Goal: Contribute content: Add original content to the website for others to see

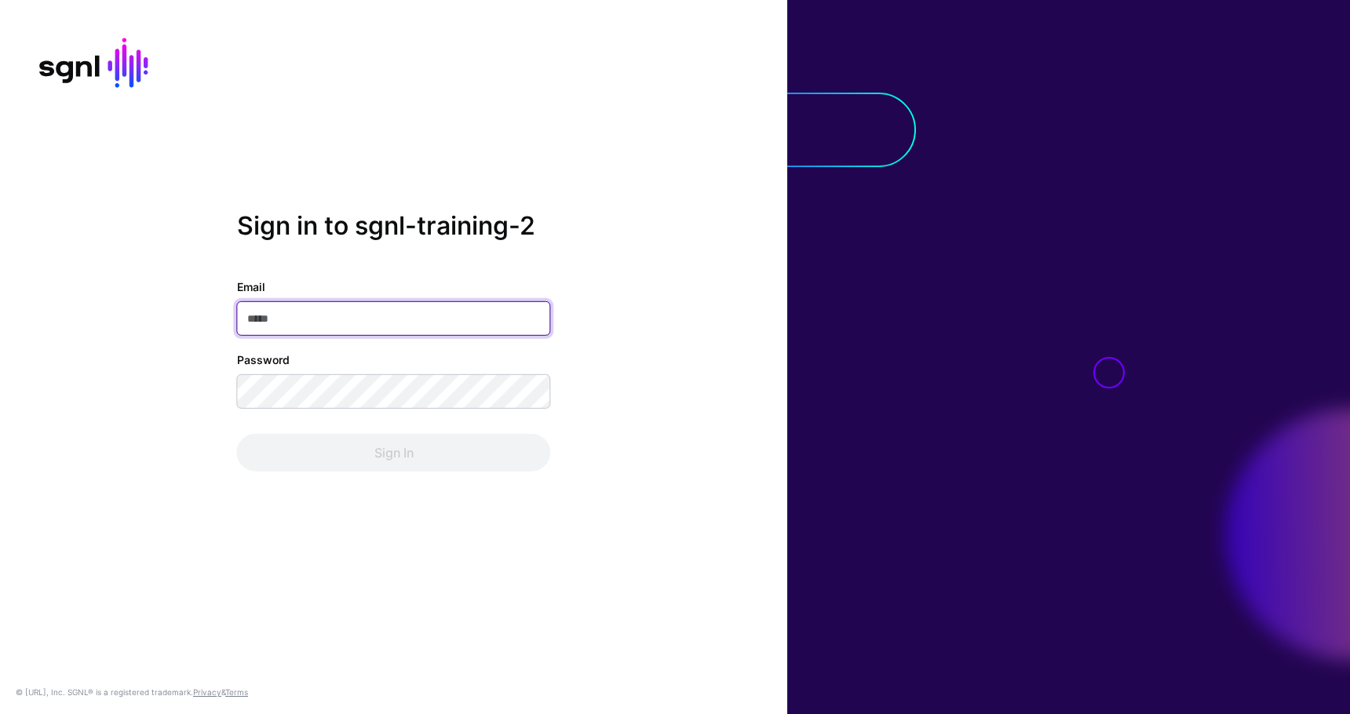
paste input "**********"
type input "**********"
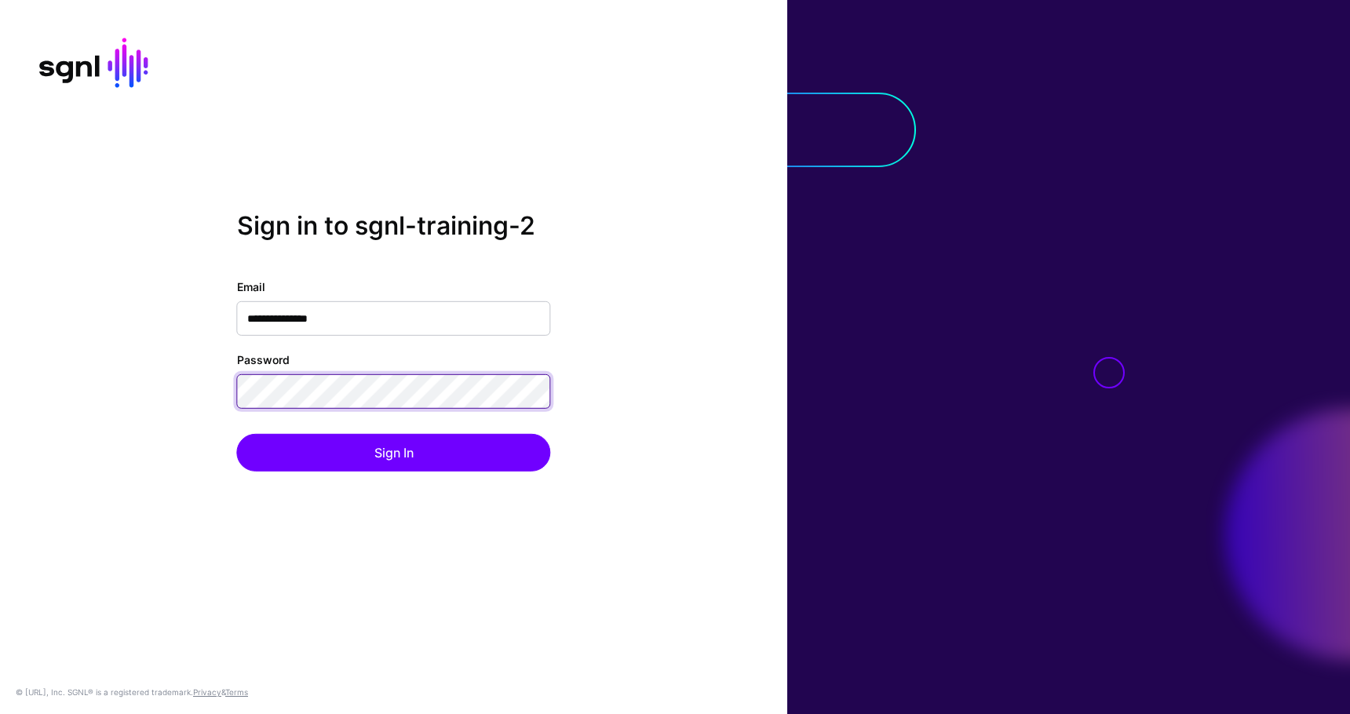
click at [237, 434] on button "Sign In" at bounding box center [394, 453] width 314 height 38
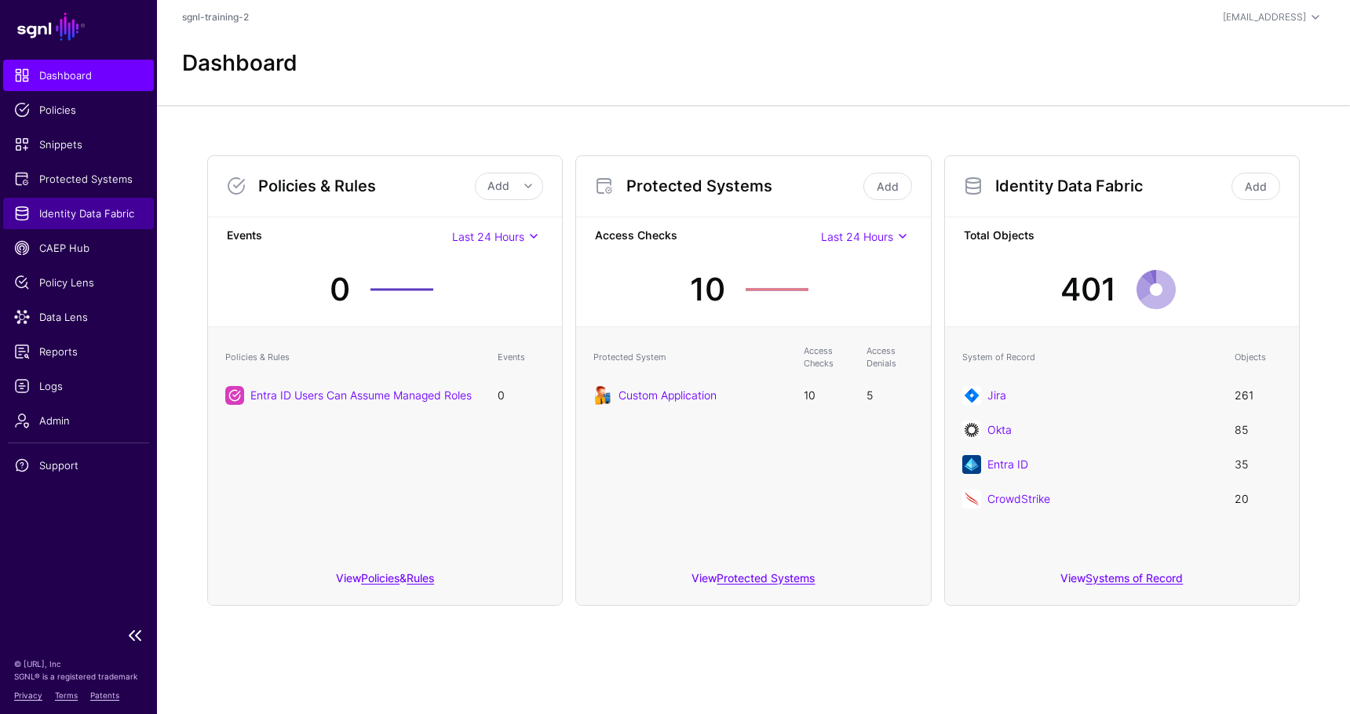
click at [107, 207] on span "Identity Data Fabric" at bounding box center [78, 214] width 129 height 16
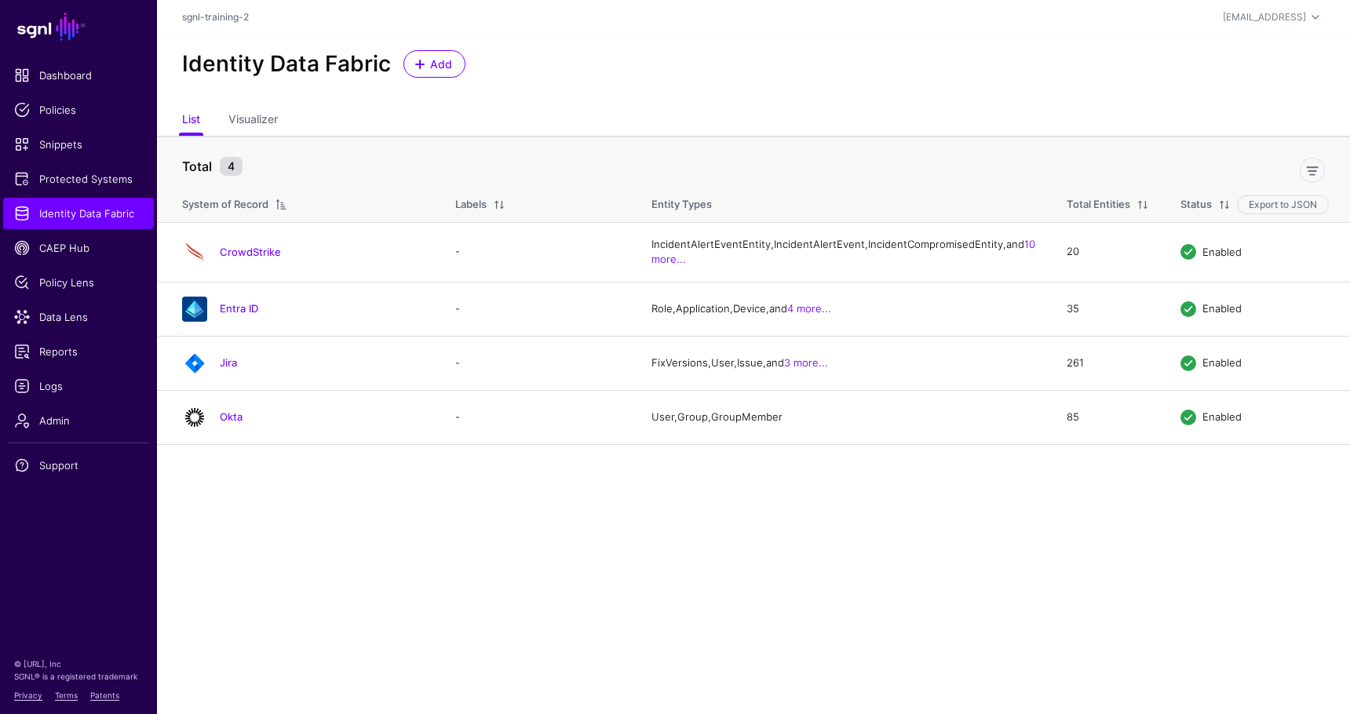
click at [231, 258] on link "CrowdStrike" at bounding box center [250, 252] width 61 height 13
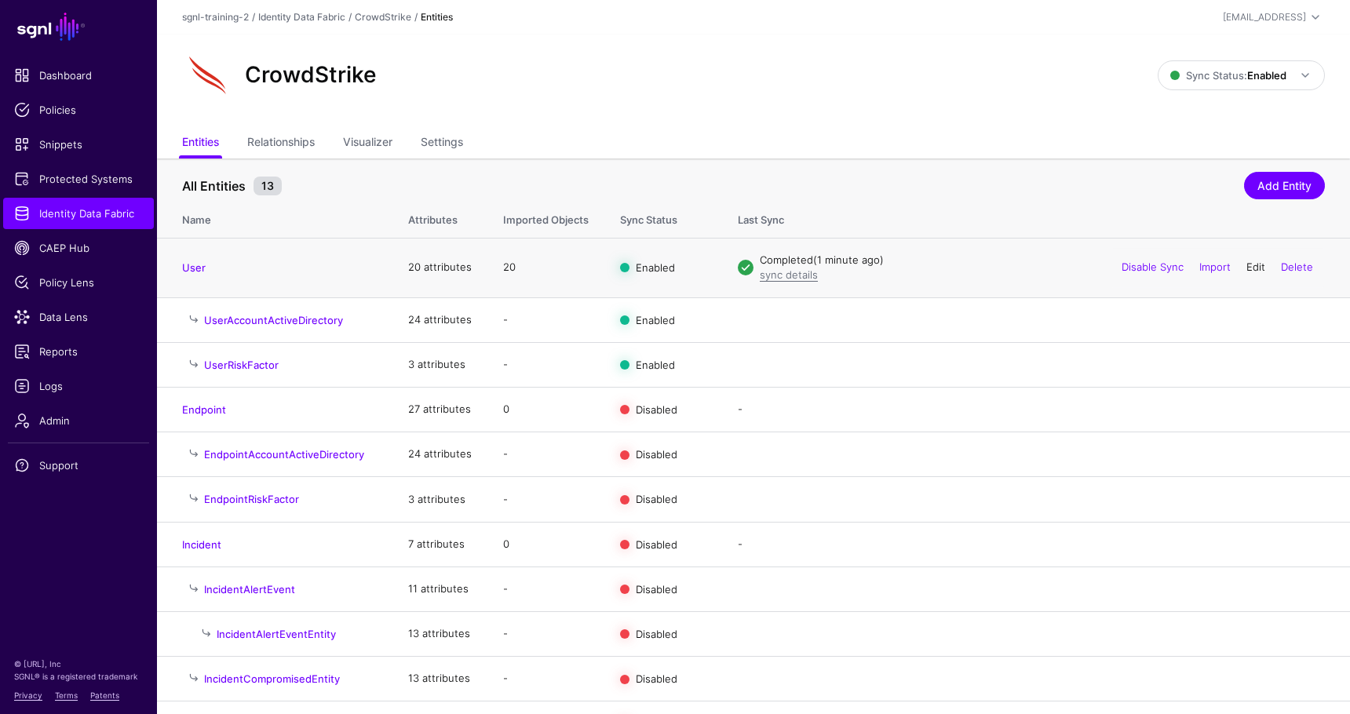
click at [1253, 265] on link "Edit" at bounding box center [1255, 266] width 19 height 13
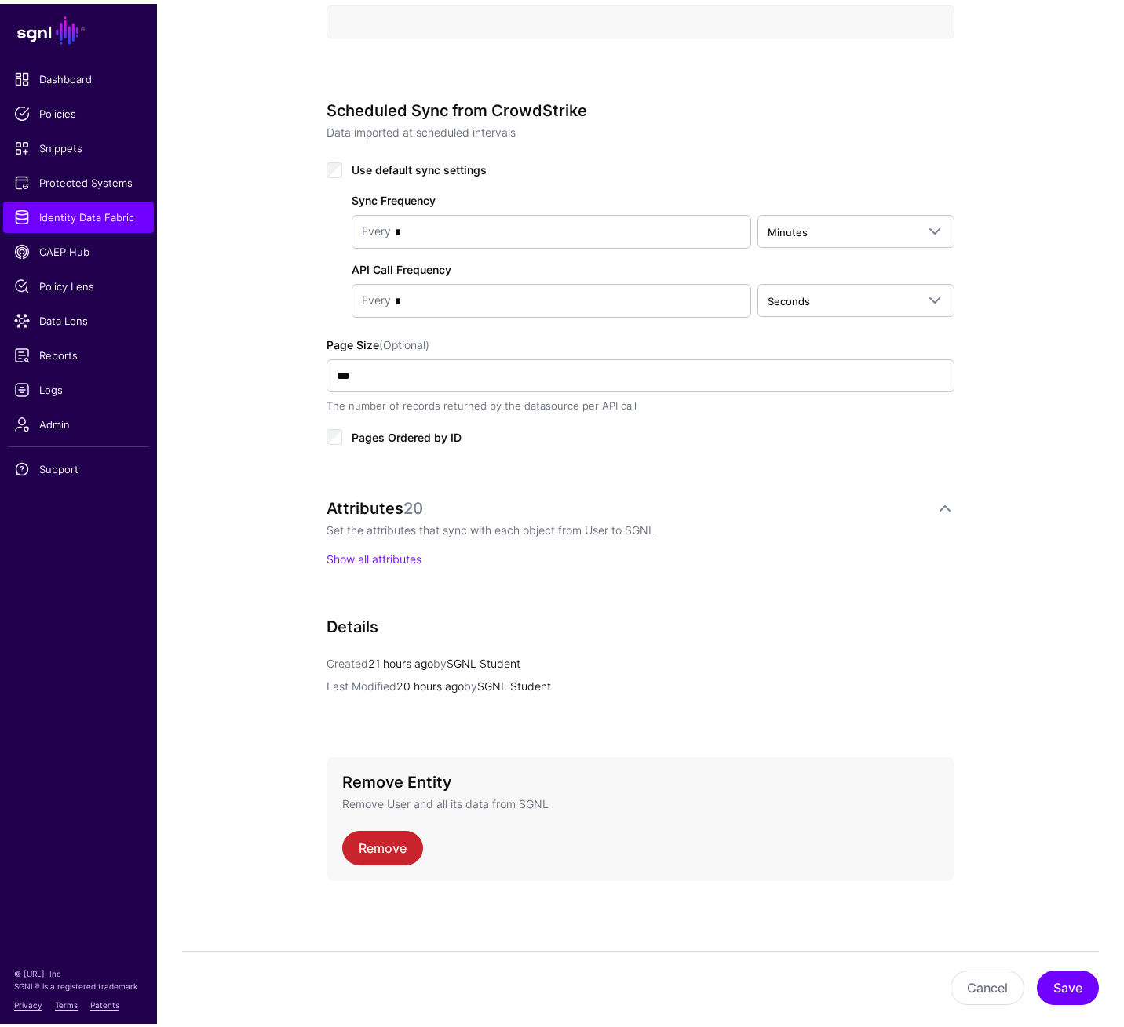
scroll to position [701, 0]
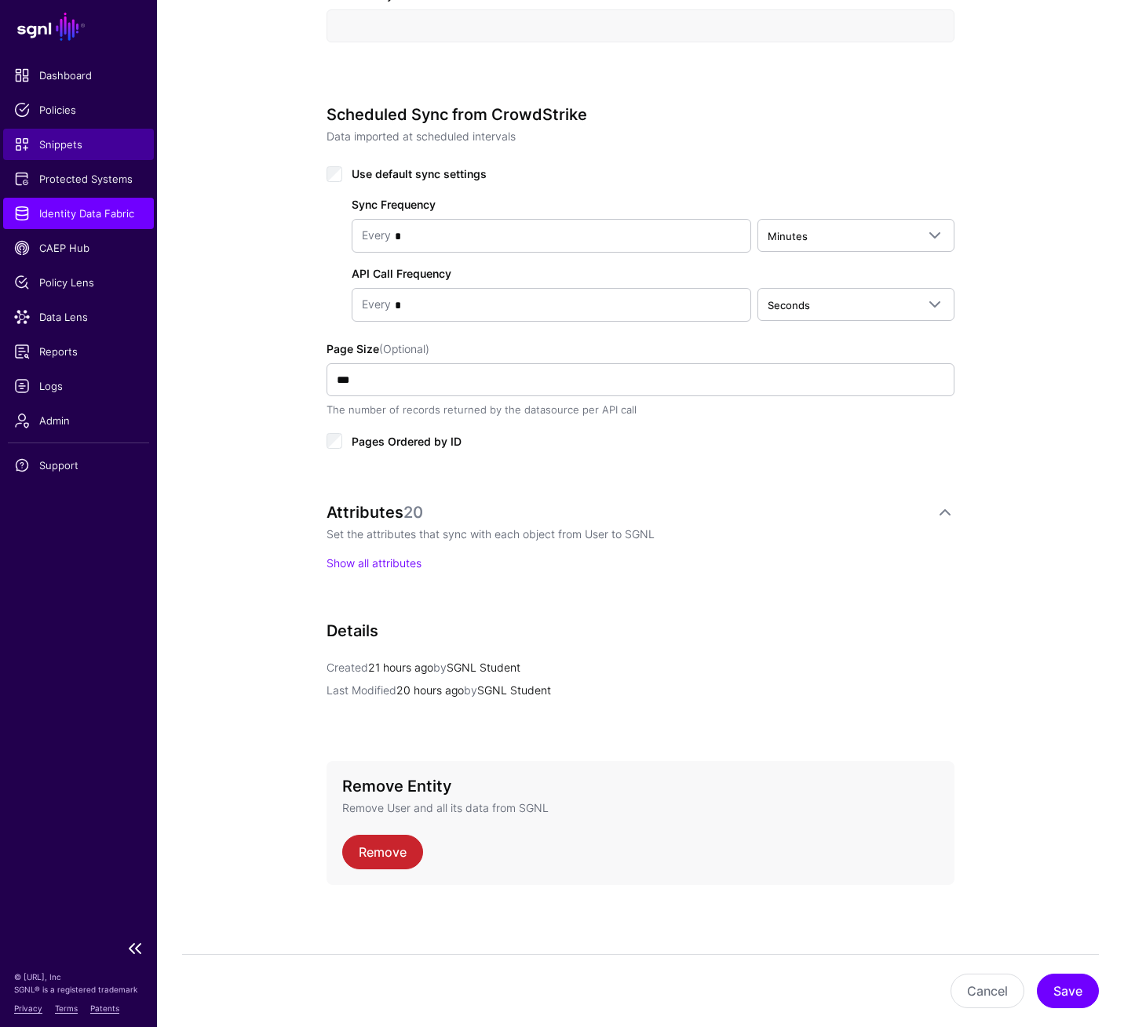
click at [56, 143] on span "Snippets" at bounding box center [78, 145] width 129 height 16
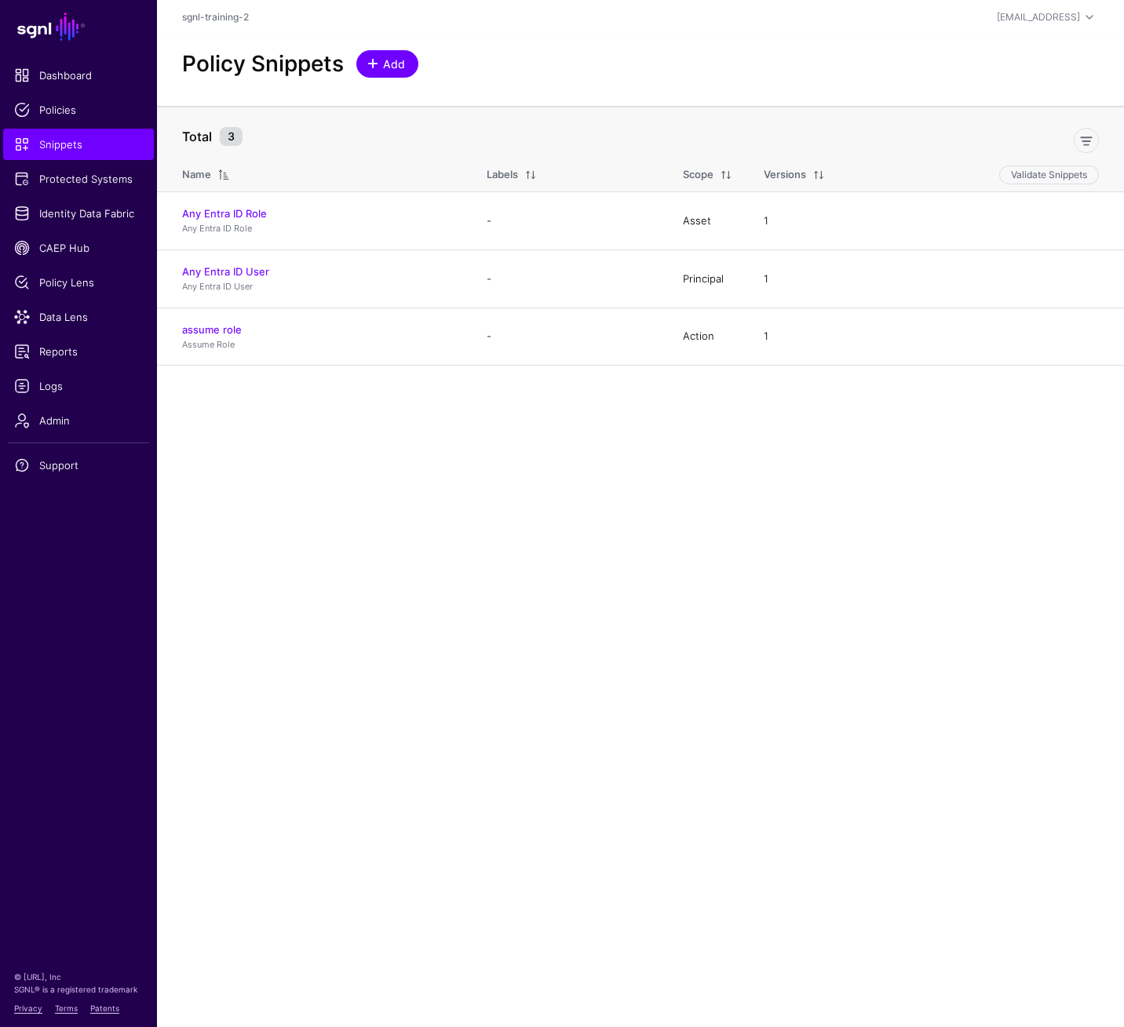
click at [380, 62] on span at bounding box center [374, 63] width 13 height 13
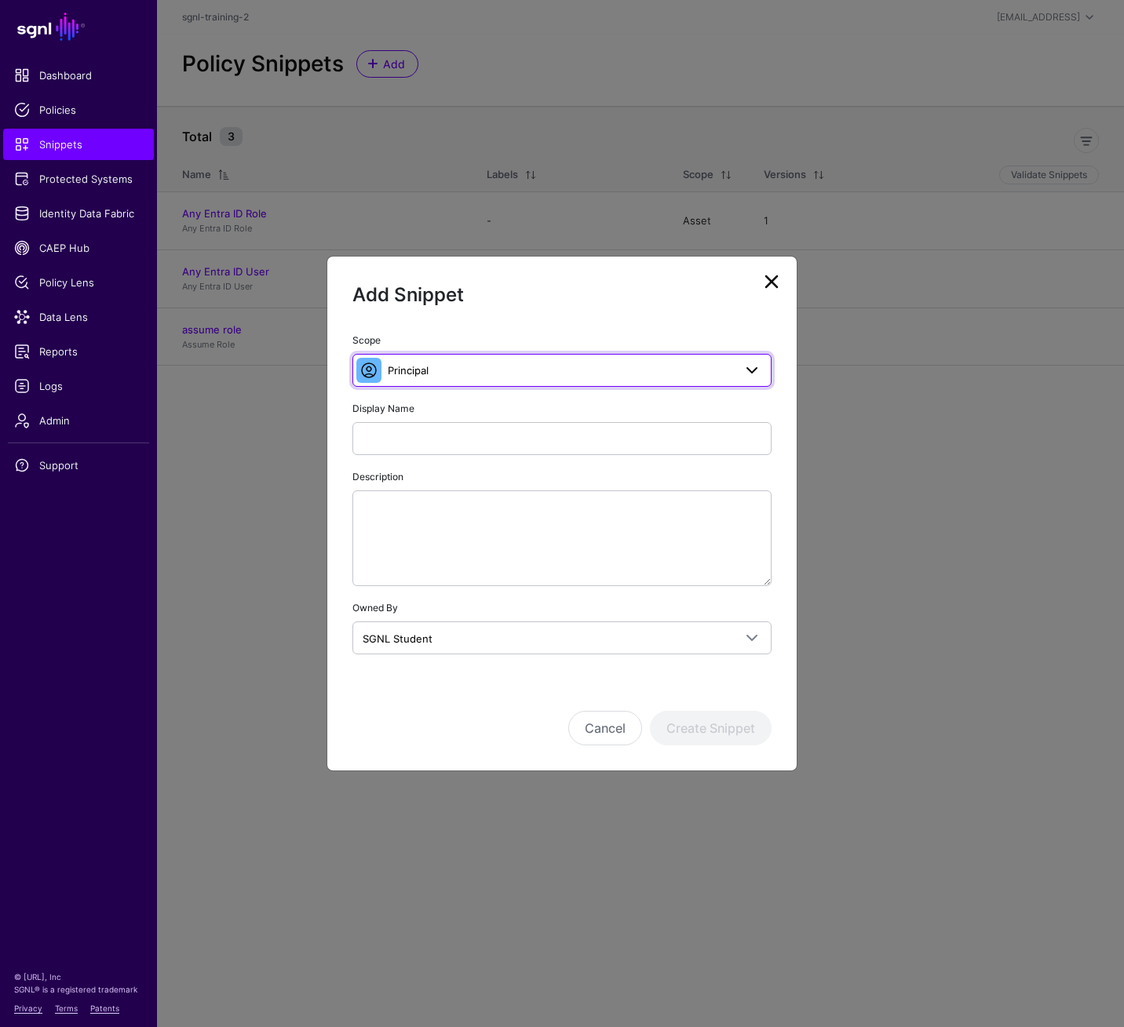
click at [734, 377] on span at bounding box center [747, 370] width 28 height 19
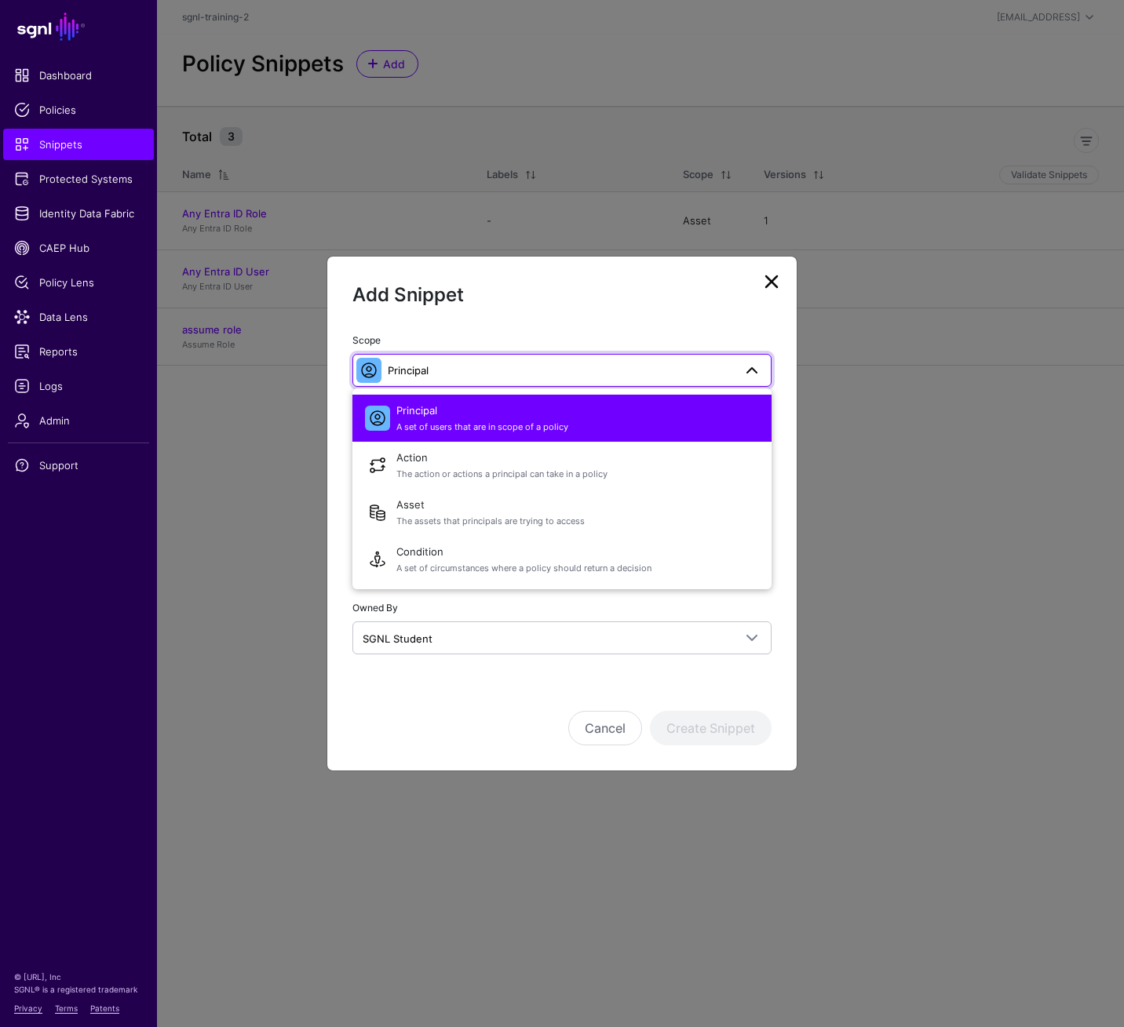
click at [734, 377] on span at bounding box center [747, 370] width 28 height 19
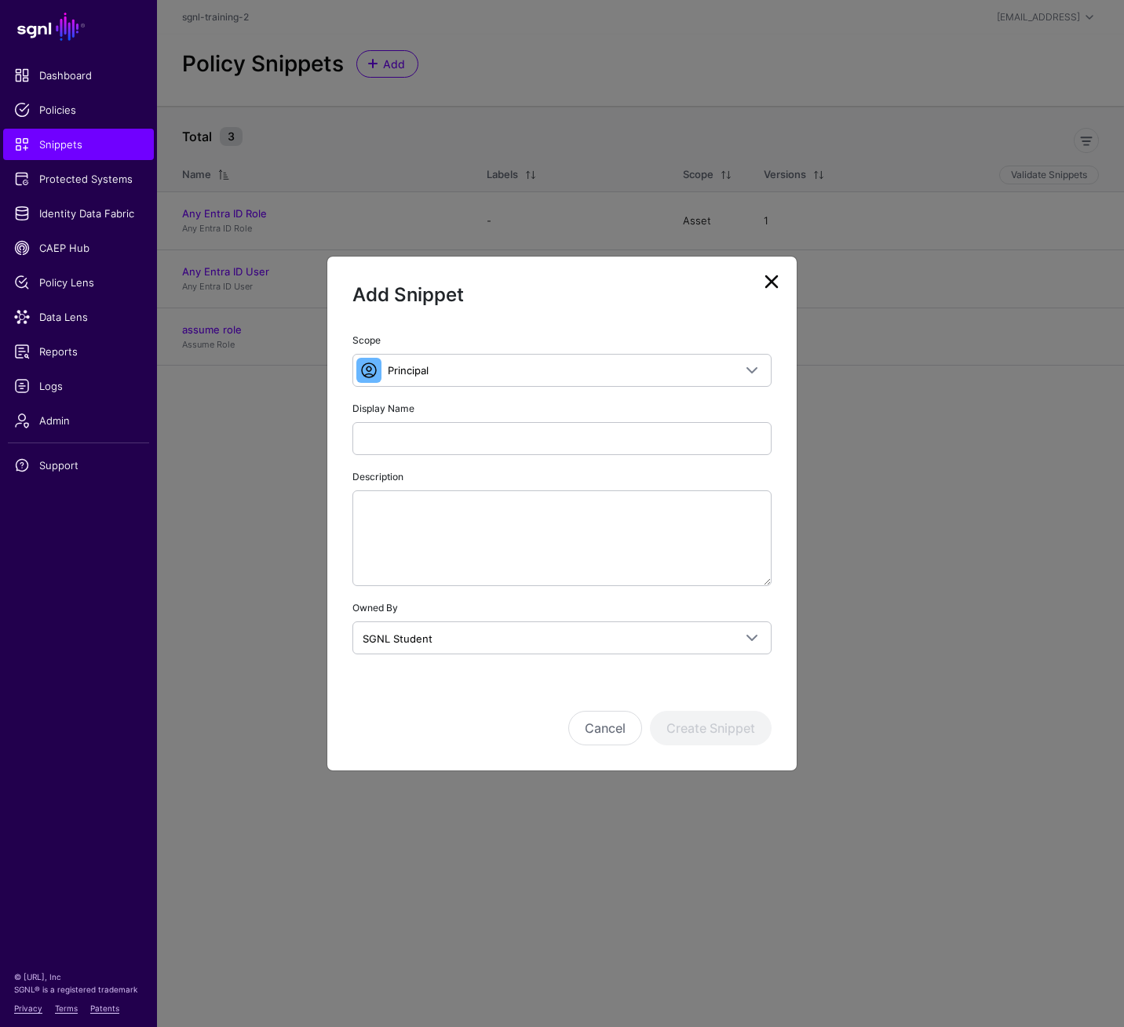
click at [769, 279] on link at bounding box center [771, 281] width 25 height 25
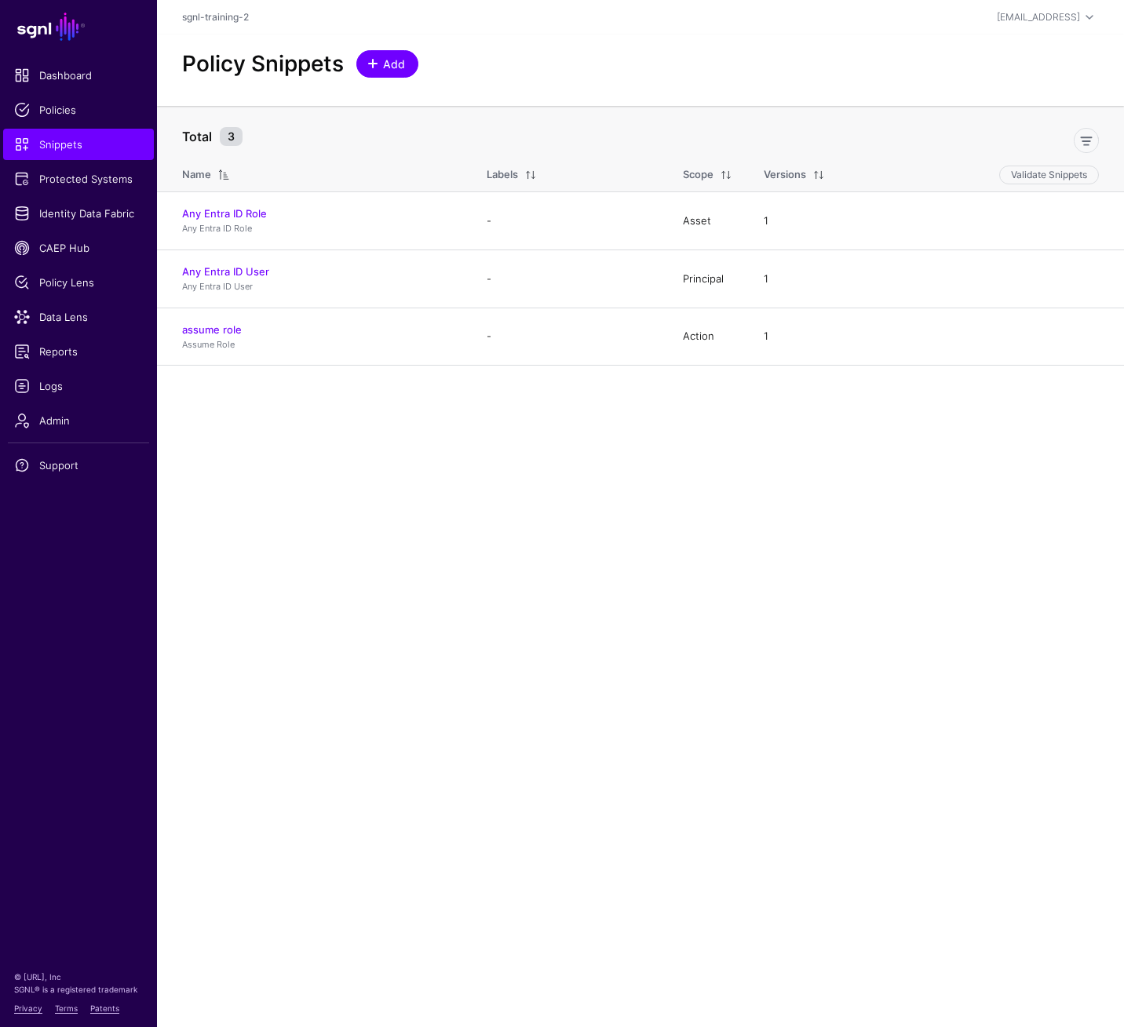
click at [400, 59] on span "Add" at bounding box center [394, 64] width 26 height 16
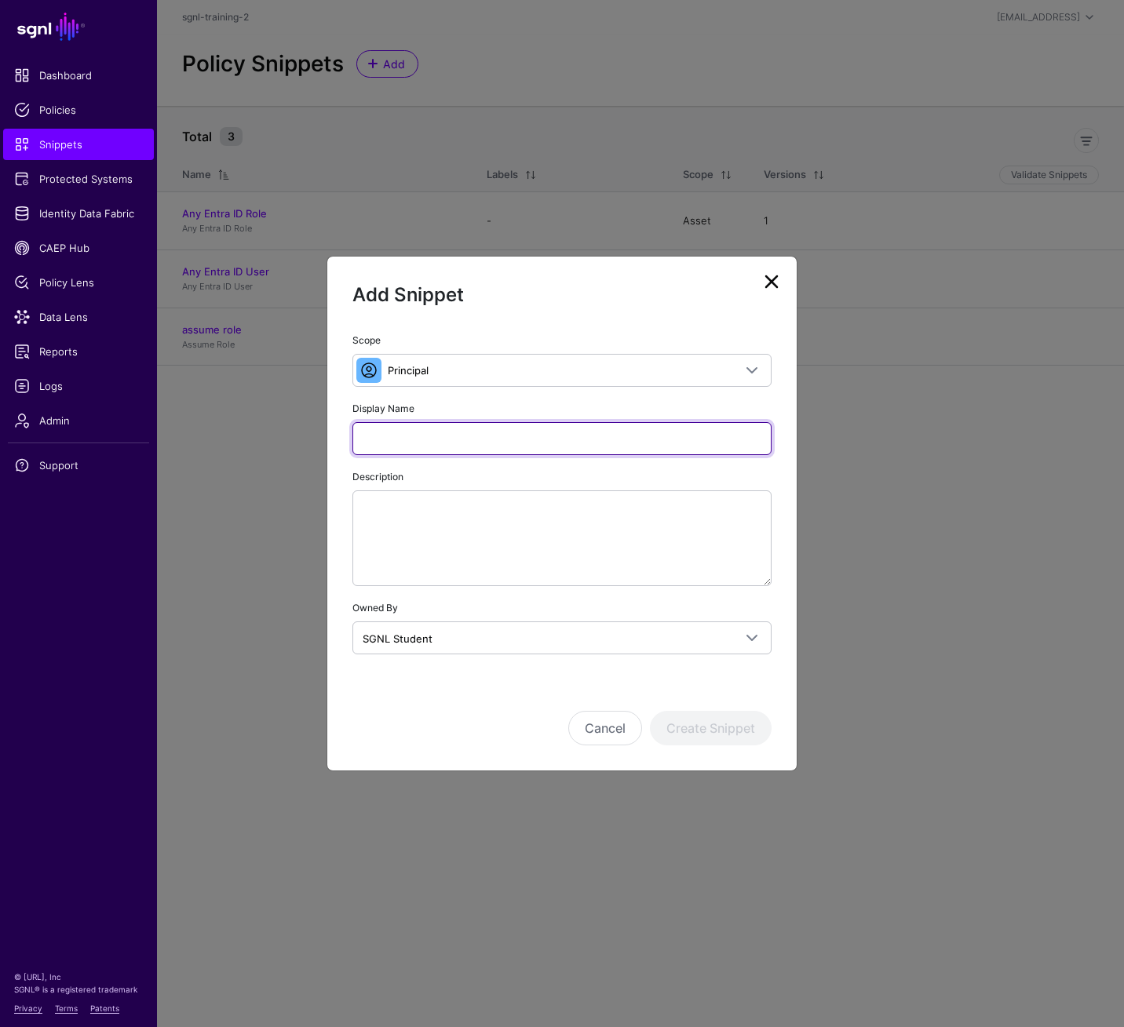
click at [393, 439] on input "Display Name" at bounding box center [561, 438] width 419 height 33
type input "**********"
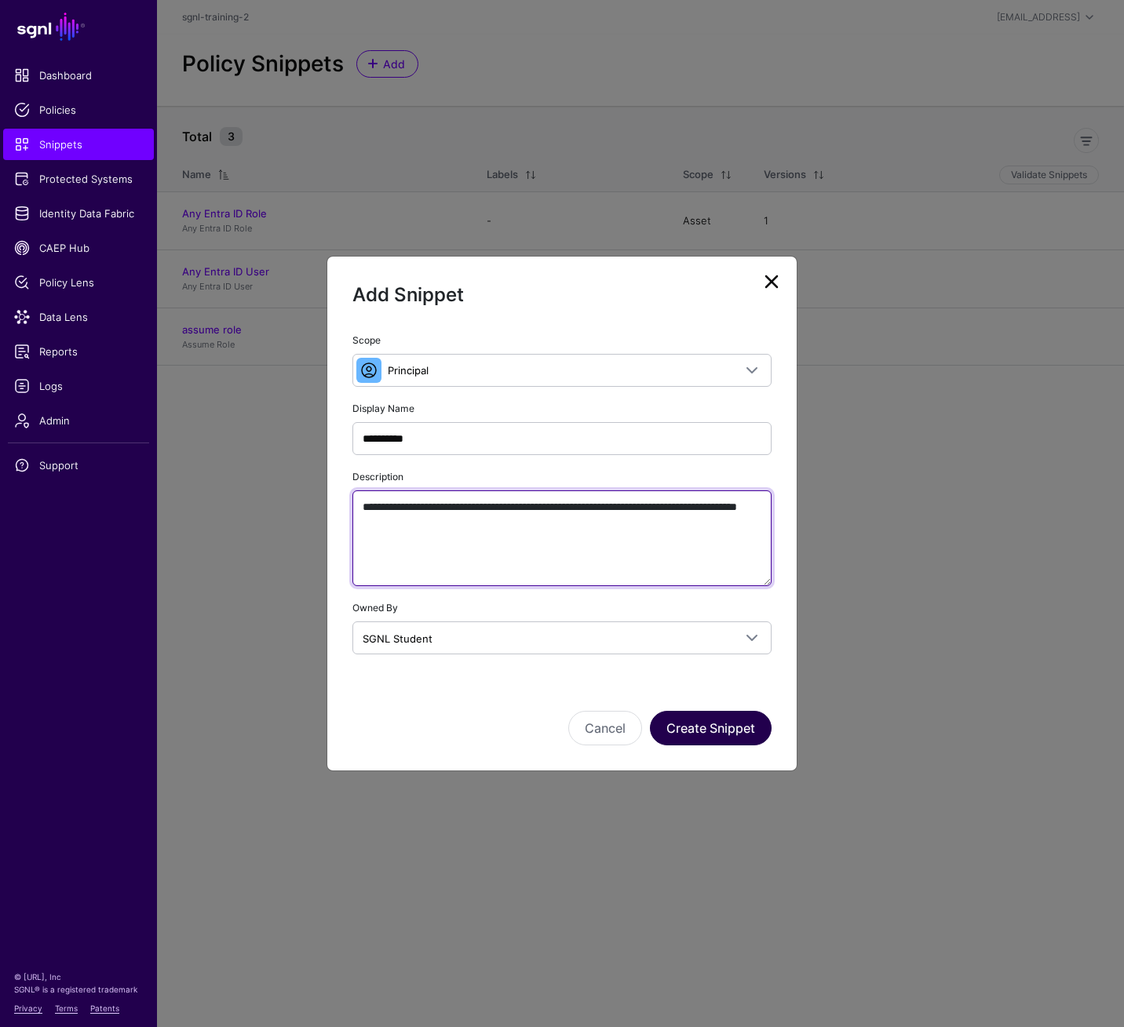
type textarea "**********"
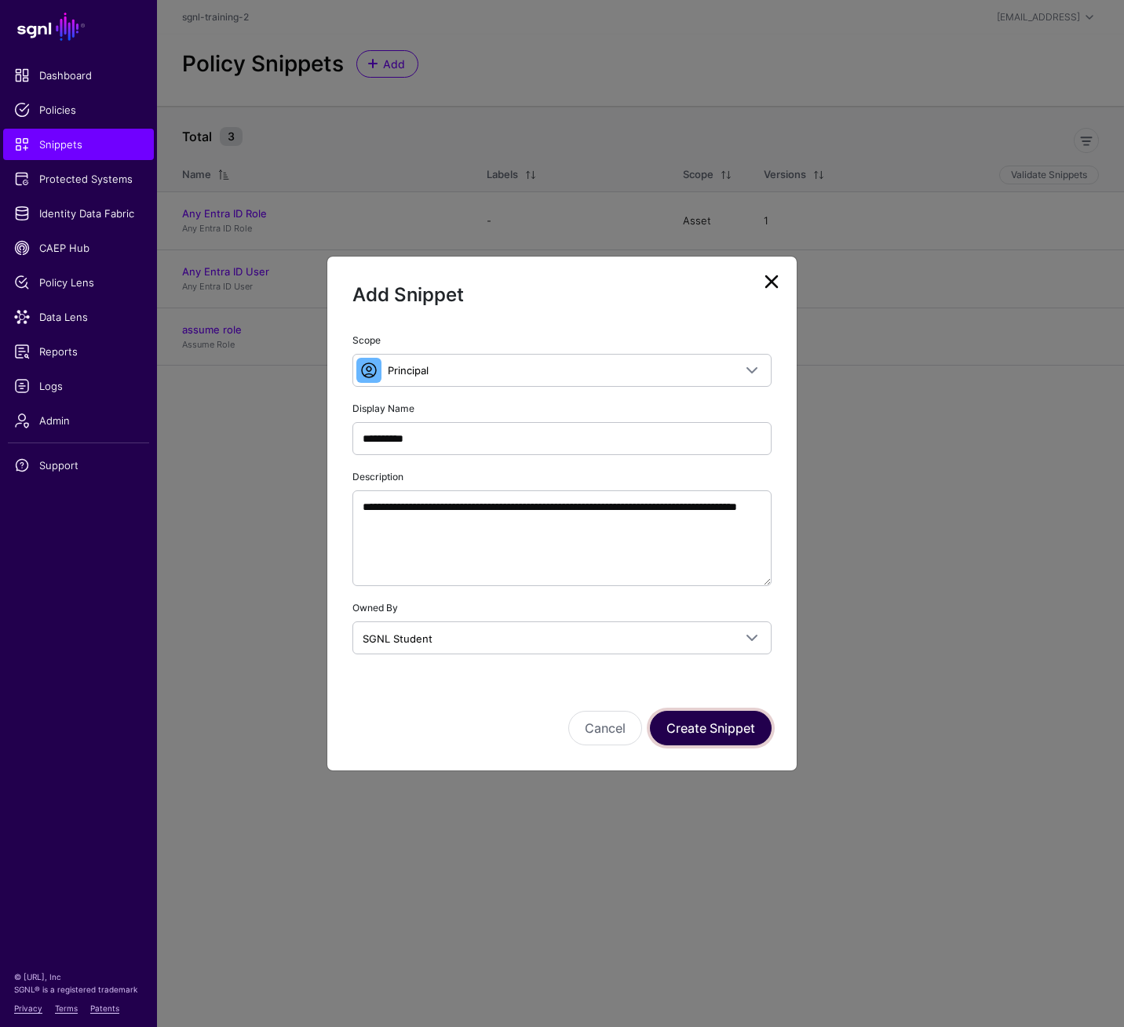
click at [694, 713] on button "Create Snippet" at bounding box center [711, 728] width 122 height 35
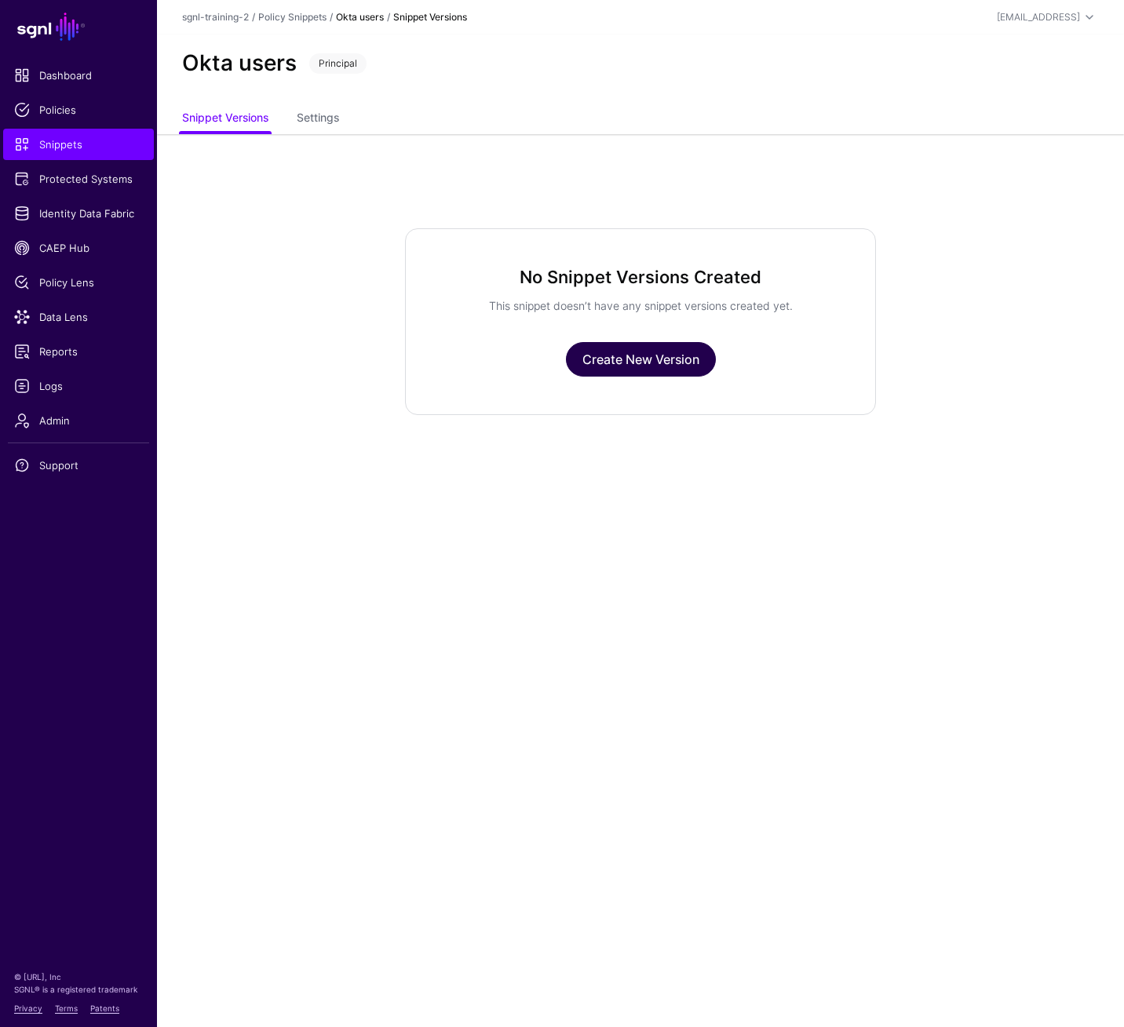
click at [672, 357] on link "Create New Version" at bounding box center [641, 359] width 150 height 35
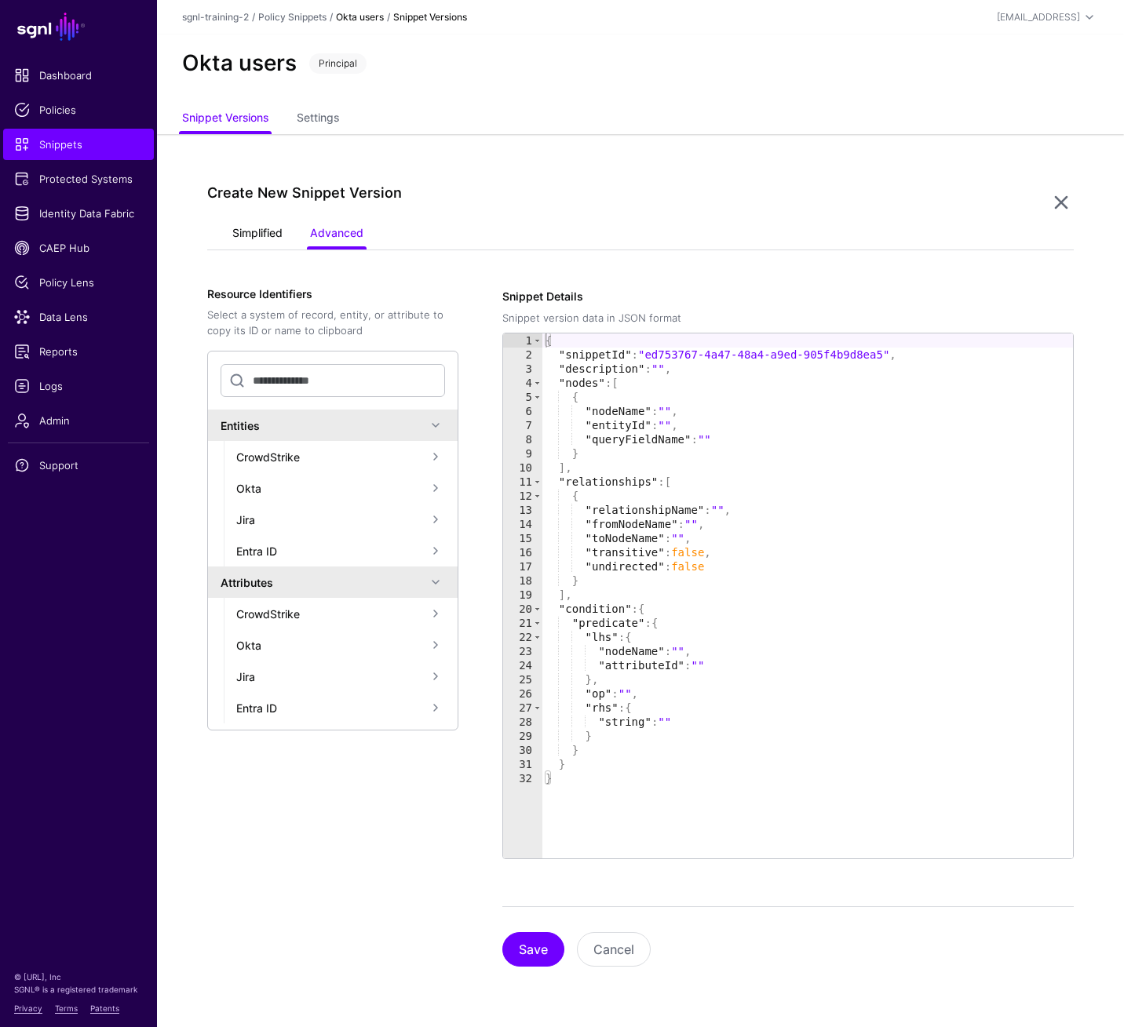
click at [259, 235] on link "Simplified" at bounding box center [257, 235] width 50 height 30
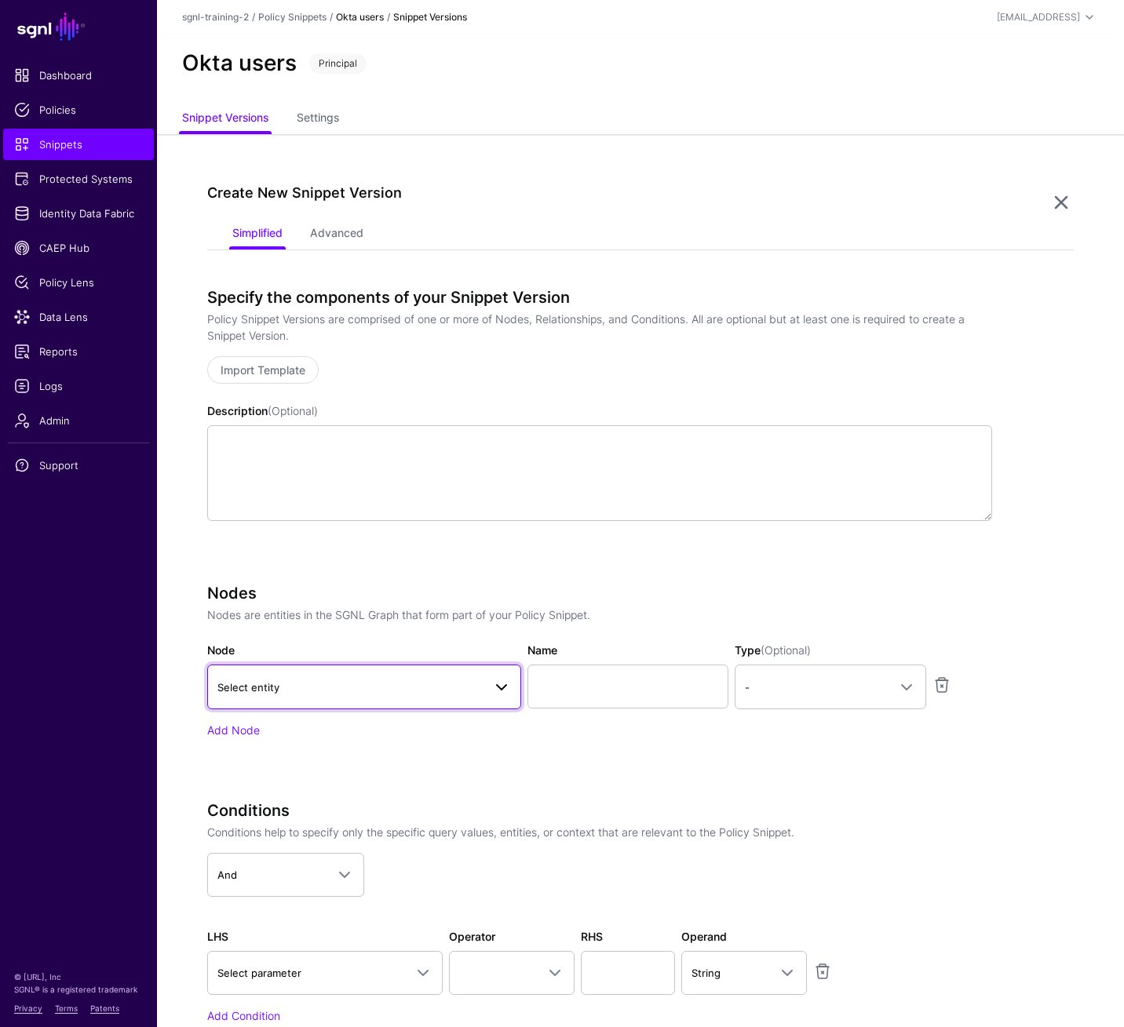
click at [409, 700] on link "Select entity" at bounding box center [364, 687] width 314 height 44
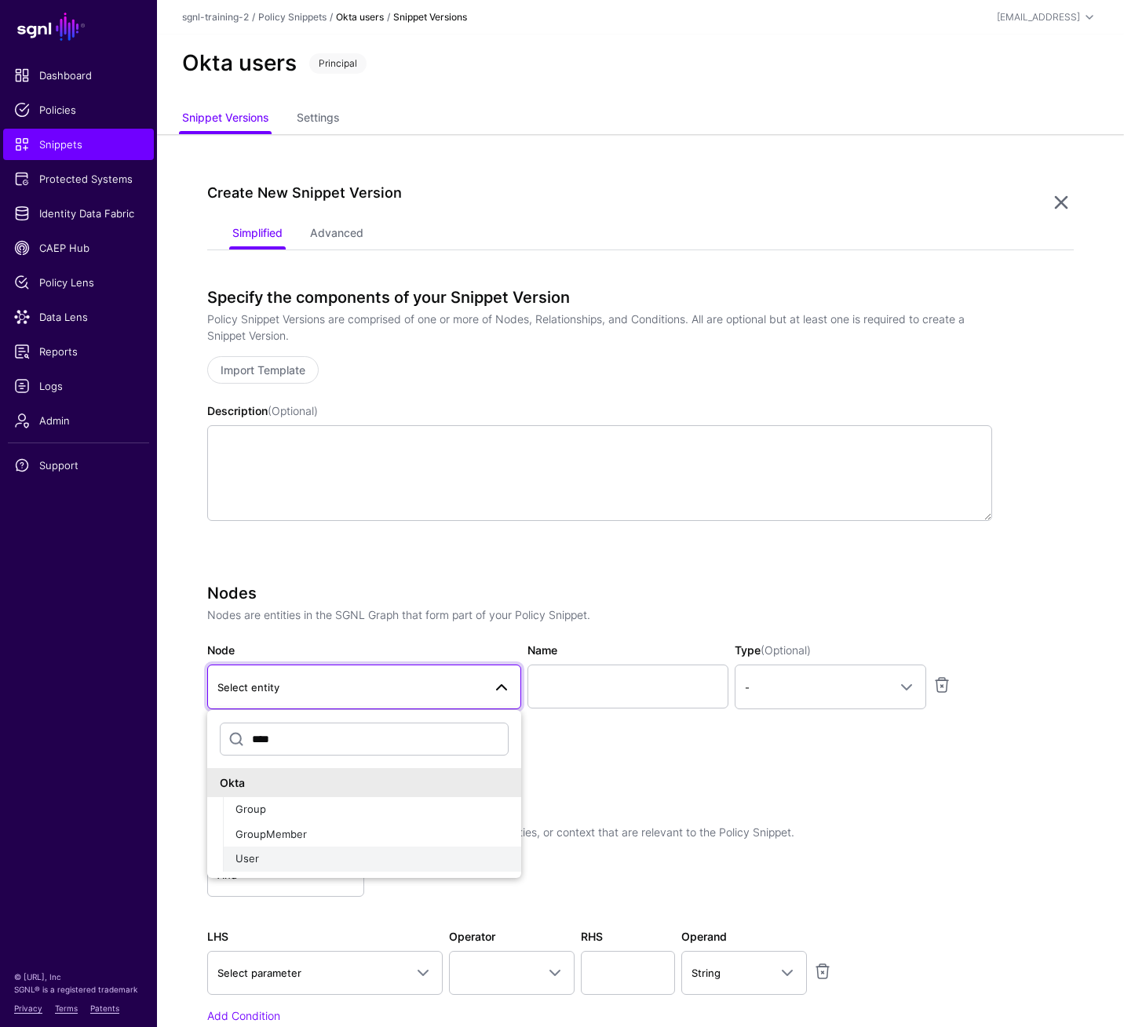
type input "****"
click at [352, 713] on div "User" at bounding box center [371, 859] width 273 height 16
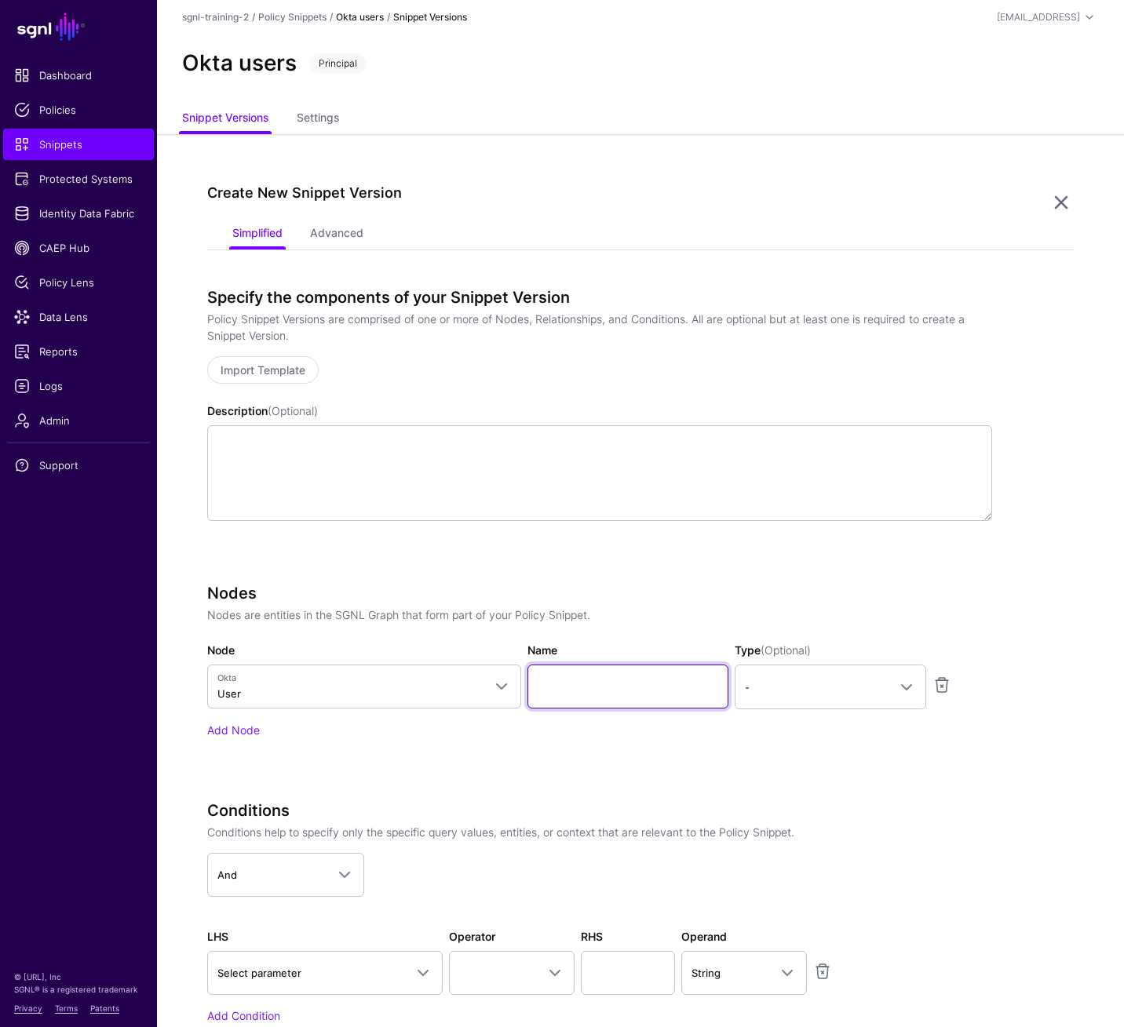
click at [609, 682] on input "Name" at bounding box center [627, 687] width 201 height 44
type input "********"
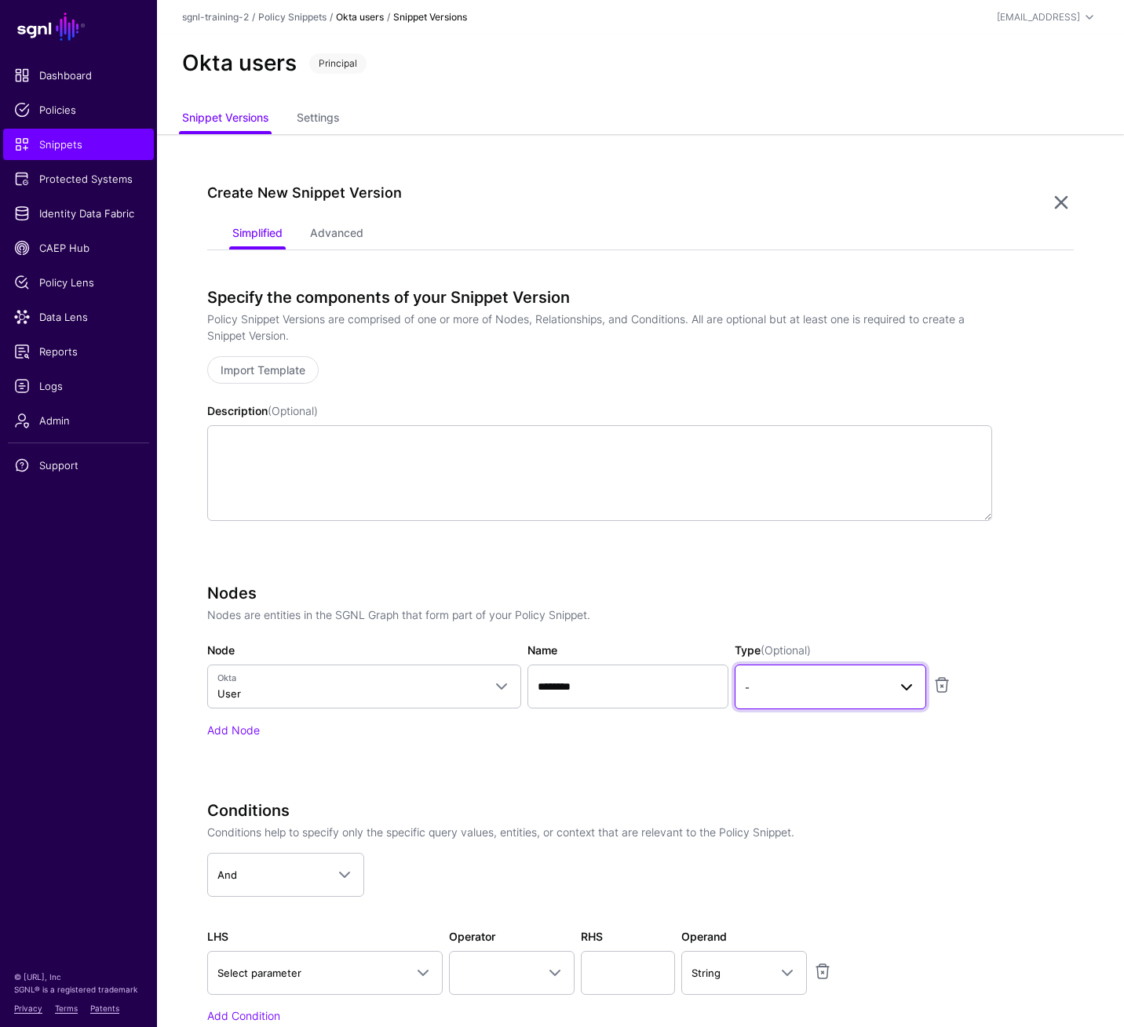
click at [796, 694] on span "-" at bounding box center [816, 687] width 143 height 17
click at [789, 713] on div "Principal" at bounding box center [830, 754] width 166 height 16
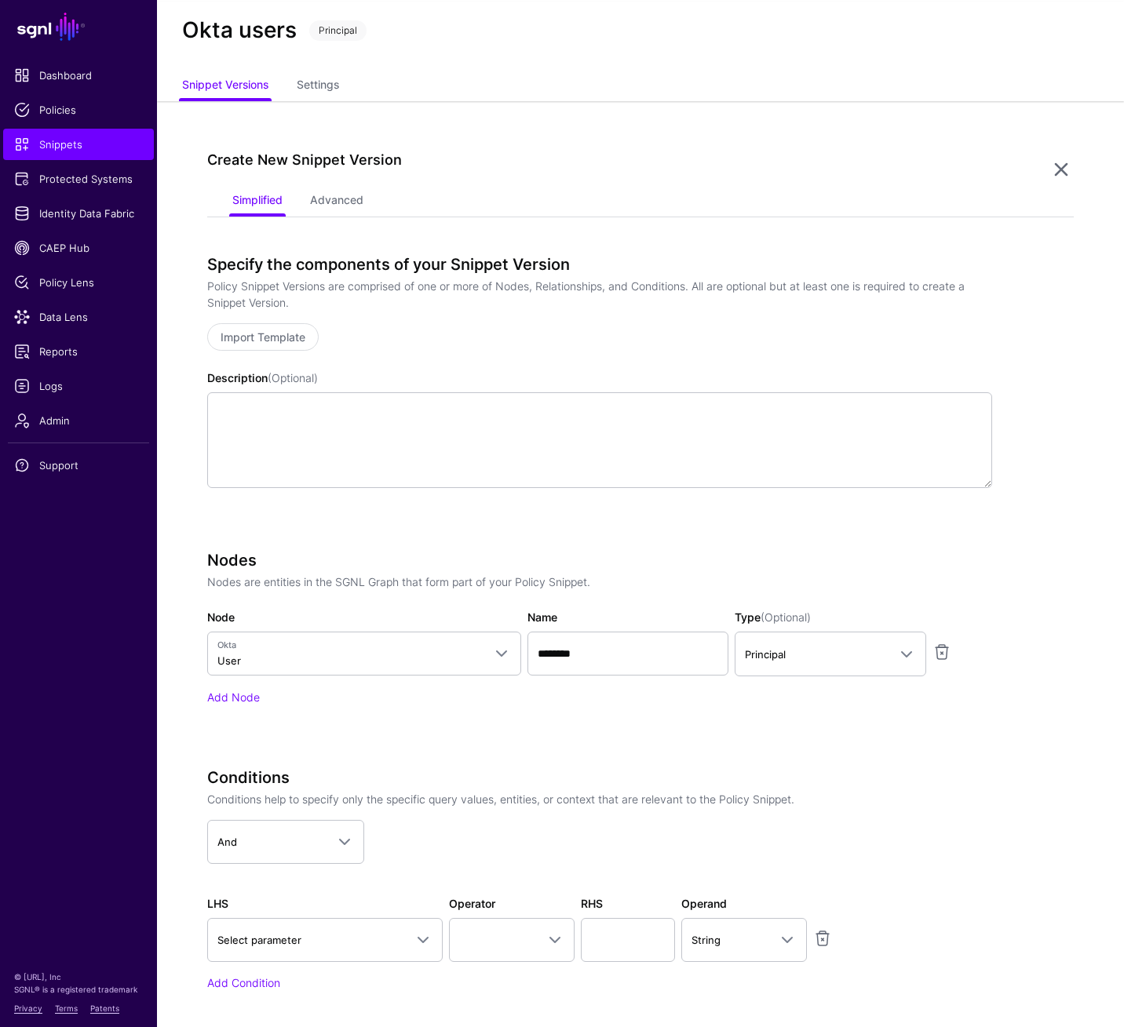
scroll to position [198, 0]
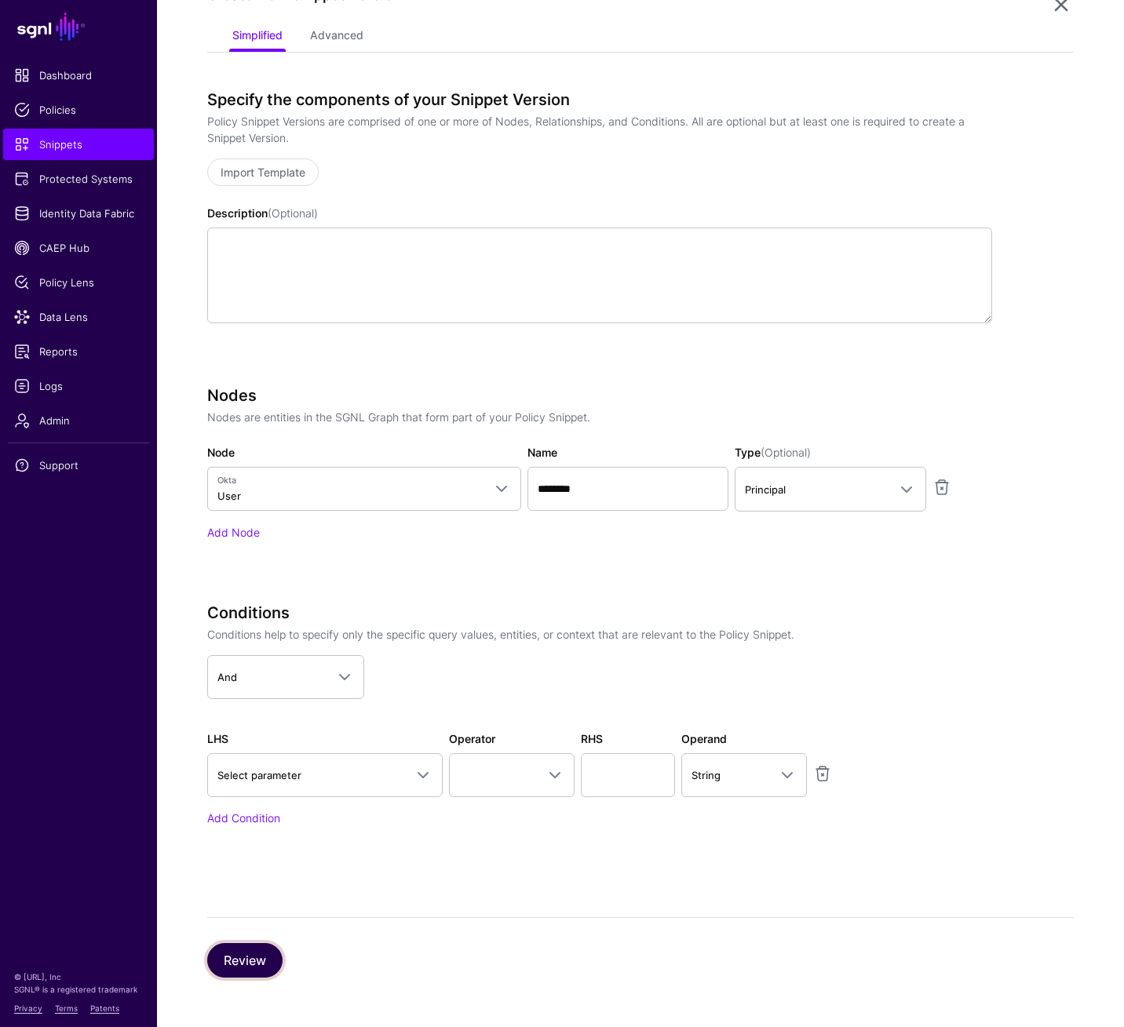
click at [252, 713] on button "Review" at bounding box center [244, 960] width 75 height 35
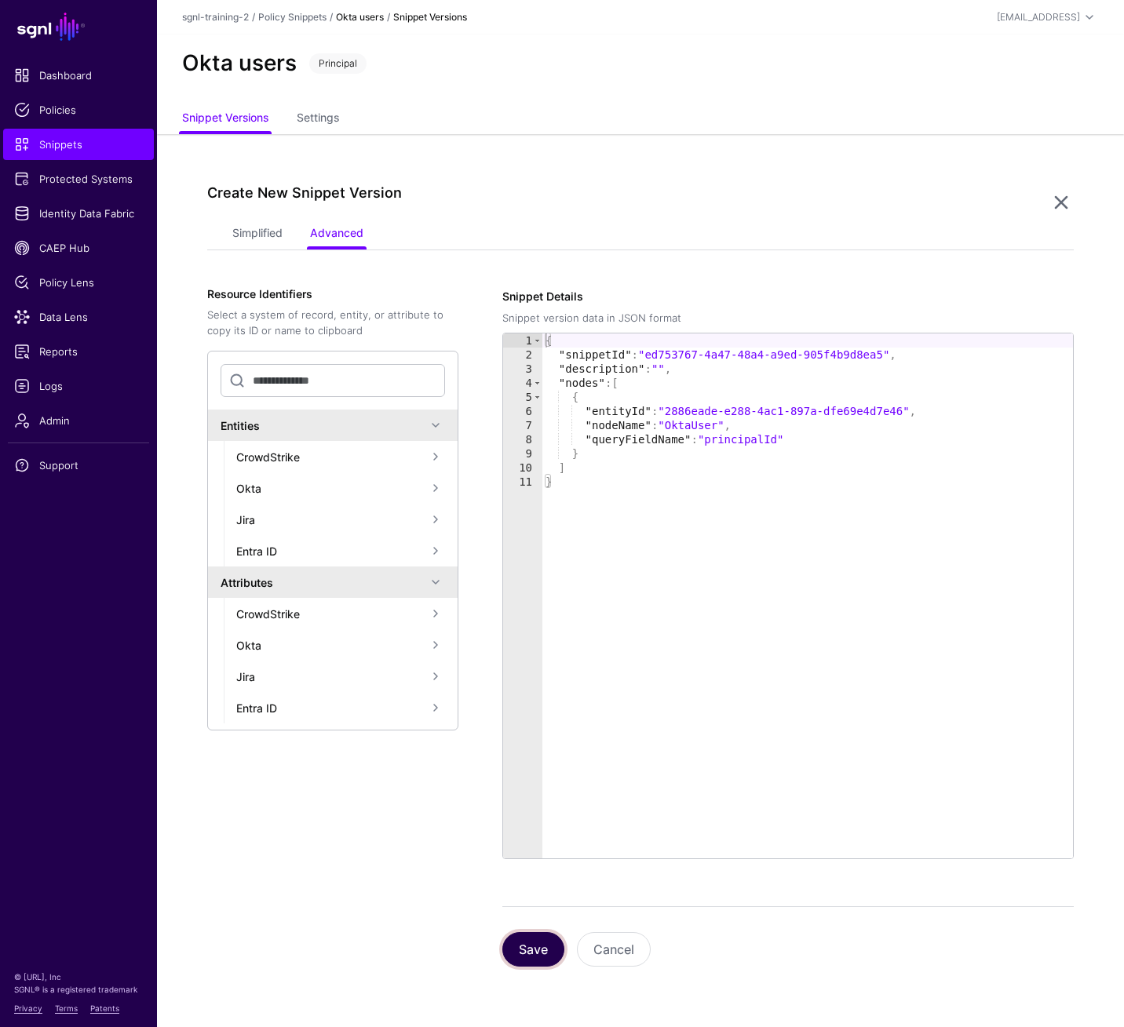
click at [538, 713] on button "Save" at bounding box center [533, 949] width 62 height 35
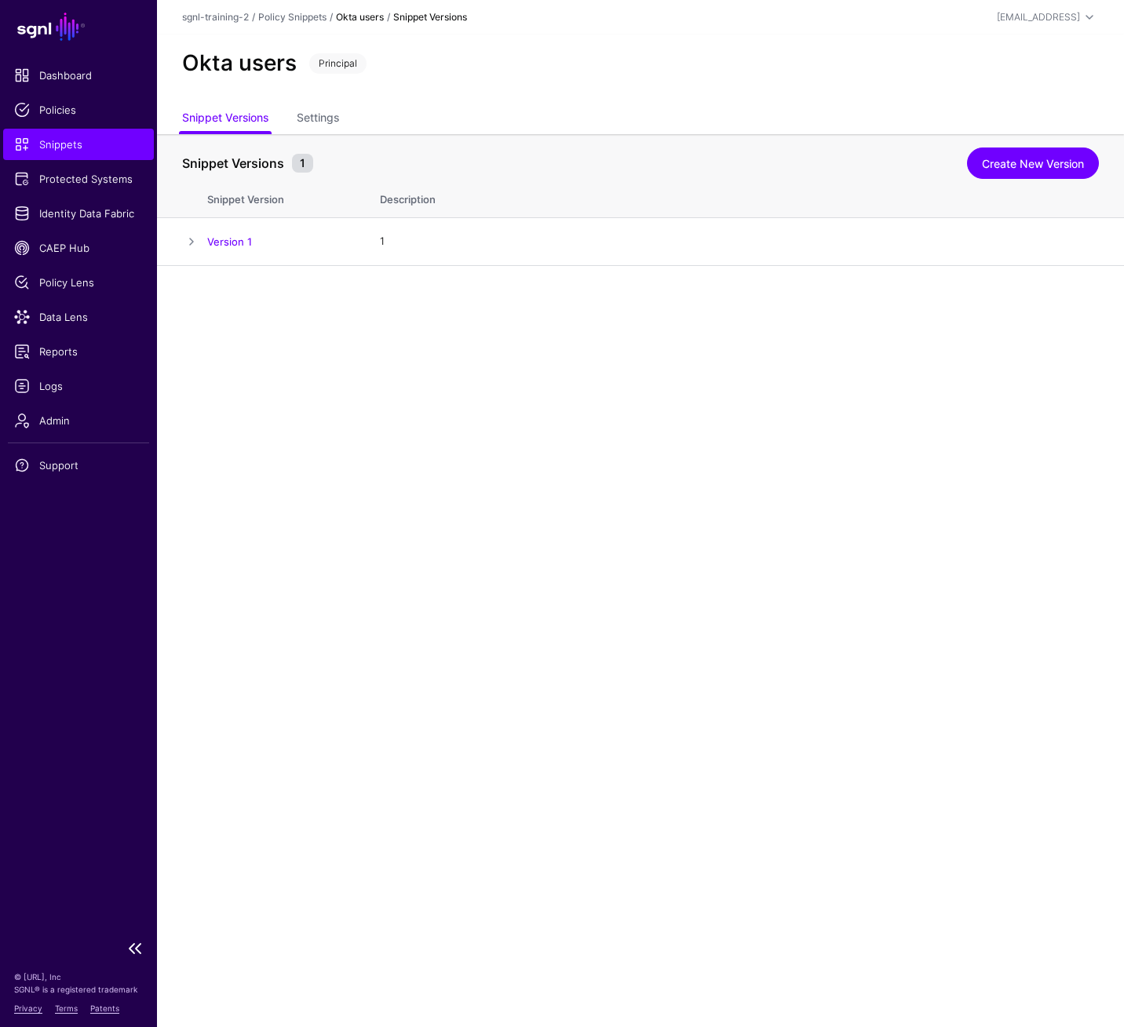
click at [64, 154] on link "Snippets" at bounding box center [78, 144] width 151 height 31
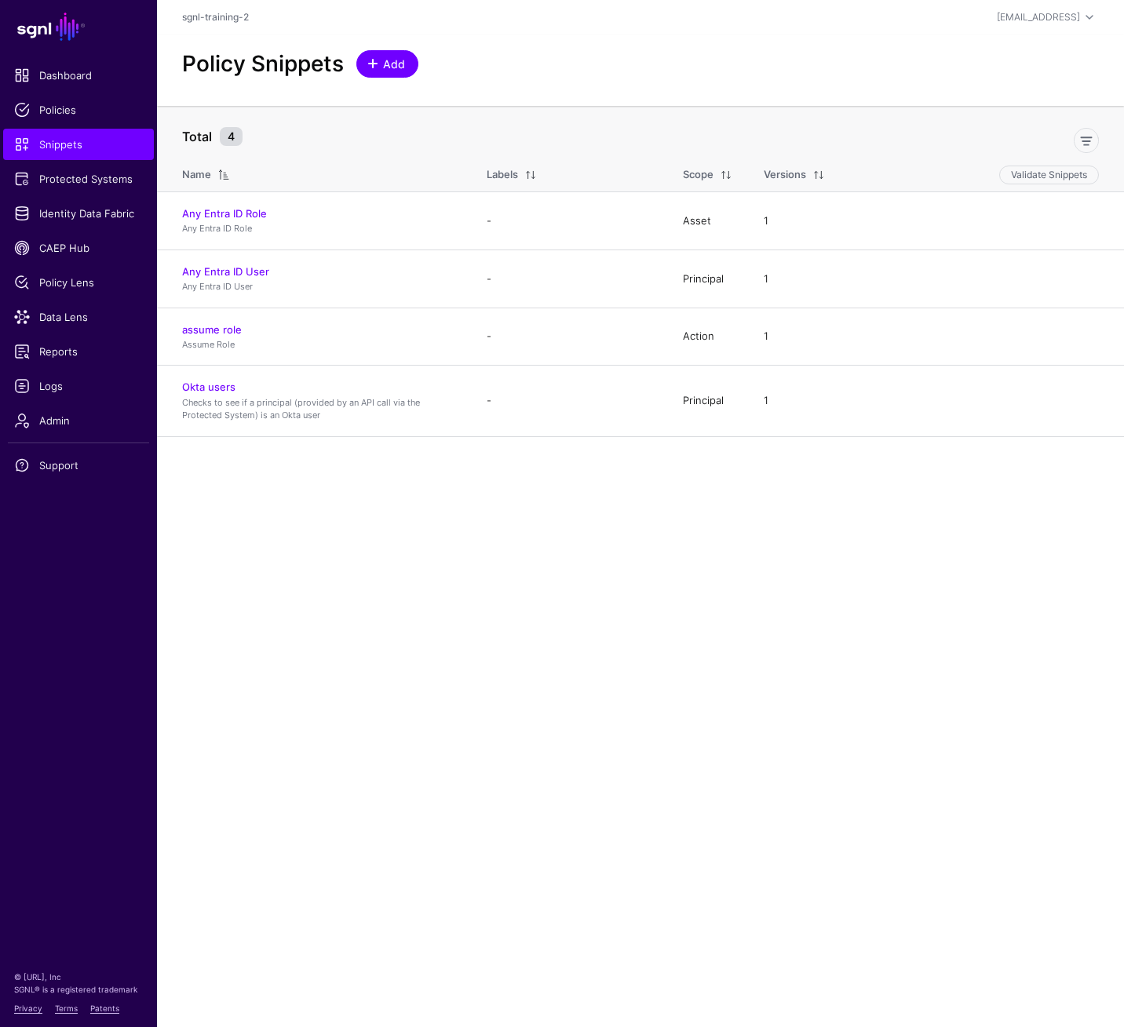
click at [382, 61] on span "Add" at bounding box center [394, 64] width 26 height 16
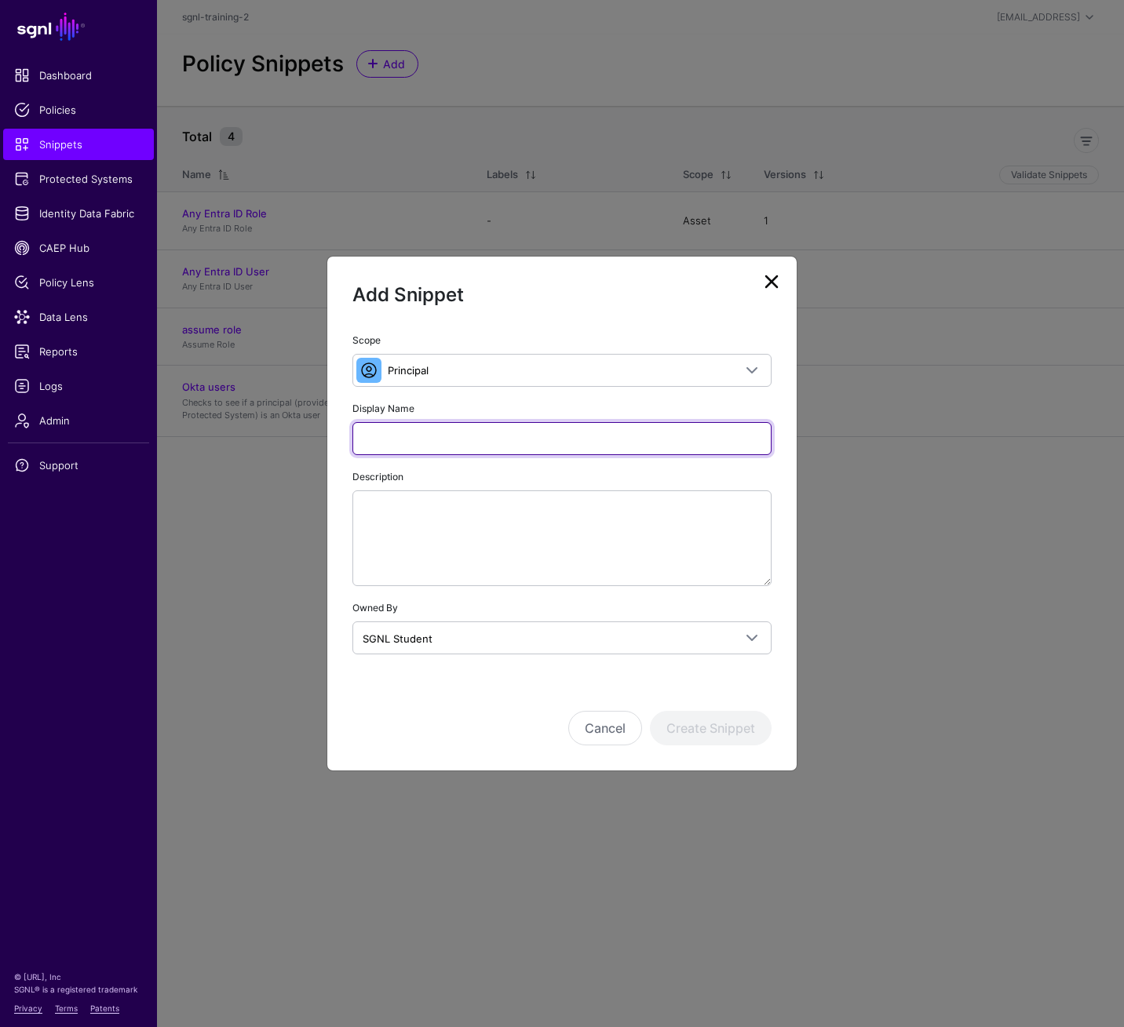
click at [602, 454] on div at bounding box center [561, 438] width 419 height 33
paste input "**********"
type input "**********"
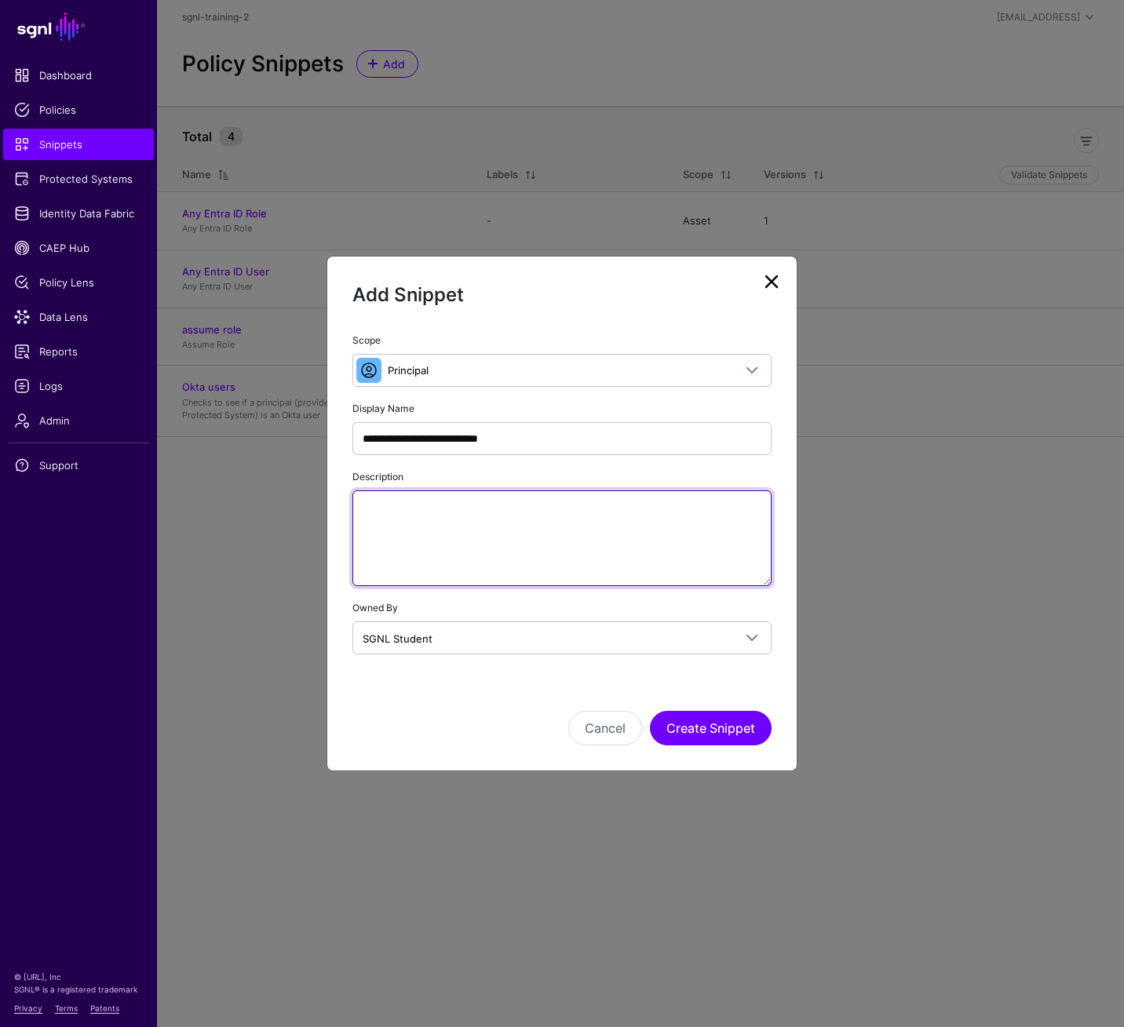
click at [603, 526] on textarea "Description" at bounding box center [561, 538] width 419 height 96
paste textarea "**********"
type textarea "**********"
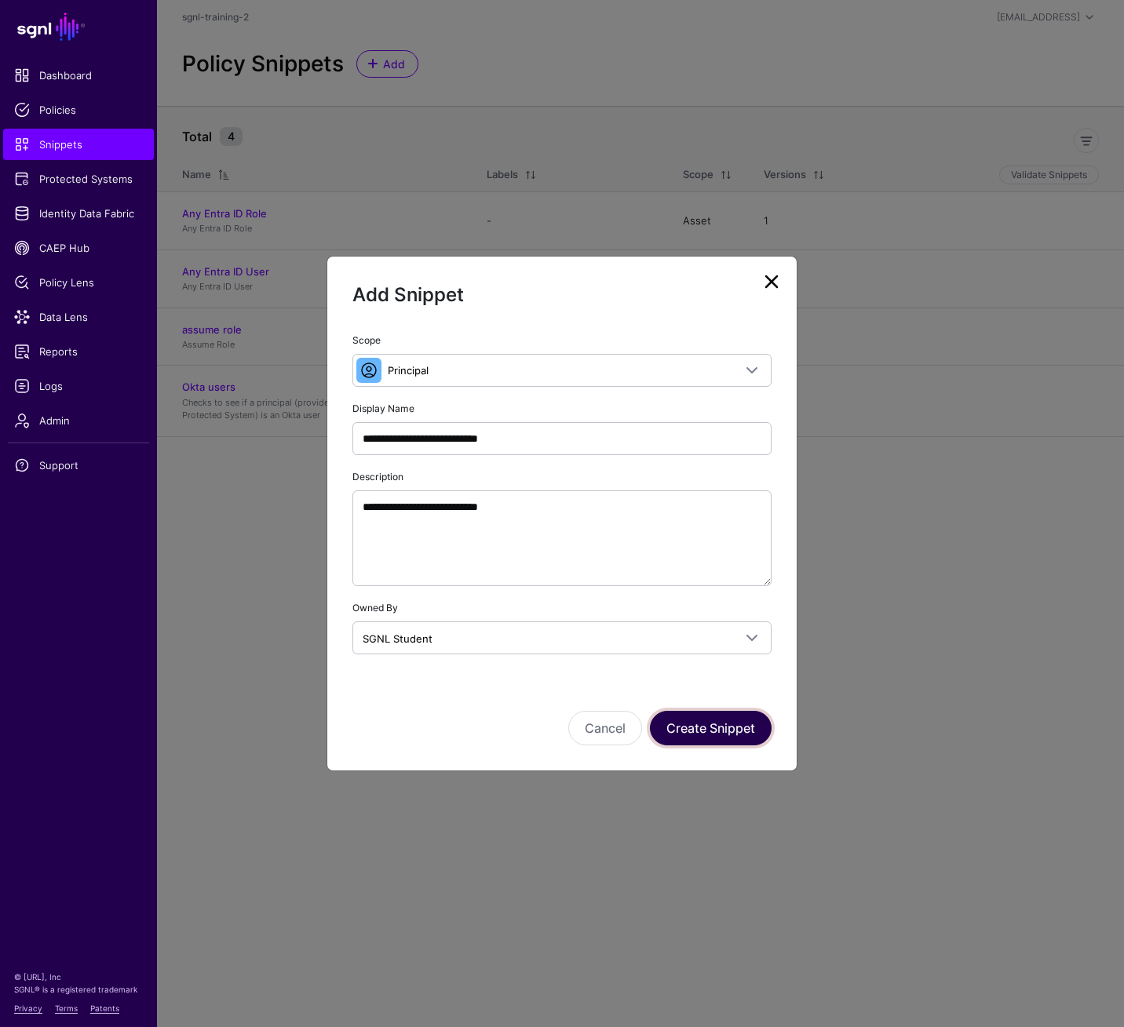
drag, startPoint x: 717, startPoint y: 725, endPoint x: 716, endPoint y: 713, distance: 11.9
click at [717, 713] on button "Create Snippet" at bounding box center [711, 728] width 122 height 35
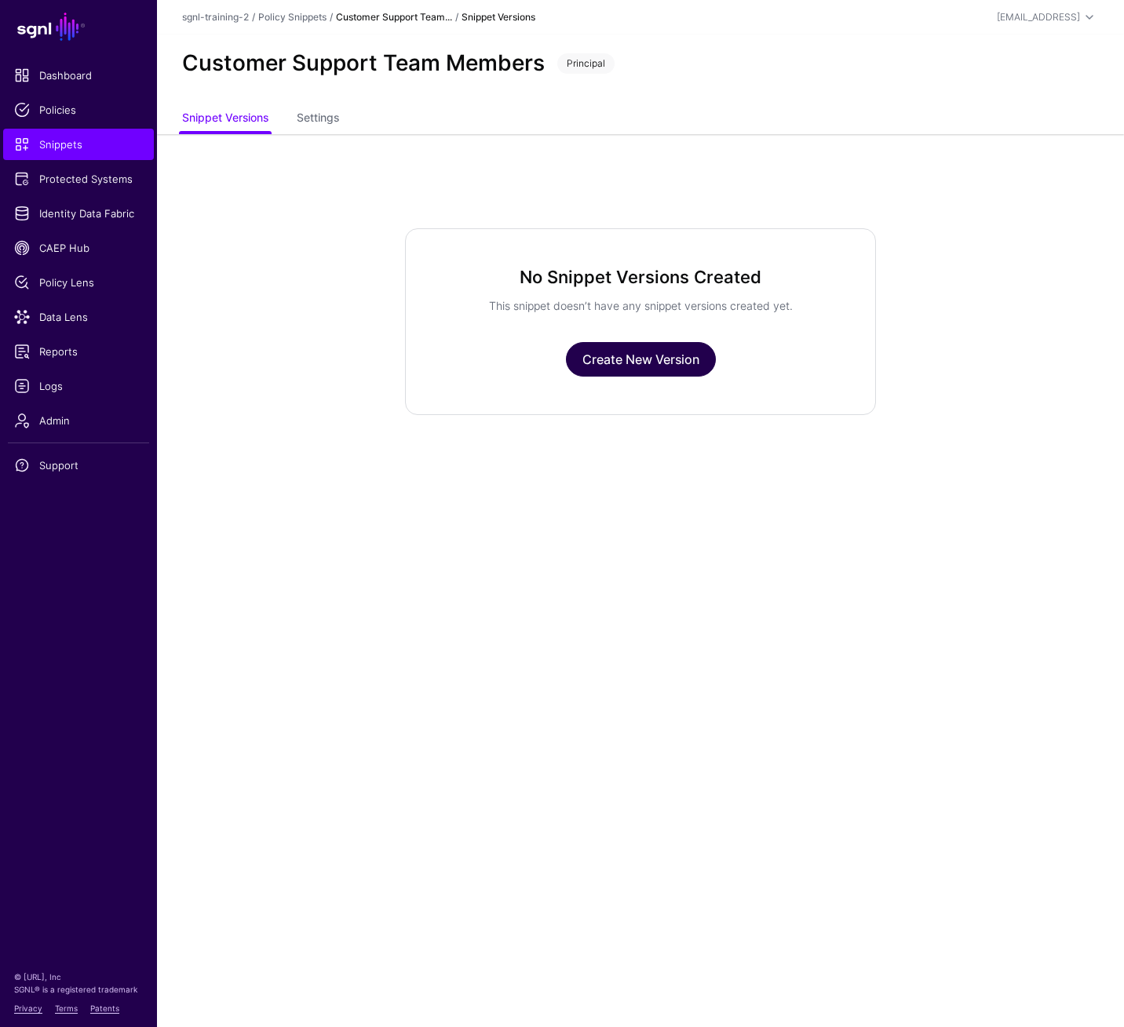
click at [612, 371] on link "Create New Version" at bounding box center [641, 359] width 150 height 35
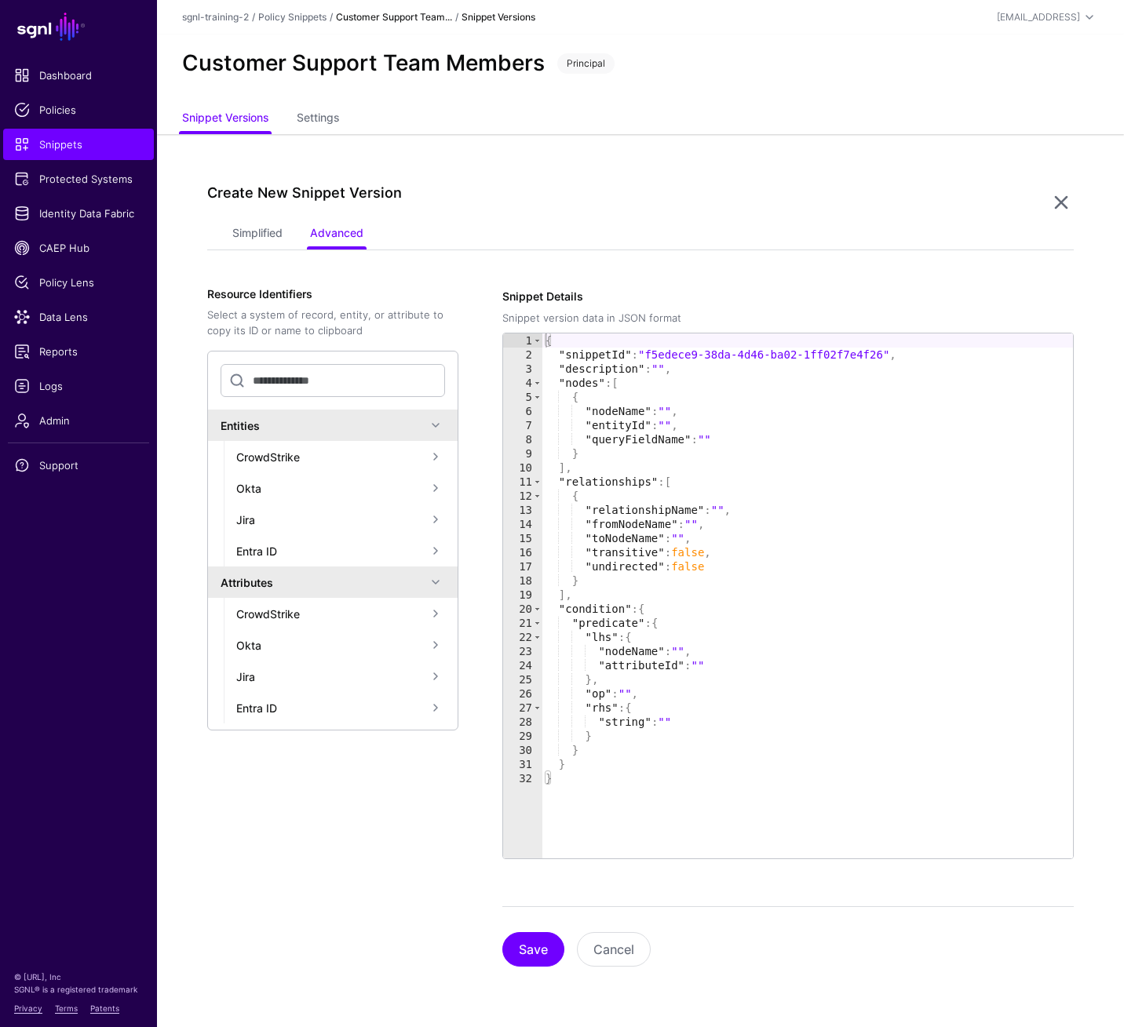
click at [230, 226] on div "Simplified Advanced" at bounding box center [640, 235] width 867 height 30
click at [232, 228] on link "Simplified" at bounding box center [257, 235] width 50 height 30
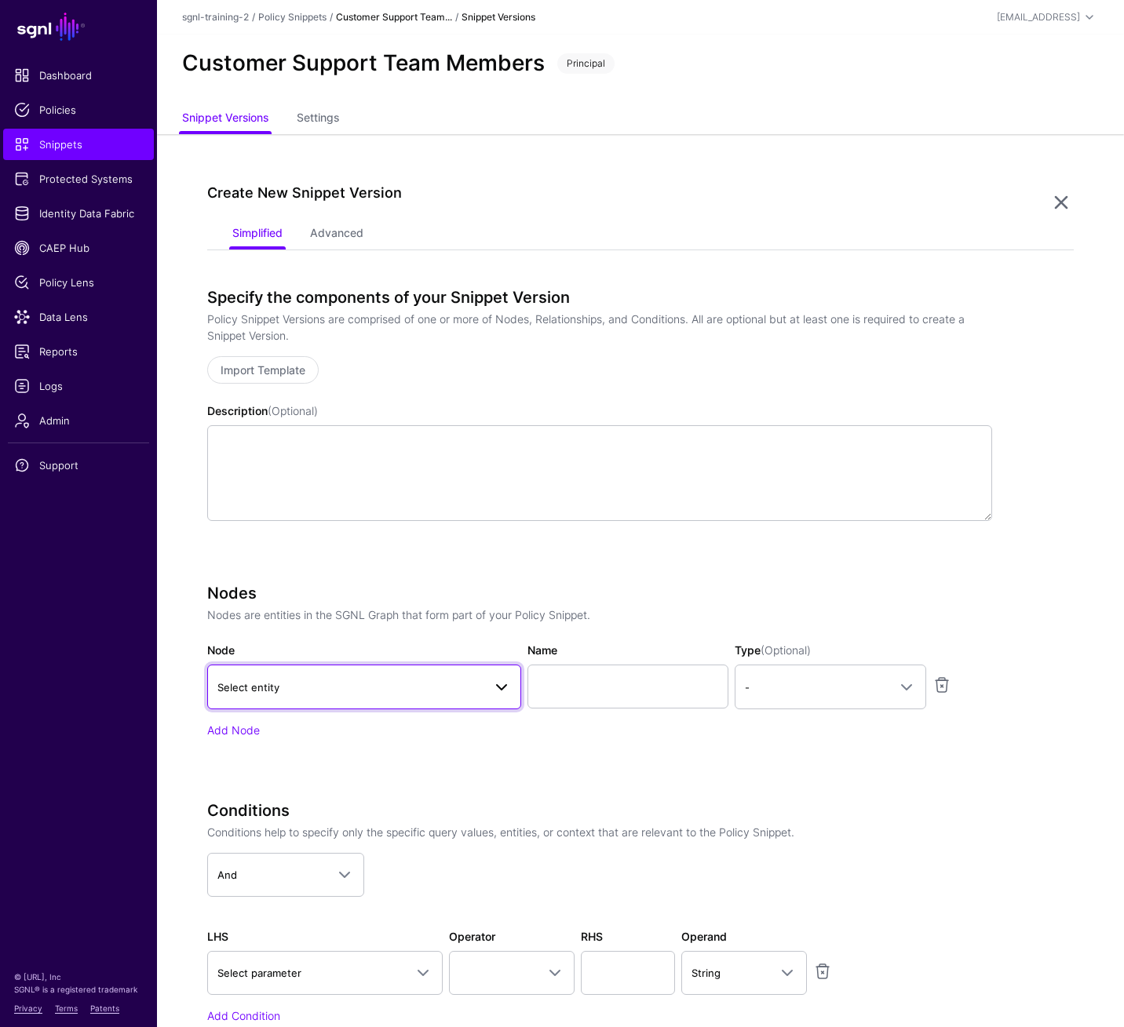
click at [330, 702] on link "Select entity" at bounding box center [364, 687] width 314 height 44
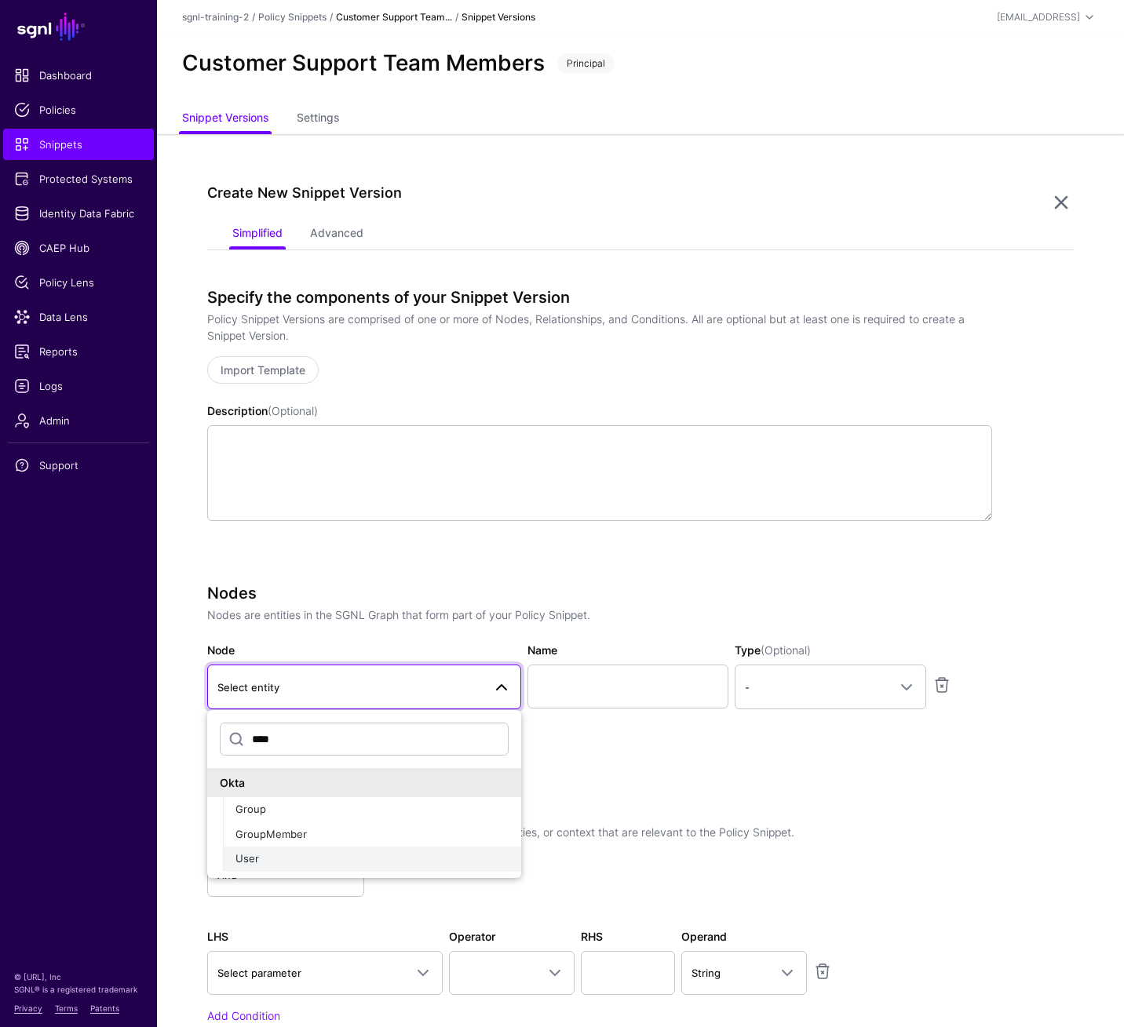
type input "****"
drag, startPoint x: 324, startPoint y: 863, endPoint x: 370, endPoint y: 847, distance: 48.1
click at [324, 713] on div "User" at bounding box center [371, 859] width 273 height 16
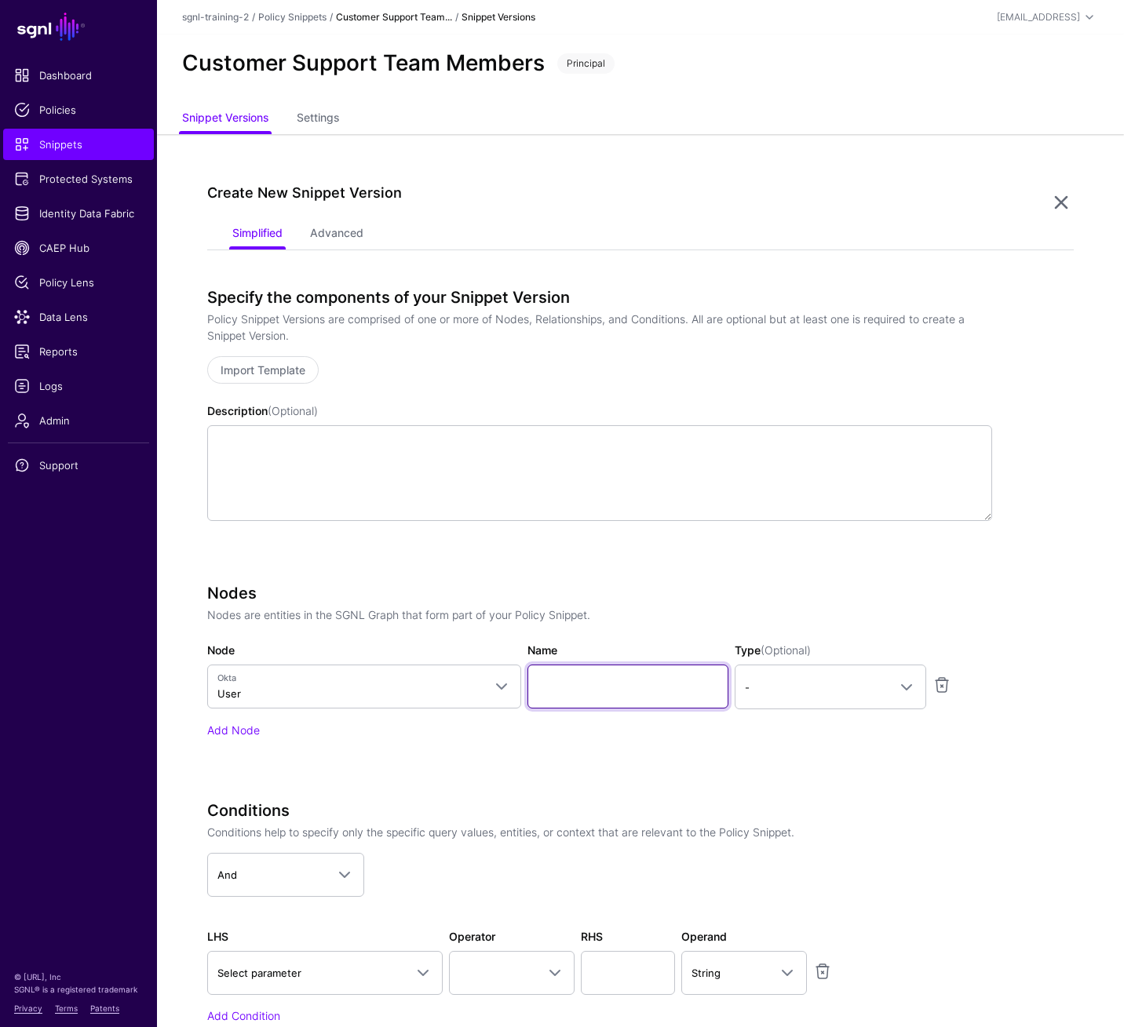
click at [639, 695] on input "Name" at bounding box center [627, 687] width 201 height 44
type input "********"
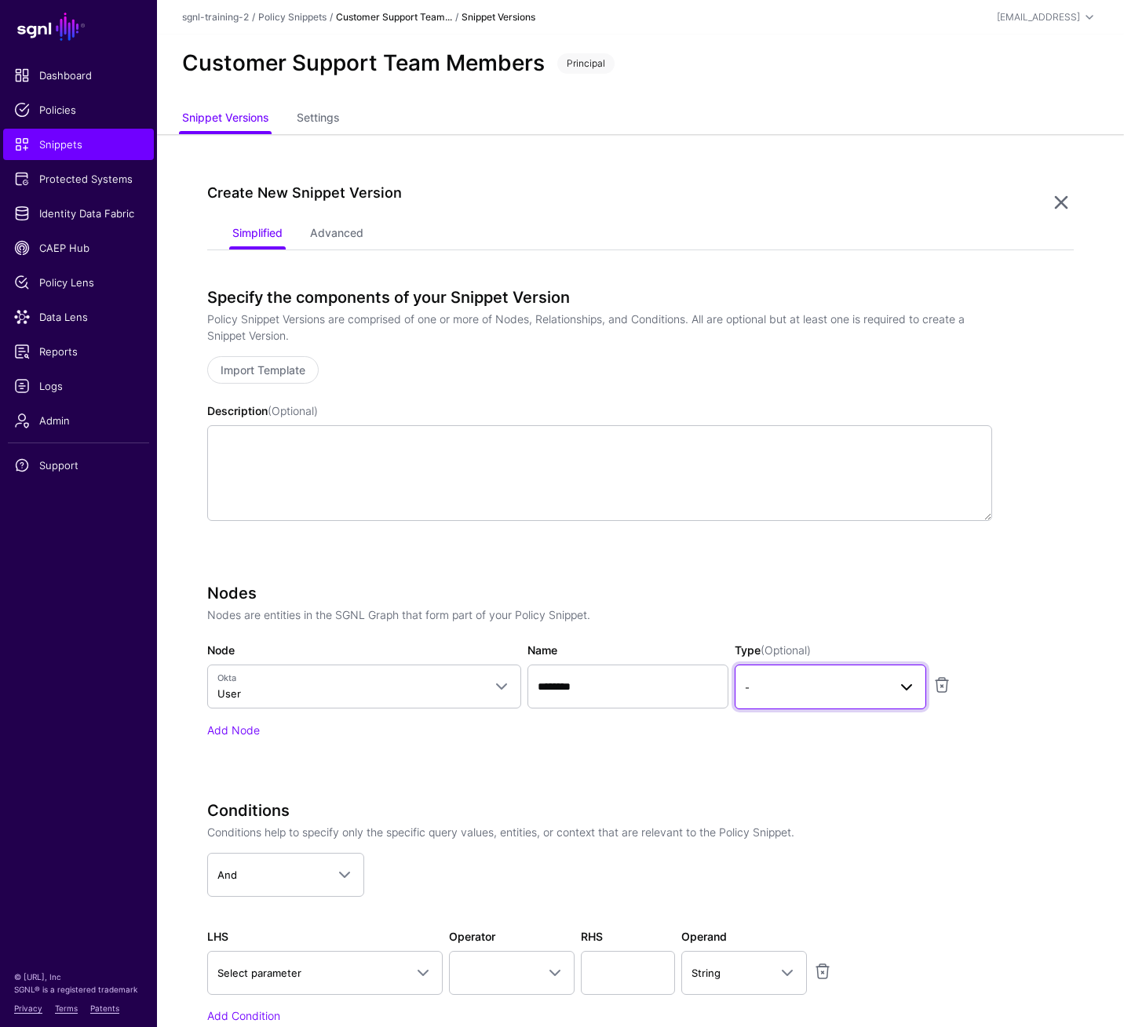
click at [847, 698] on link "-" at bounding box center [829, 687] width 191 height 44
click at [832, 713] on div "Principal" at bounding box center [830, 754] width 166 height 16
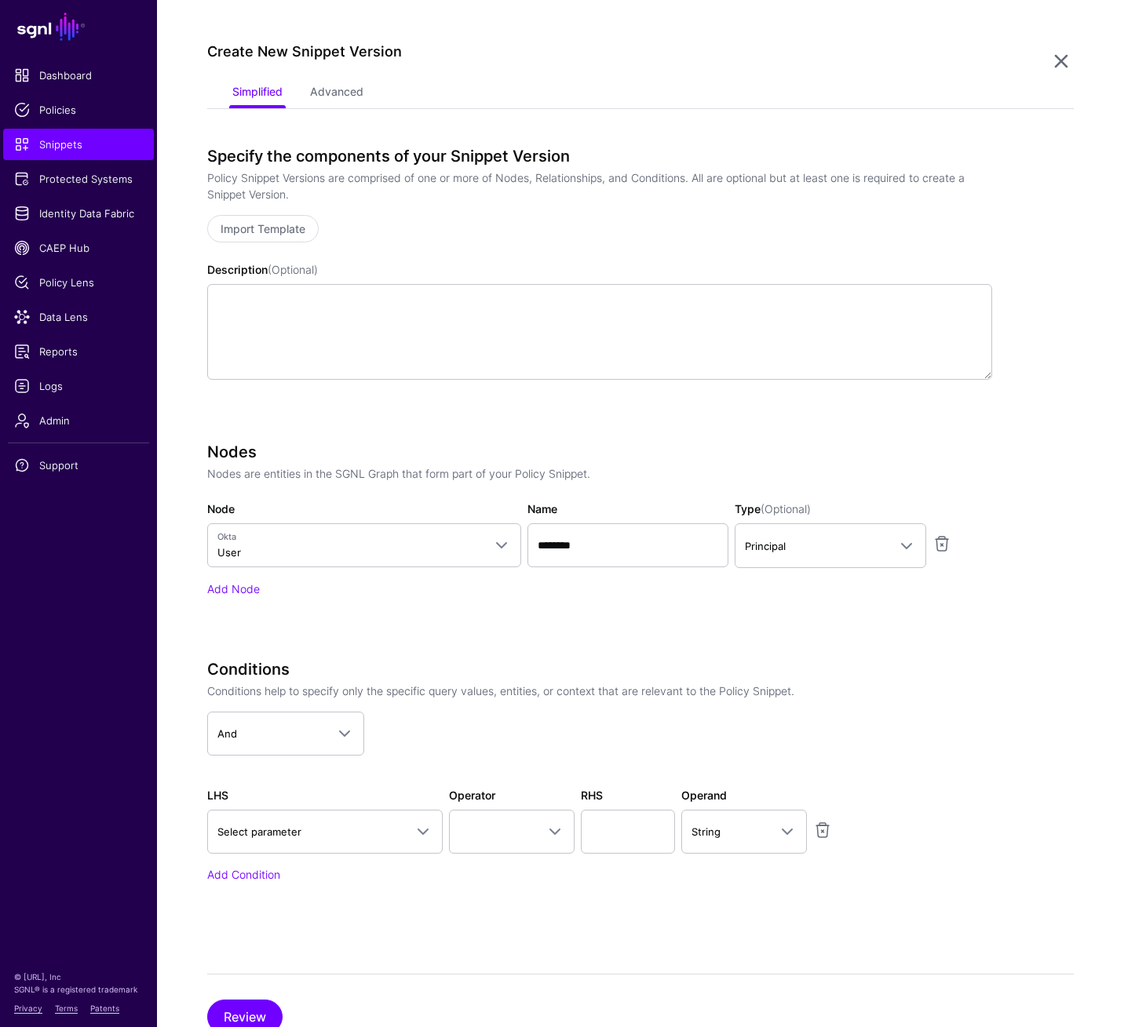
scroll to position [198, 0]
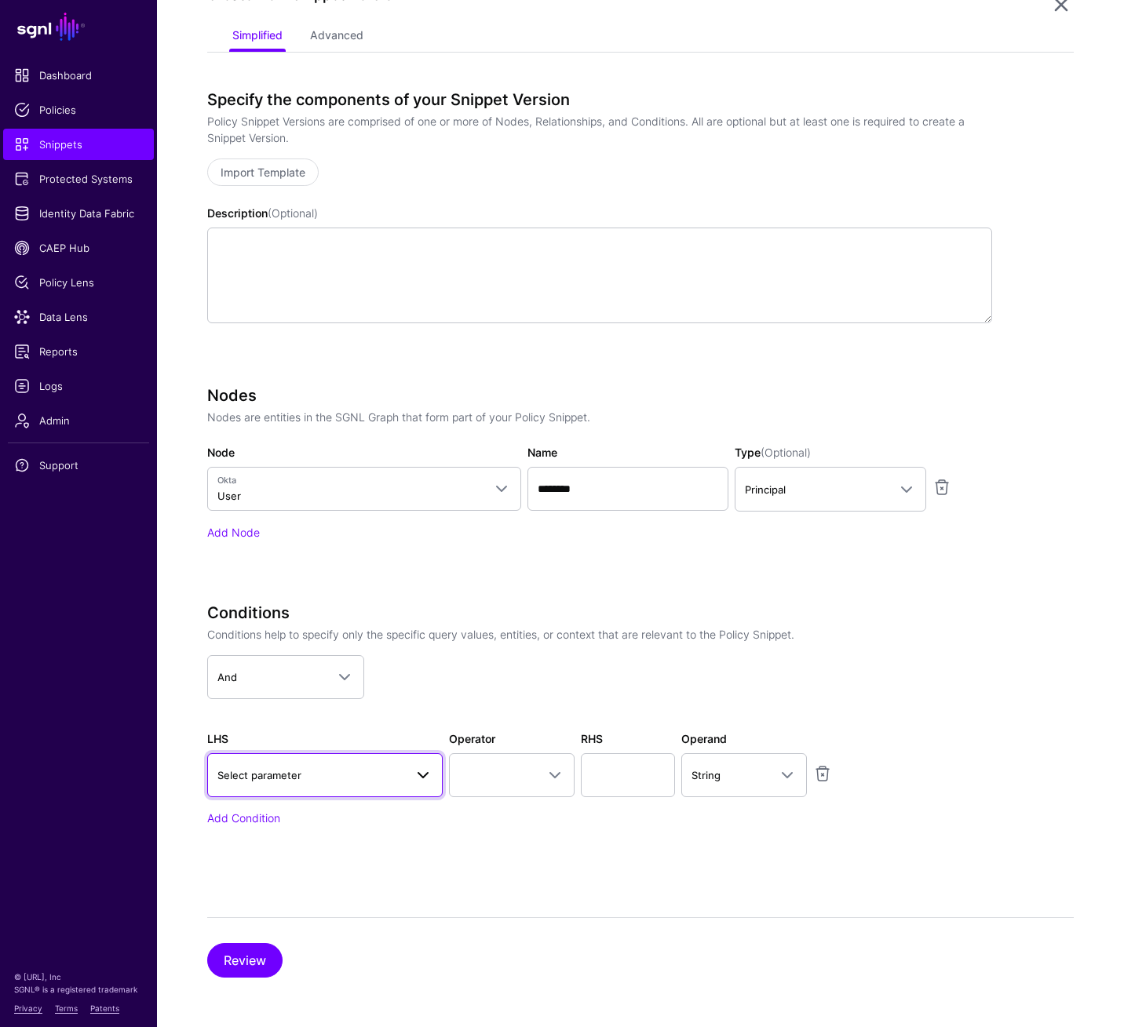
click at [399, 713] on span "Select parameter" at bounding box center [310, 775] width 187 height 17
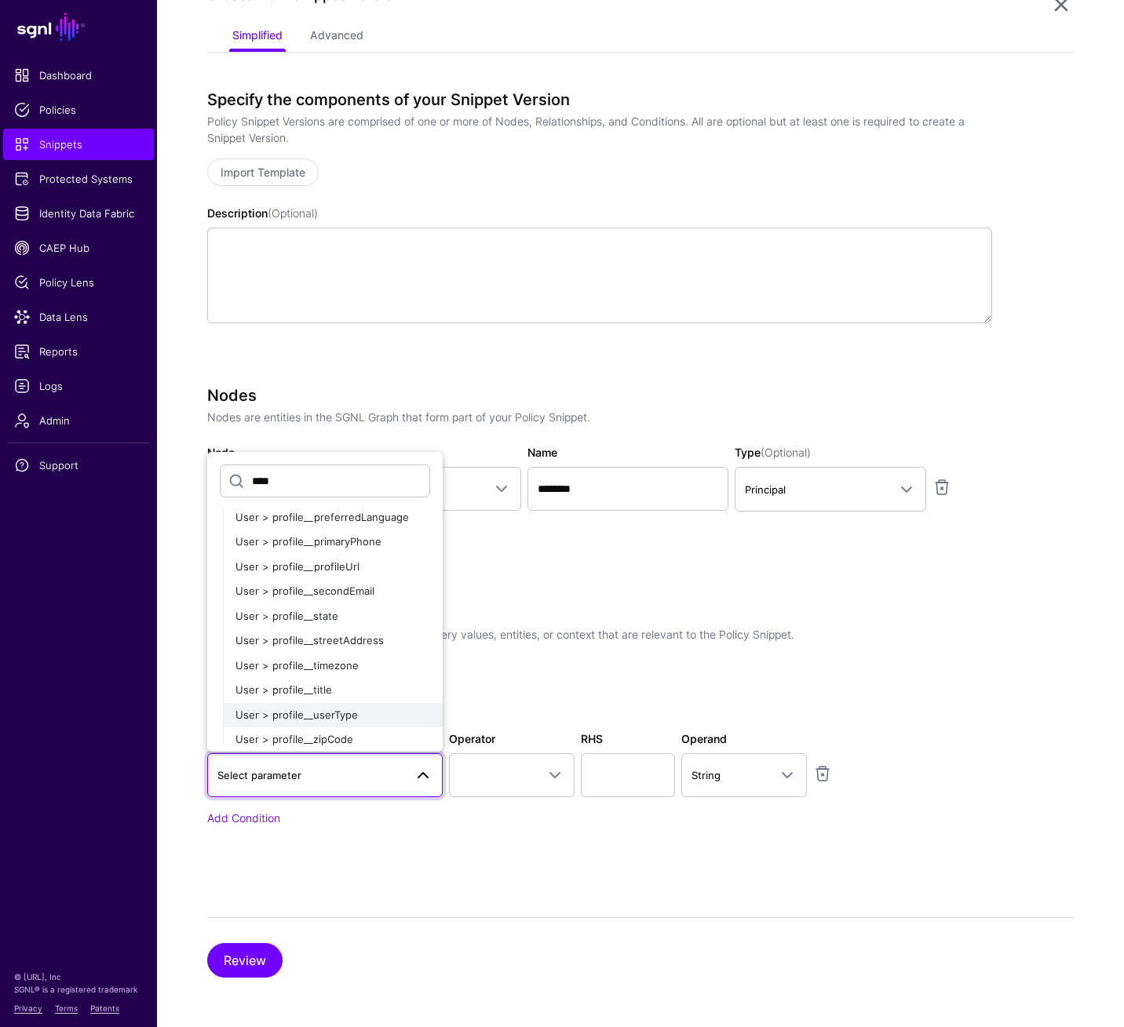
scroll to position [752, 0]
type input "****"
click at [348, 670] on div "User > profile__title" at bounding box center [332, 664] width 195 height 16
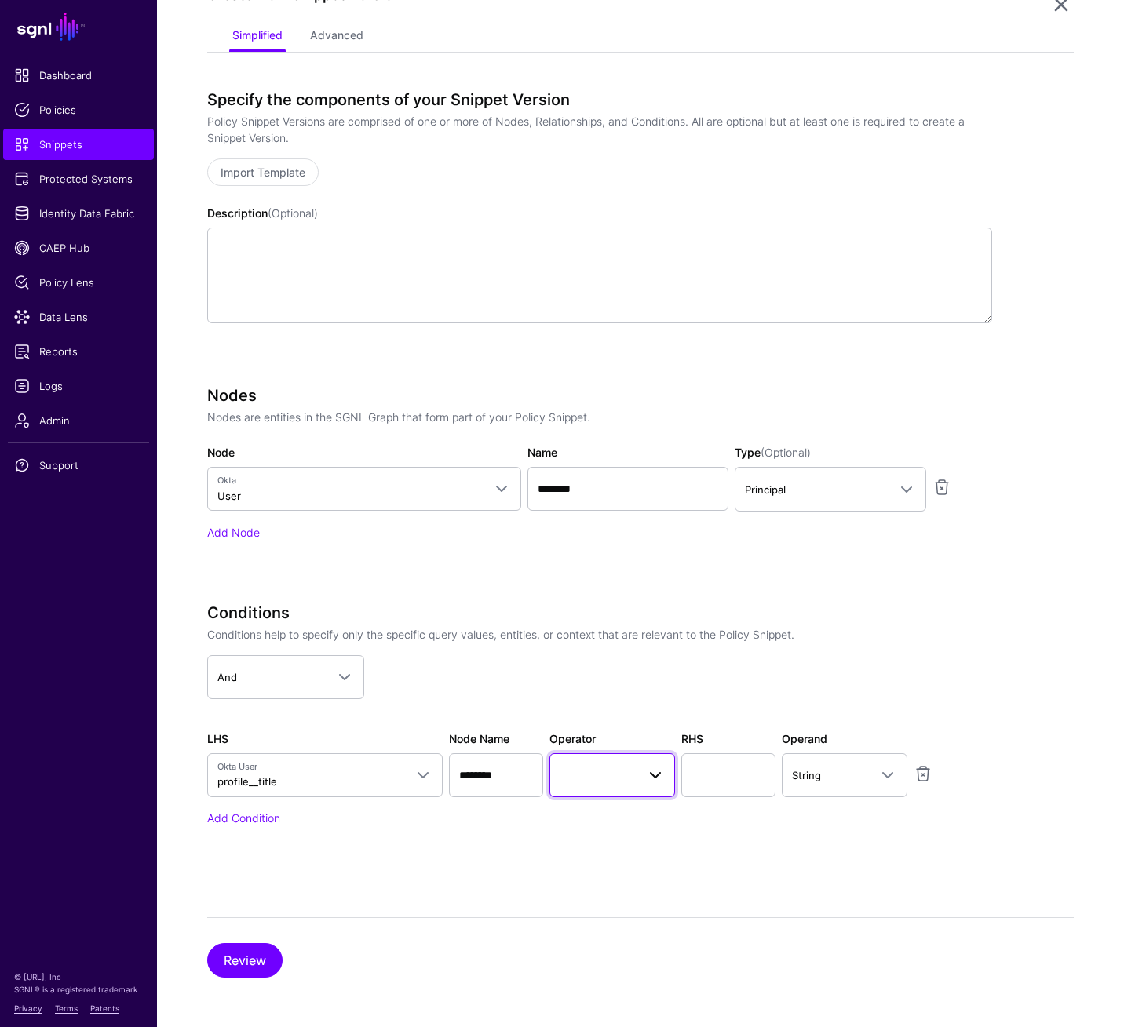
click at [639, 713] on span at bounding box center [650, 775] width 28 height 19
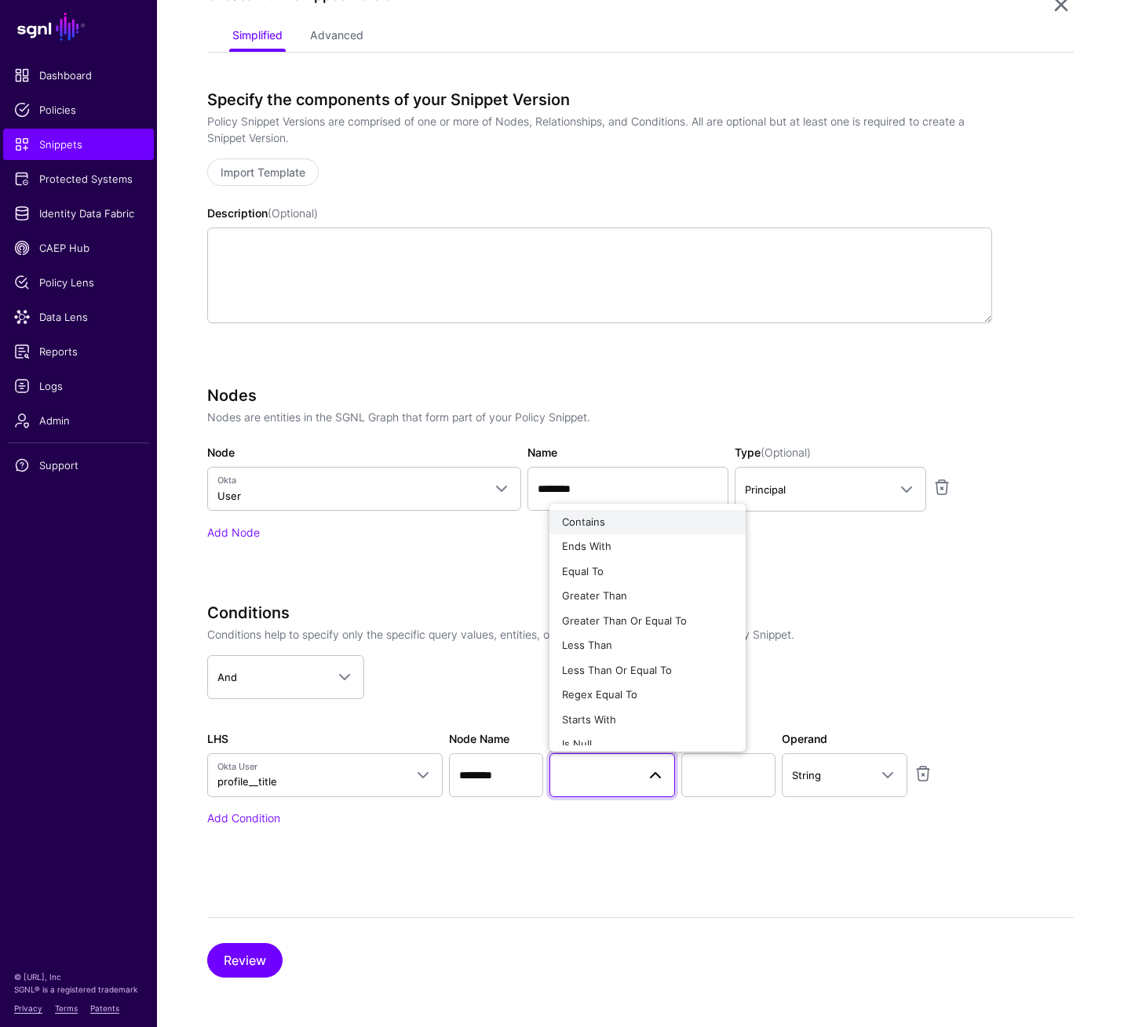
click at [622, 528] on div "Contains" at bounding box center [647, 523] width 171 height 16
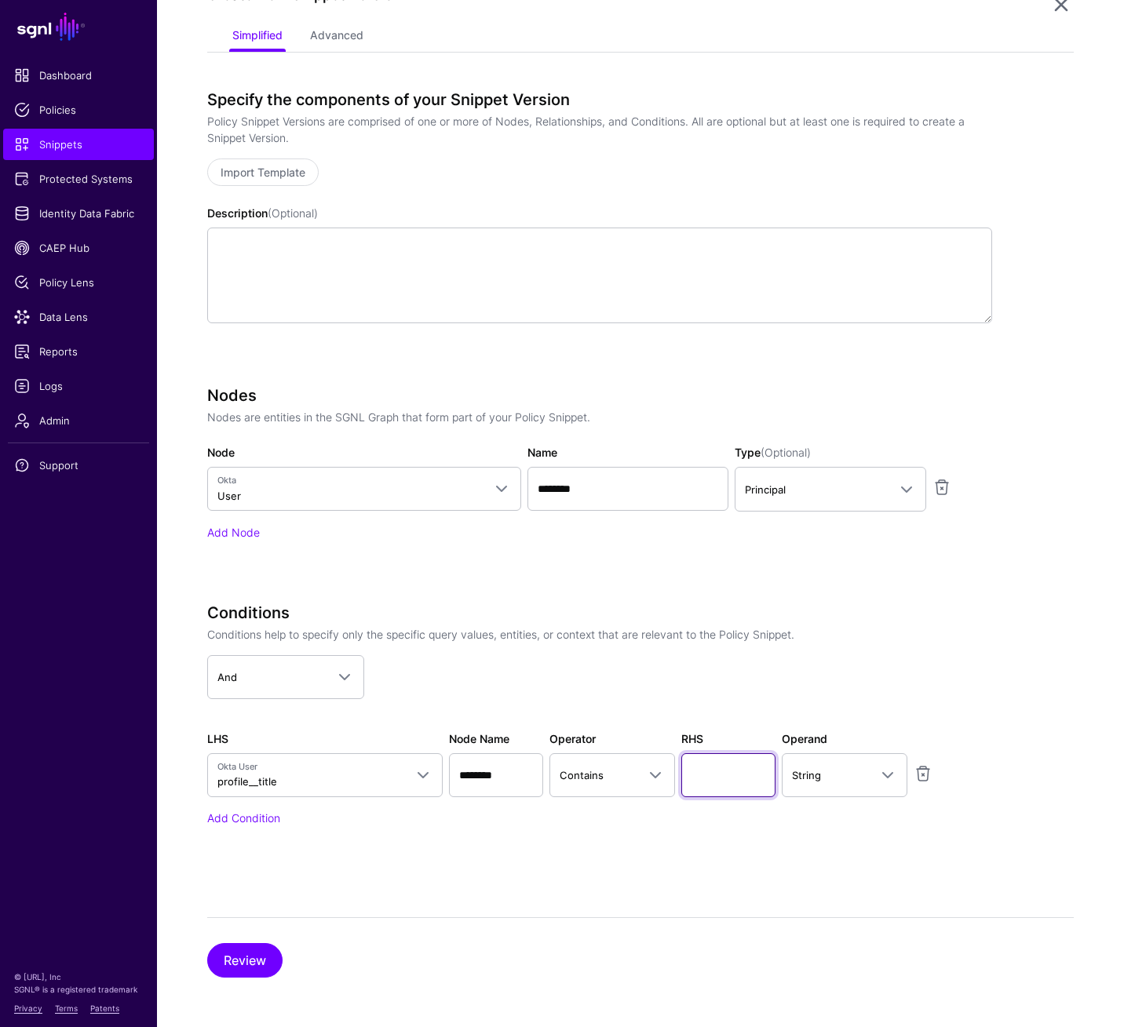
click at [754, 713] on input "text" at bounding box center [728, 775] width 94 height 44
type input "*******"
click at [246, 713] on button "Review" at bounding box center [244, 960] width 75 height 35
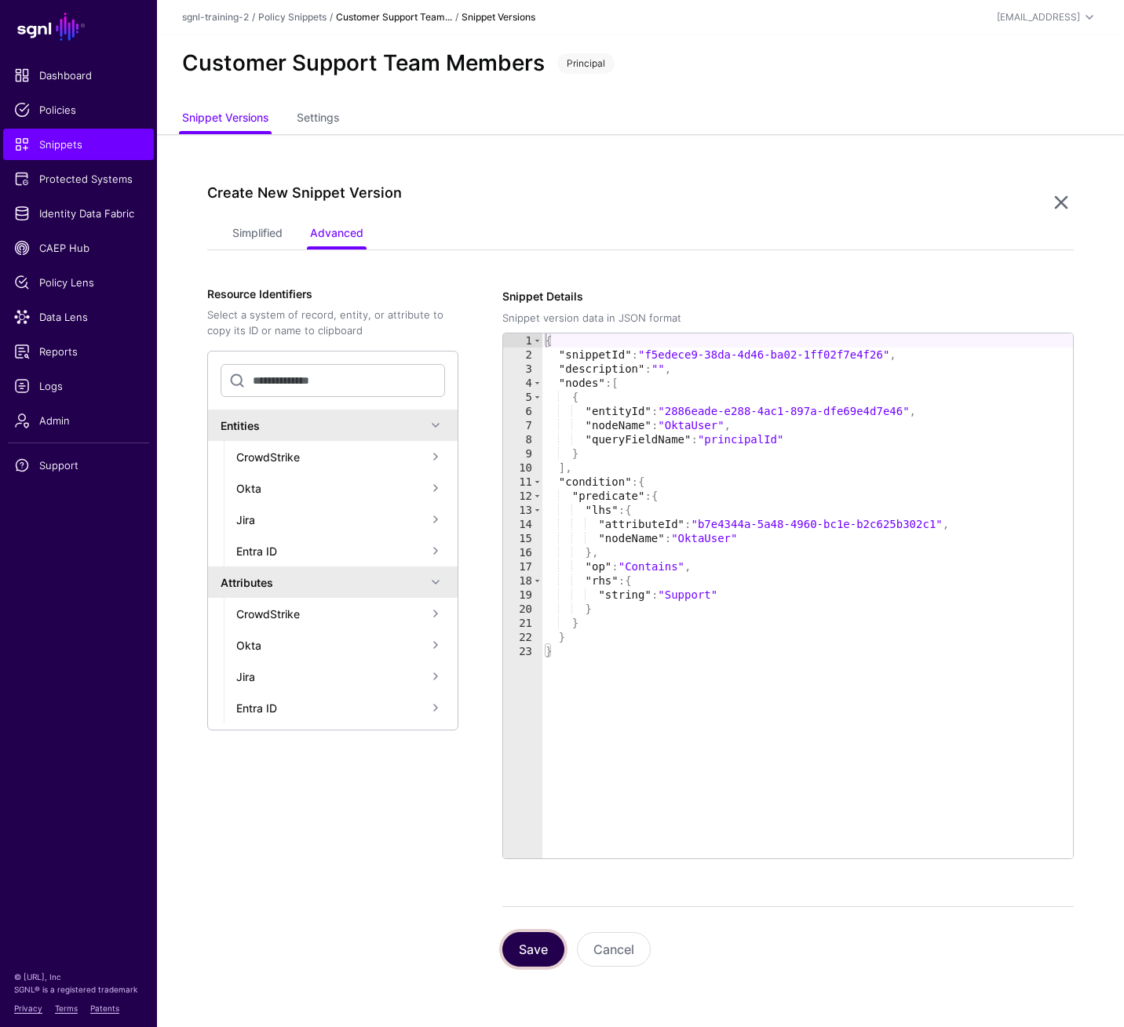
click at [530, 713] on button "Save" at bounding box center [533, 949] width 62 height 35
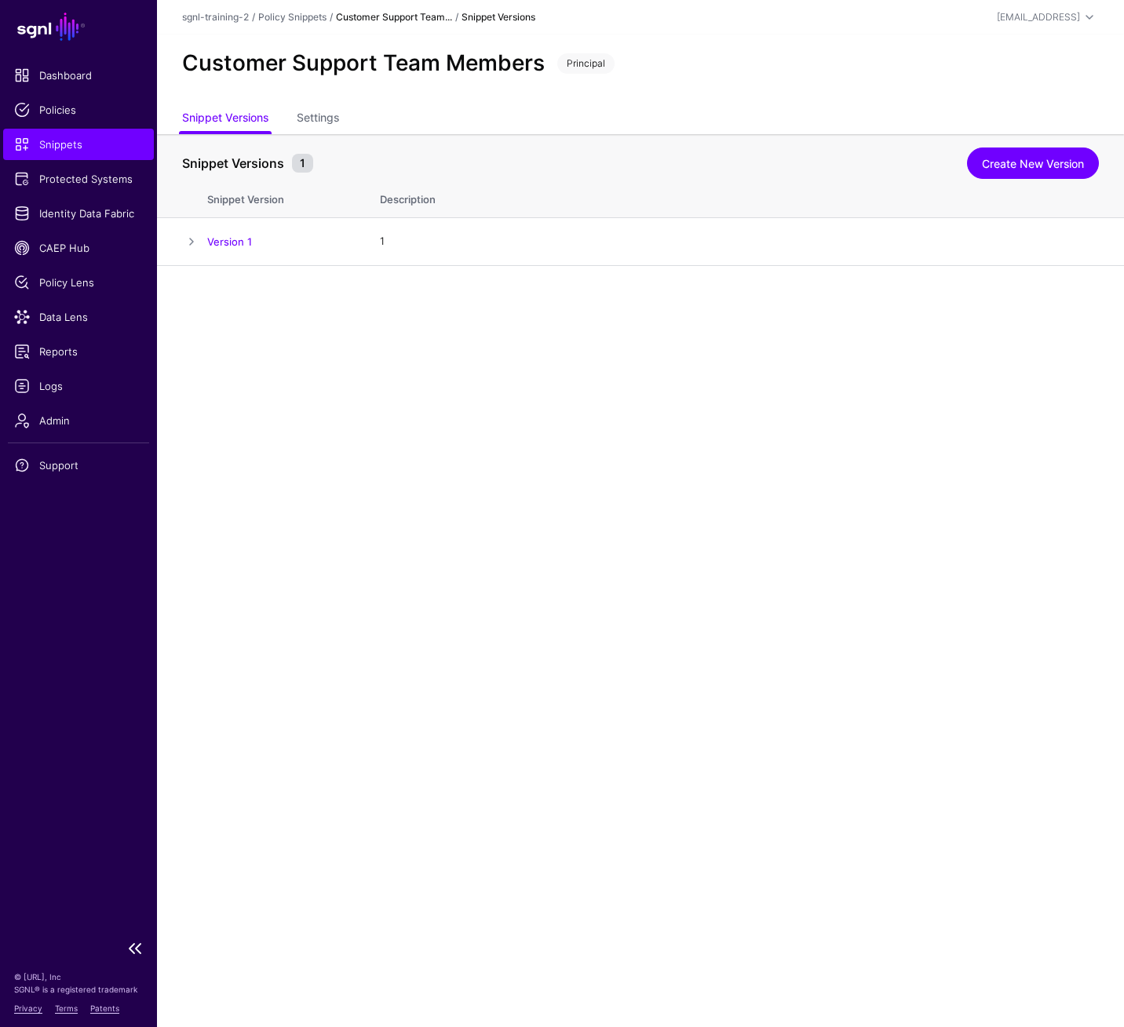
click at [71, 151] on span "Snippets" at bounding box center [78, 145] width 129 height 16
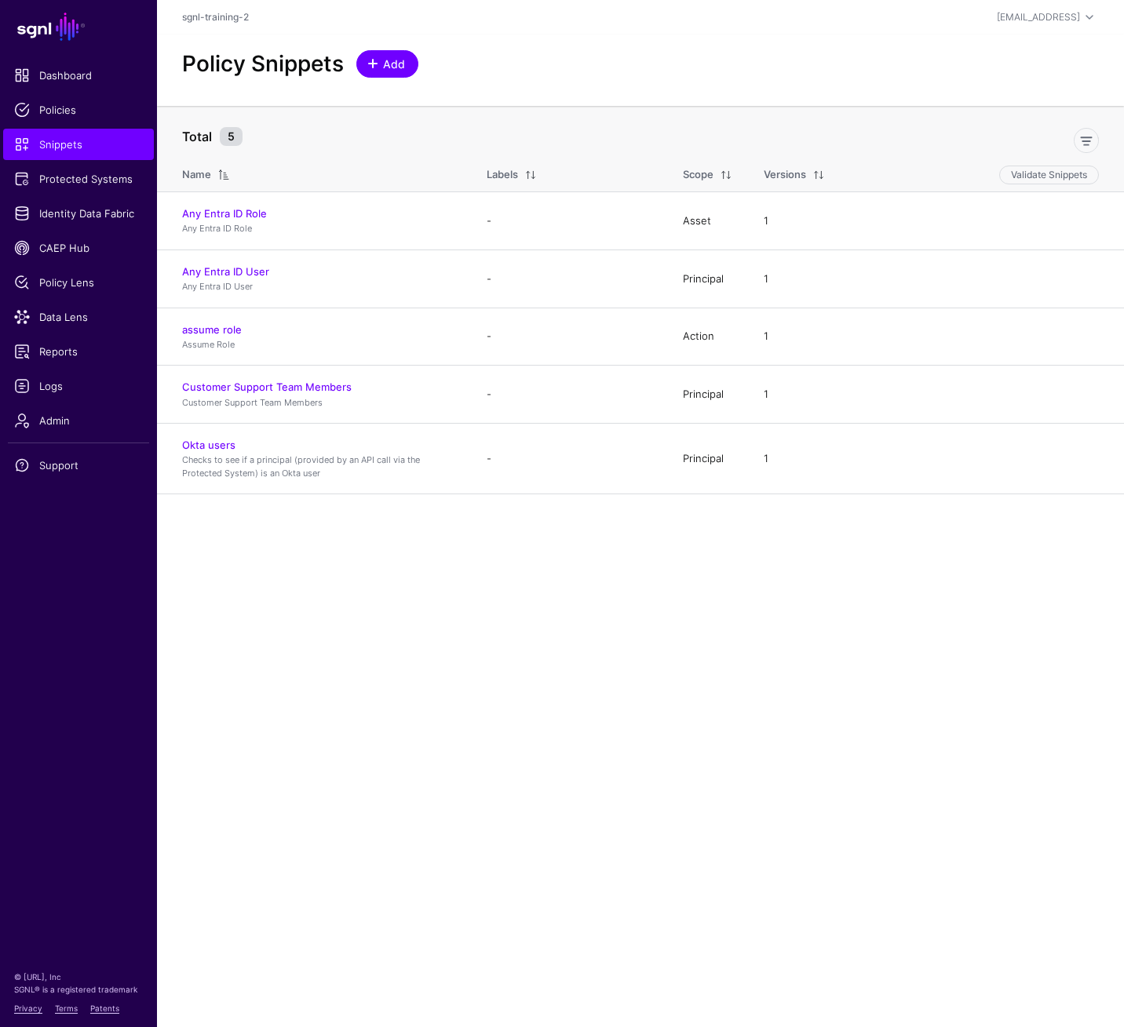
click at [396, 69] on span "Add" at bounding box center [394, 64] width 26 height 16
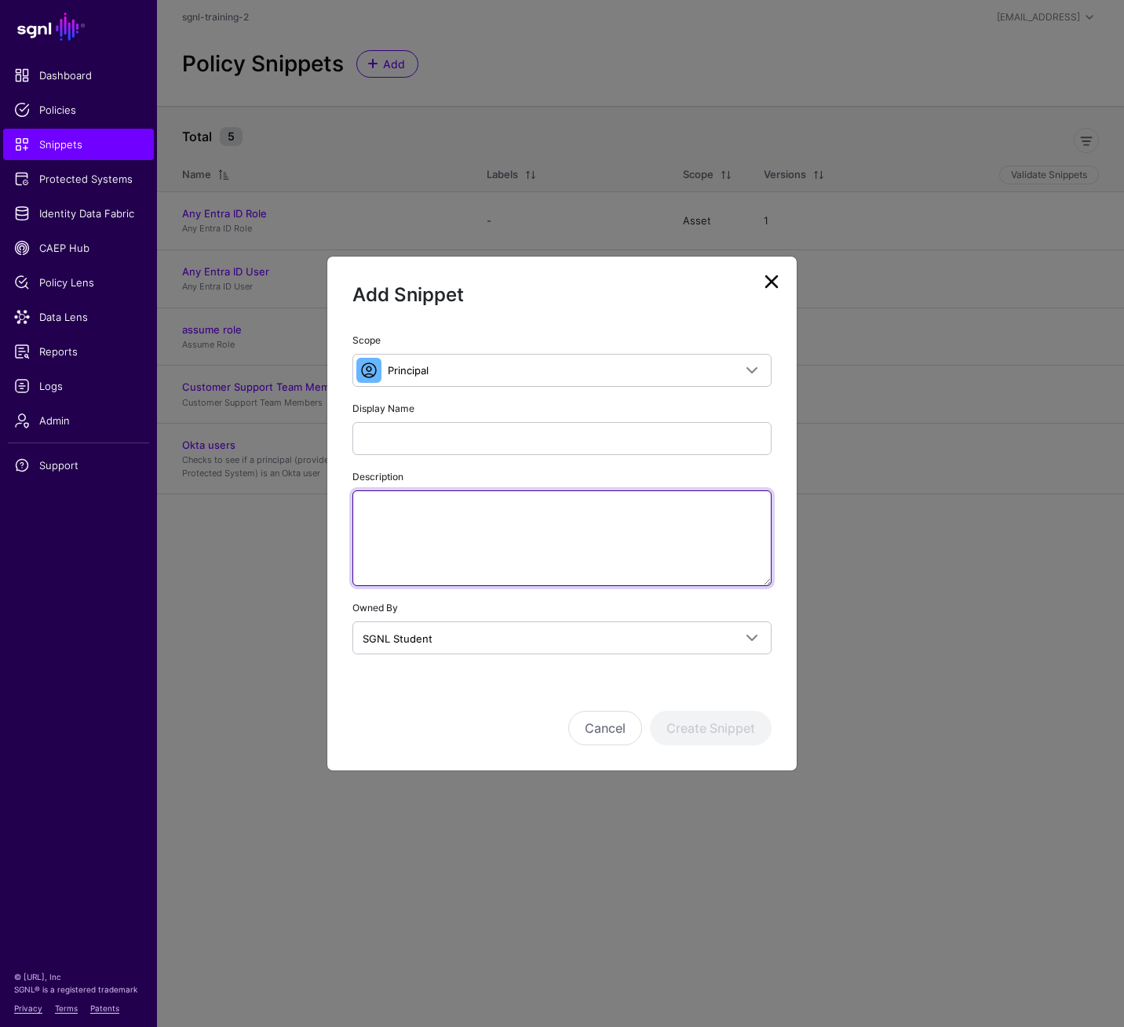
click at [565, 544] on textarea "Description" at bounding box center [561, 538] width 419 height 96
paste textarea "**********"
drag, startPoint x: 421, startPoint y: 507, endPoint x: 348, endPoint y: 501, distance: 72.4
click at [348, 502] on div "**********" at bounding box center [561, 492] width 469 height 323
type textarea "**********"
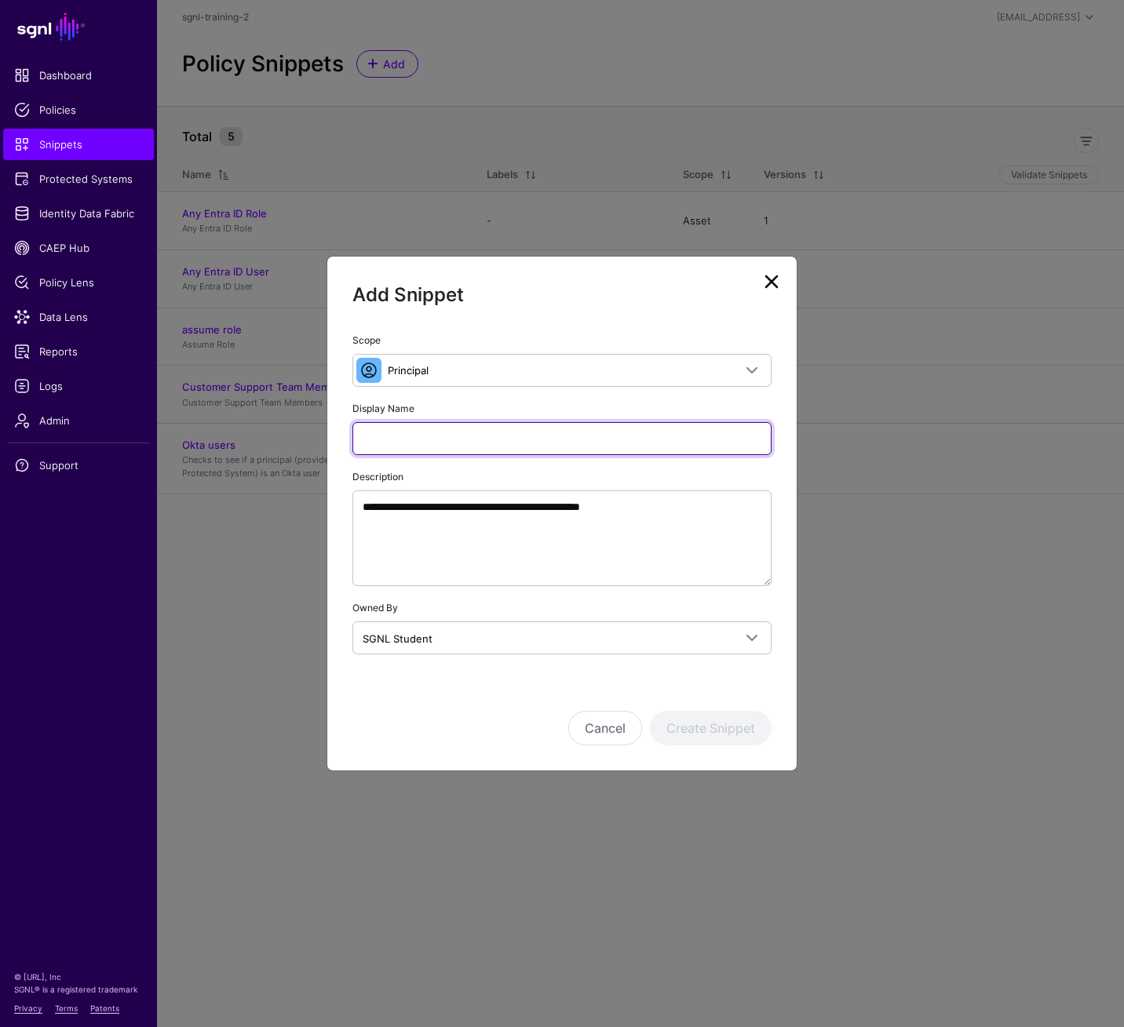
click at [424, 445] on input "Display Name" at bounding box center [561, 438] width 419 height 33
paste input "**********"
type input "**********"
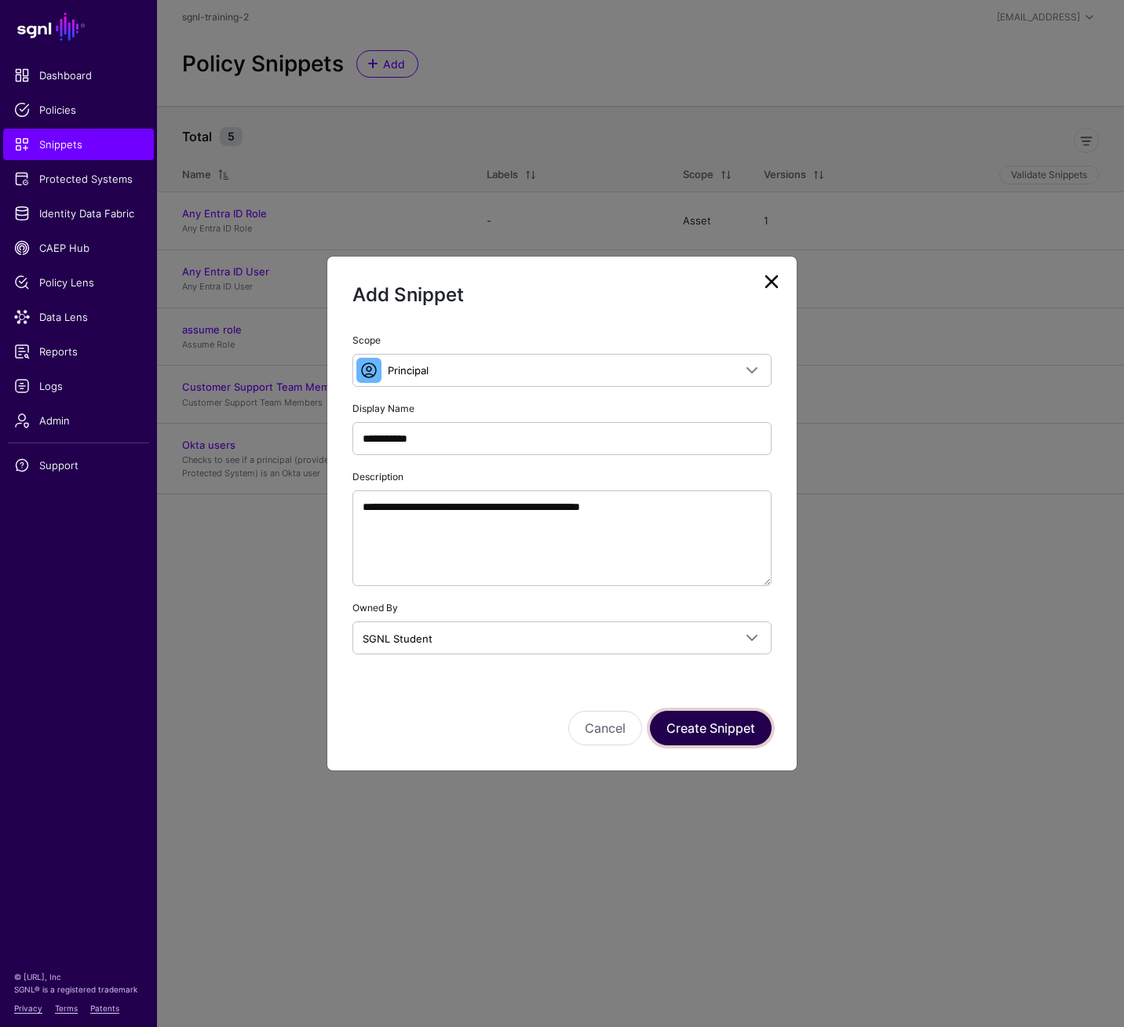
click at [708, 713] on button "Create Snippet" at bounding box center [711, 728] width 122 height 35
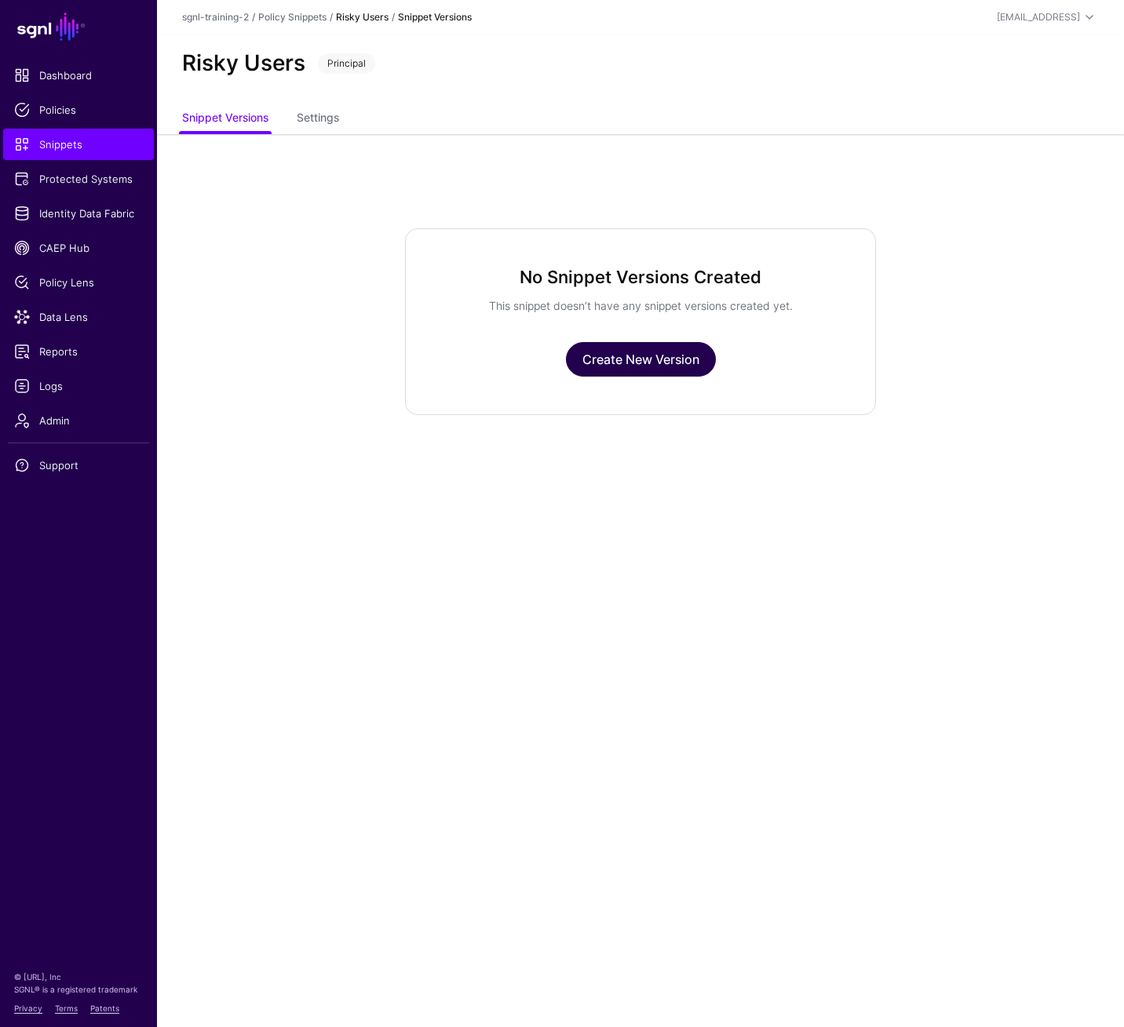
click at [627, 362] on link "Create New Version" at bounding box center [641, 359] width 150 height 35
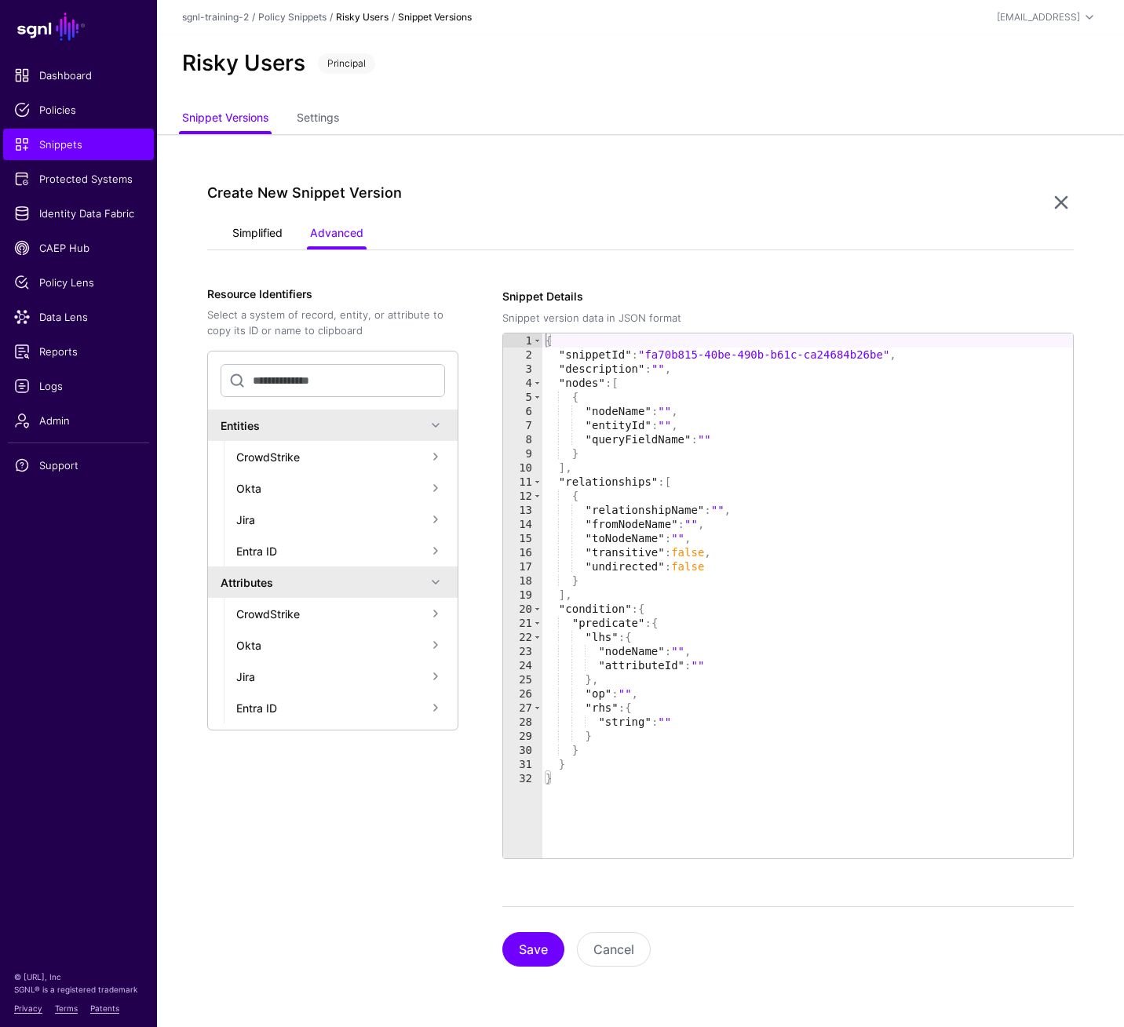
click at [270, 226] on link "Simplified" at bounding box center [257, 235] width 50 height 30
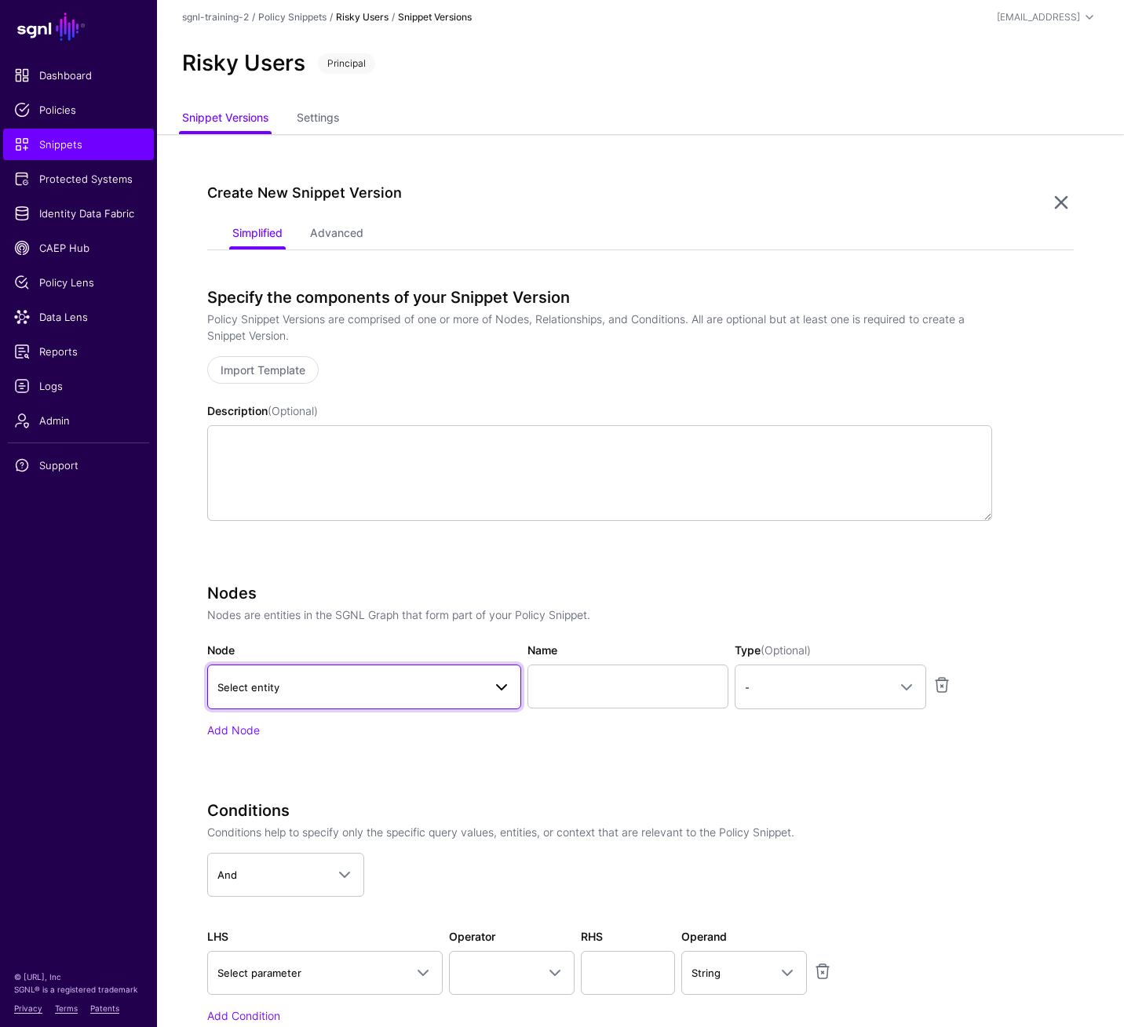
click at [439, 702] on link "Select entity" at bounding box center [364, 687] width 314 height 44
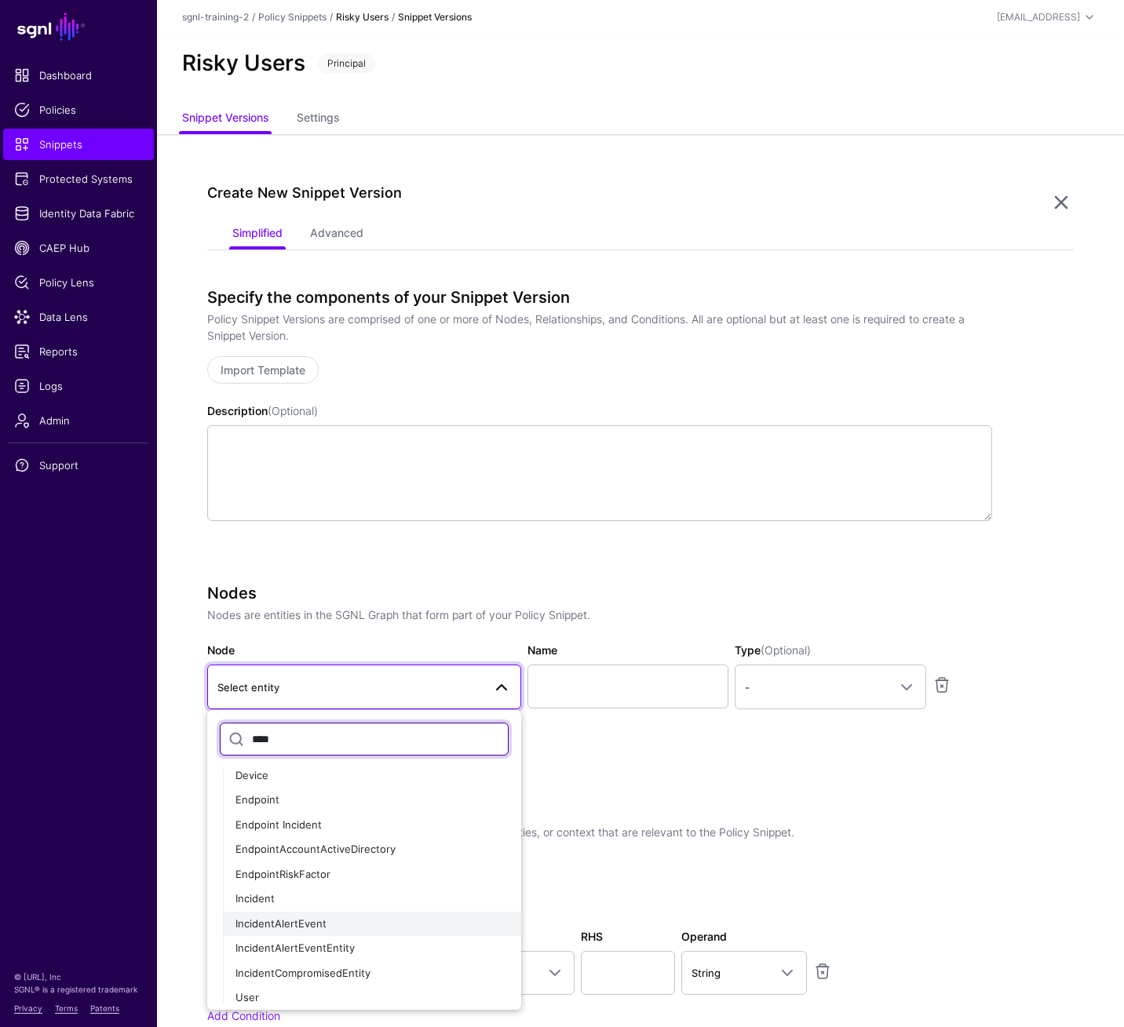
scroll to position [115, 0]
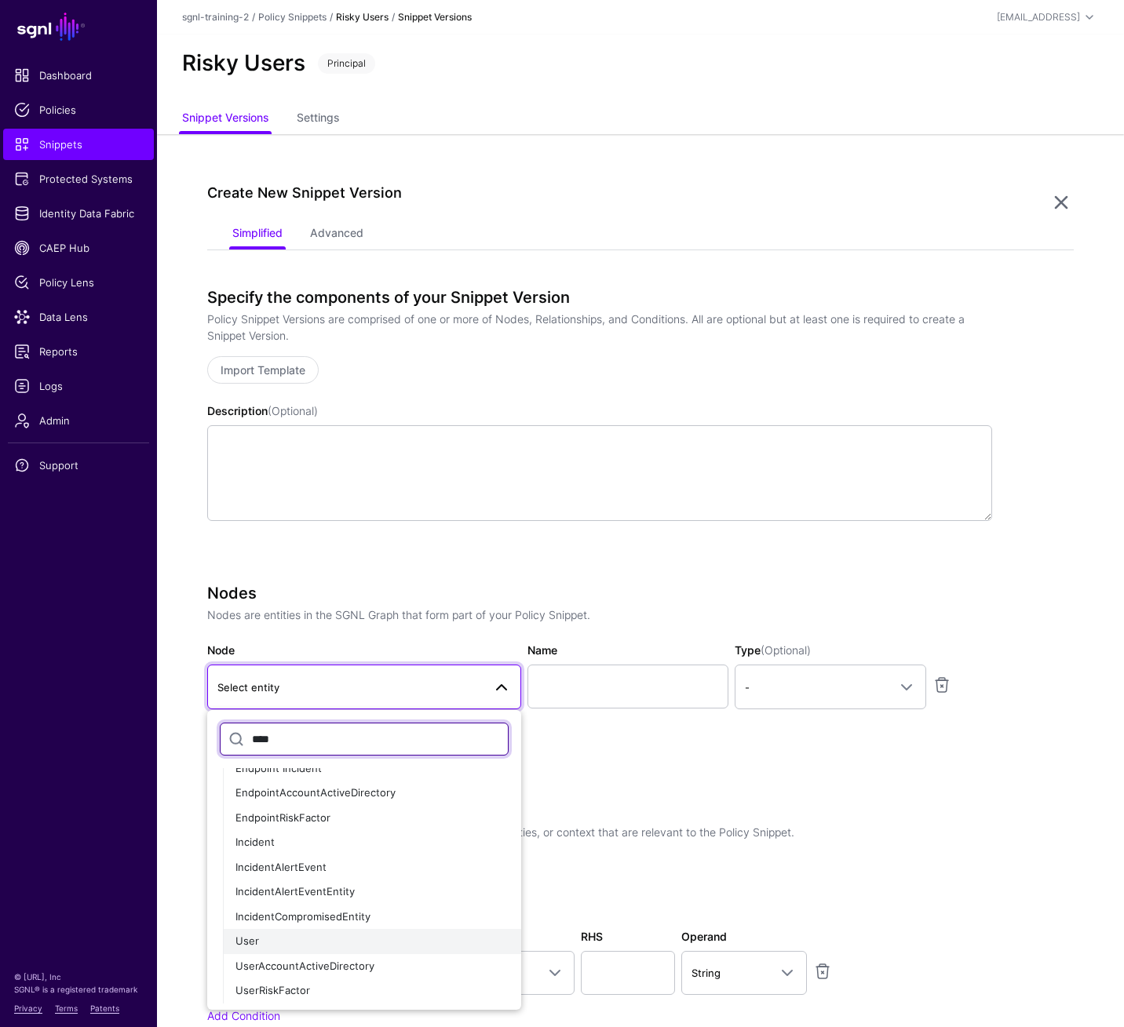
type input "****"
click at [397, 713] on button "User" at bounding box center [372, 941] width 298 height 25
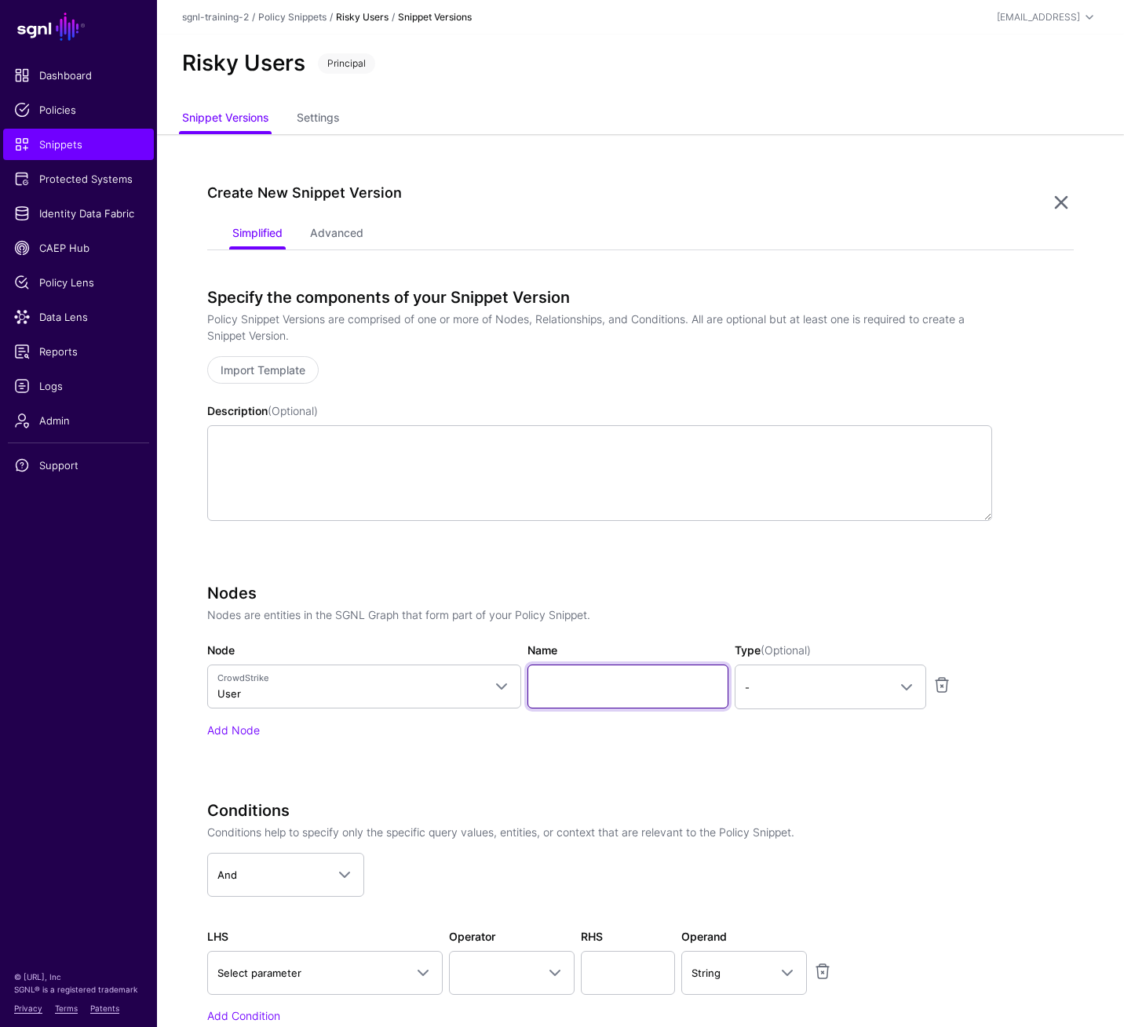
click at [620, 683] on input "Name" at bounding box center [627, 687] width 201 height 44
type input "****"
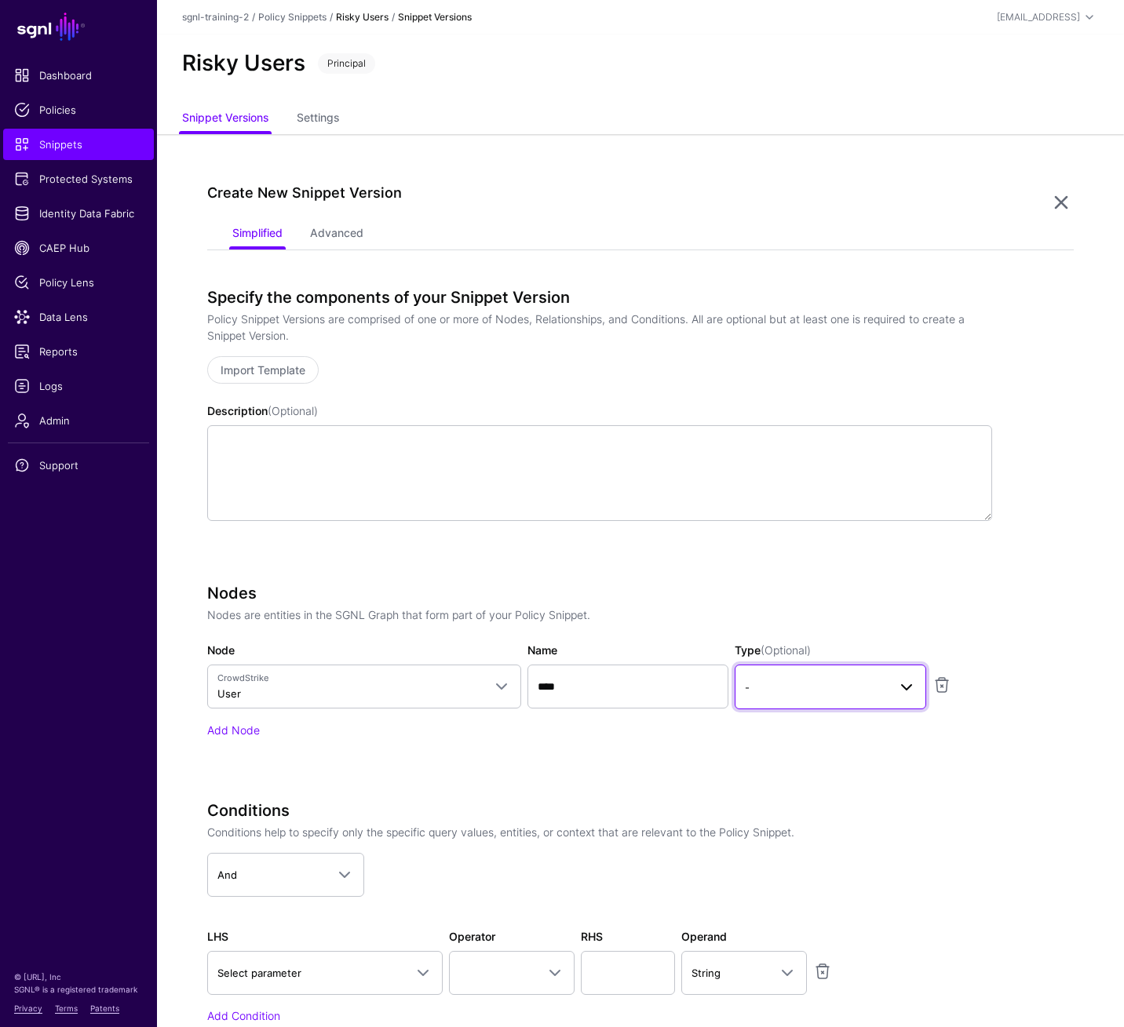
click at [825, 689] on span "-" at bounding box center [816, 687] width 143 height 17
click at [814, 713] on div "Principal" at bounding box center [830, 754] width 166 height 16
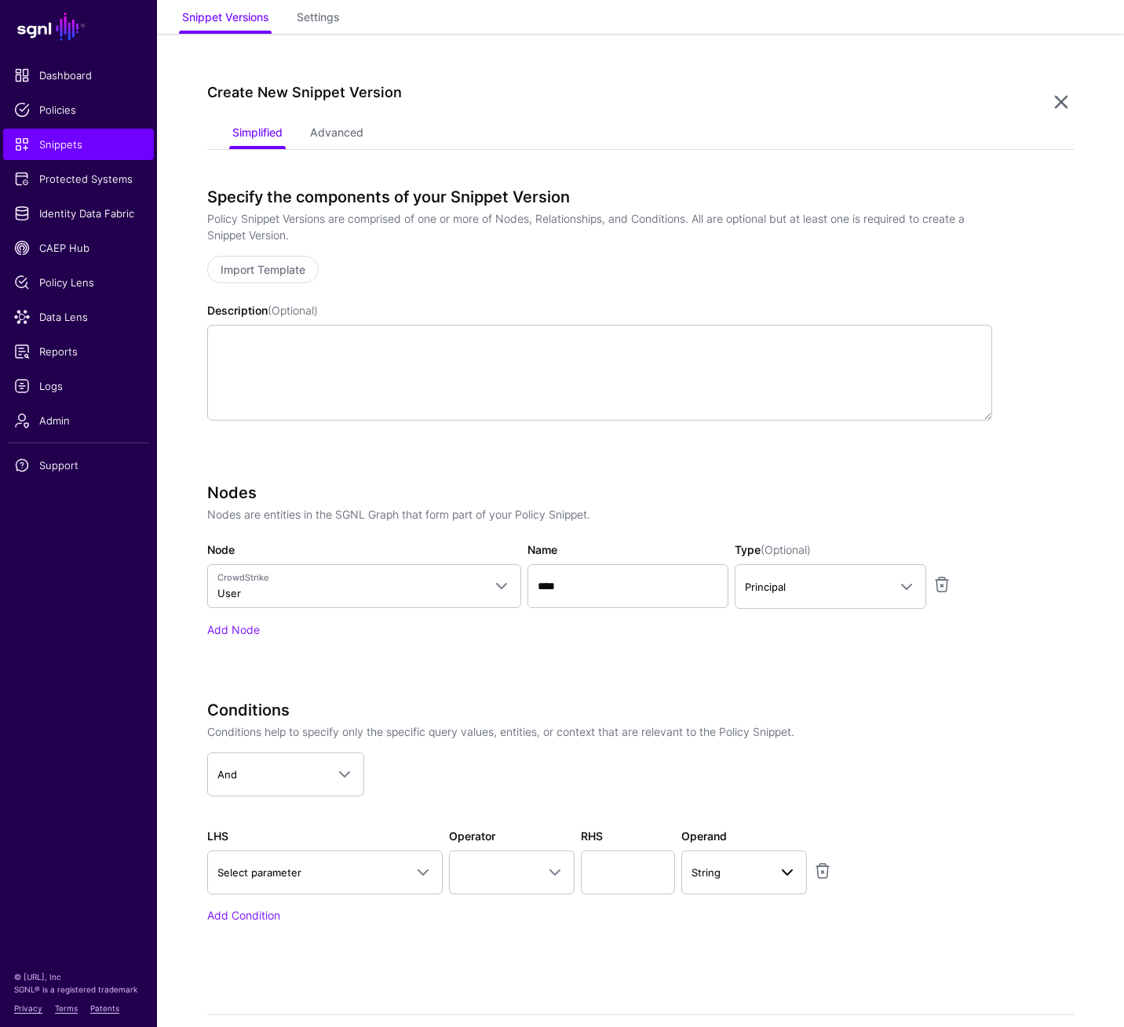
scroll to position [198, 0]
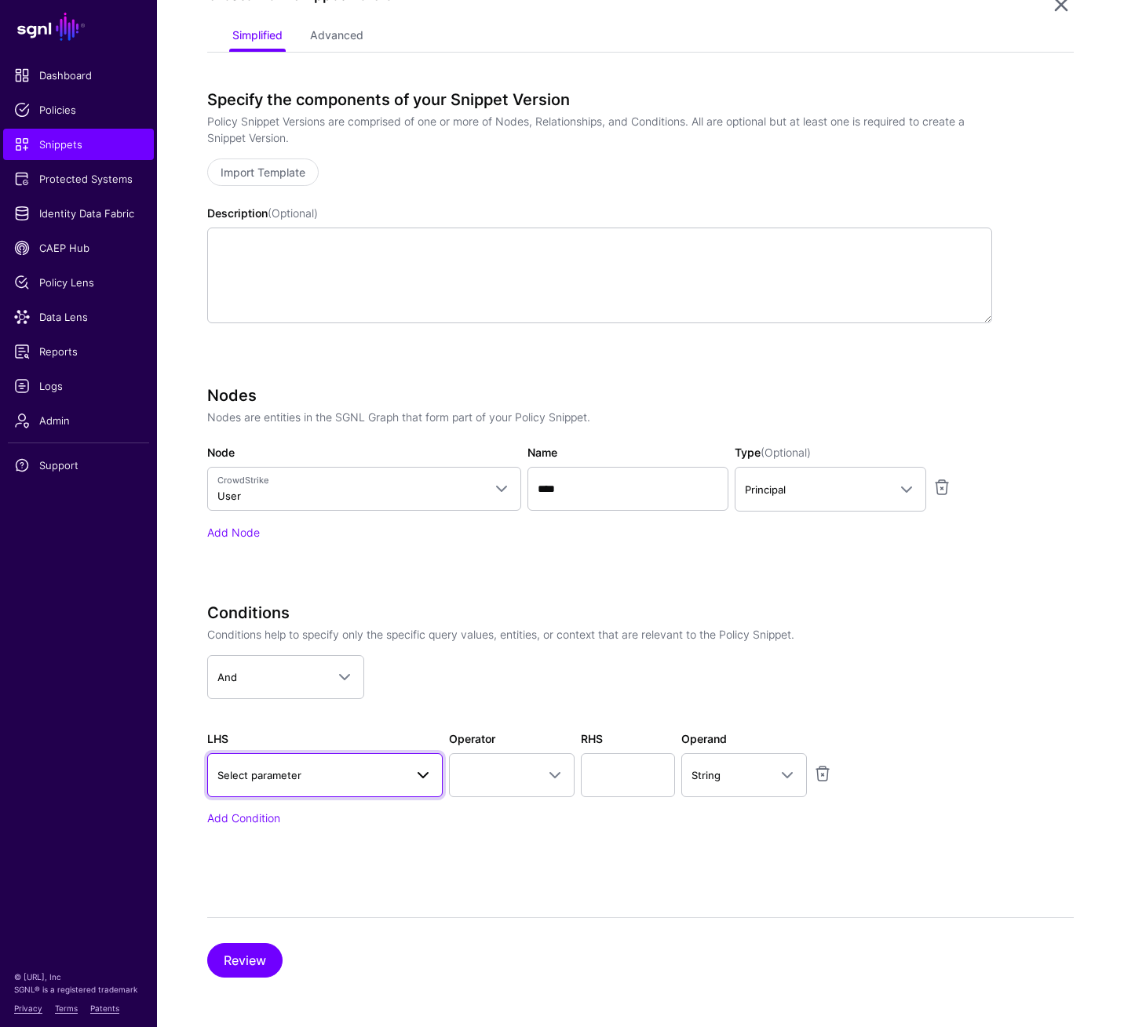
click at [406, 713] on span at bounding box center [418, 775] width 28 height 19
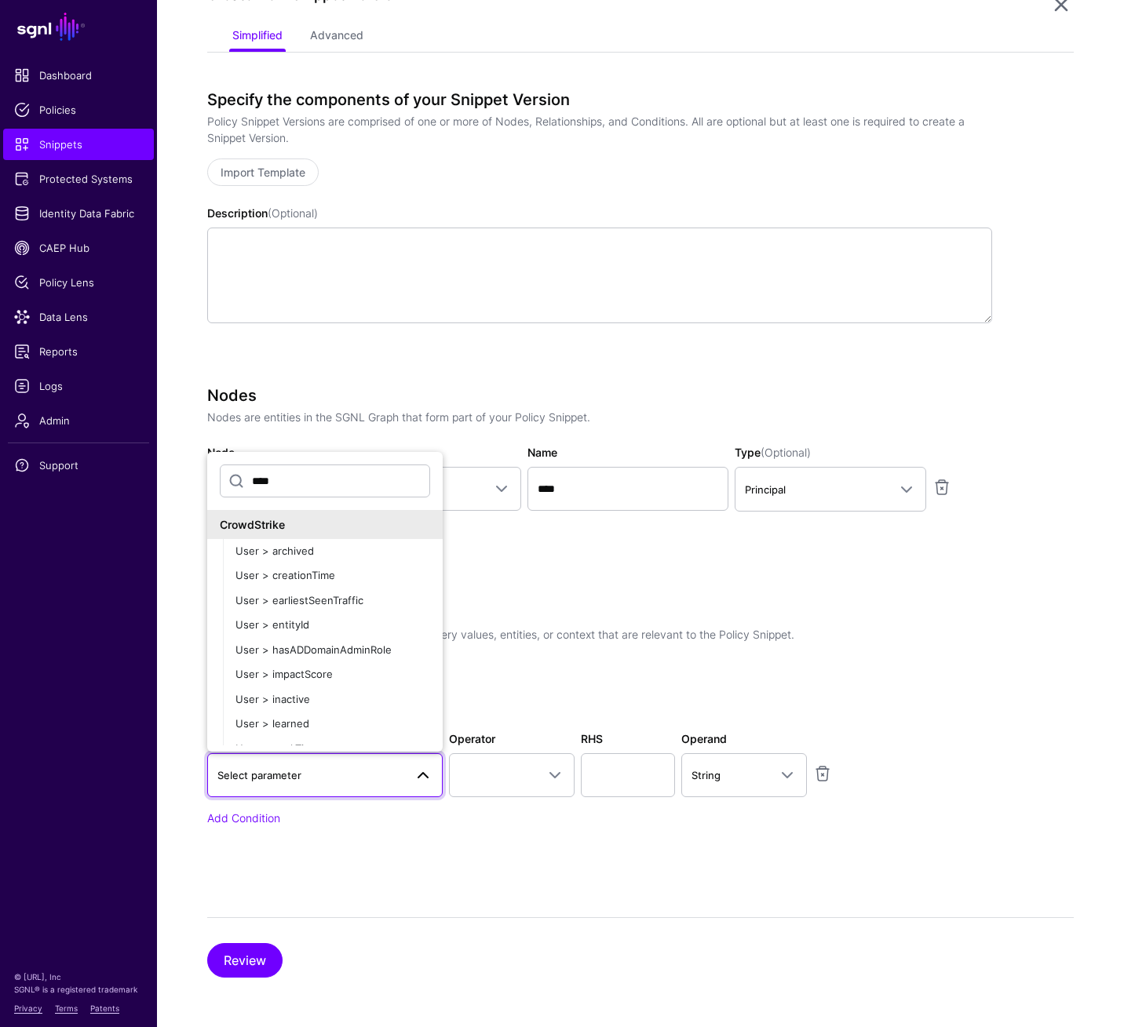
scroll to position [288, 0]
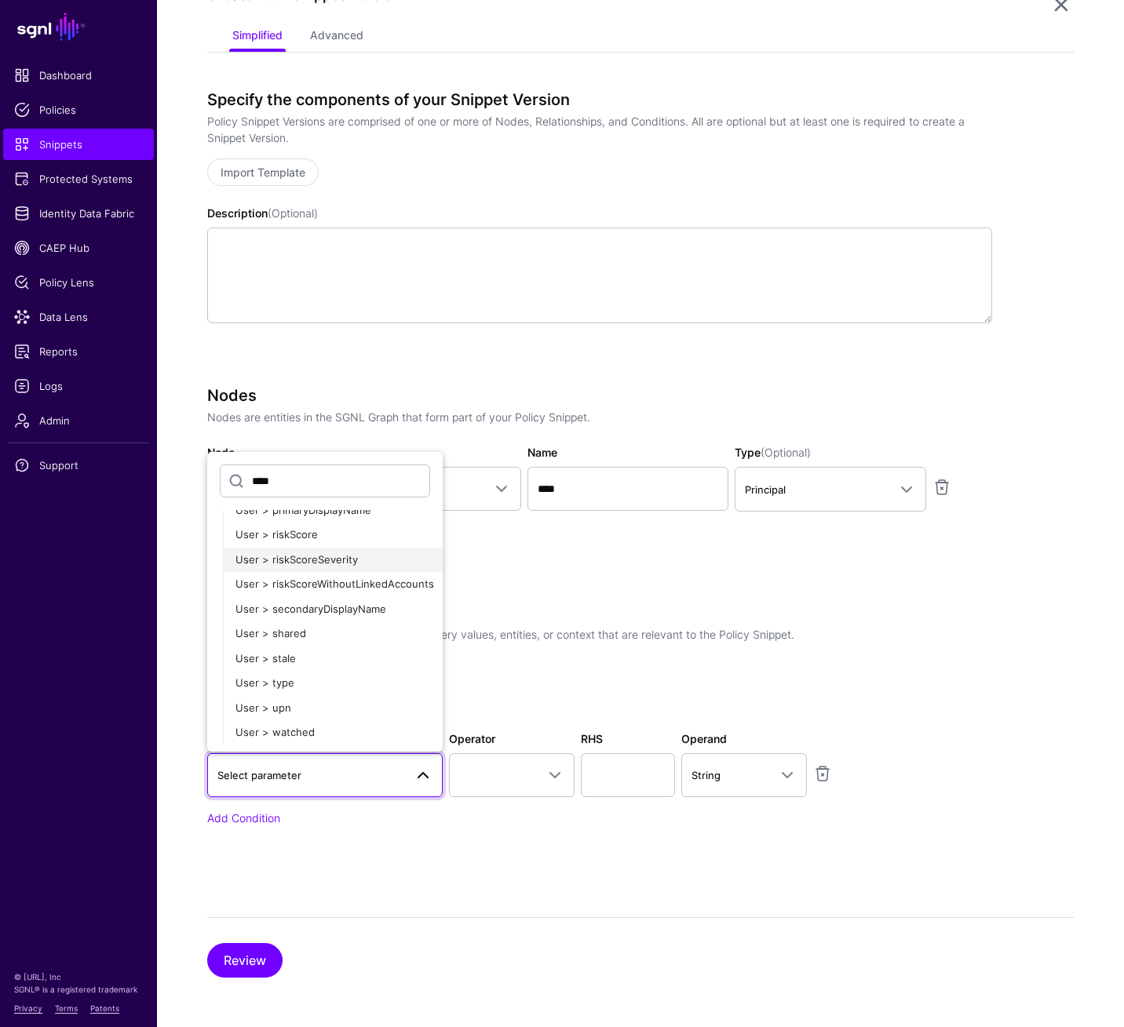
type input "****"
click at [345, 560] on span "User > riskScoreSeverity" at bounding box center [296, 559] width 122 height 13
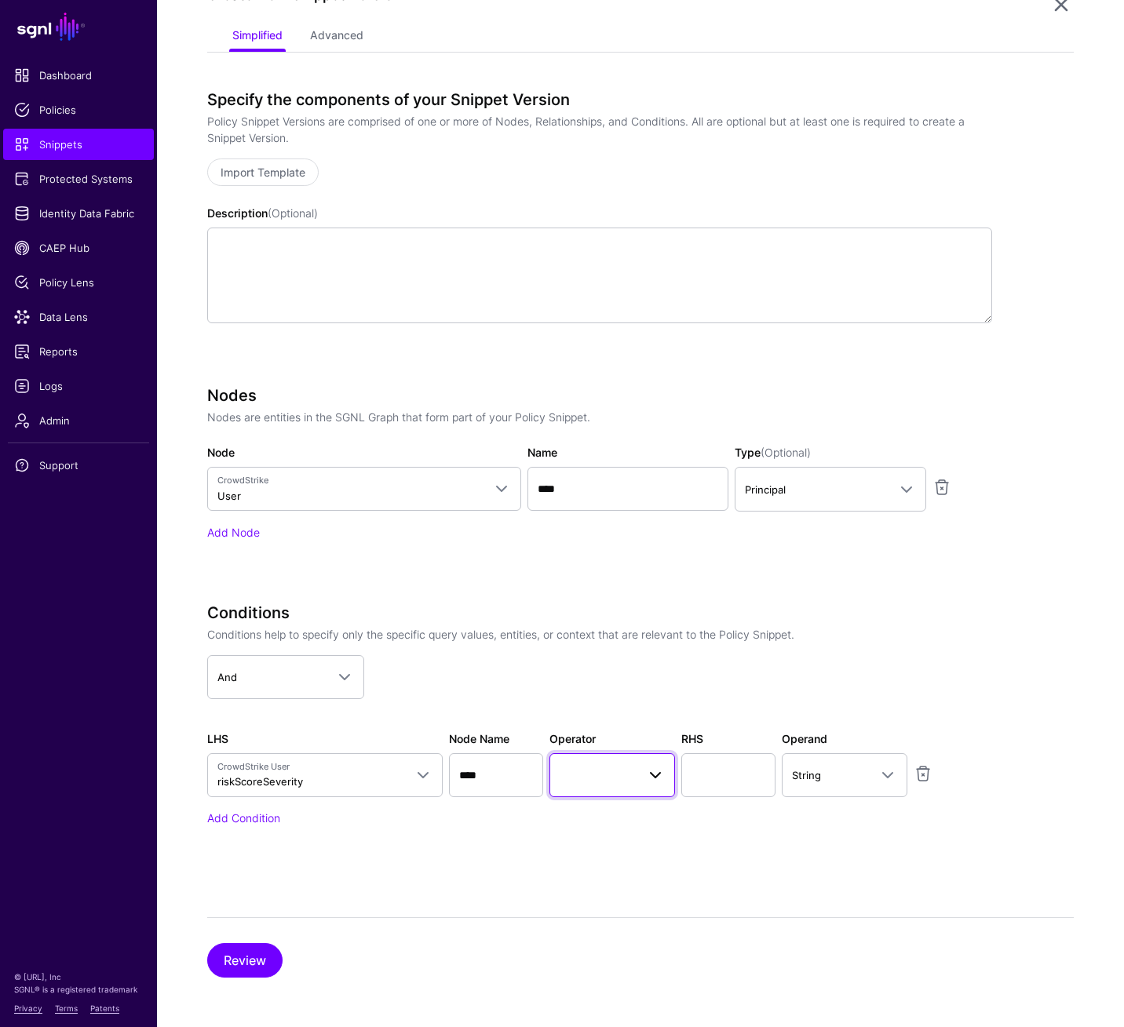
click at [614, 713] on span at bounding box center [611, 775] width 105 height 19
click at [625, 562] on button "Equal To" at bounding box center [647, 571] width 196 height 25
click at [739, 713] on input "text" at bounding box center [728, 775] width 94 height 44
type input "****"
click at [240, 713] on button "Review" at bounding box center [244, 960] width 75 height 35
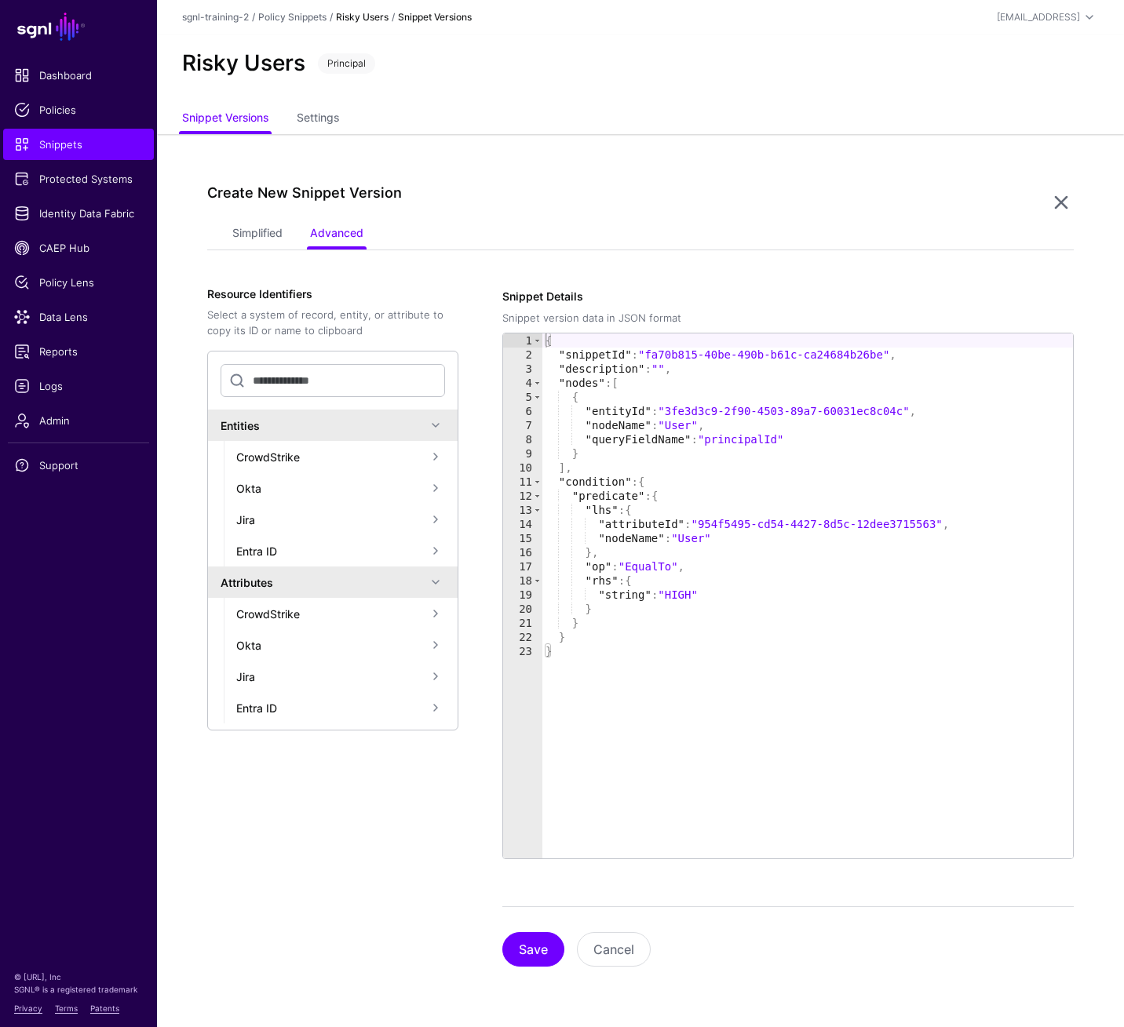
scroll to position [0, 0]
click at [523, 713] on button "Save" at bounding box center [533, 949] width 62 height 35
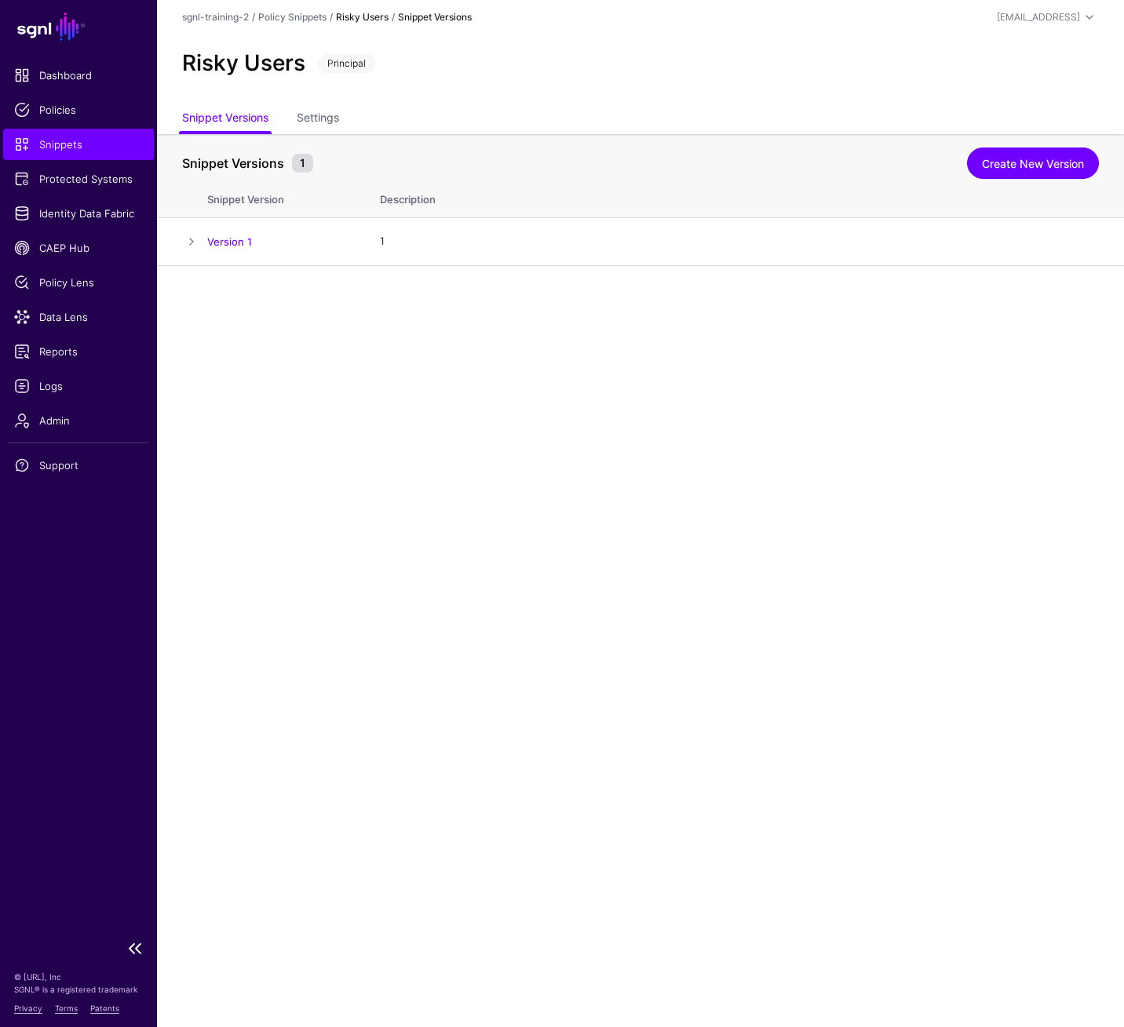
click at [80, 143] on span "Snippets" at bounding box center [78, 145] width 129 height 16
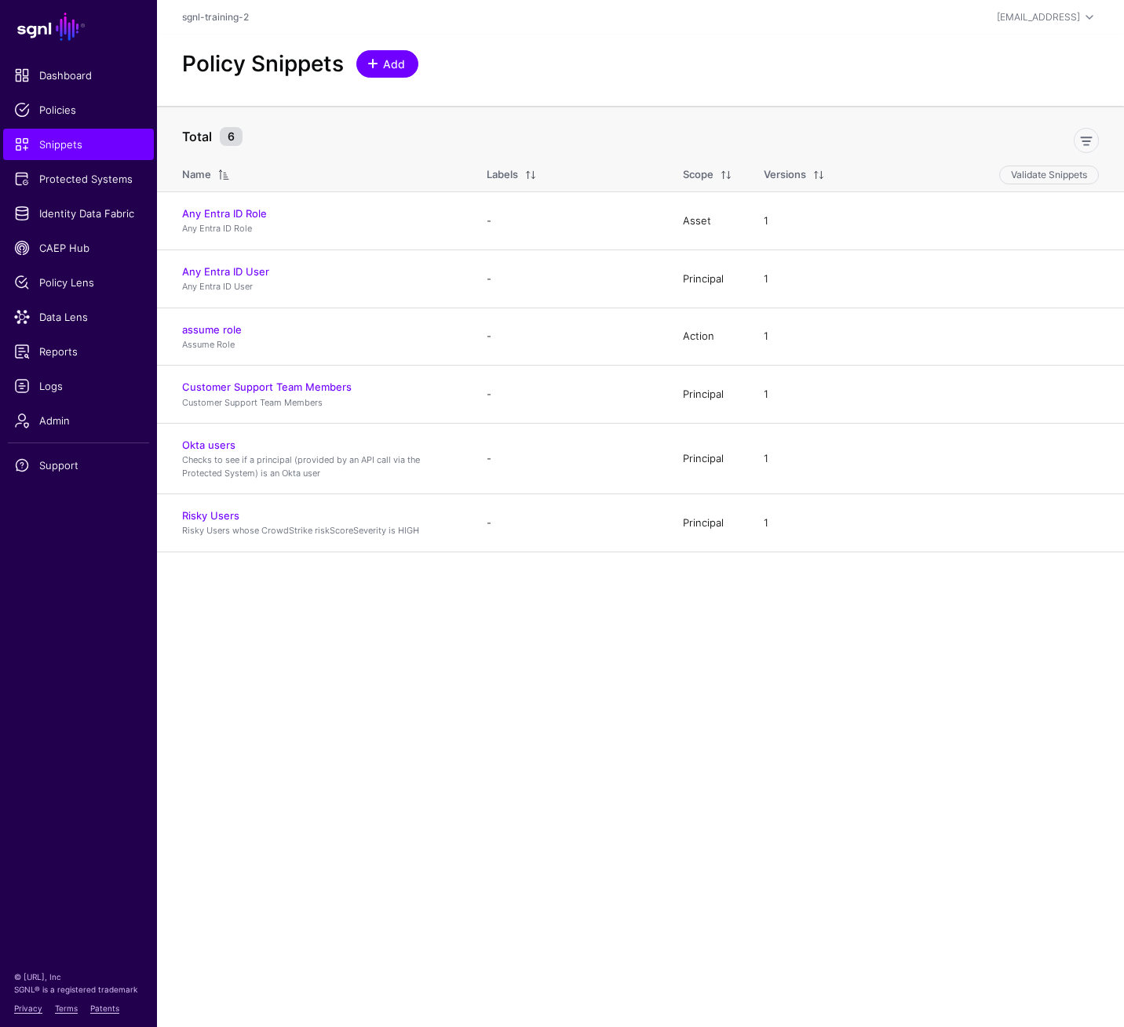
click at [402, 68] on span "Add" at bounding box center [394, 64] width 26 height 16
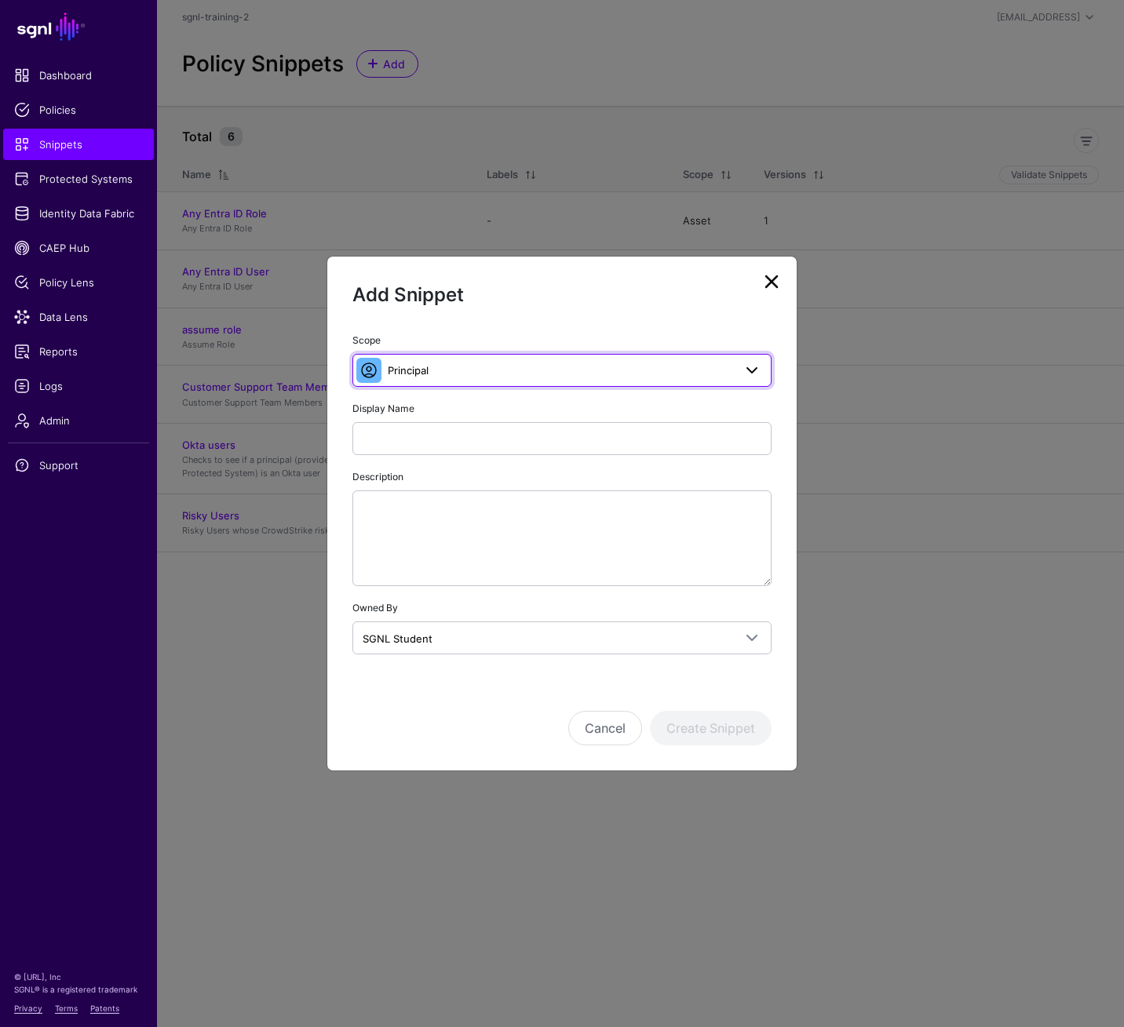
click at [557, 381] on link "Principal" at bounding box center [561, 370] width 419 height 33
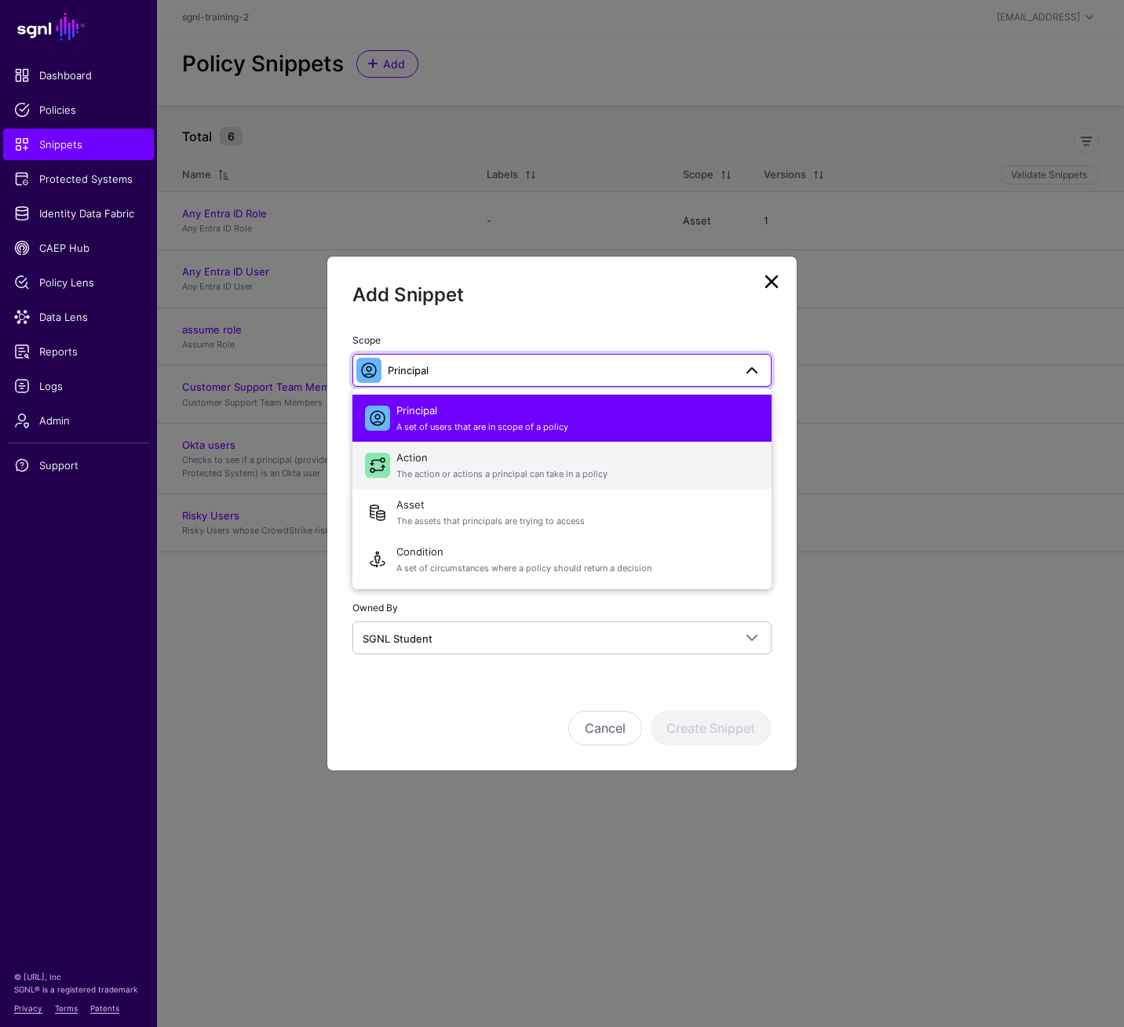
click at [574, 470] on span "The action or actions a principal can take in a policy" at bounding box center [577, 474] width 362 height 13
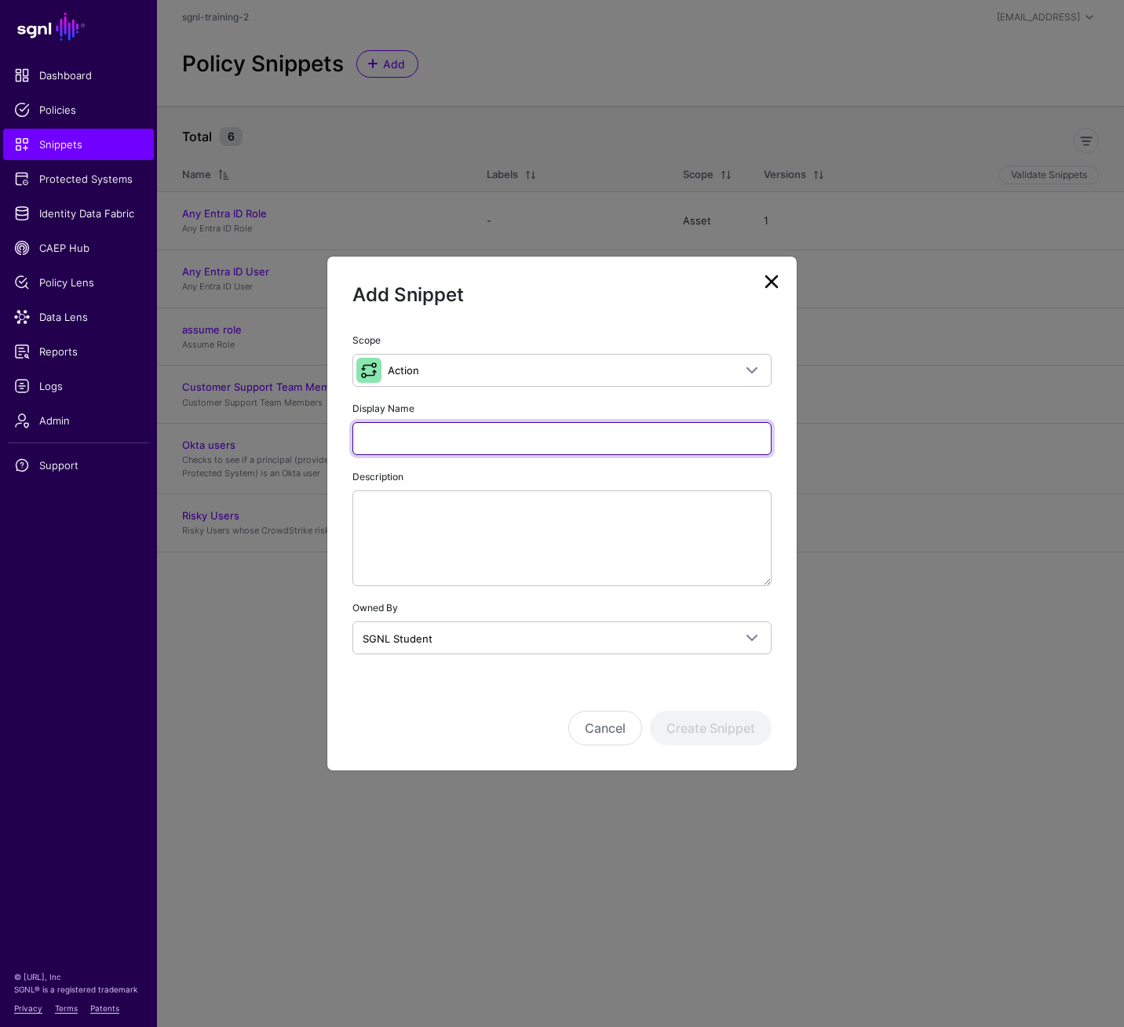
click at [587, 432] on input "Display Name" at bounding box center [561, 438] width 419 height 33
type input "**********"
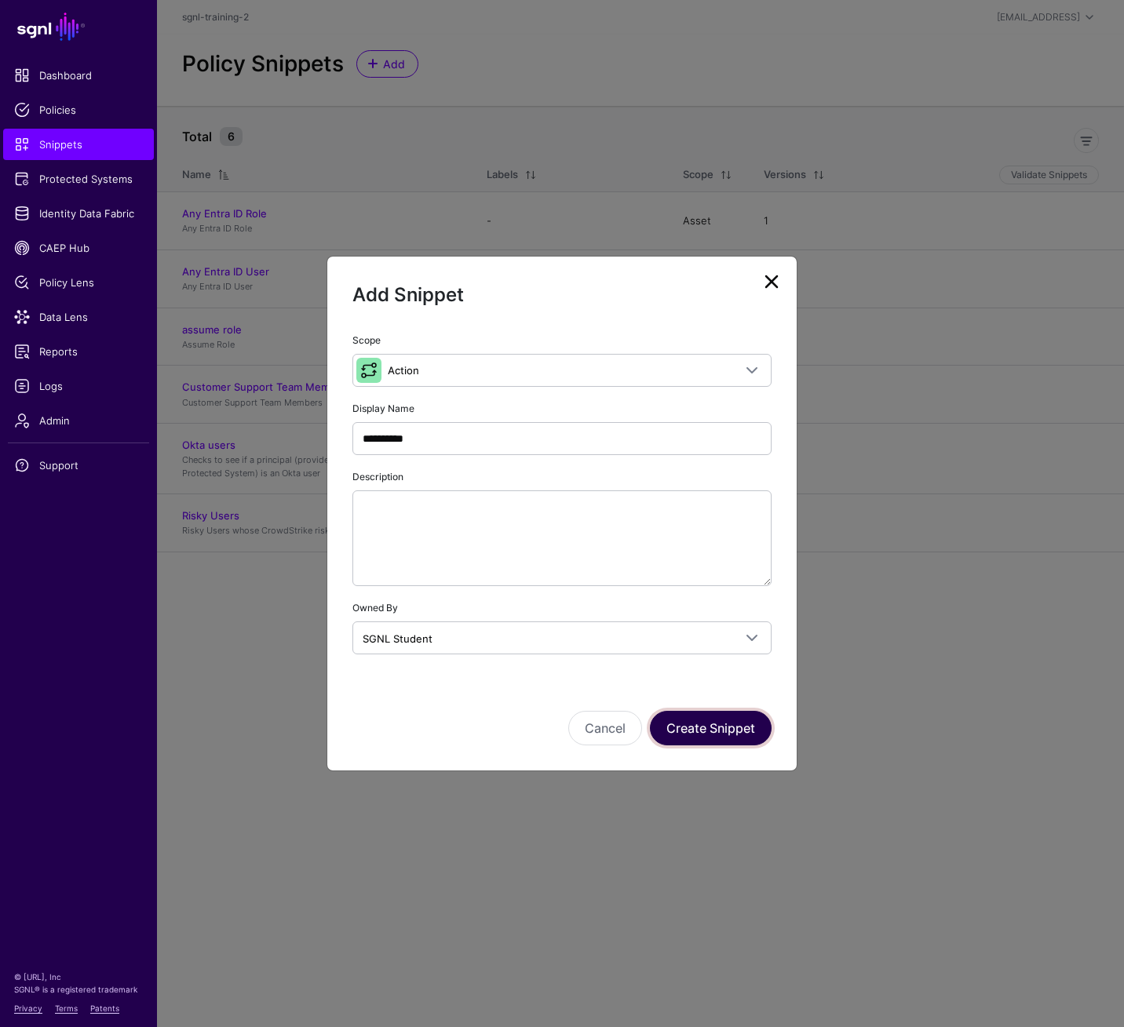
click at [707, 713] on button "Create Snippet" at bounding box center [711, 728] width 122 height 35
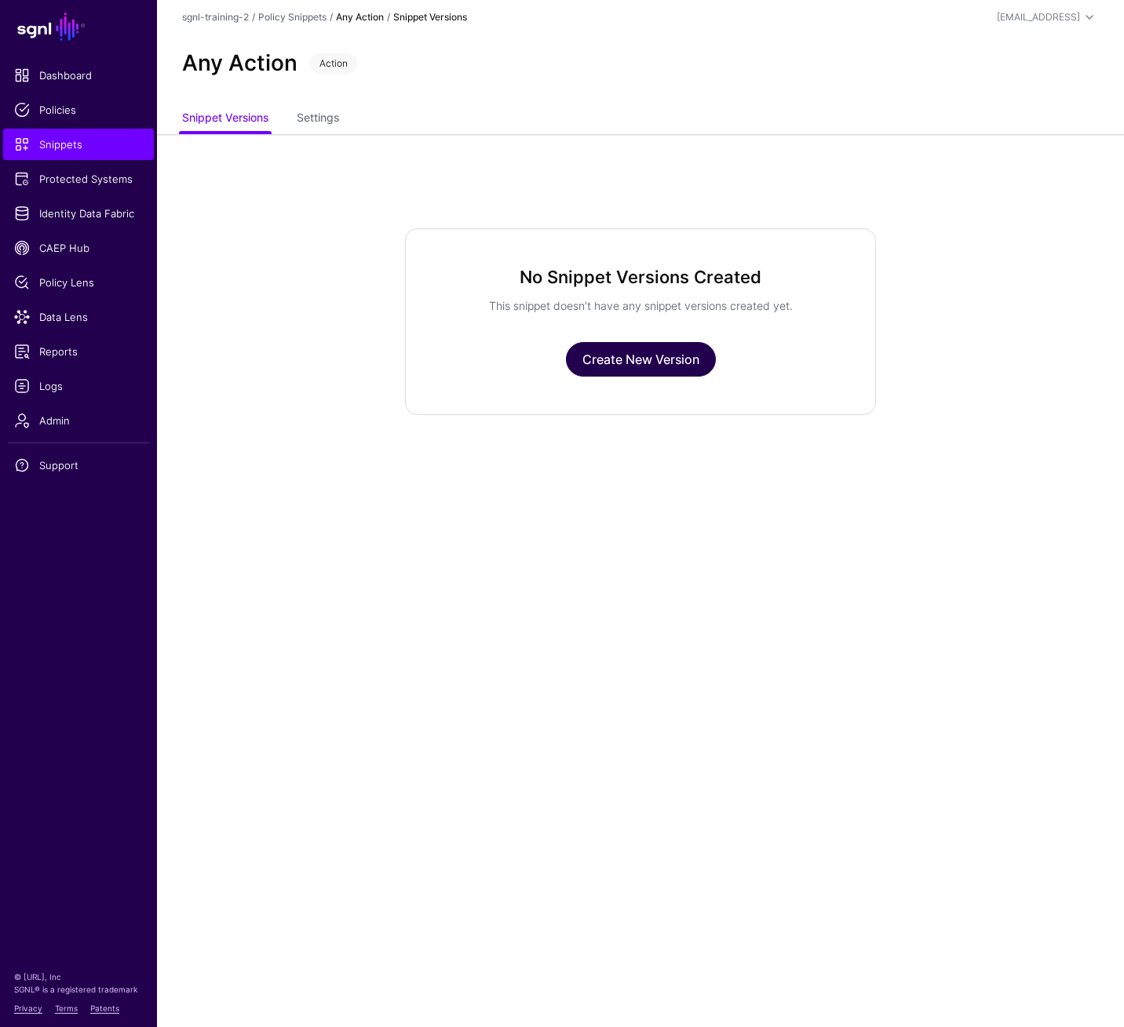
click at [661, 362] on link "Create New Version" at bounding box center [641, 359] width 150 height 35
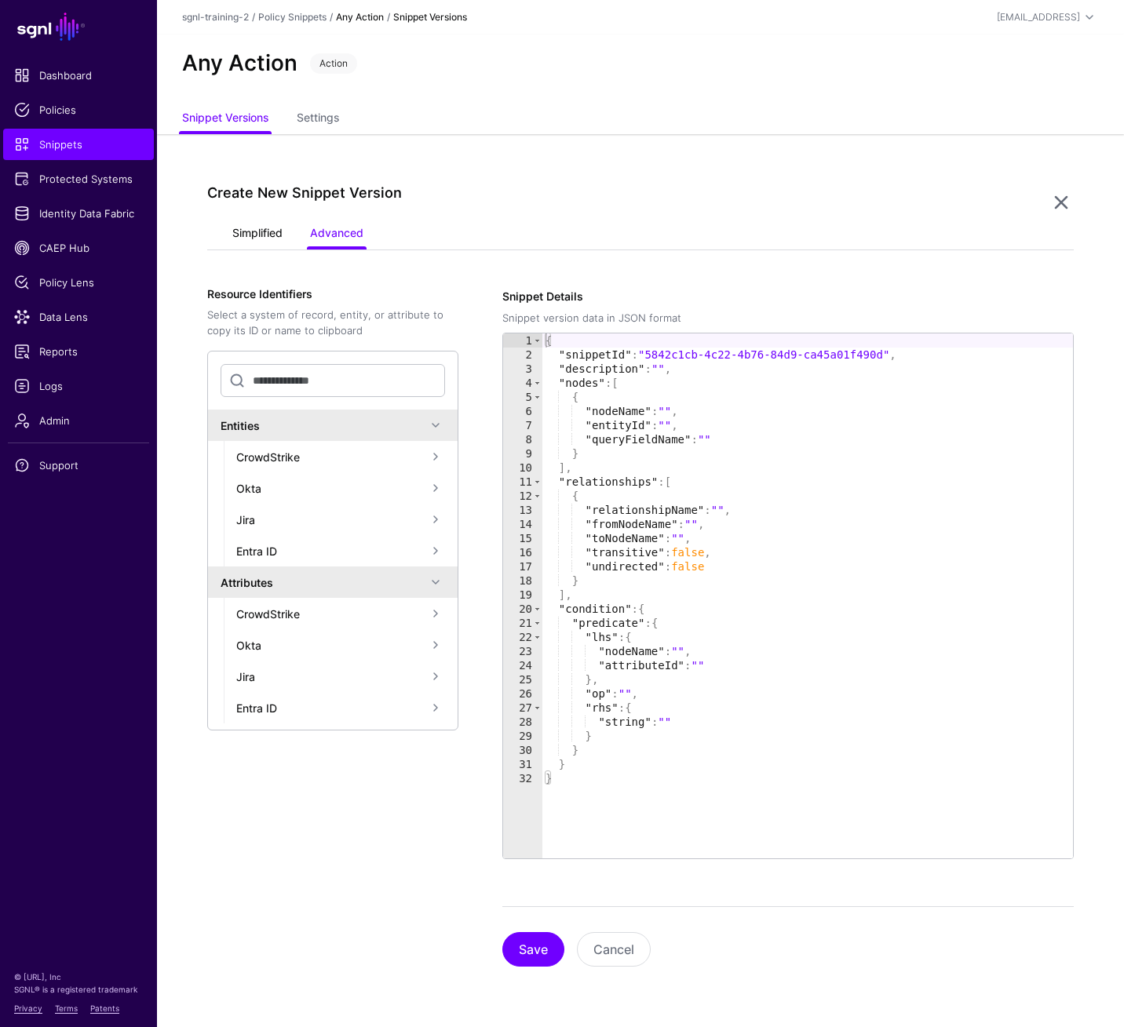
click at [275, 239] on link "Simplified" at bounding box center [257, 235] width 50 height 30
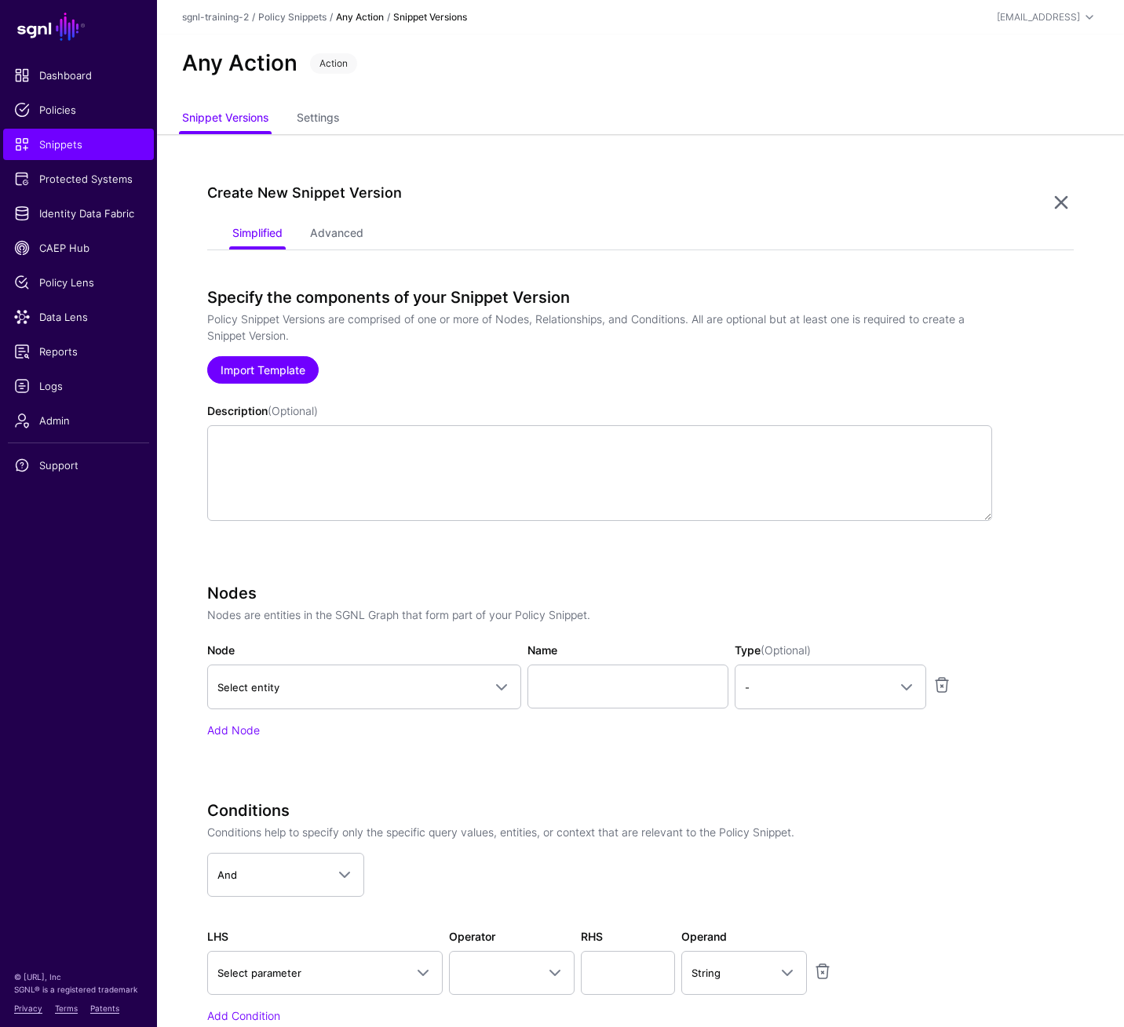
click at [279, 373] on link "Import Template" at bounding box center [262, 369] width 111 height 27
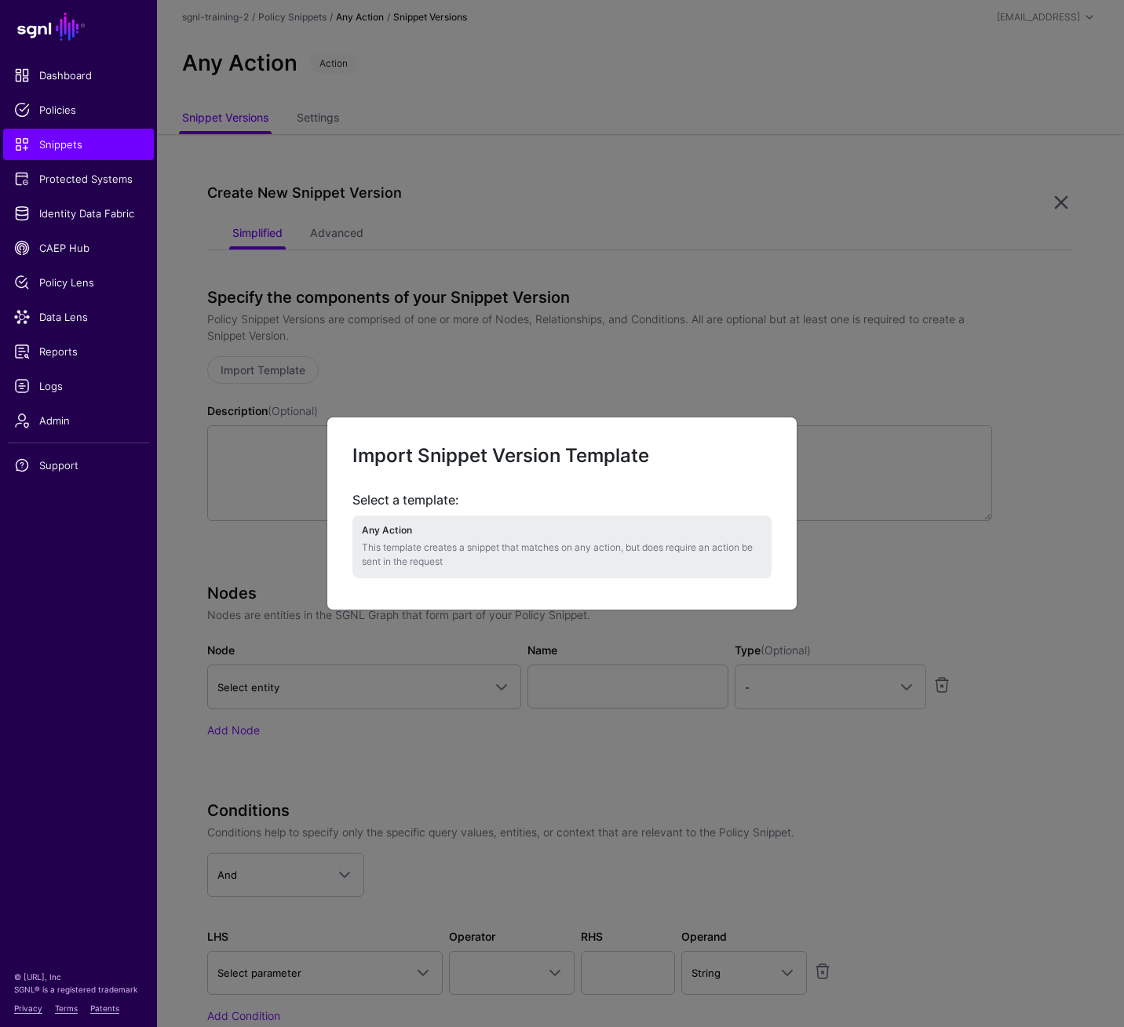
click at [546, 549] on p "This template creates a snippet that matches on any action, but does require an…" at bounding box center [562, 555] width 400 height 28
type textarea "**********"
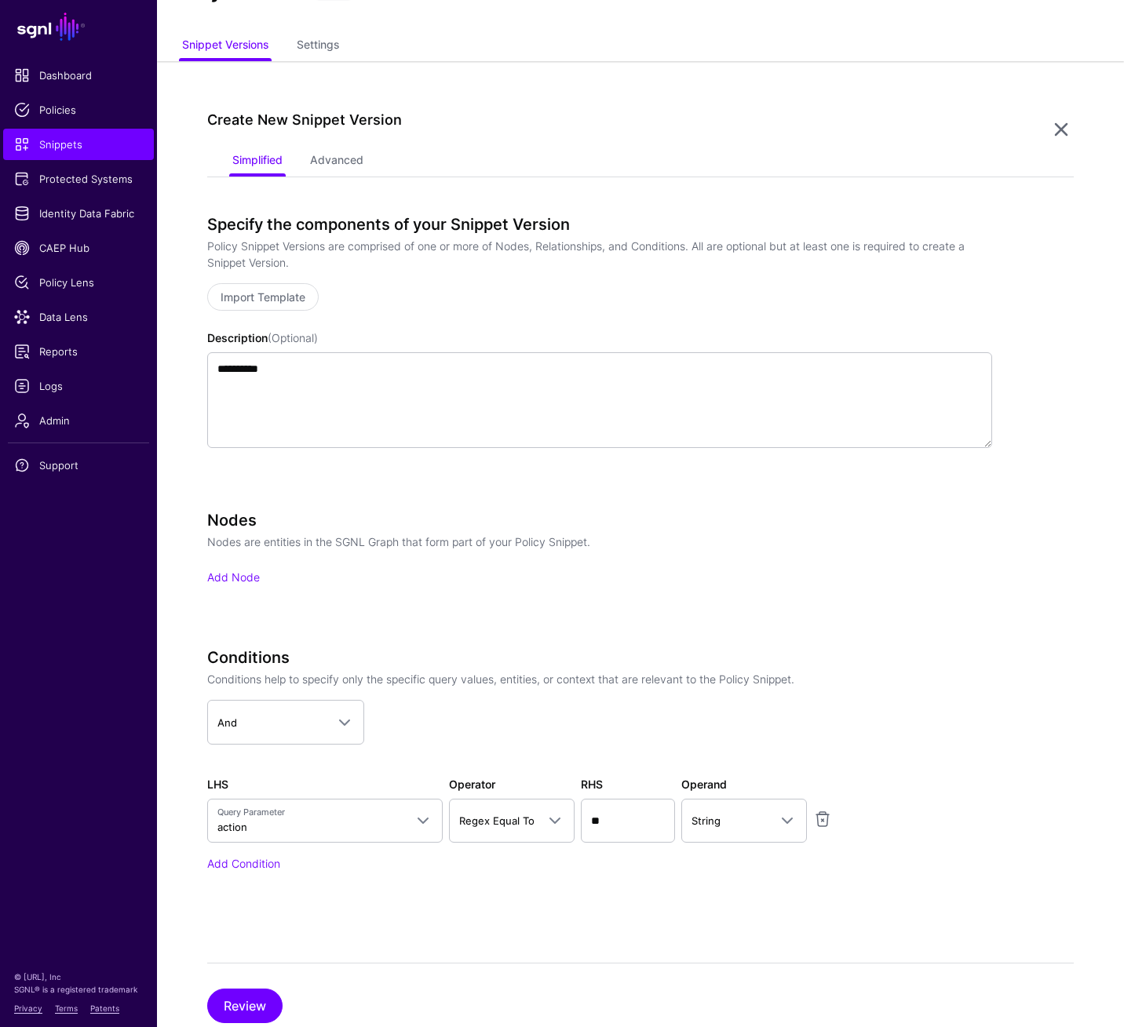
scroll to position [118, 0]
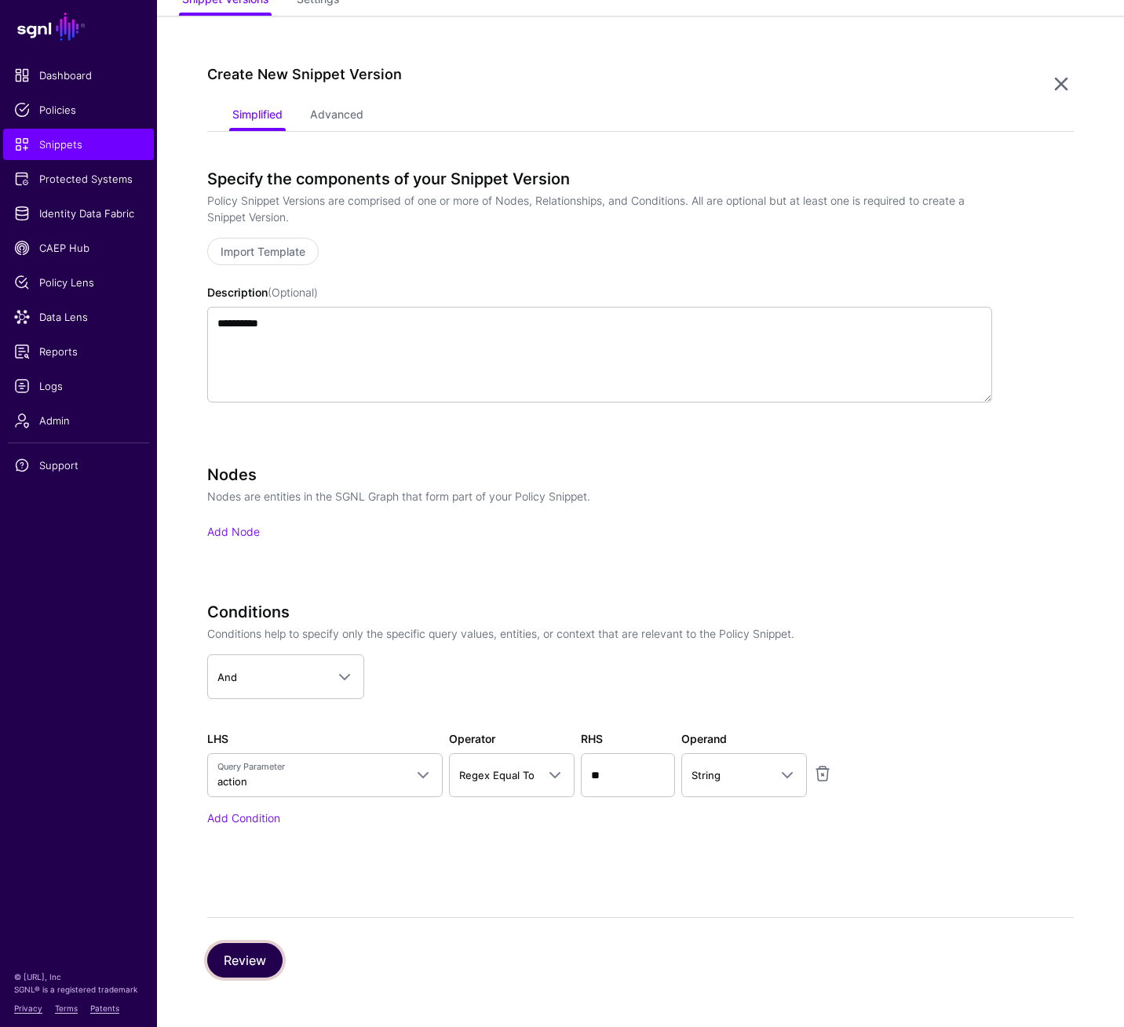
click at [235, 713] on button "Review" at bounding box center [244, 960] width 75 height 35
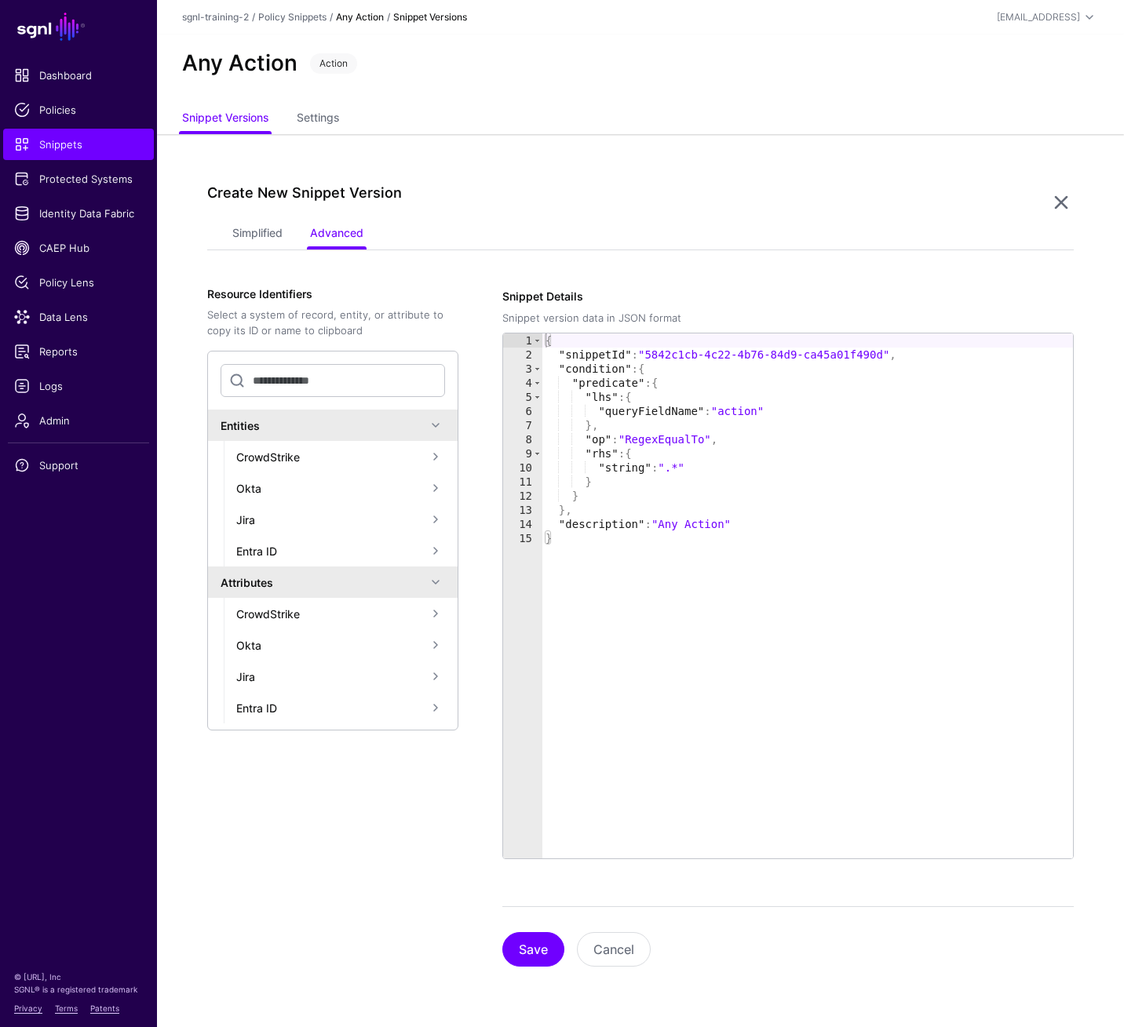
scroll to position [0, 0]
click at [512, 713] on button "Save" at bounding box center [533, 949] width 62 height 35
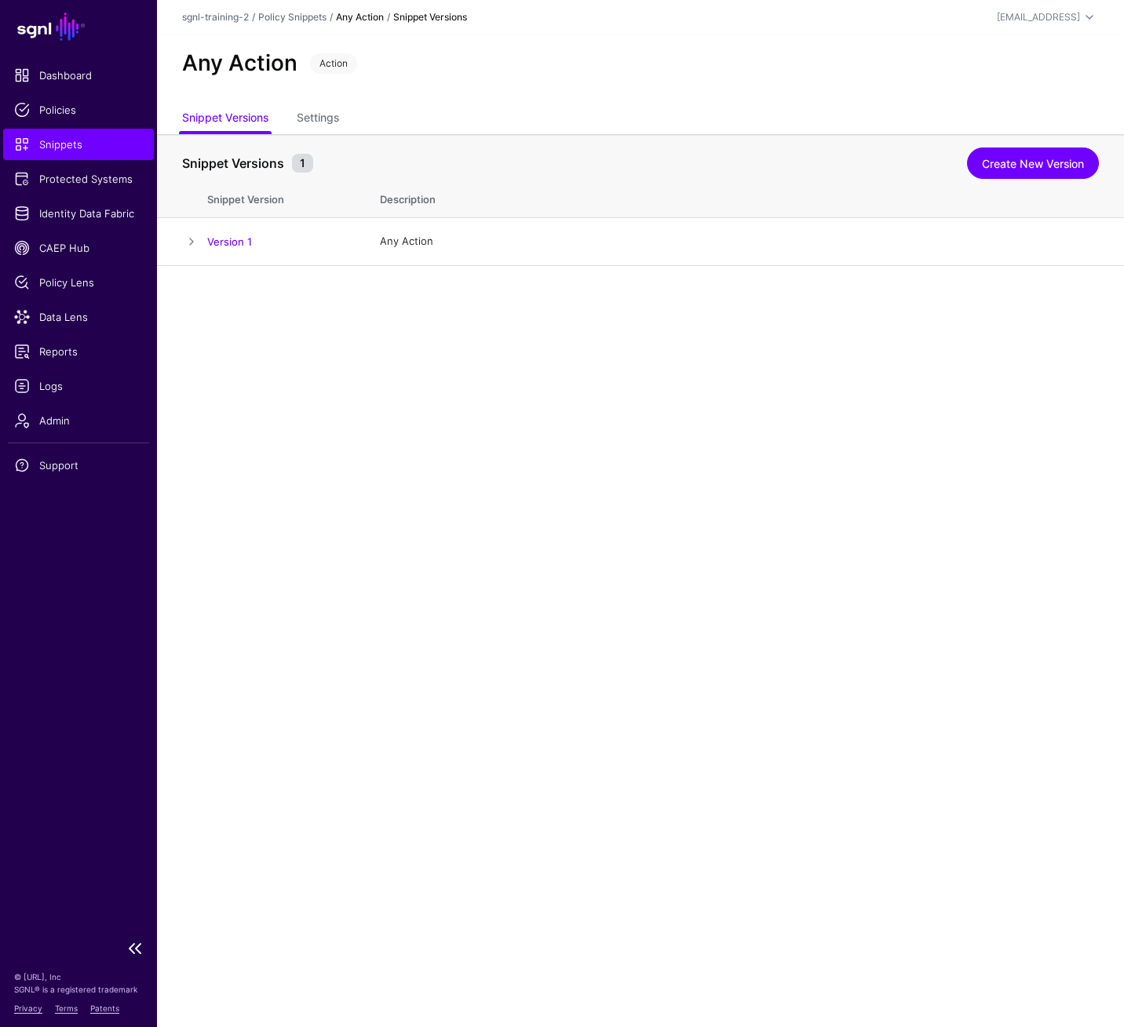
click at [62, 148] on span "Snippets" at bounding box center [78, 145] width 129 height 16
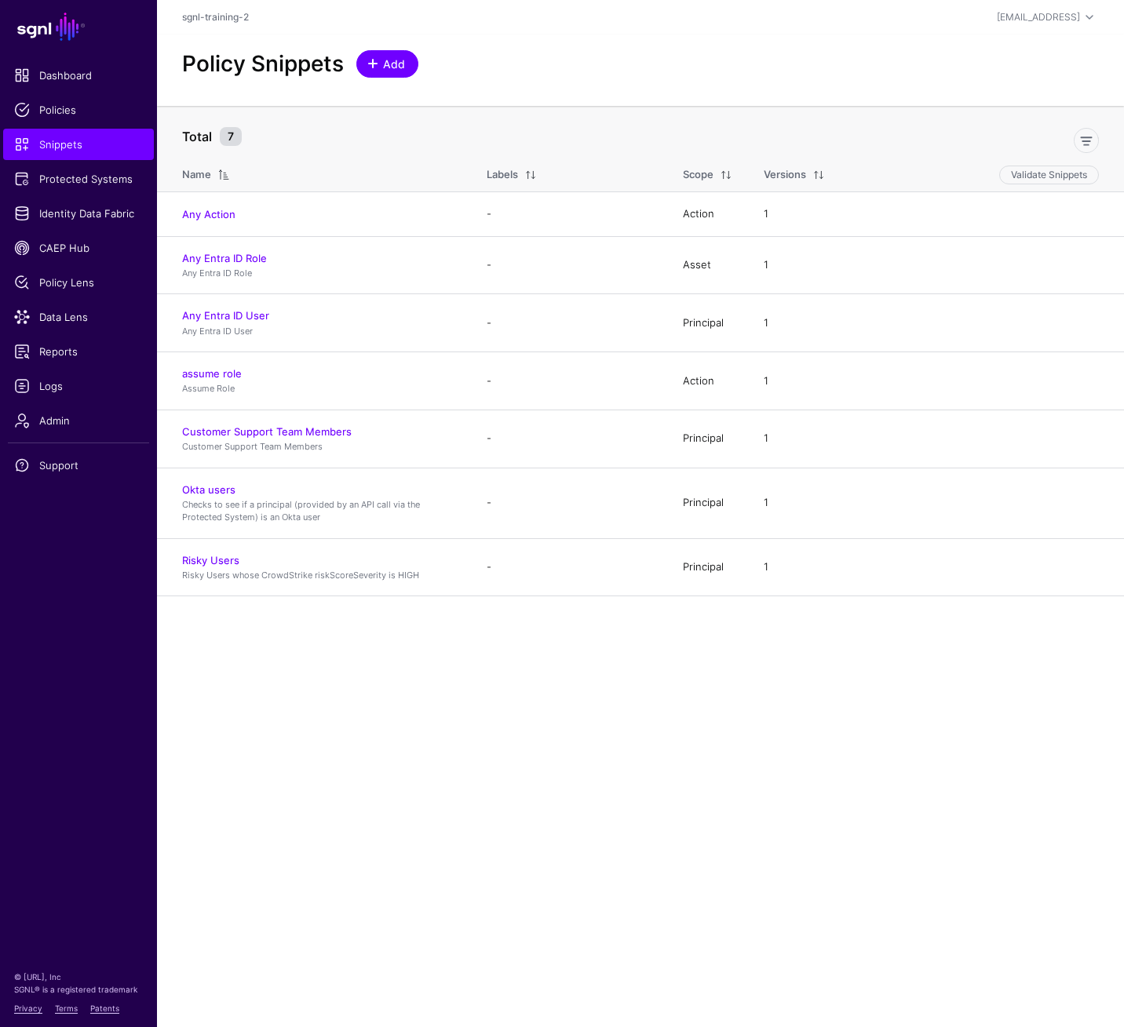
click at [401, 67] on span "Add" at bounding box center [394, 64] width 26 height 16
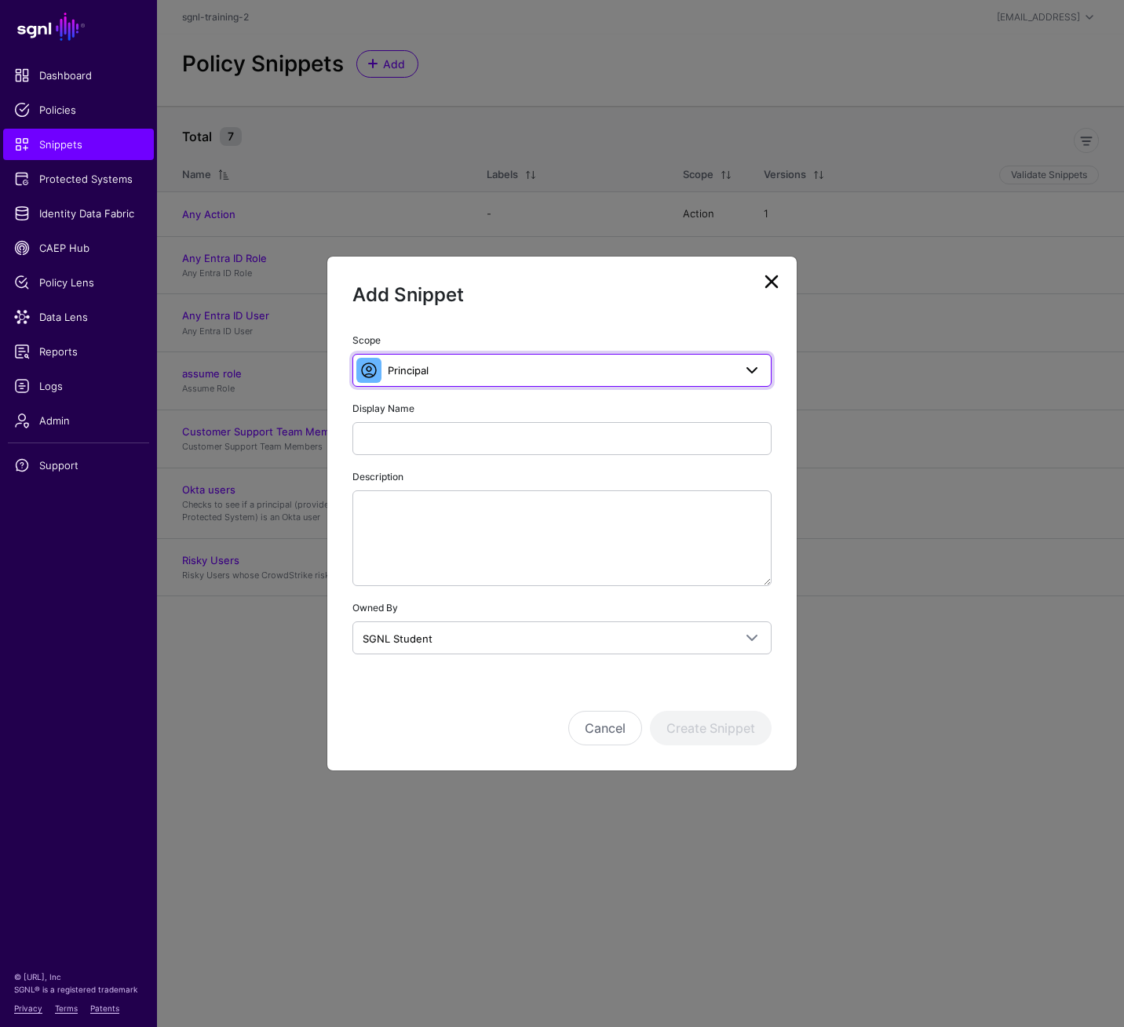
click at [567, 369] on span "Principal" at bounding box center [560, 370] width 345 height 17
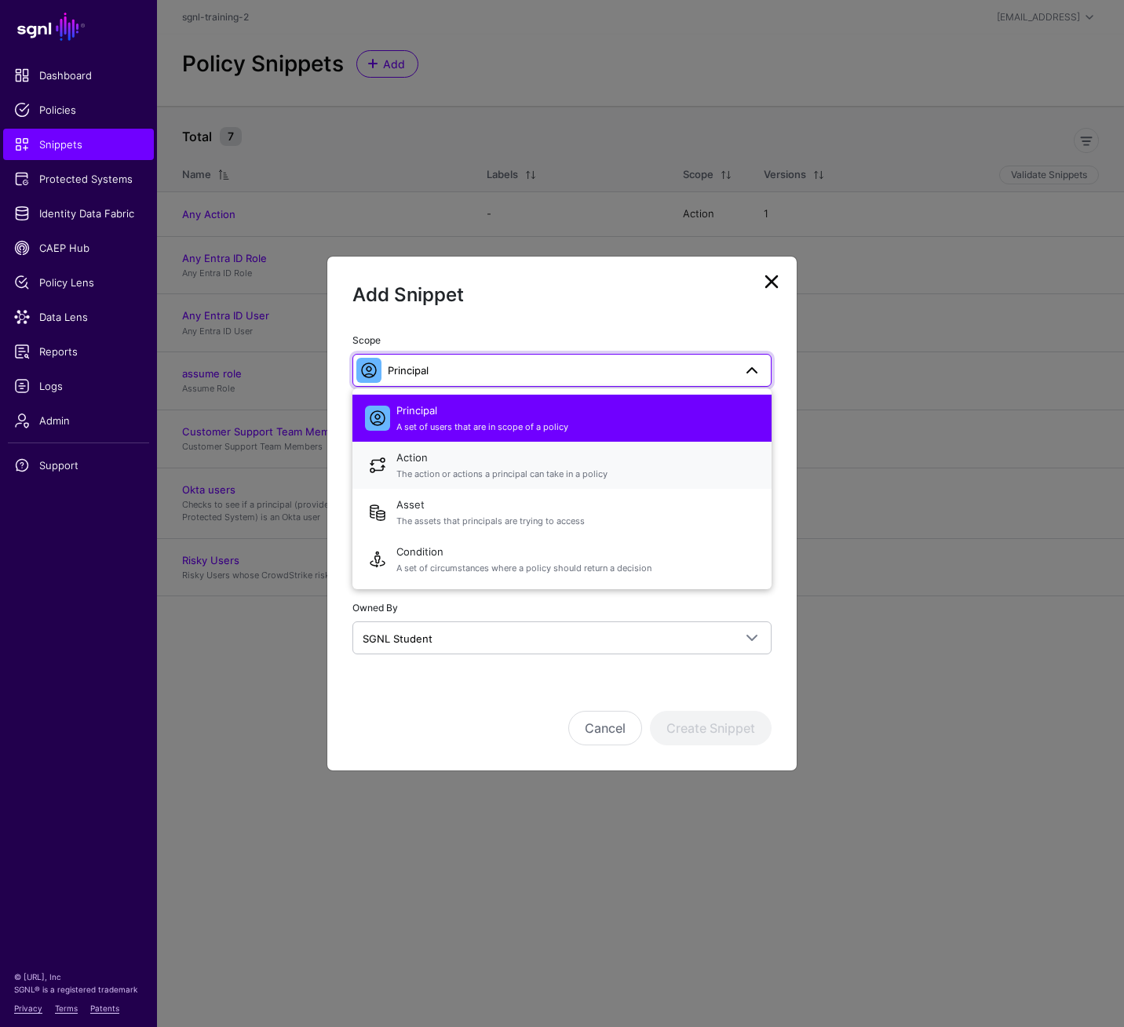
click at [601, 472] on span "The action or actions a principal can take in a policy" at bounding box center [577, 474] width 362 height 13
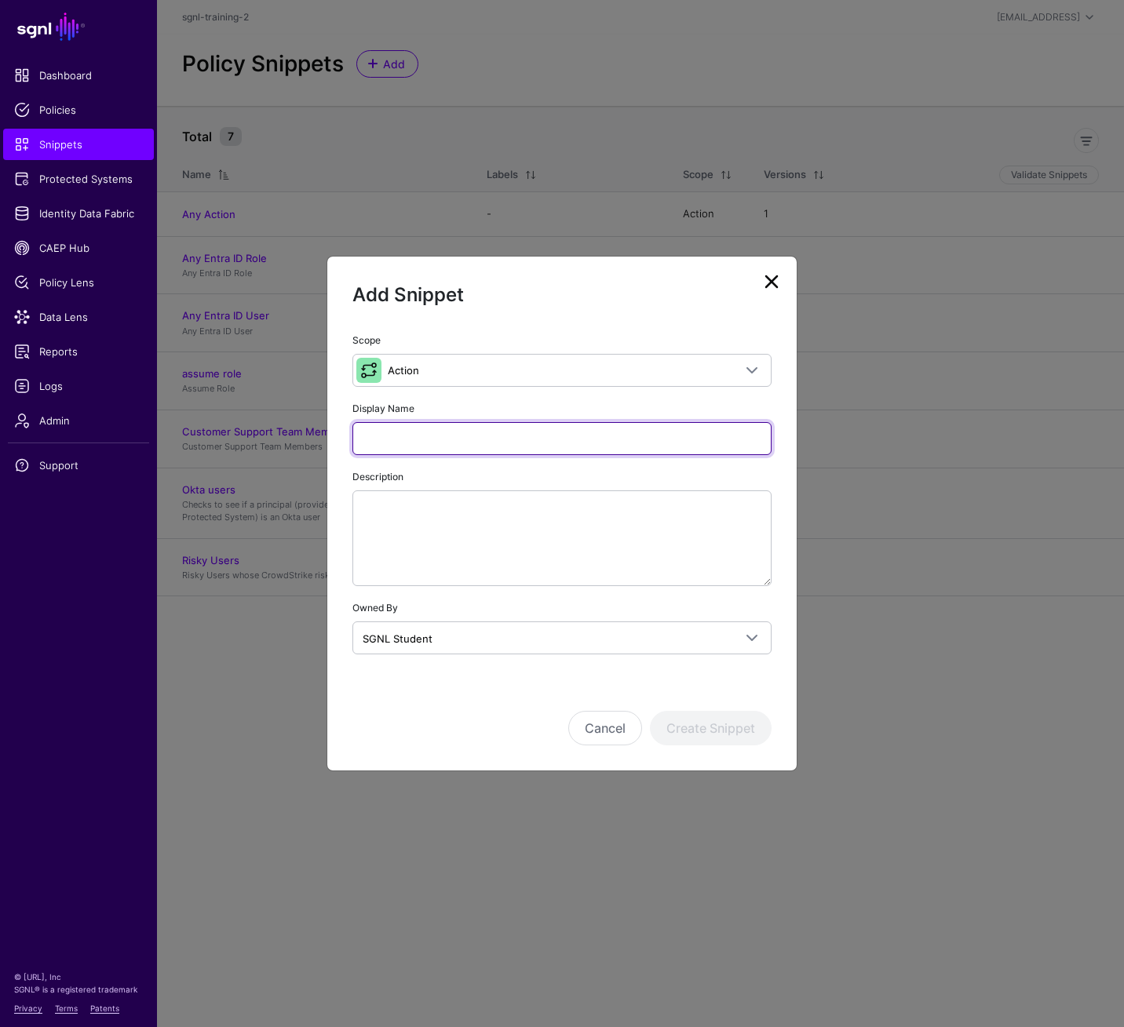
click at [599, 444] on input "Display Name" at bounding box center [561, 438] width 419 height 33
type input "******"
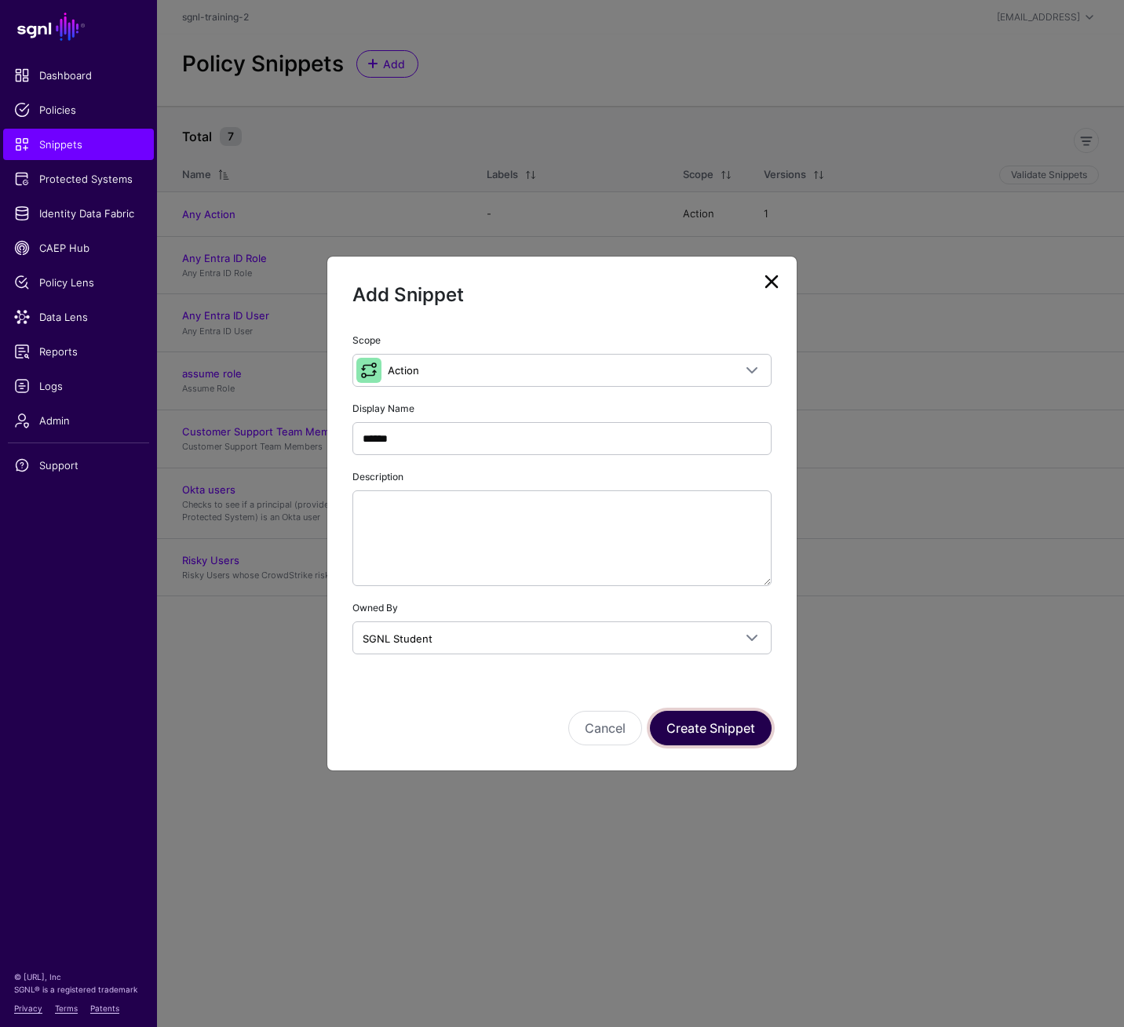
click at [746, 713] on button "Create Snippet" at bounding box center [711, 728] width 122 height 35
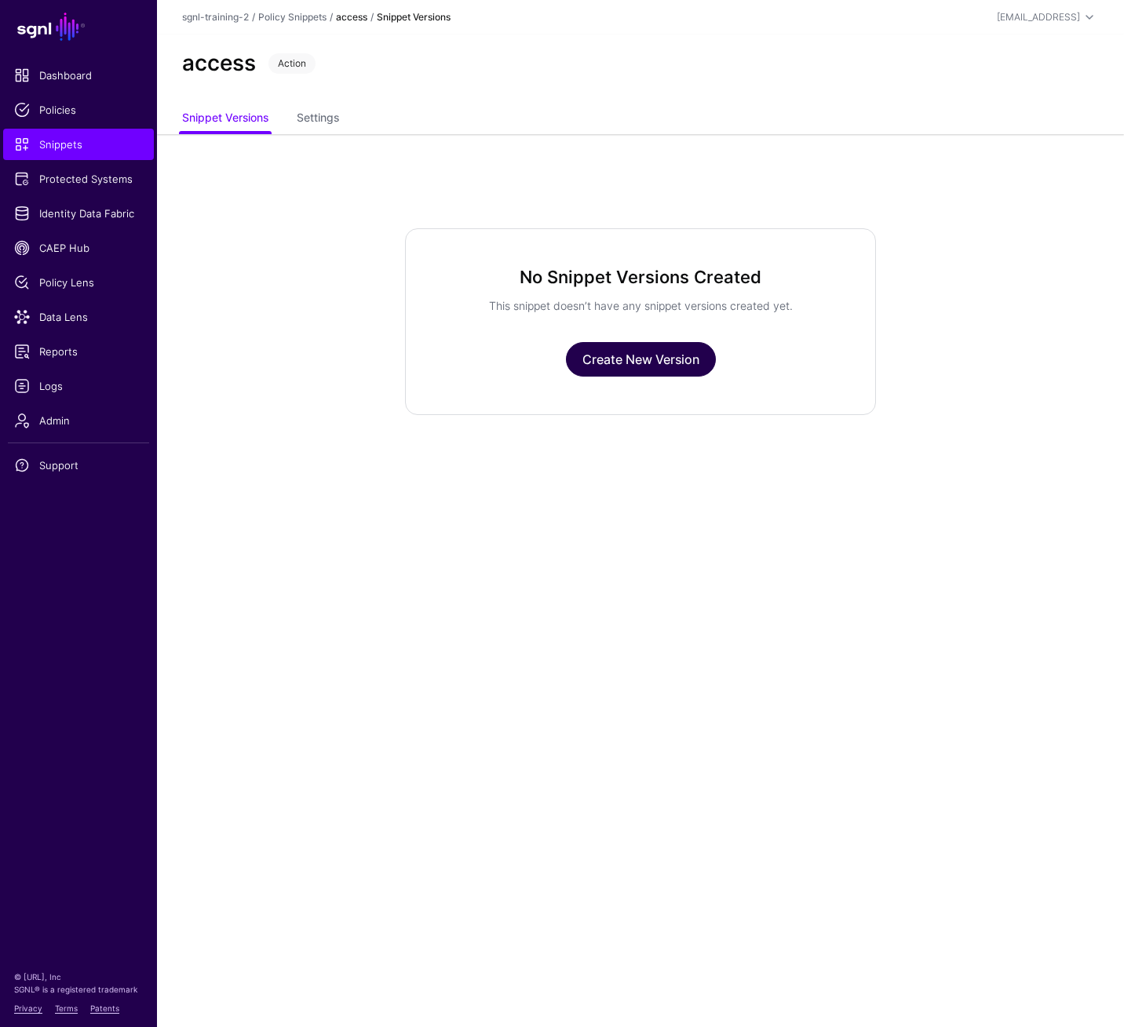
click at [634, 358] on link "Create New Version" at bounding box center [641, 359] width 150 height 35
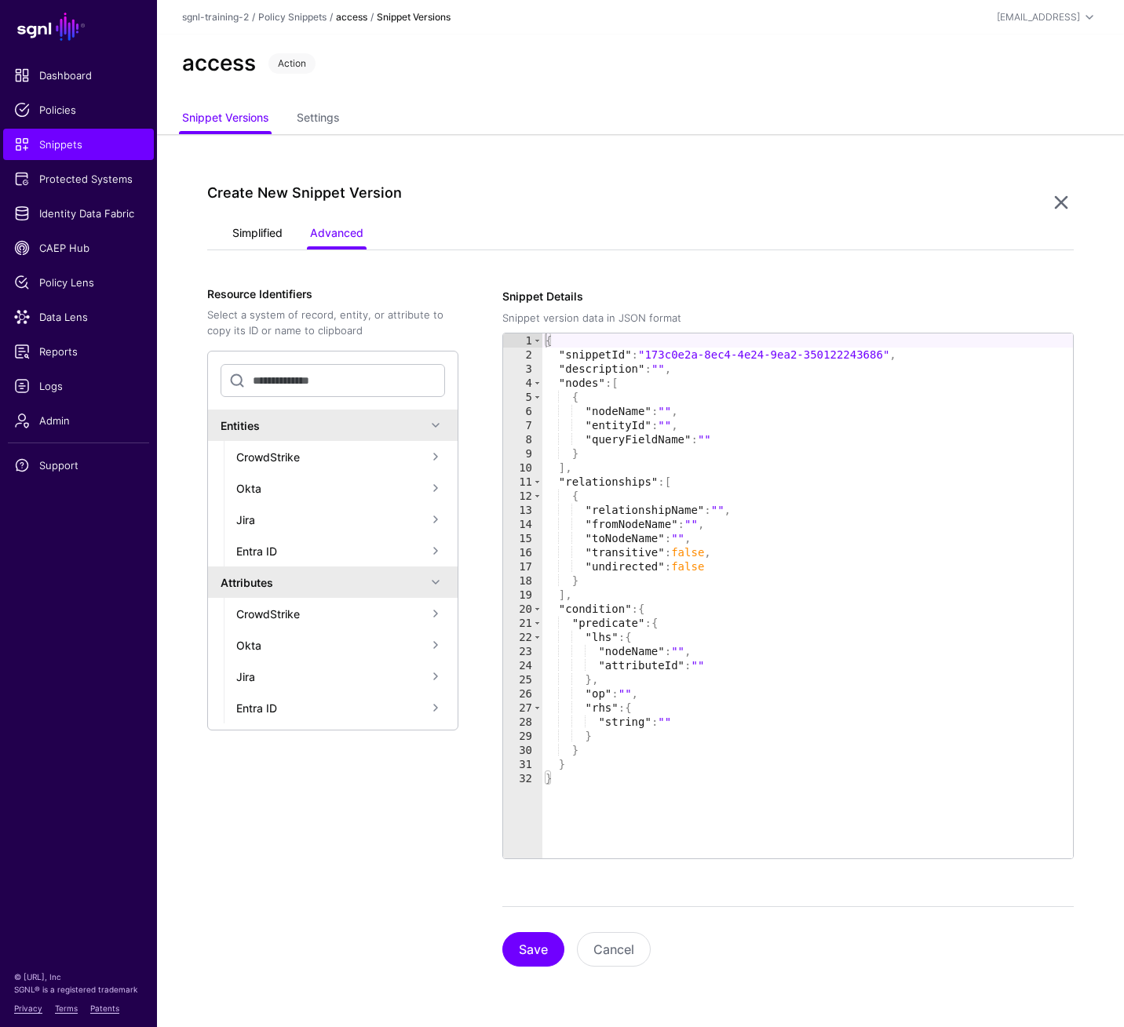
click at [274, 237] on link "Simplified" at bounding box center [257, 235] width 50 height 30
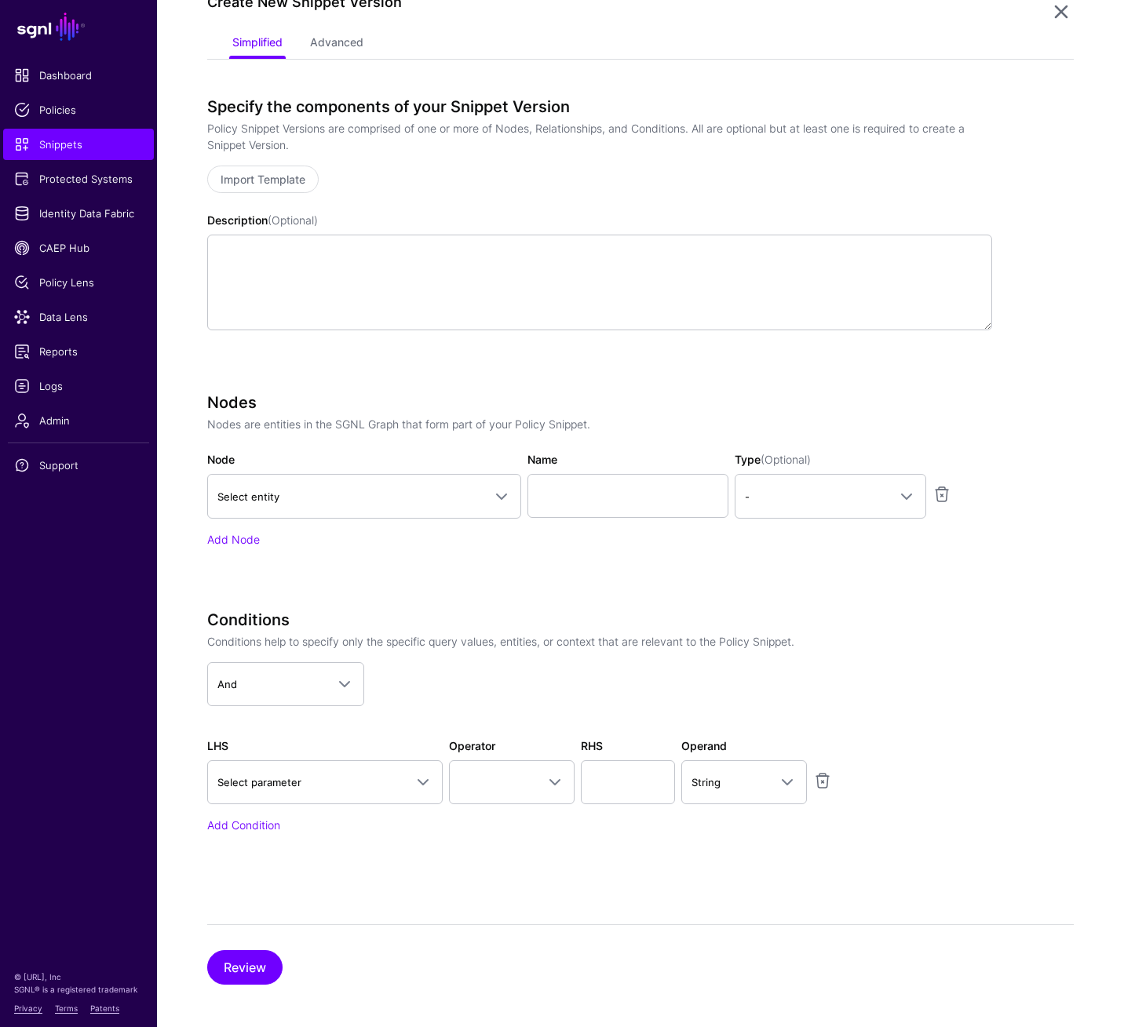
scroll to position [198, 0]
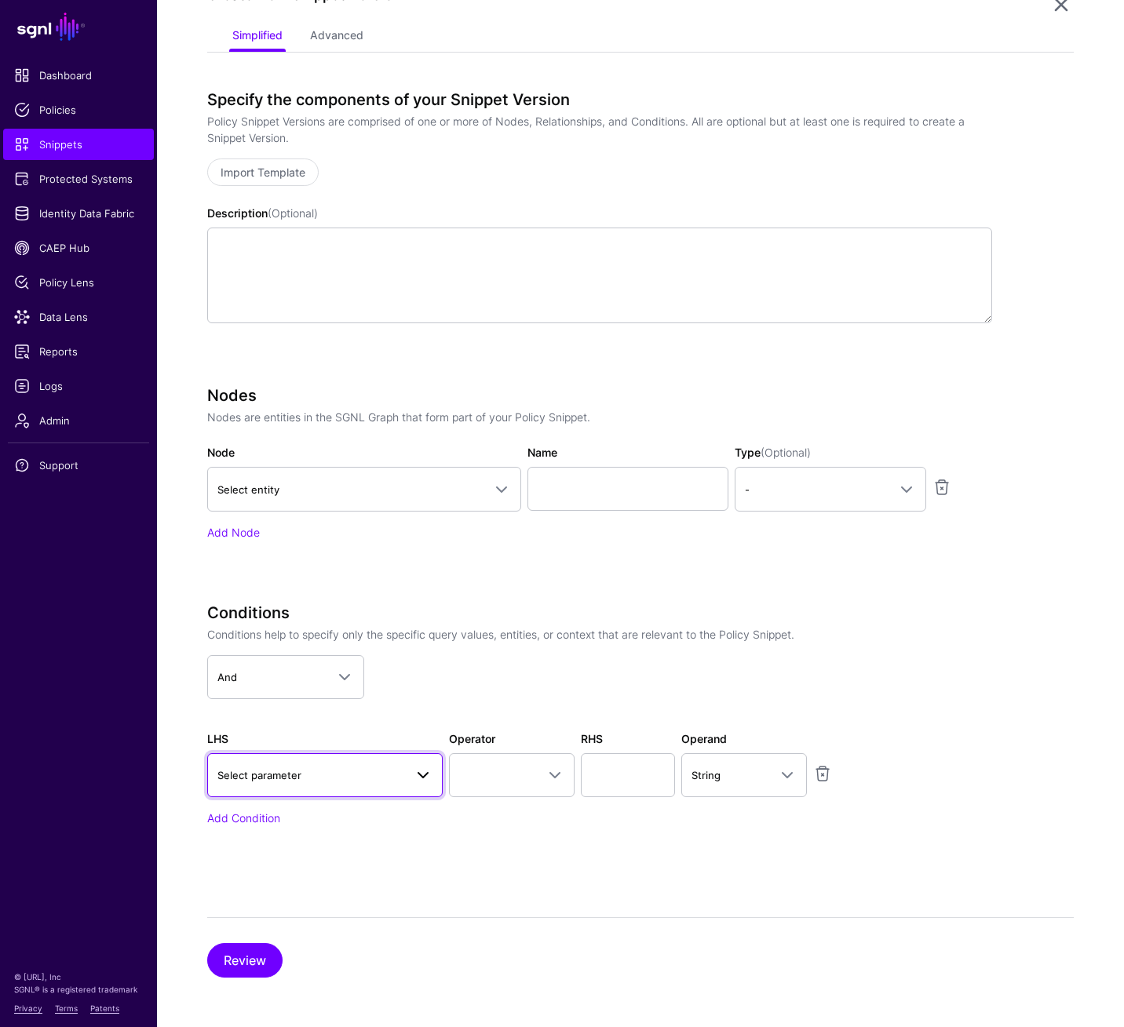
click at [339, 713] on link "Select parameter" at bounding box center [324, 775] width 235 height 44
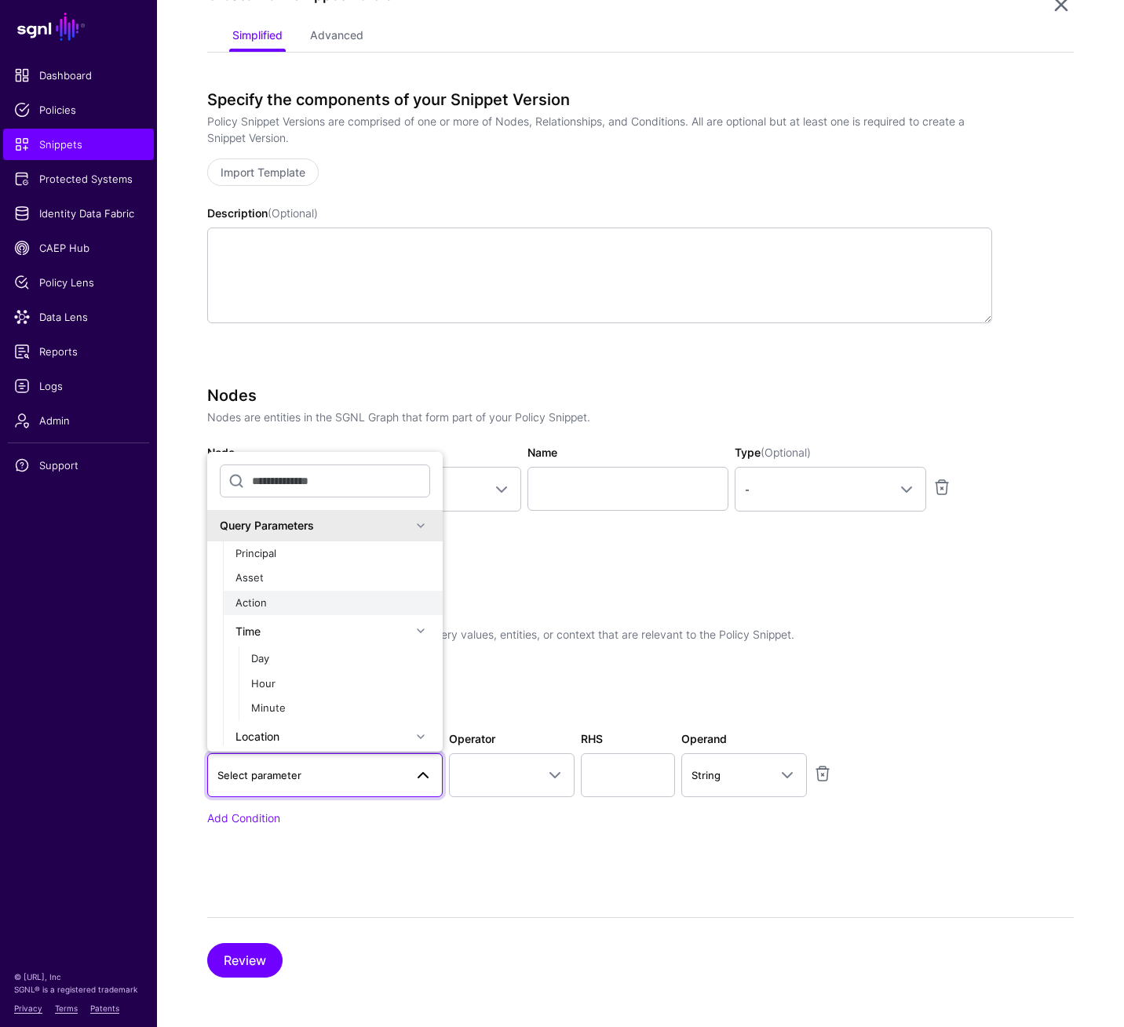
click at [299, 606] on div "Action" at bounding box center [332, 604] width 195 height 16
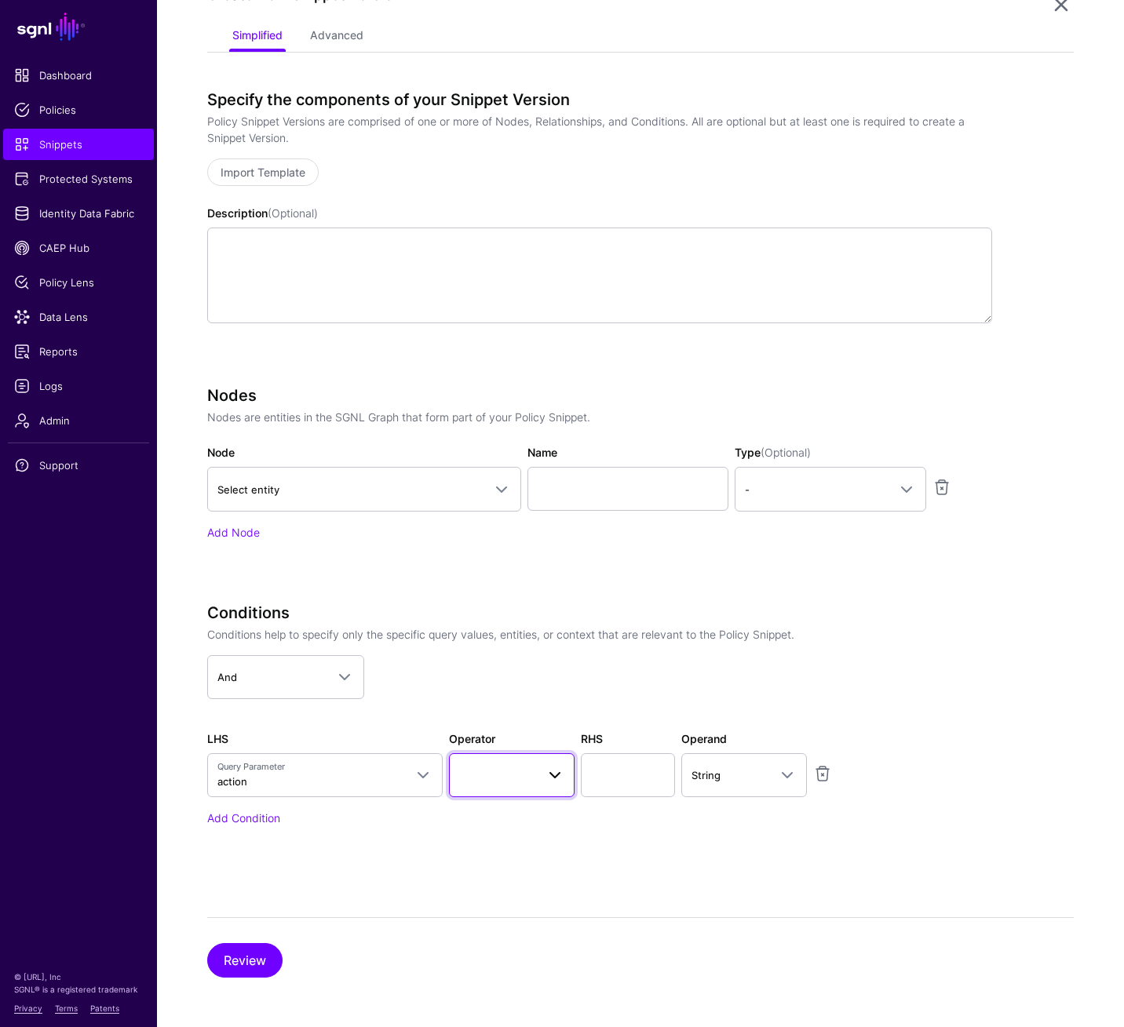
click at [530, 713] on span at bounding box center [511, 775] width 105 height 19
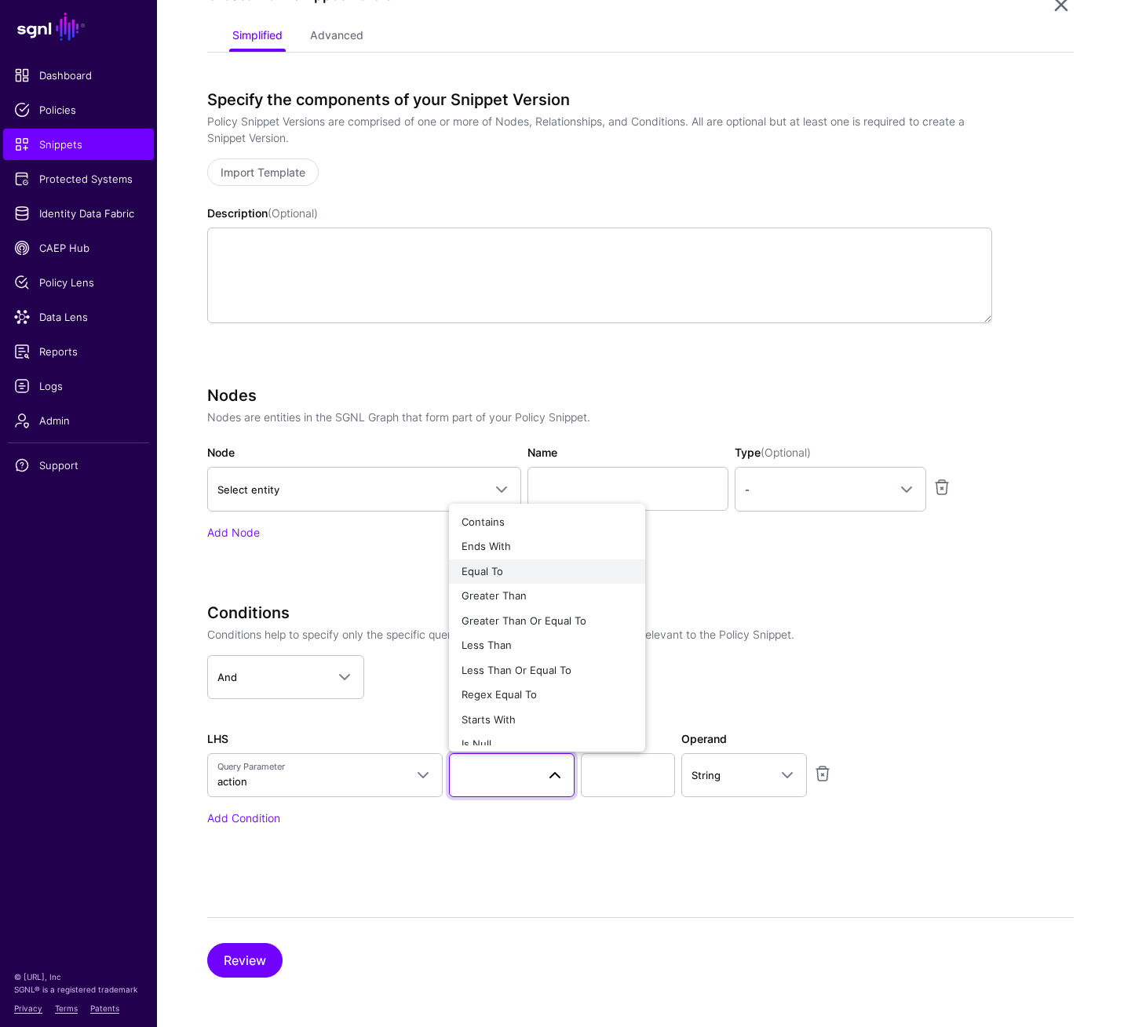
click at [508, 569] on div "Equal To" at bounding box center [546, 572] width 171 height 16
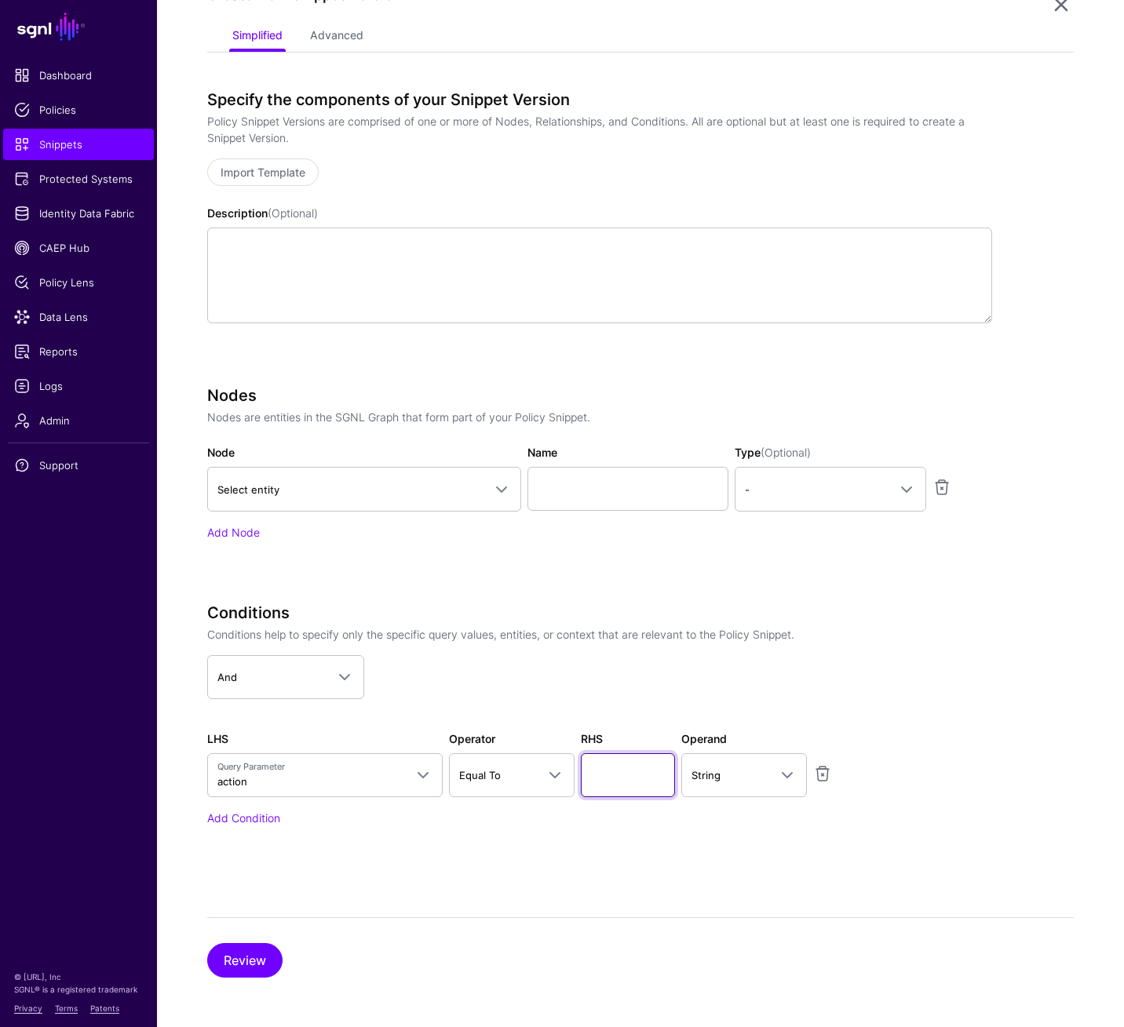
click at [646, 713] on input "text" at bounding box center [628, 775] width 94 height 44
type input "******"
click at [242, 713] on button "Review" at bounding box center [244, 960] width 75 height 35
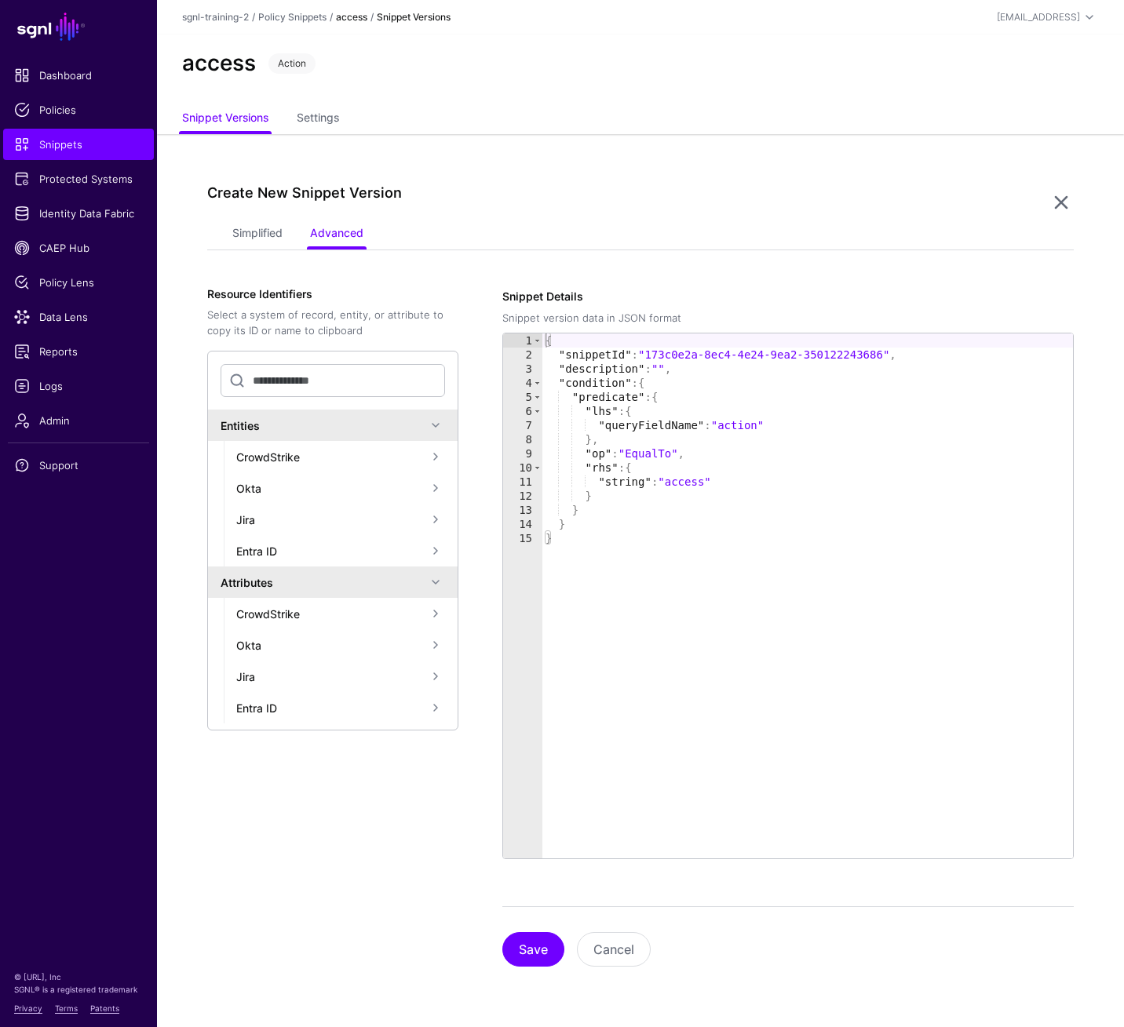
scroll to position [0, 0]
click at [519, 713] on button "Save" at bounding box center [533, 949] width 62 height 35
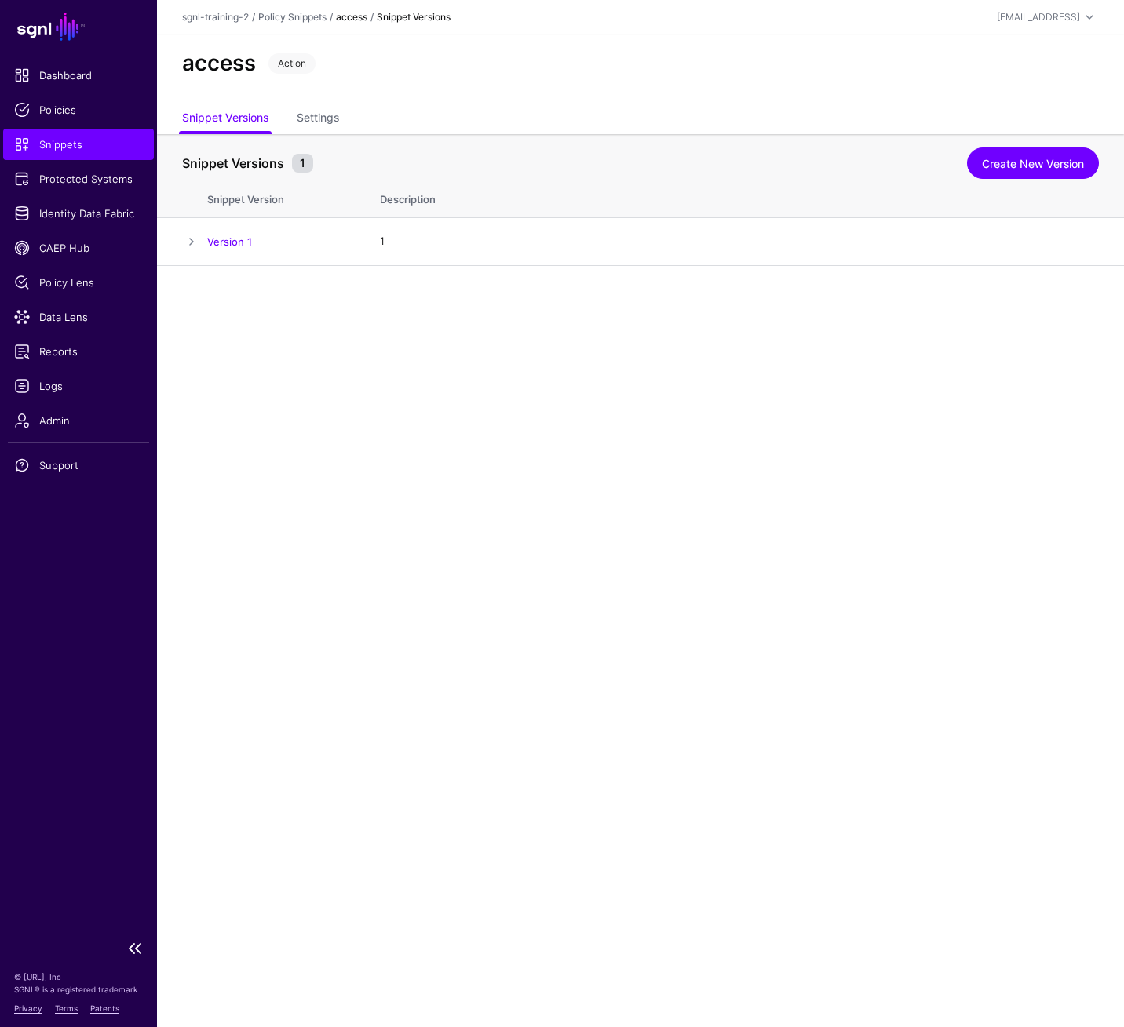
click at [88, 152] on link "Snippets" at bounding box center [78, 144] width 151 height 31
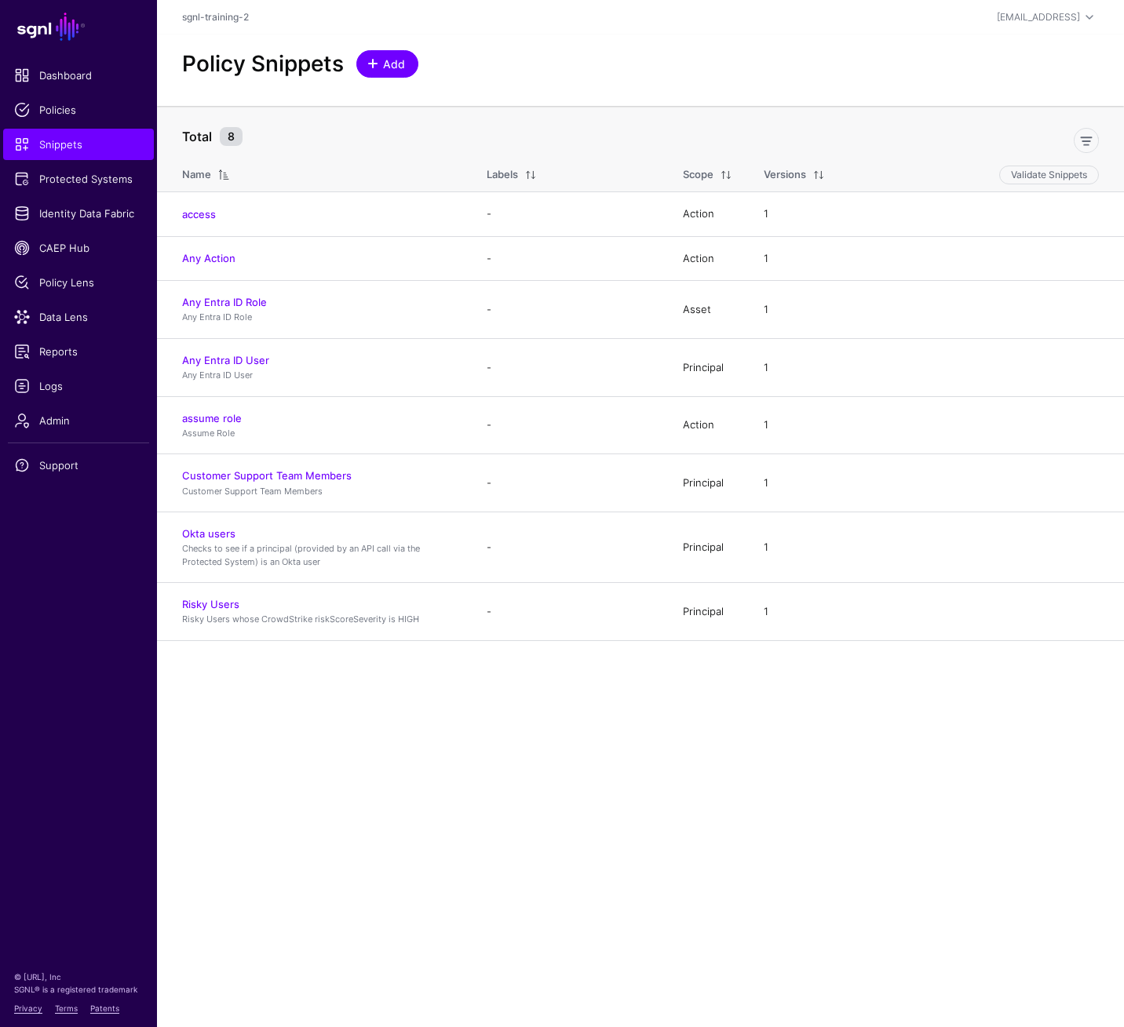
click at [388, 71] on span "Add" at bounding box center [394, 64] width 26 height 16
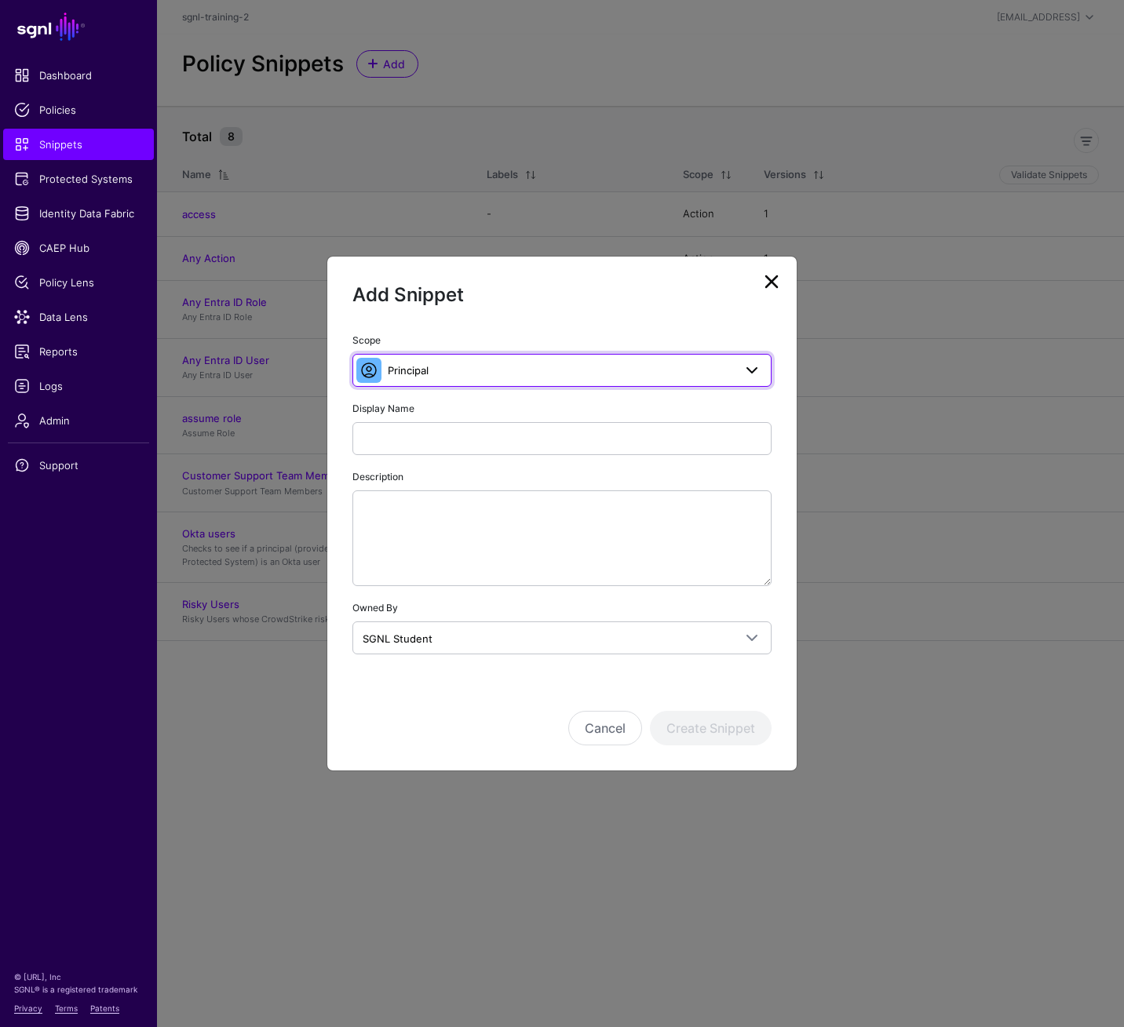
click at [640, 368] on span "Principal" at bounding box center [560, 370] width 345 height 17
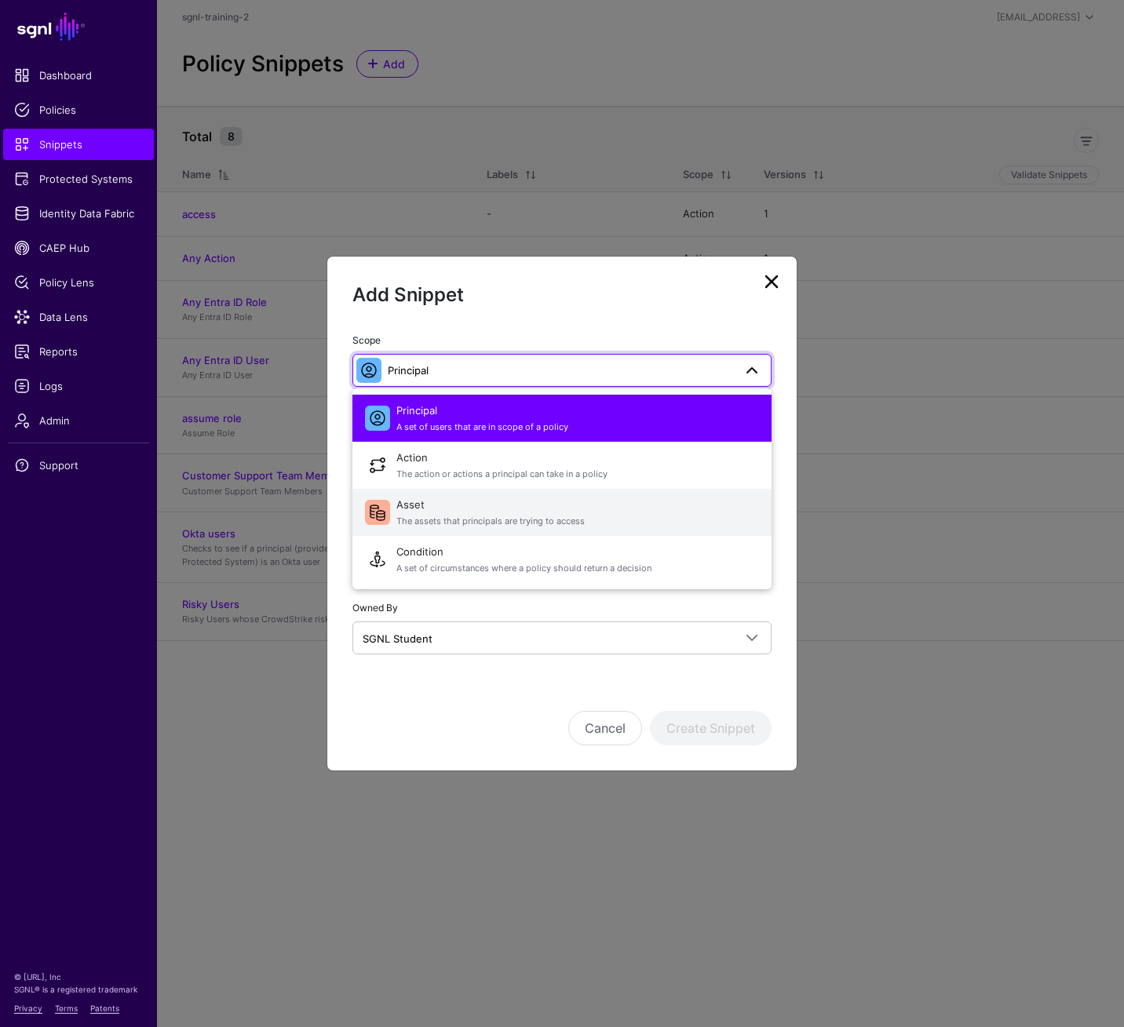
click at [631, 528] on span "Asset The assets that principals are trying to access" at bounding box center [577, 513] width 362 height 38
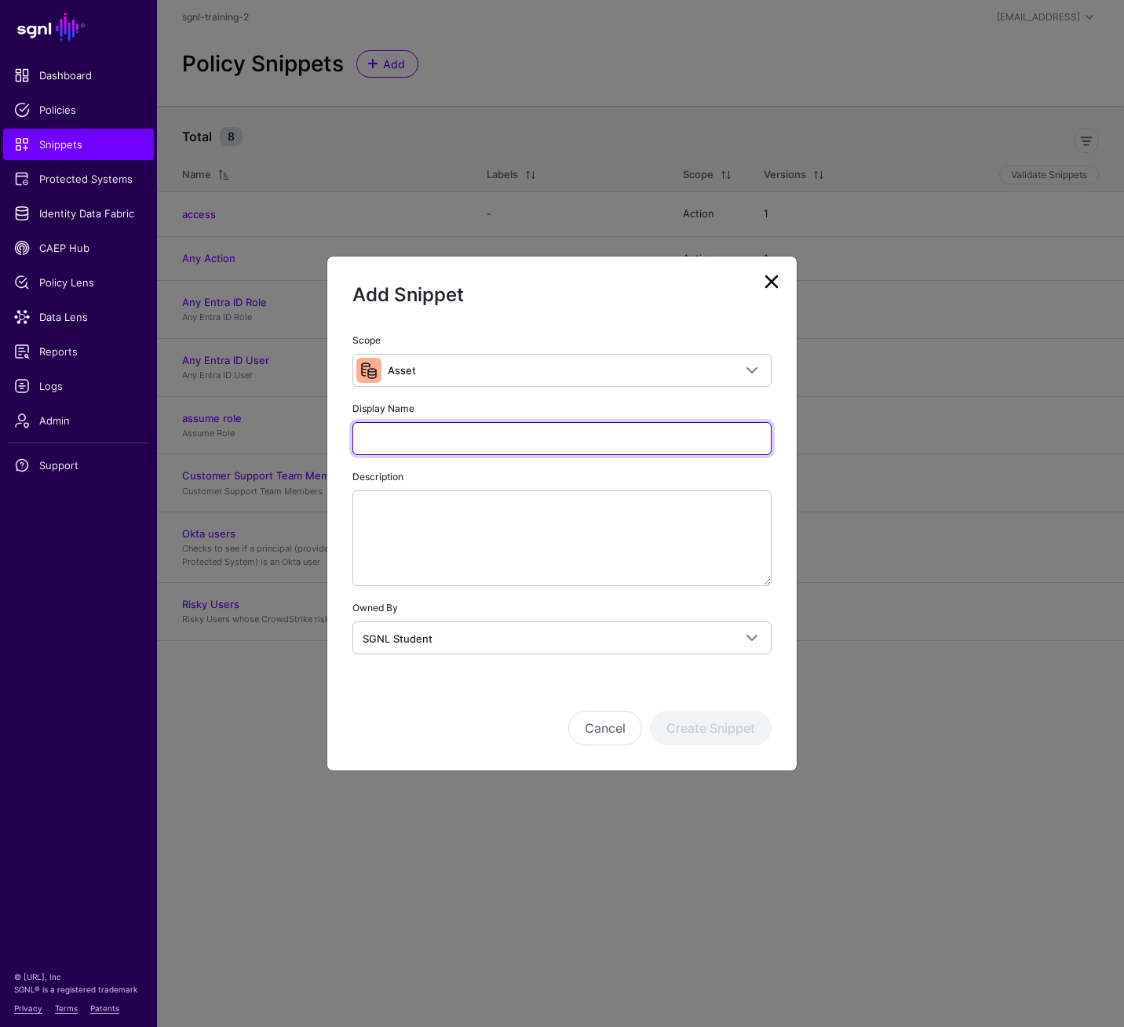
click at [612, 429] on input "Display Name" at bounding box center [561, 438] width 419 height 33
type input "*********"
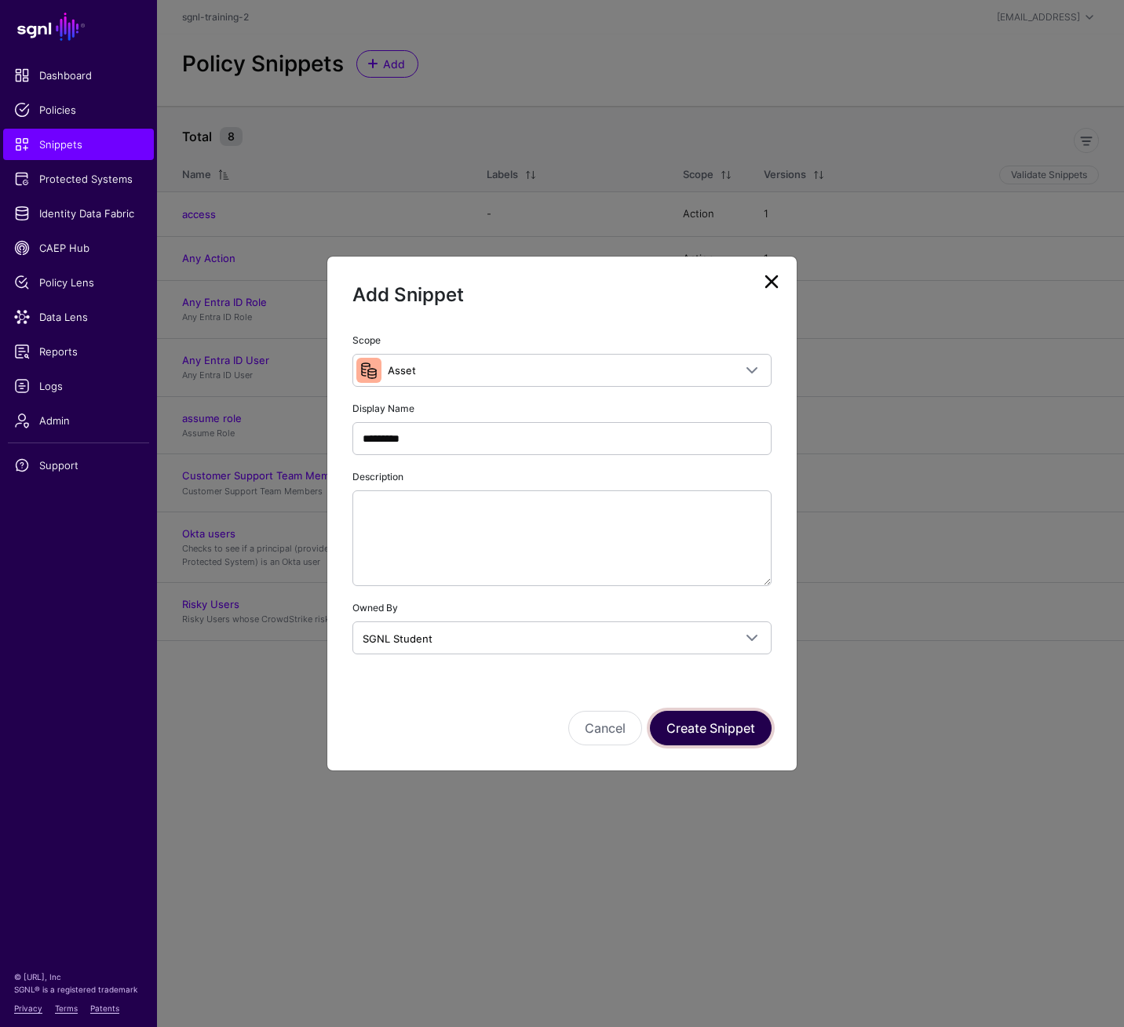
drag, startPoint x: 725, startPoint y: 734, endPoint x: 843, endPoint y: 749, distance: 118.5
click at [727, 713] on button "Create Snippet" at bounding box center [711, 728] width 122 height 35
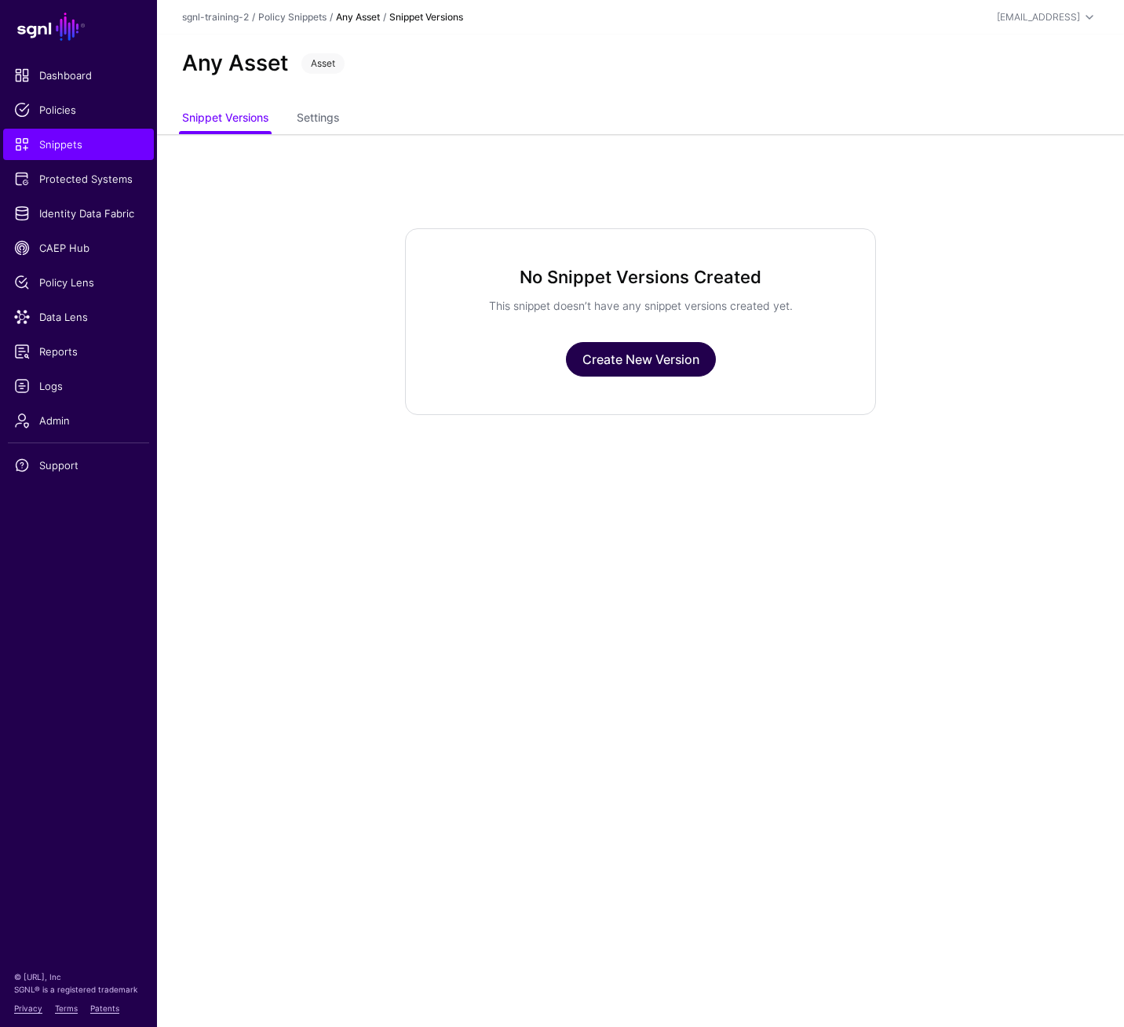
click at [676, 363] on link "Create New Version" at bounding box center [641, 359] width 150 height 35
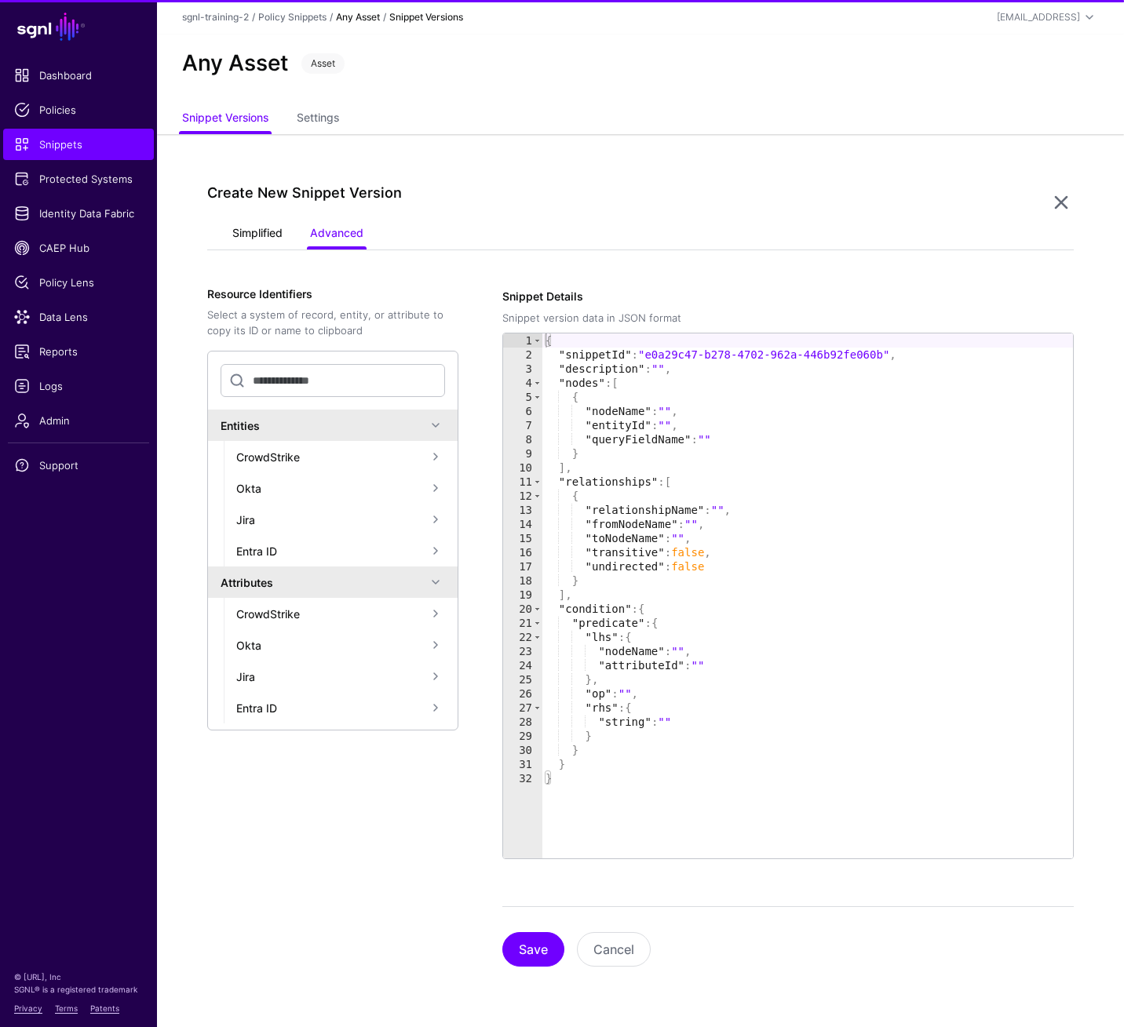
click at [260, 231] on link "Simplified" at bounding box center [257, 235] width 50 height 30
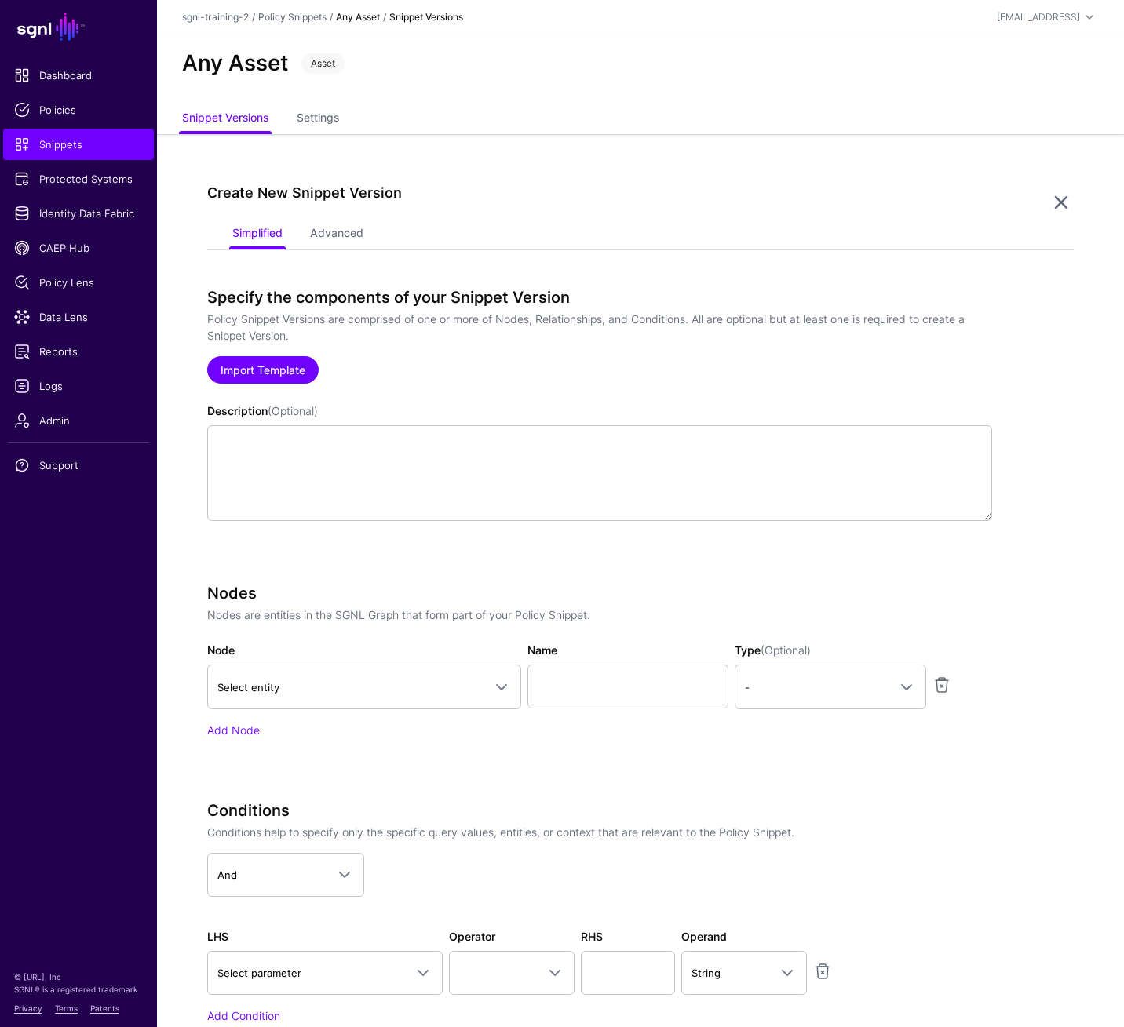
click at [246, 372] on link "Import Template" at bounding box center [262, 369] width 111 height 27
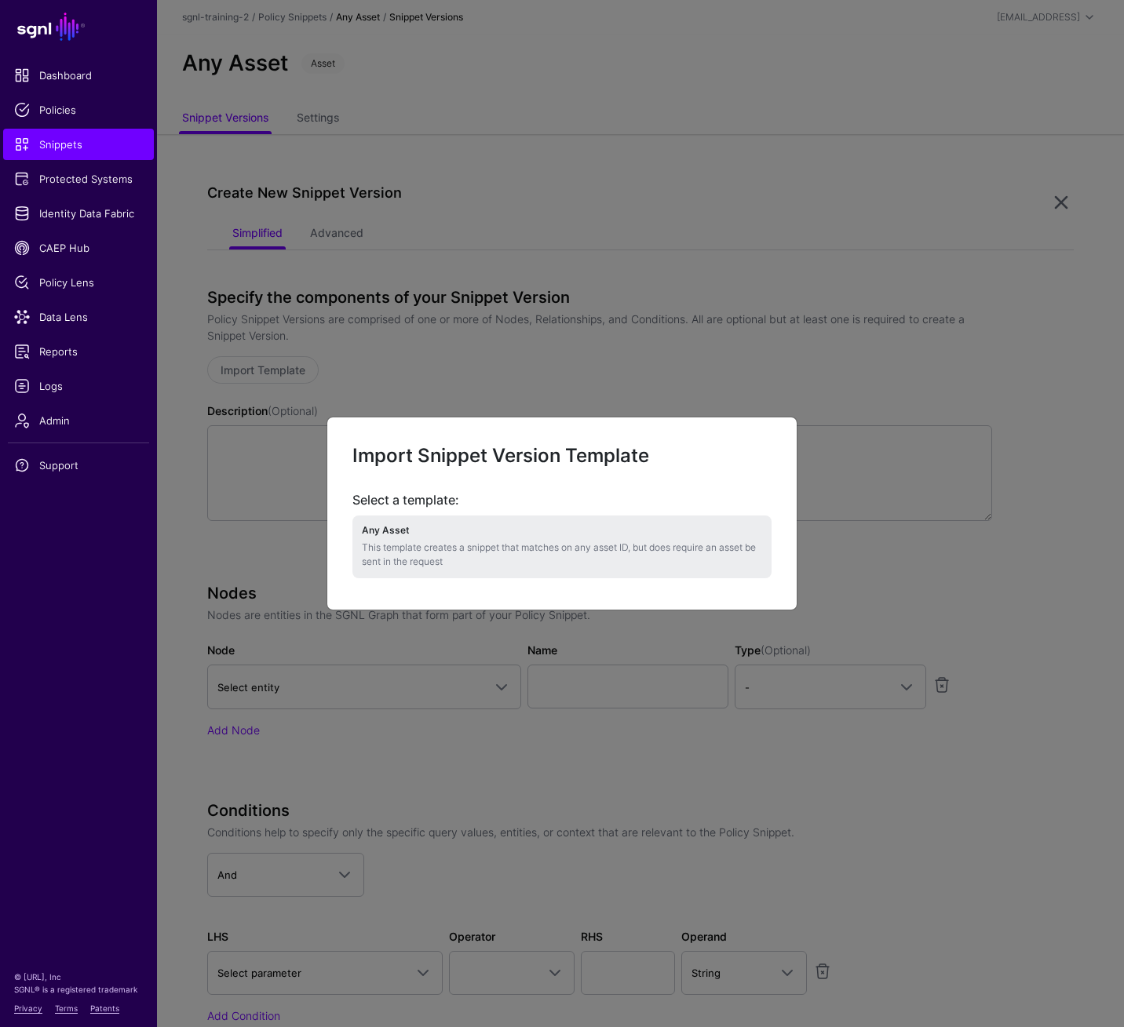
click at [461, 530] on h4 "Any Asset" at bounding box center [562, 530] width 400 height 11
type textarea "**********"
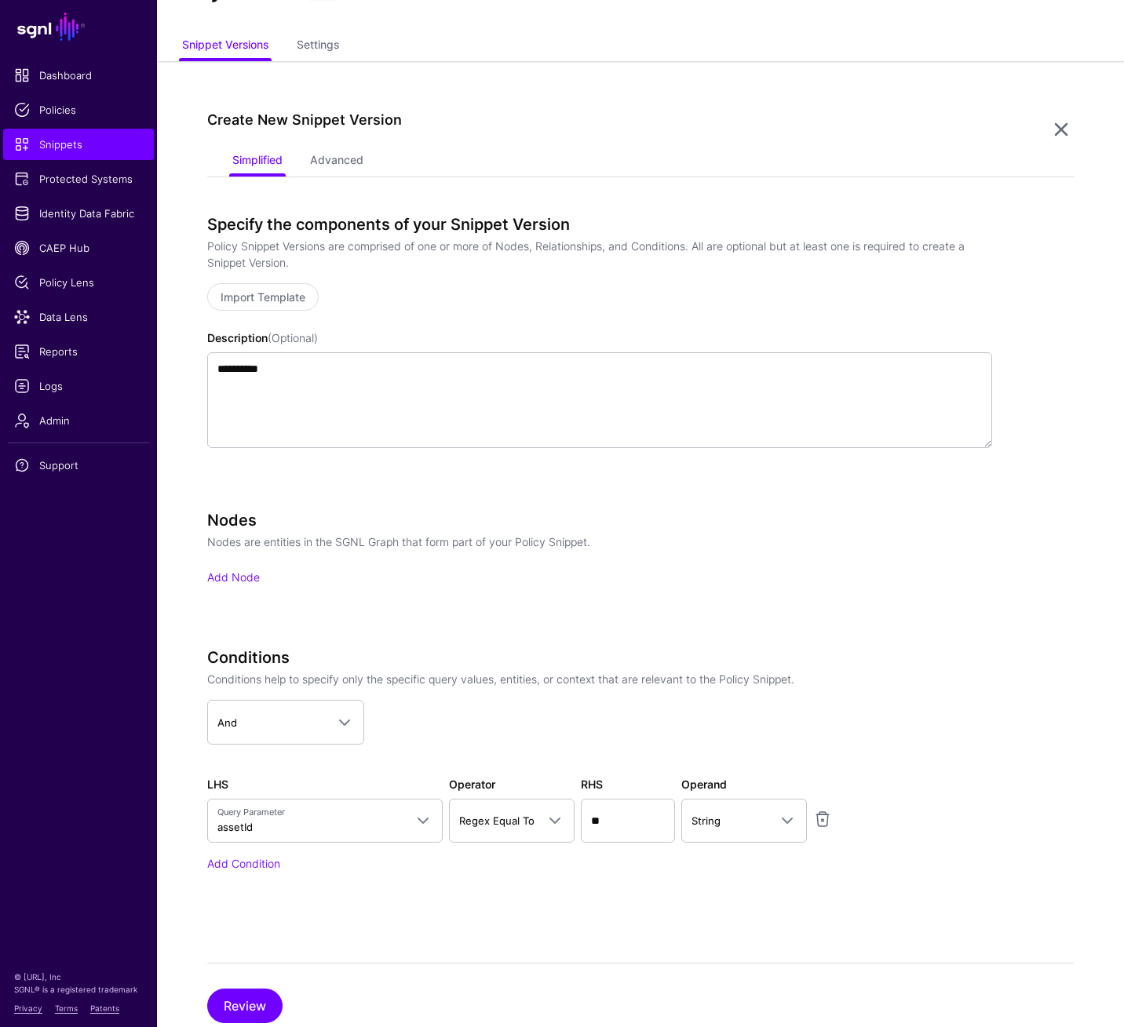
scroll to position [118, 0]
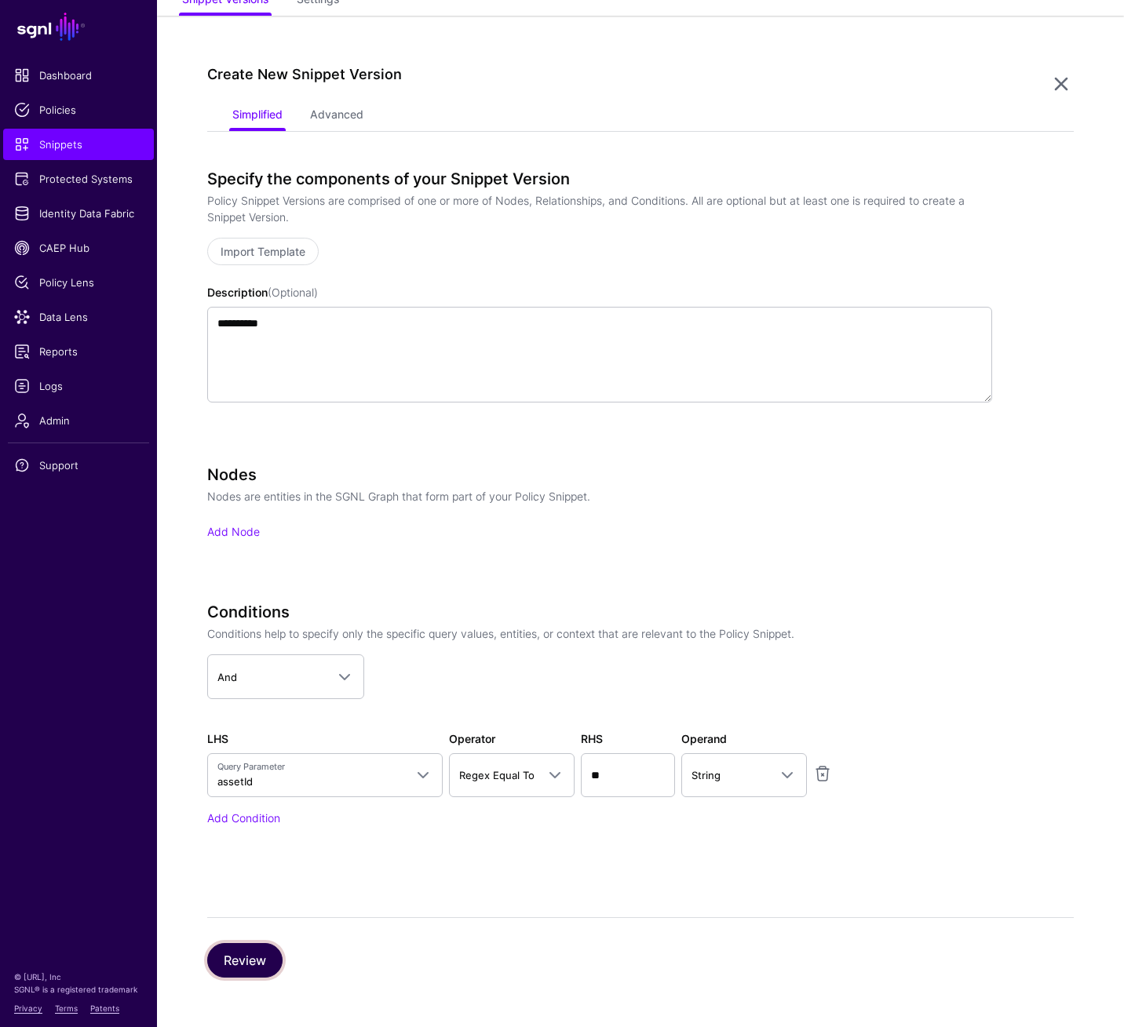
click at [261, 713] on button "Review" at bounding box center [244, 960] width 75 height 35
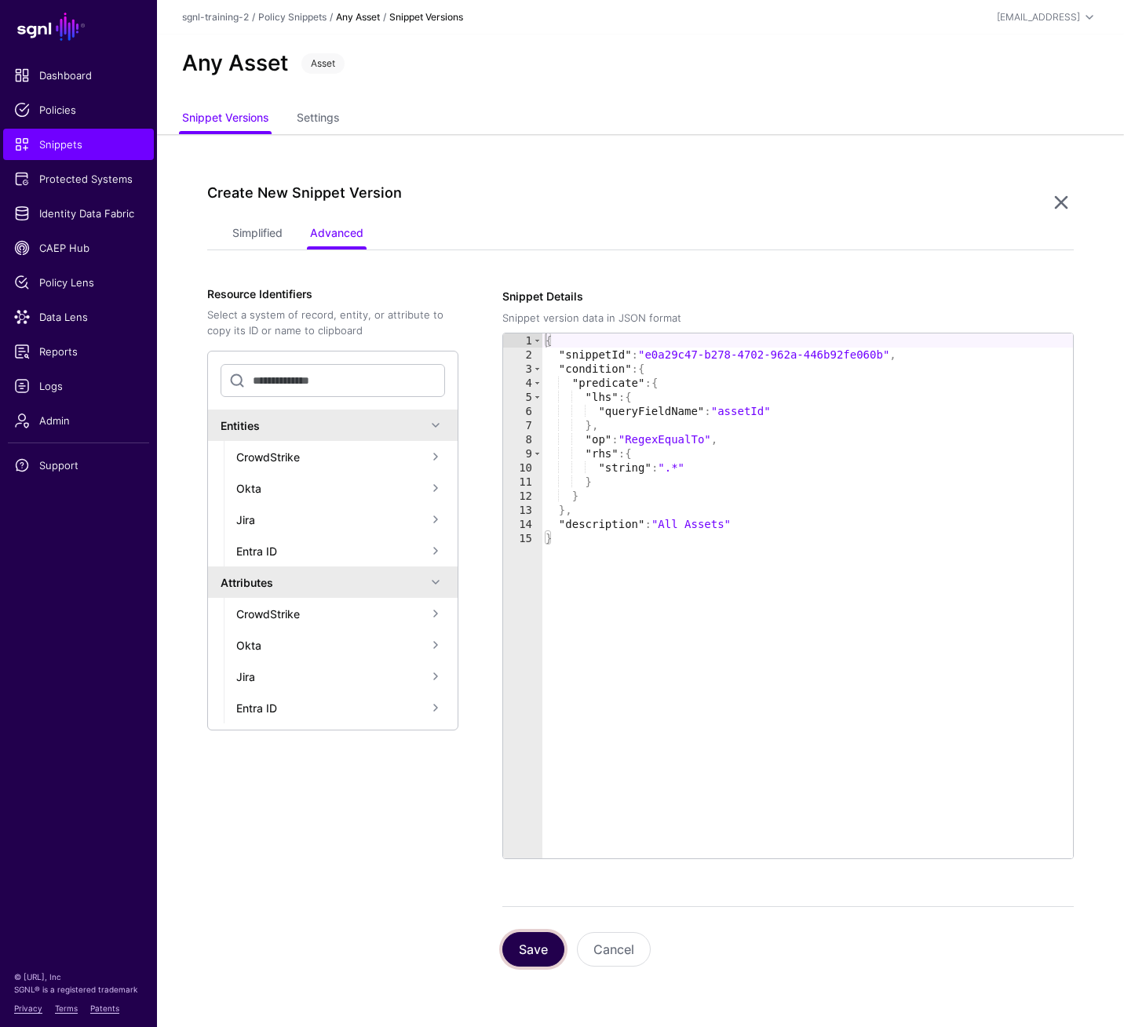
click at [532, 713] on button "Save" at bounding box center [533, 949] width 62 height 35
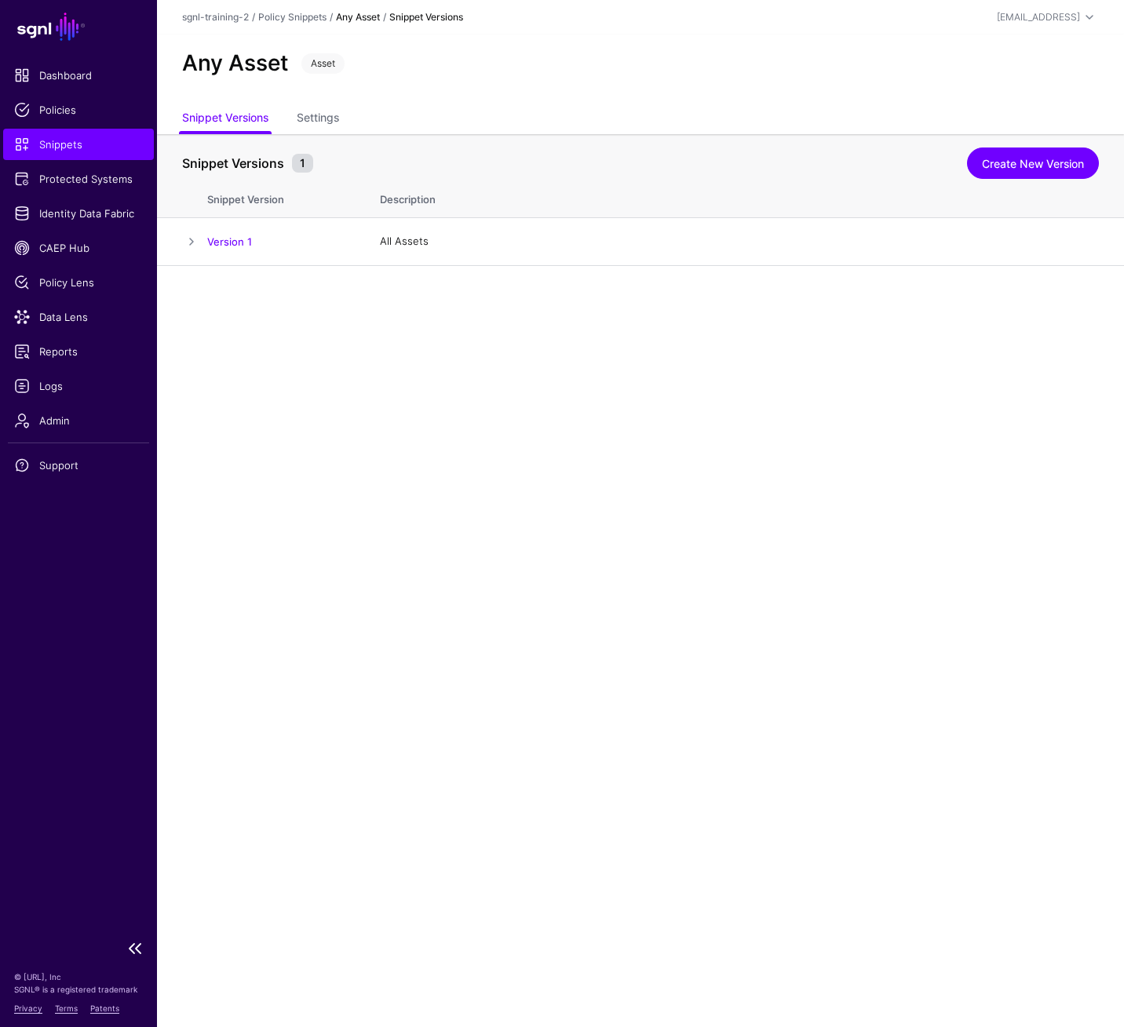
click at [49, 141] on span "Snippets" at bounding box center [78, 145] width 129 height 16
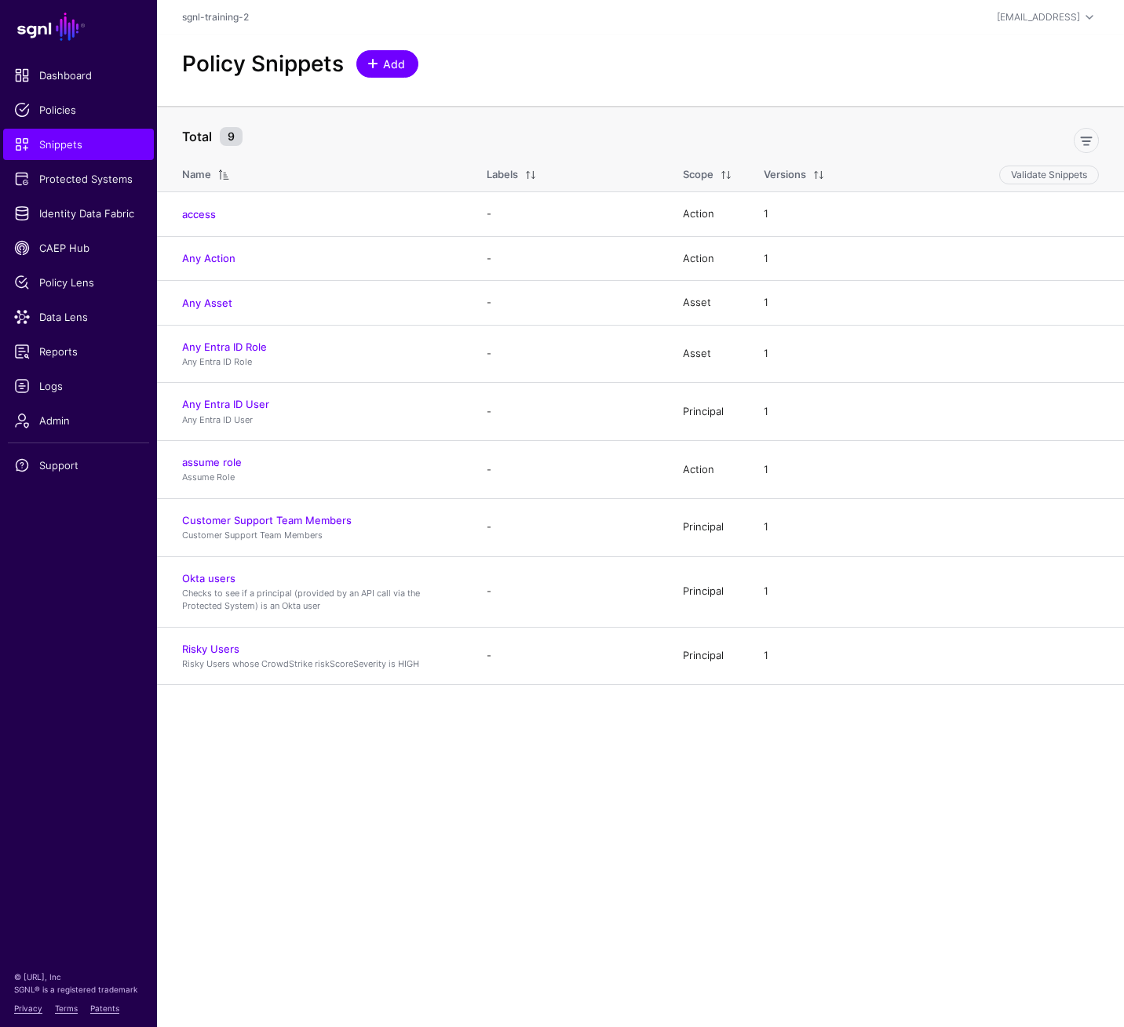
click at [393, 71] on link "Add" at bounding box center [387, 63] width 62 height 27
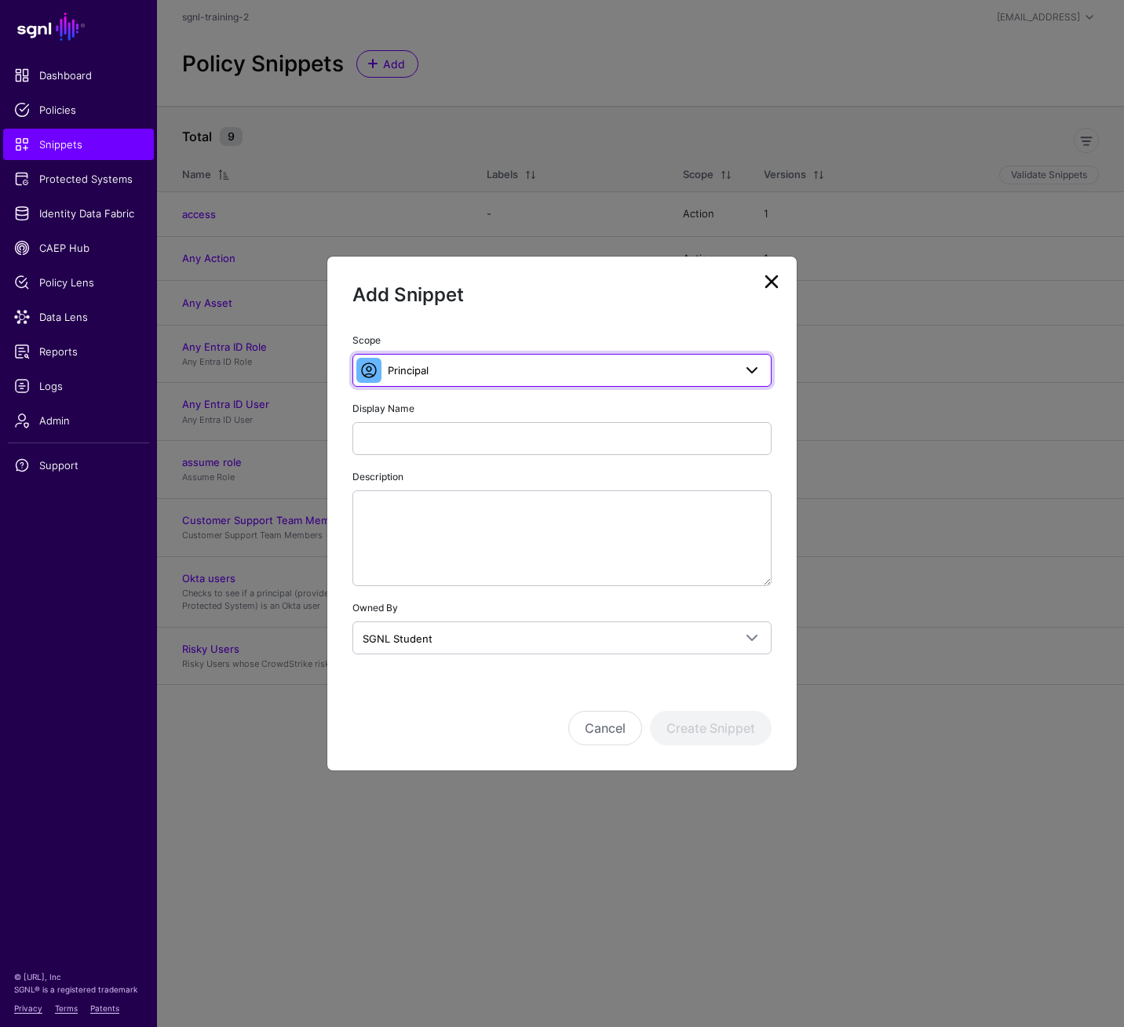
drag, startPoint x: 510, startPoint y: 370, endPoint x: 511, endPoint y: 391, distance: 20.4
click at [510, 370] on span "Principal" at bounding box center [560, 370] width 345 height 17
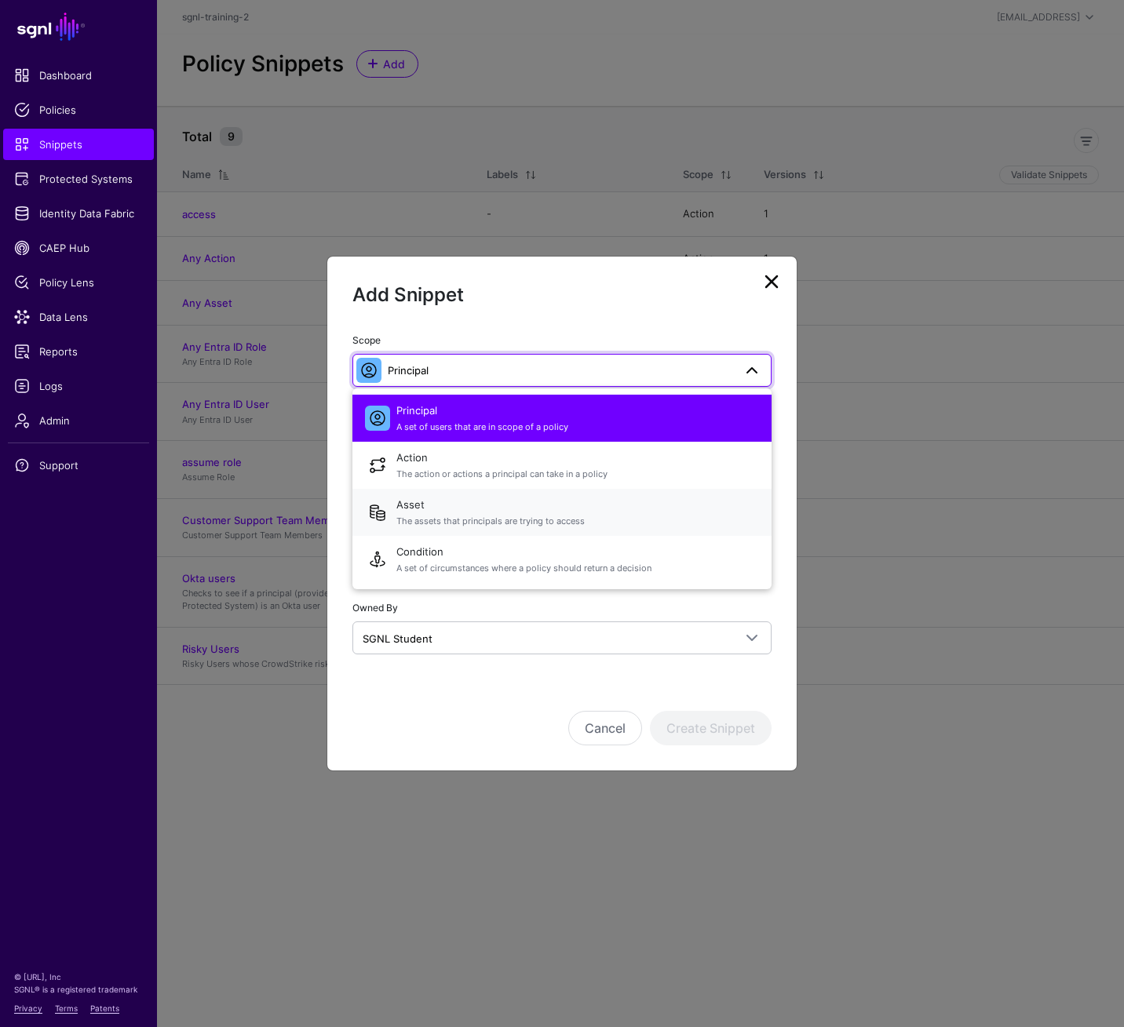
drag, startPoint x: 513, startPoint y: 502, endPoint x: 516, endPoint y: 486, distance: 16.8
click at [513, 502] on span "Asset The assets that principals are trying to access" at bounding box center [577, 513] width 362 height 38
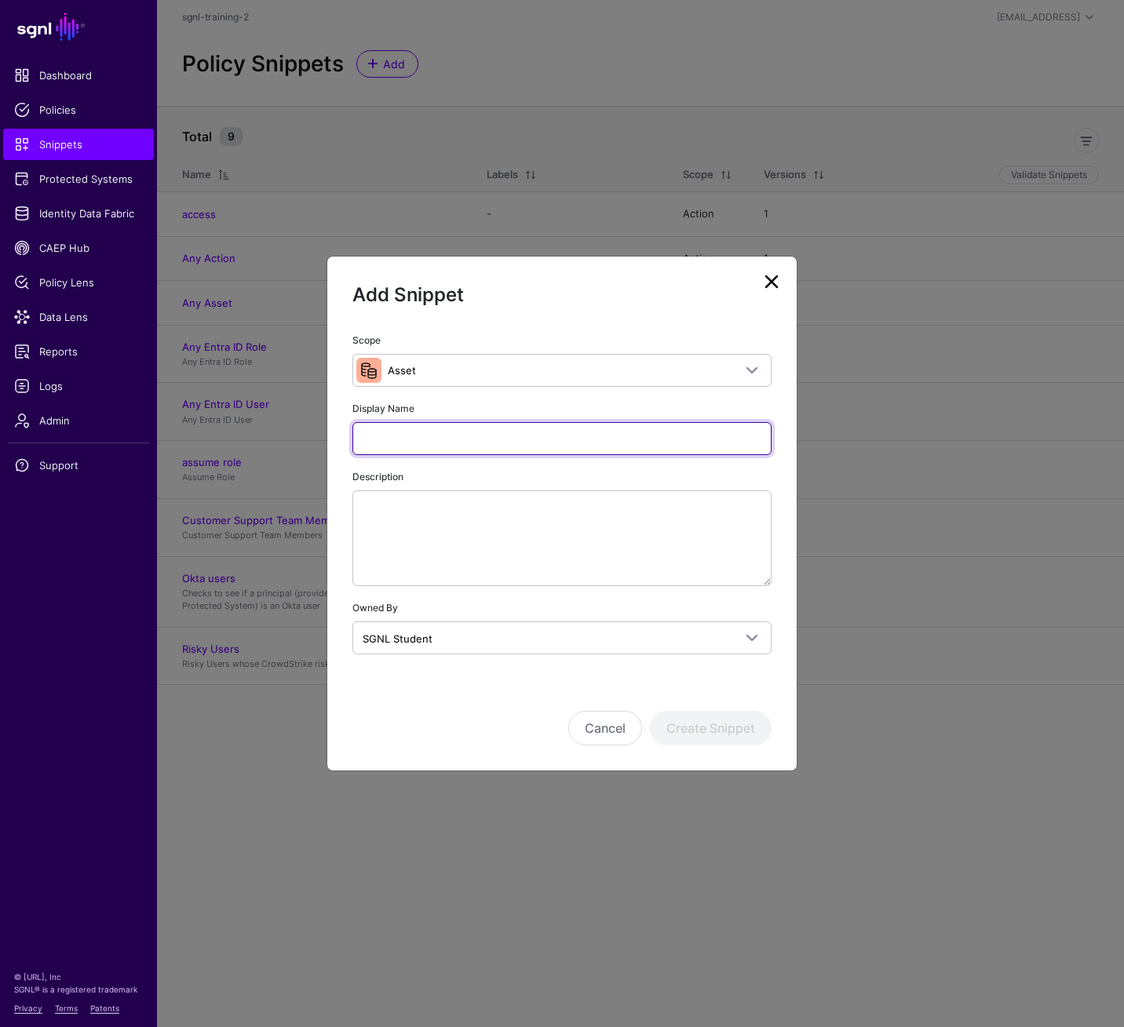
click at [513, 442] on input "Display Name" at bounding box center [561, 438] width 419 height 33
type input "**********"
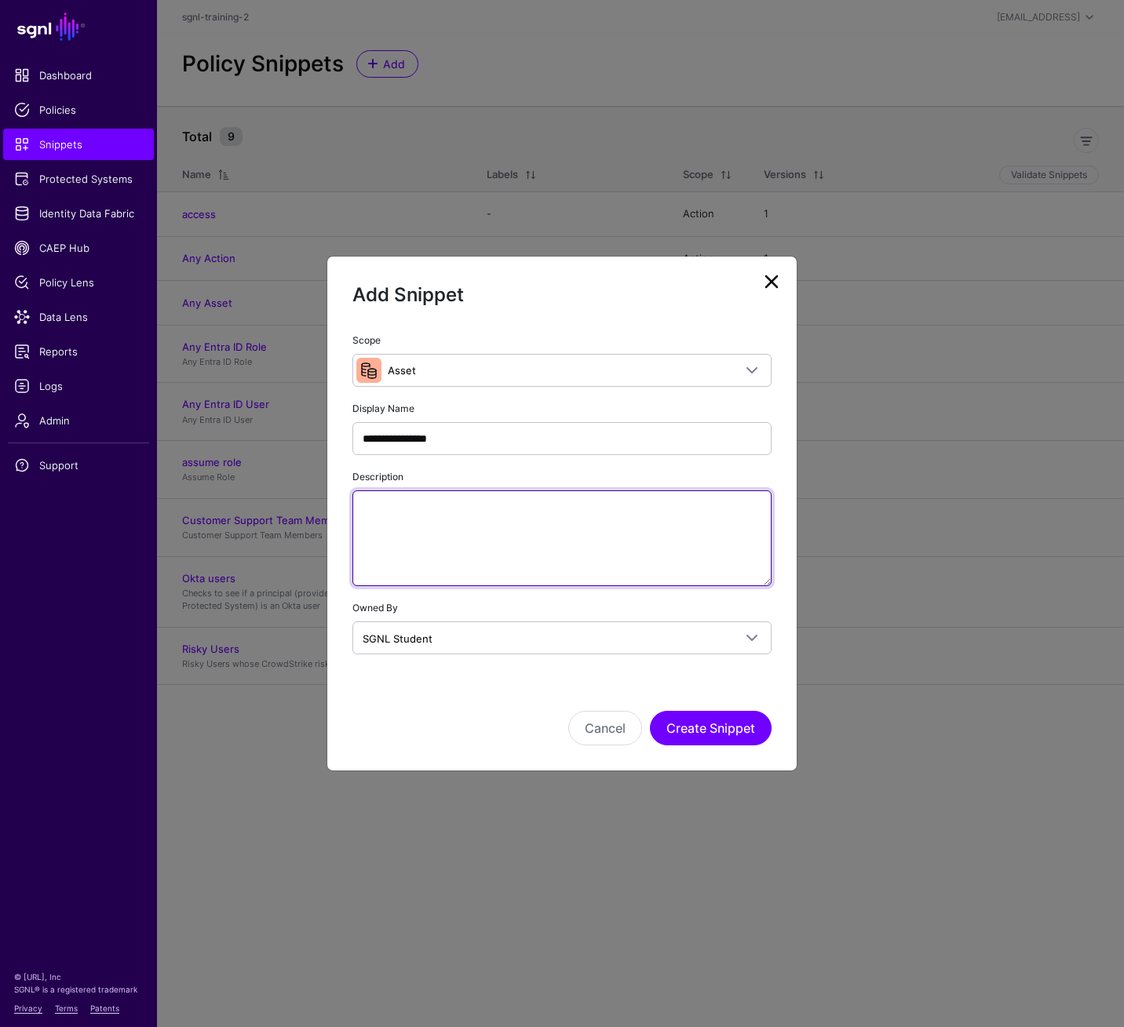
click at [570, 517] on textarea "Description" at bounding box center [561, 538] width 419 height 96
paste textarea "**********"
type textarea "**********"
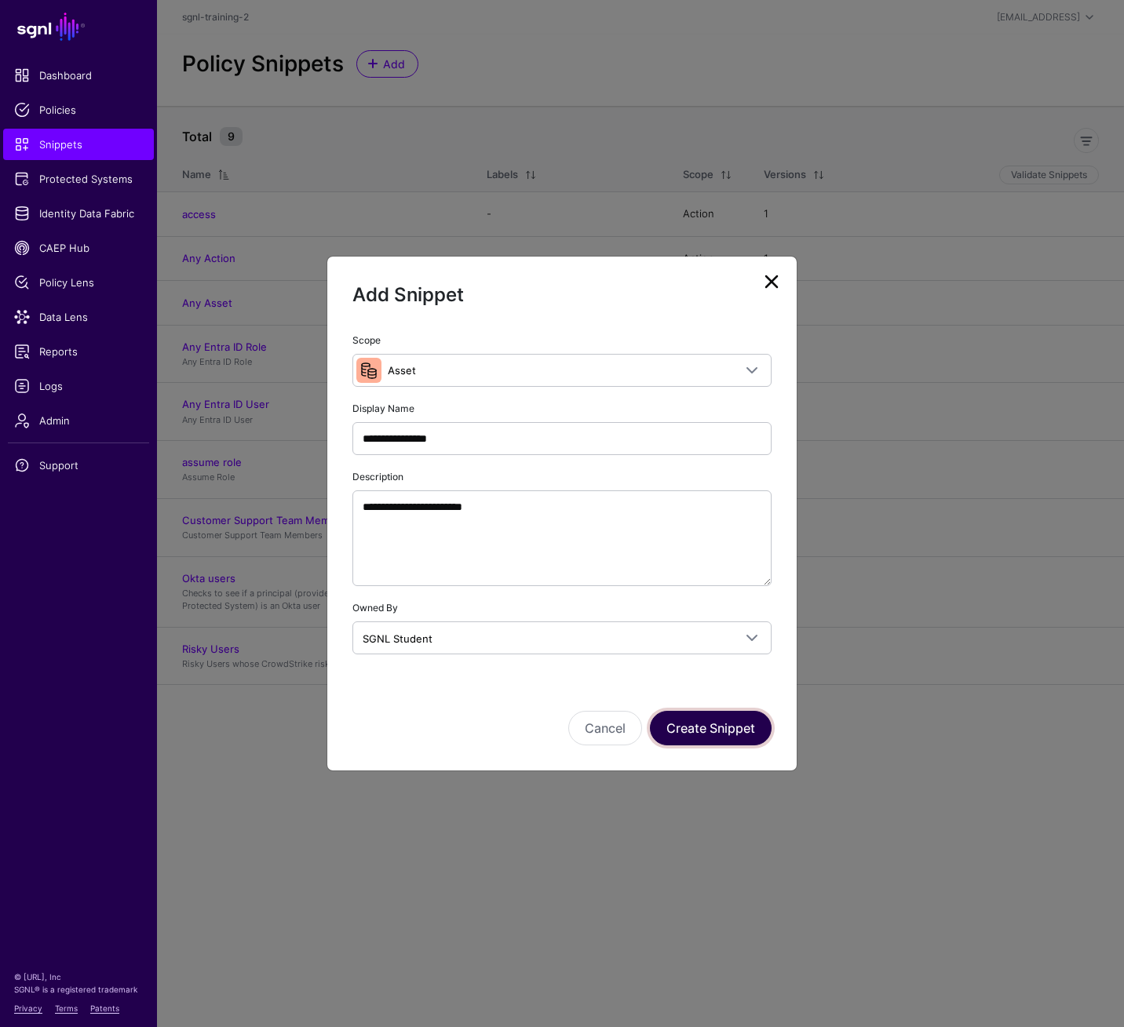
click at [693, 713] on button "Create Snippet" at bounding box center [711, 728] width 122 height 35
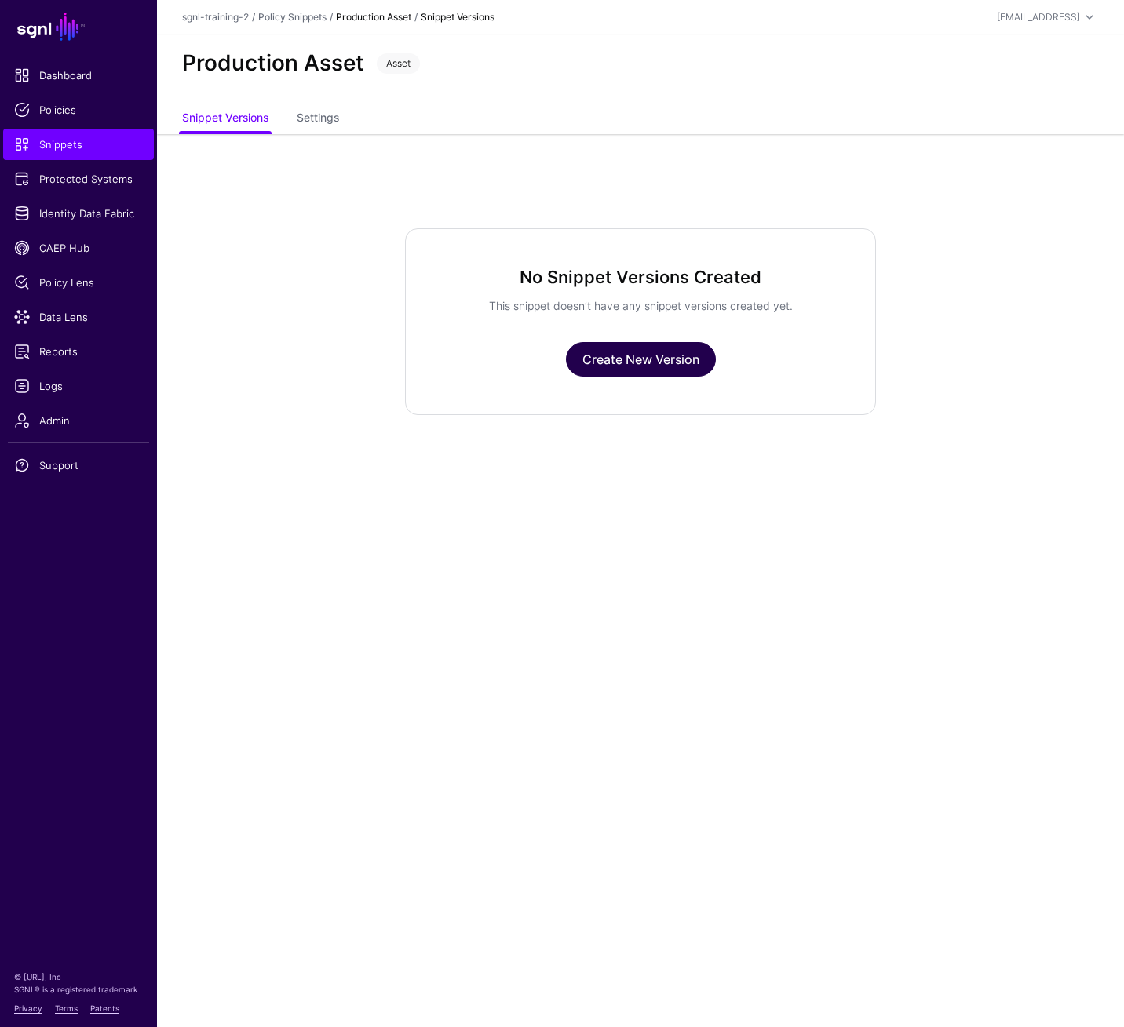
click at [621, 362] on link "Create New Version" at bounding box center [641, 359] width 150 height 35
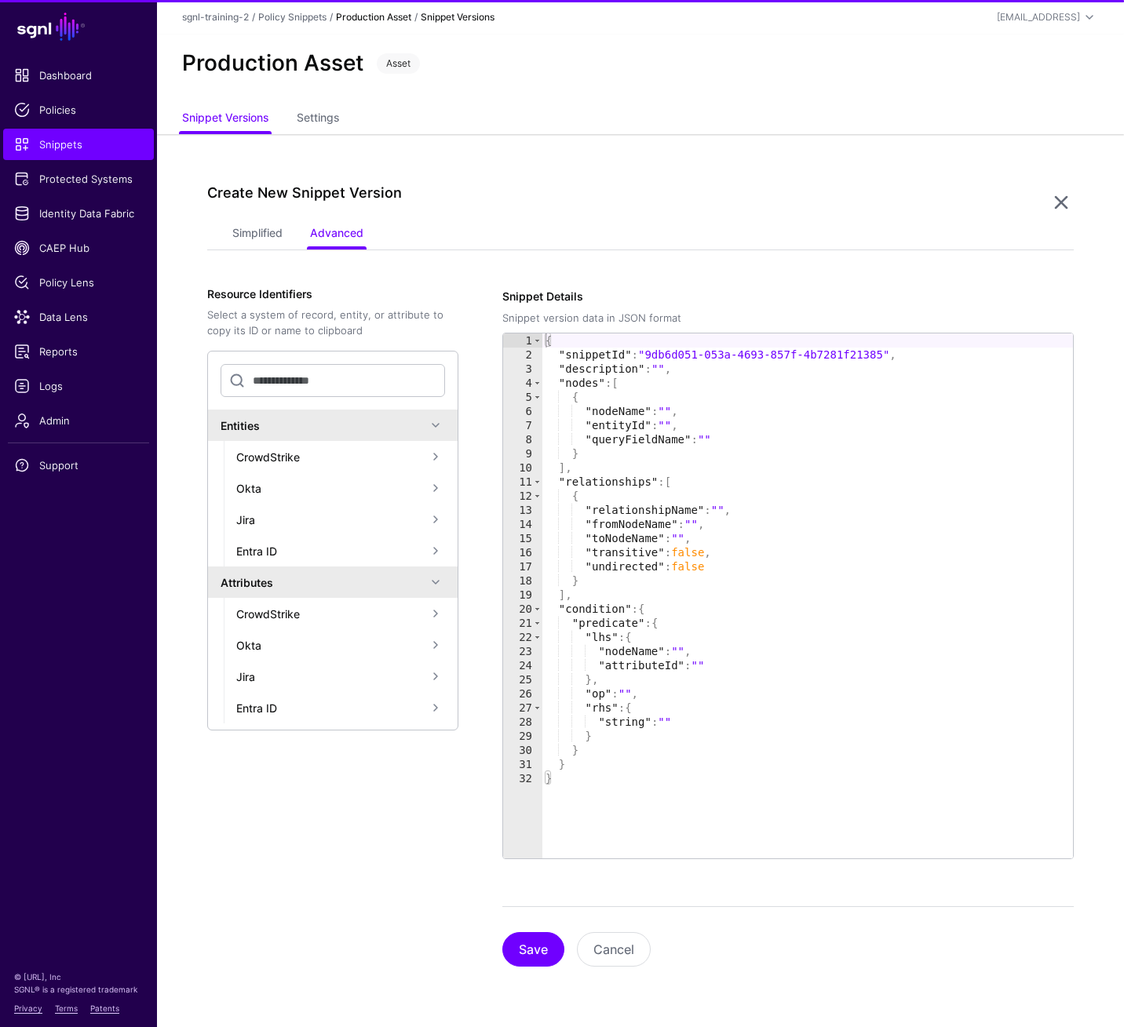
drag, startPoint x: 251, startPoint y: 231, endPoint x: 531, endPoint y: 301, distance: 288.5
click at [253, 231] on link "Simplified" at bounding box center [257, 235] width 50 height 30
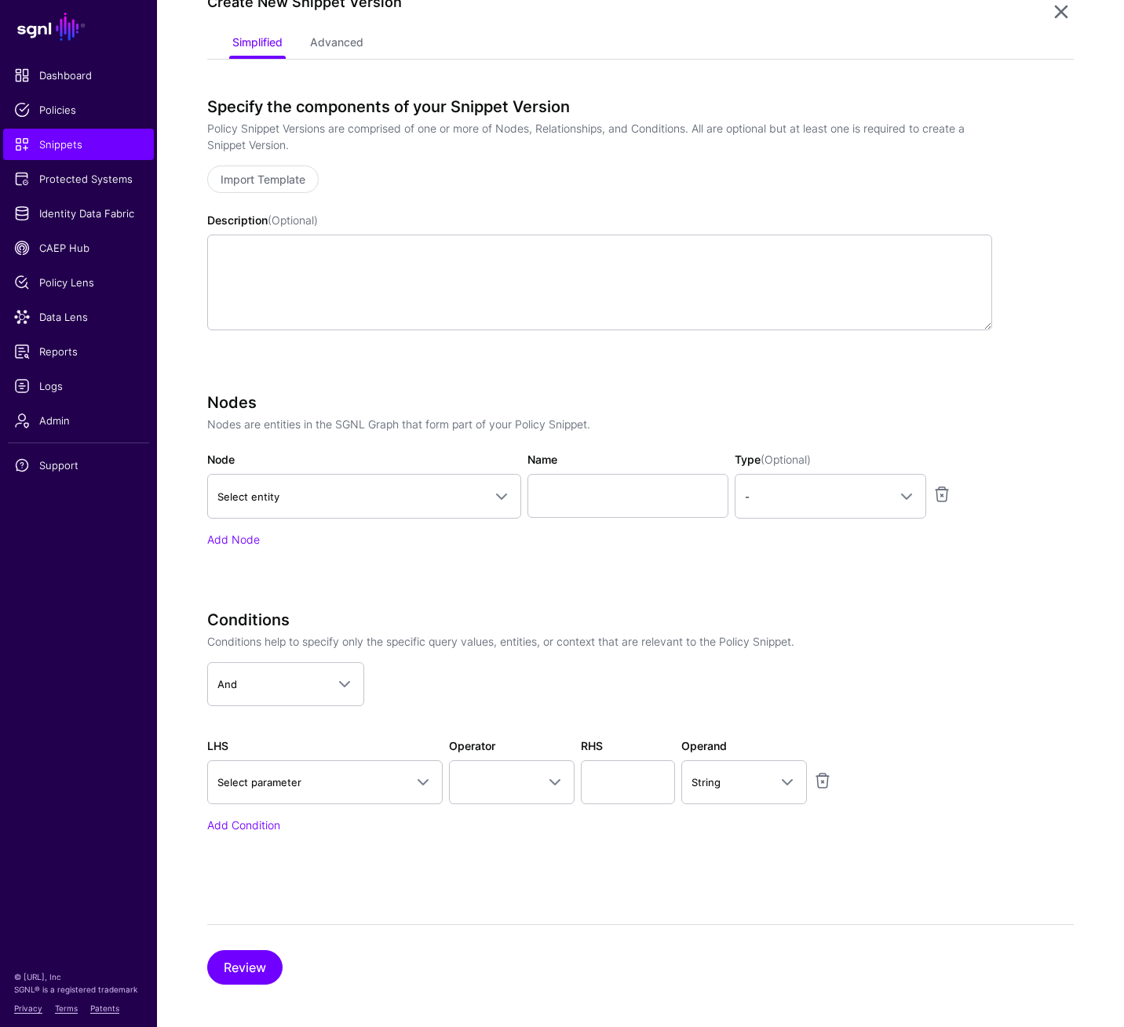
scroll to position [198, 0]
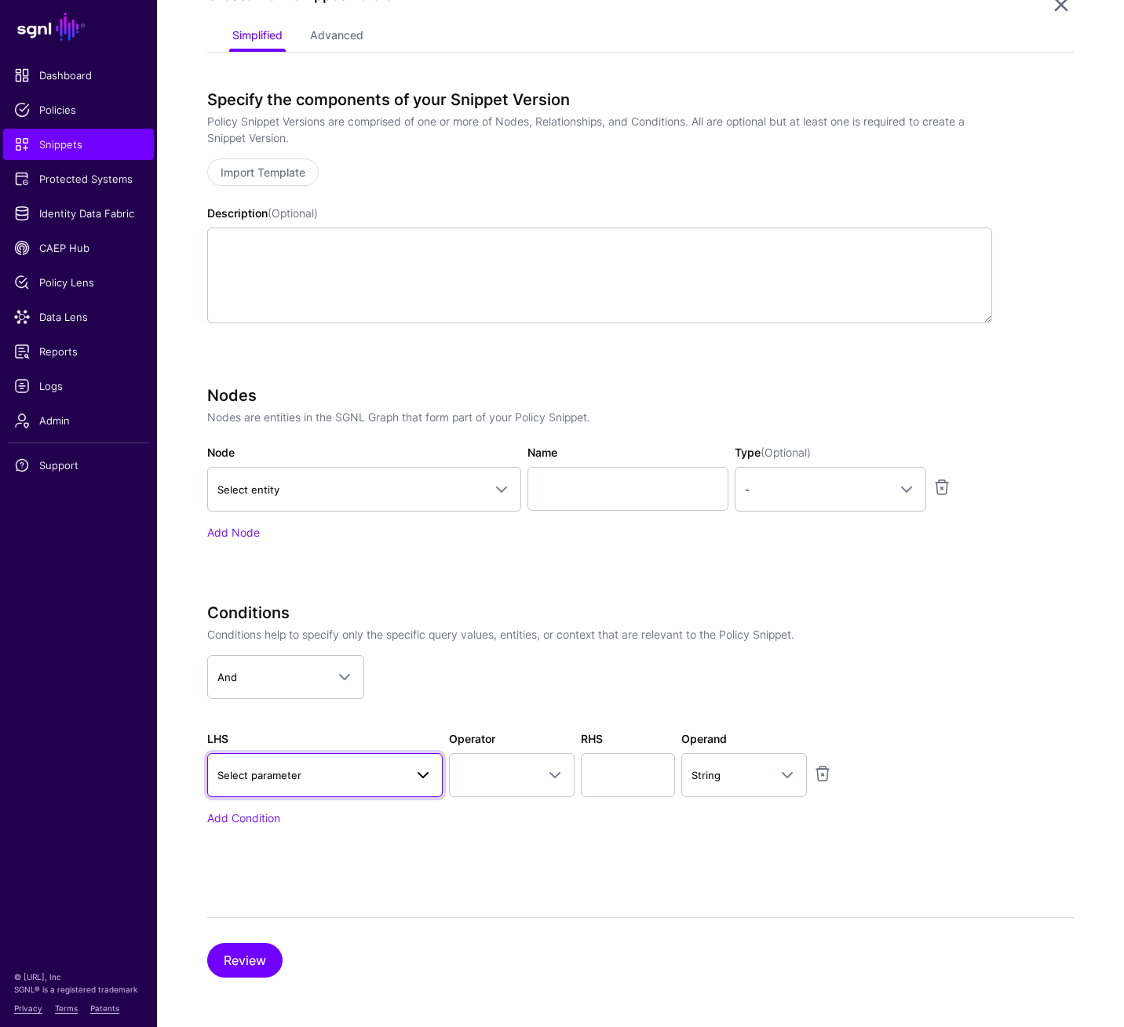
click at [428, 713] on span at bounding box center [422, 775] width 19 height 19
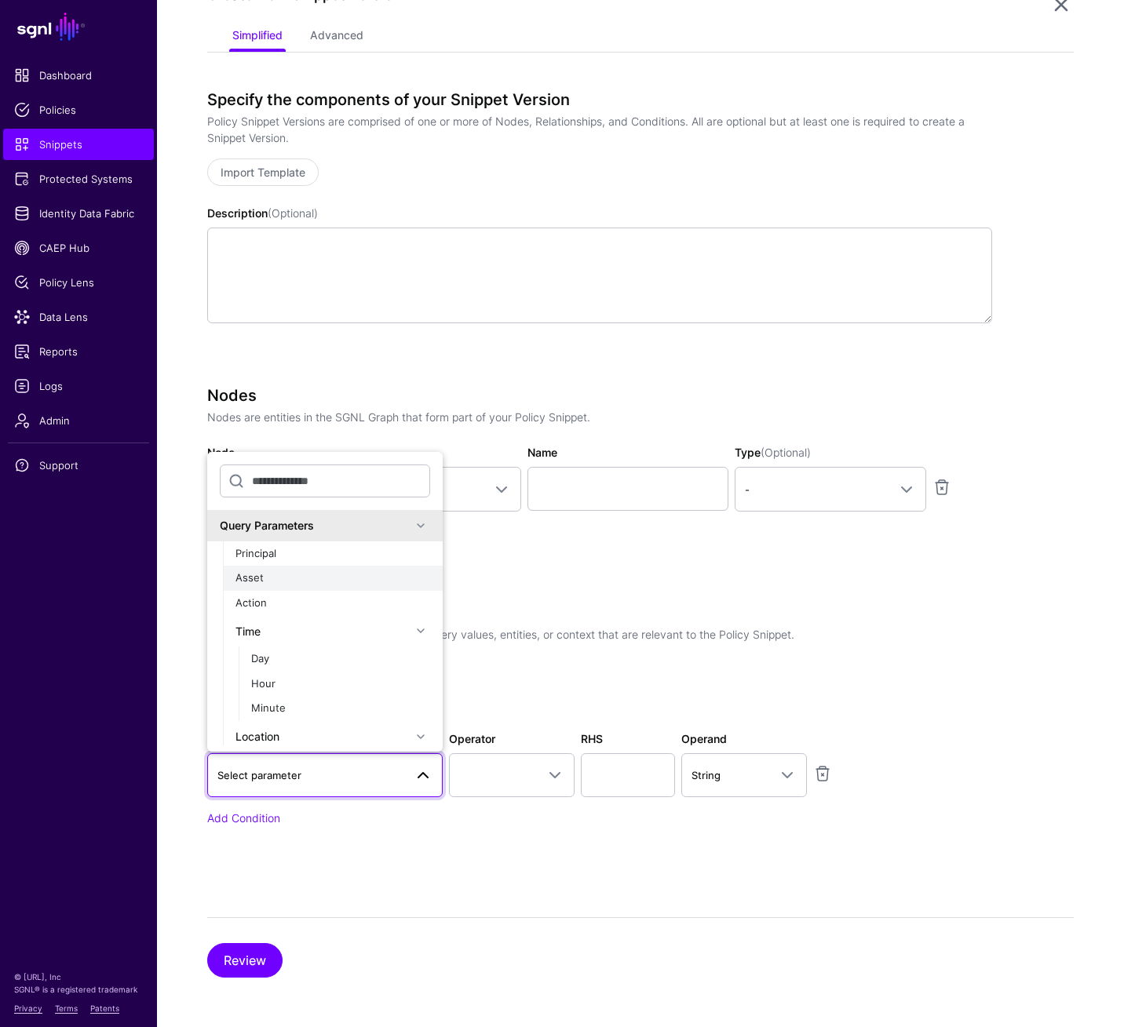
click at [311, 573] on div "Asset" at bounding box center [332, 578] width 195 height 16
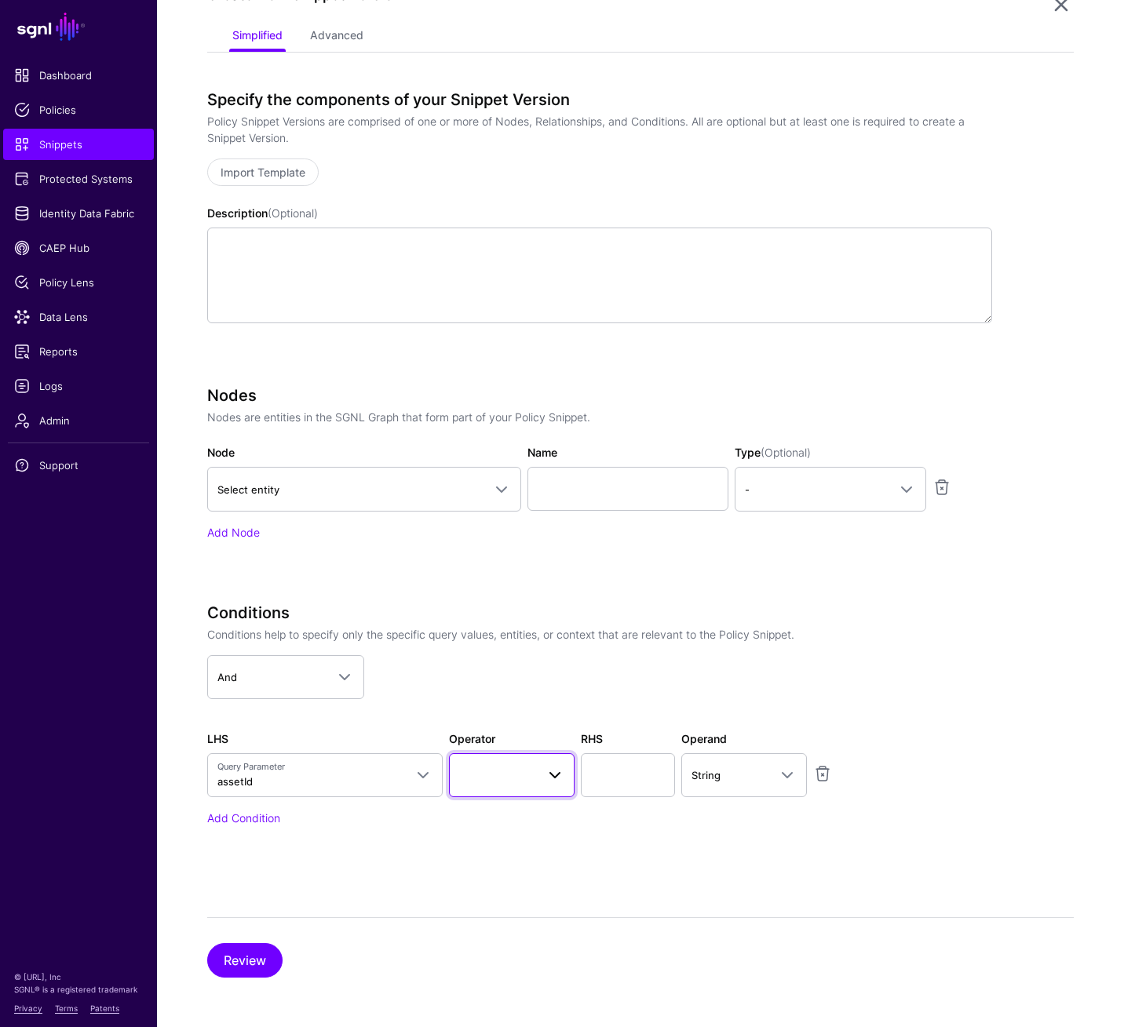
click at [549, 713] on span at bounding box center [554, 775] width 19 height 19
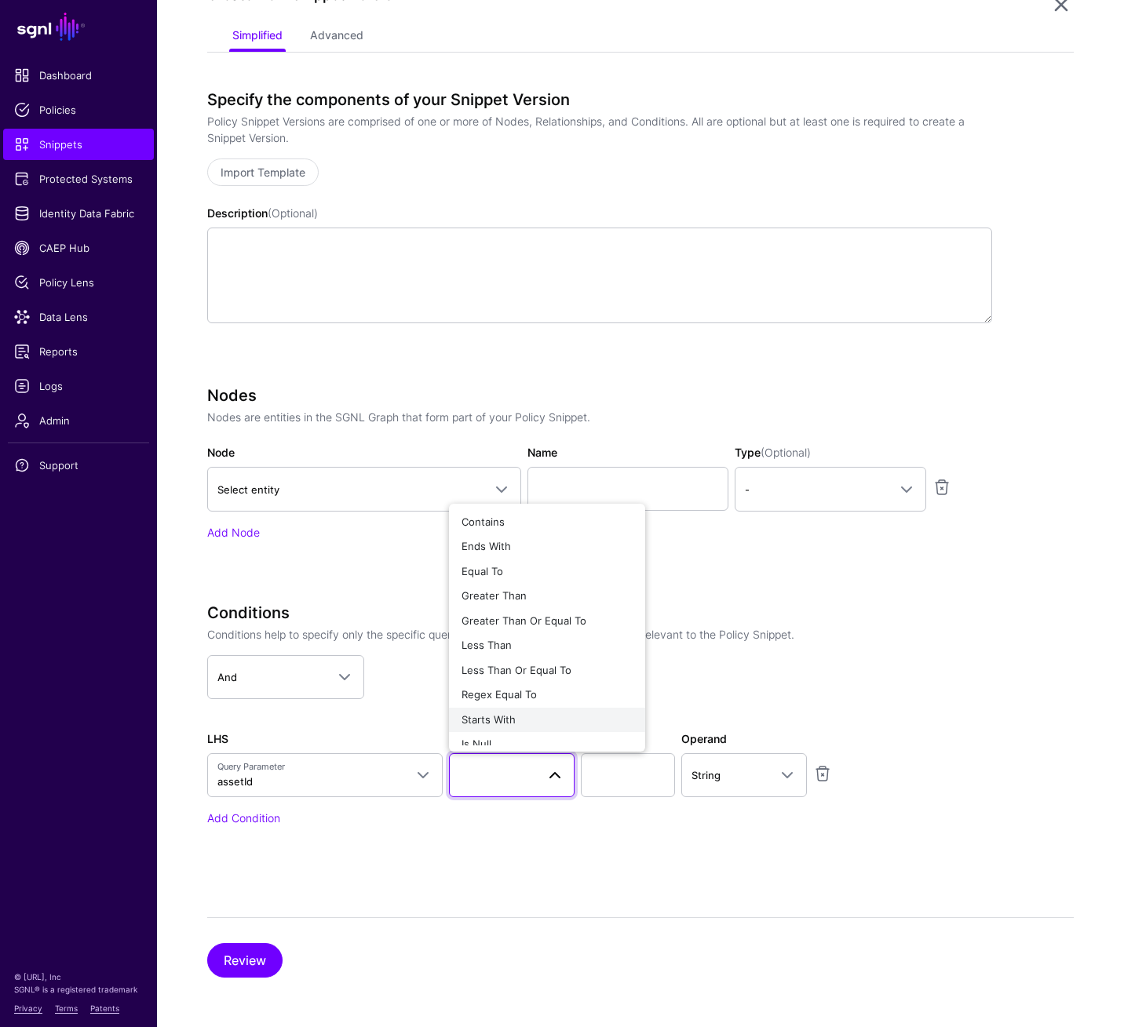
click at [536, 713] on div "Starts With" at bounding box center [546, 720] width 171 height 16
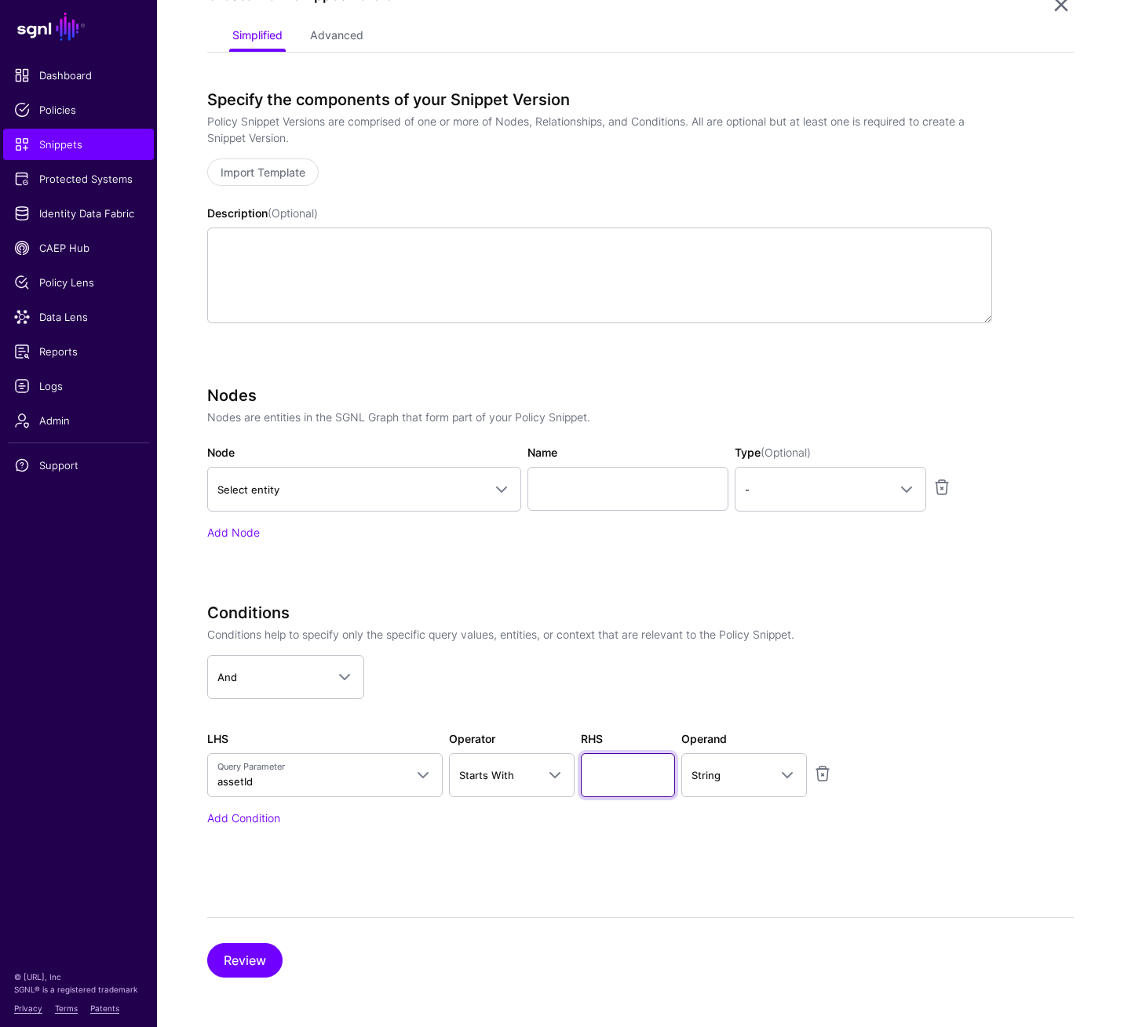
click at [656, 713] on input "text" at bounding box center [628, 775] width 94 height 44
type input "**********"
click at [258, 713] on button "Review" at bounding box center [244, 960] width 75 height 35
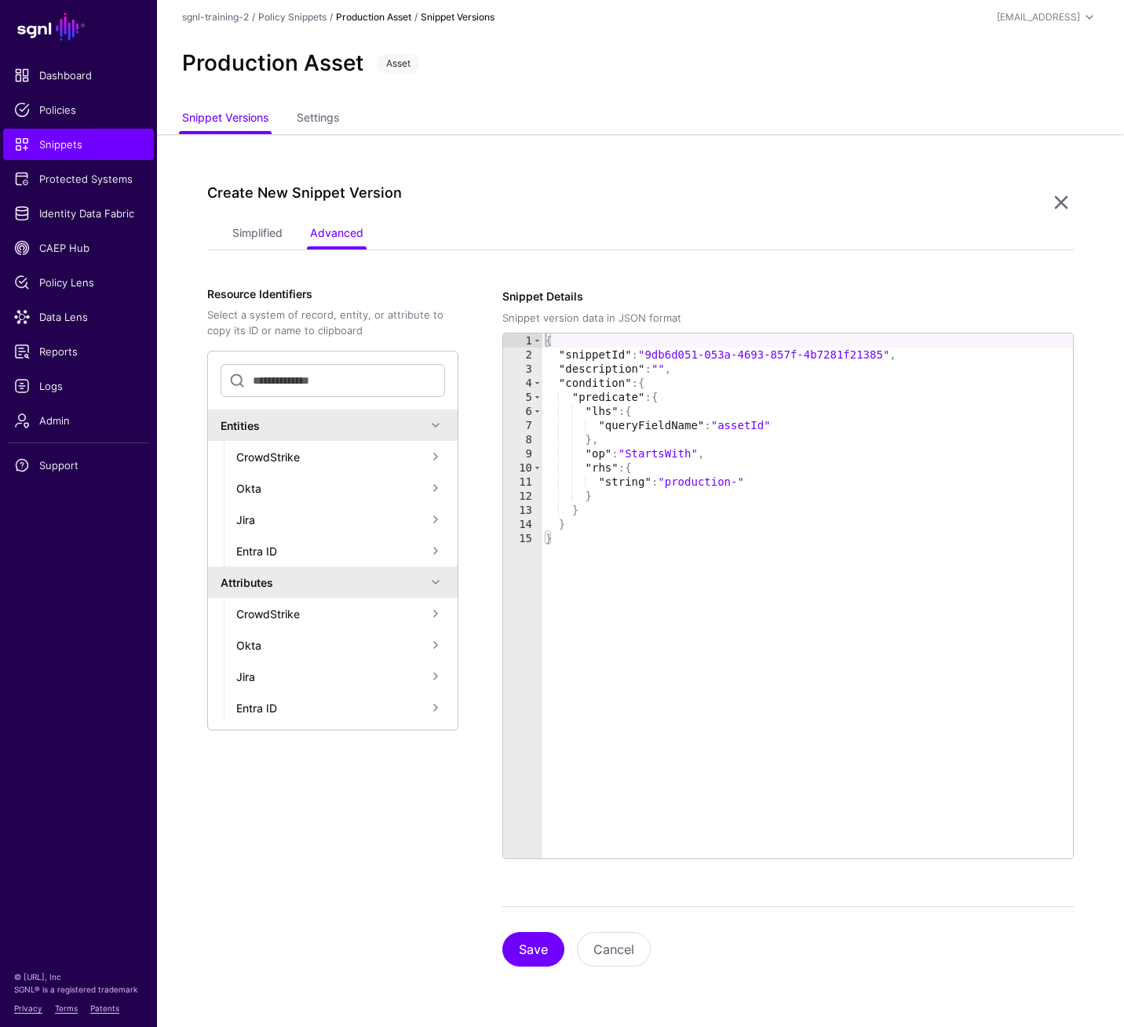
scroll to position [0, 0]
click at [523, 713] on button "Save" at bounding box center [533, 949] width 62 height 35
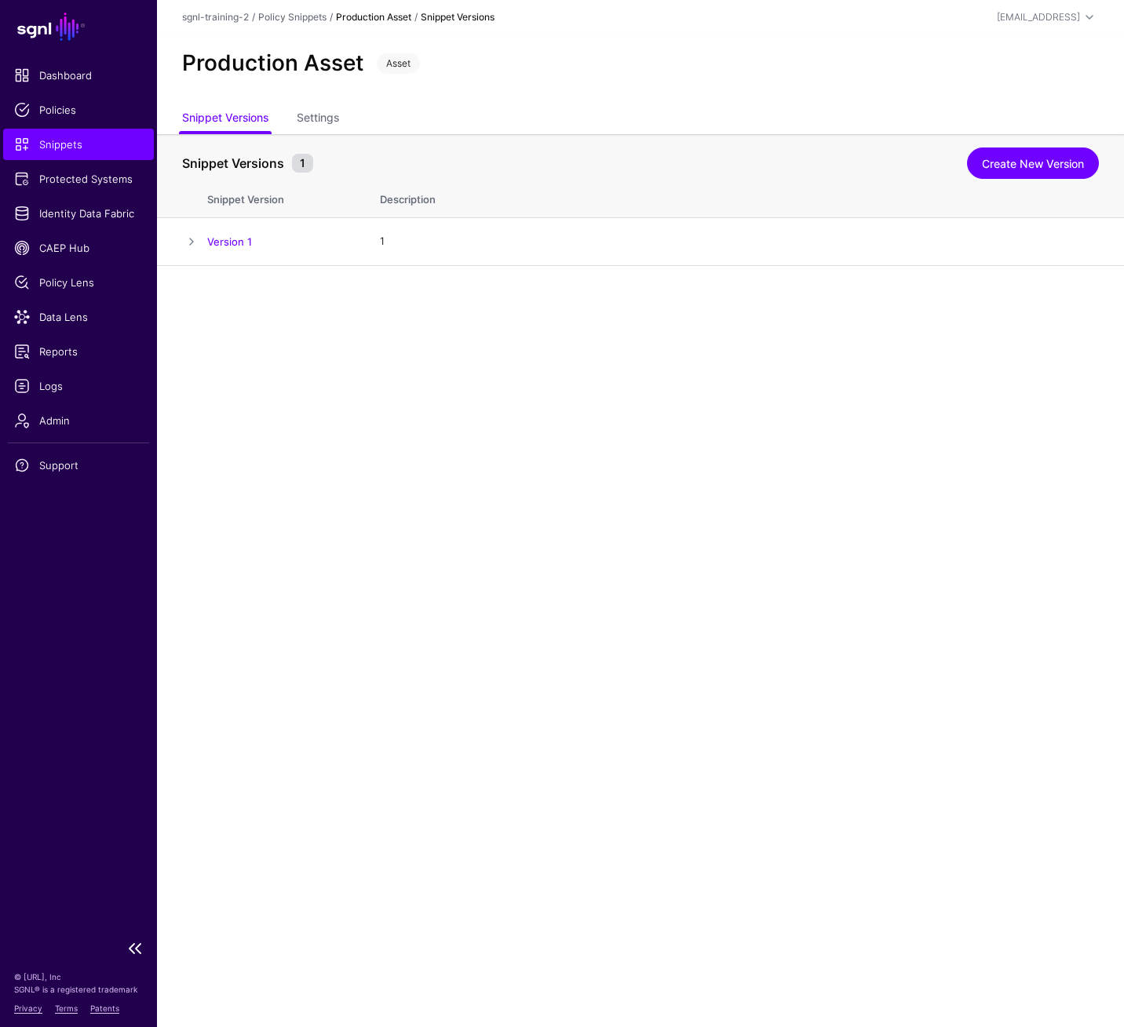
click at [95, 154] on link "Snippets" at bounding box center [78, 144] width 151 height 31
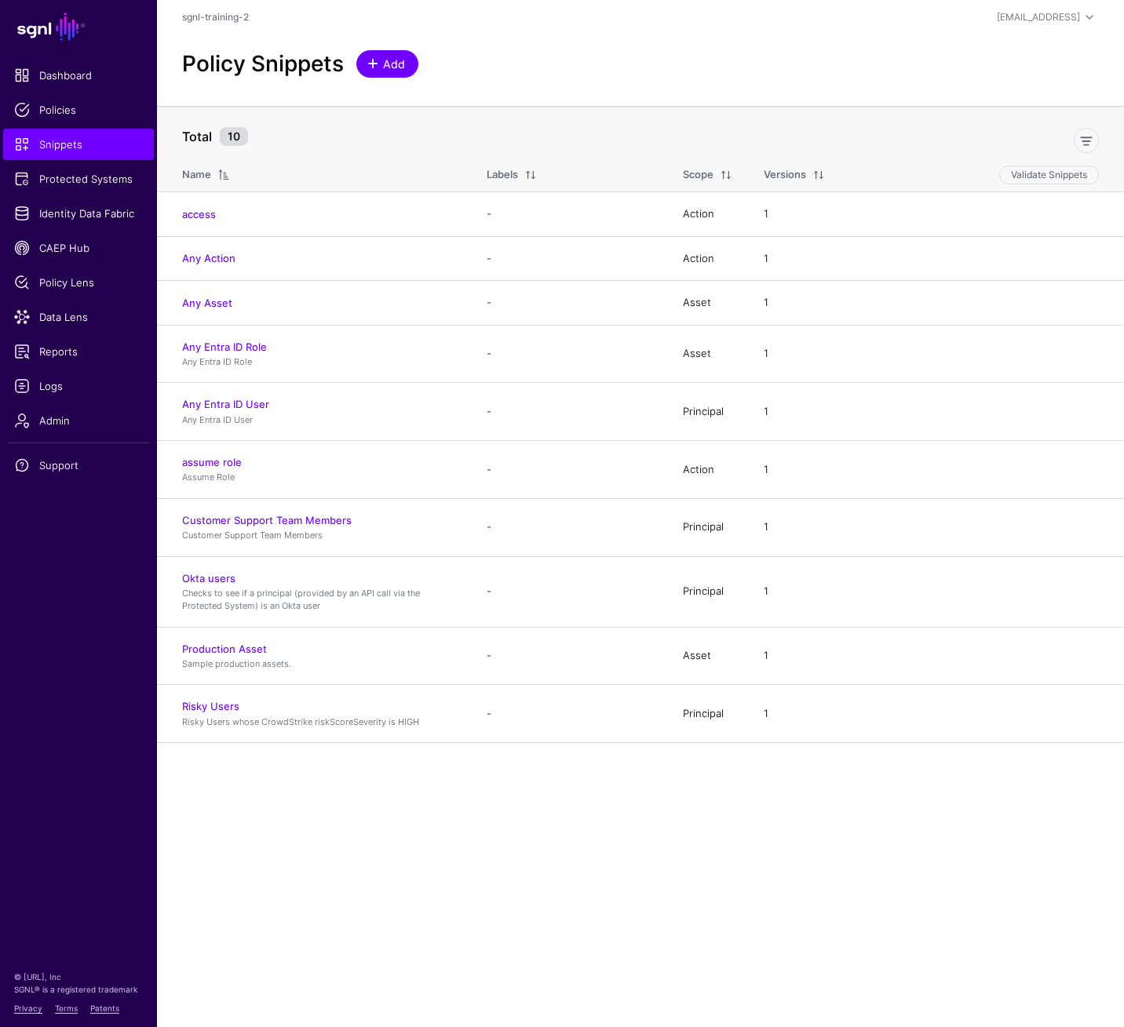
click at [371, 65] on span at bounding box center [372, 63] width 13 height 13
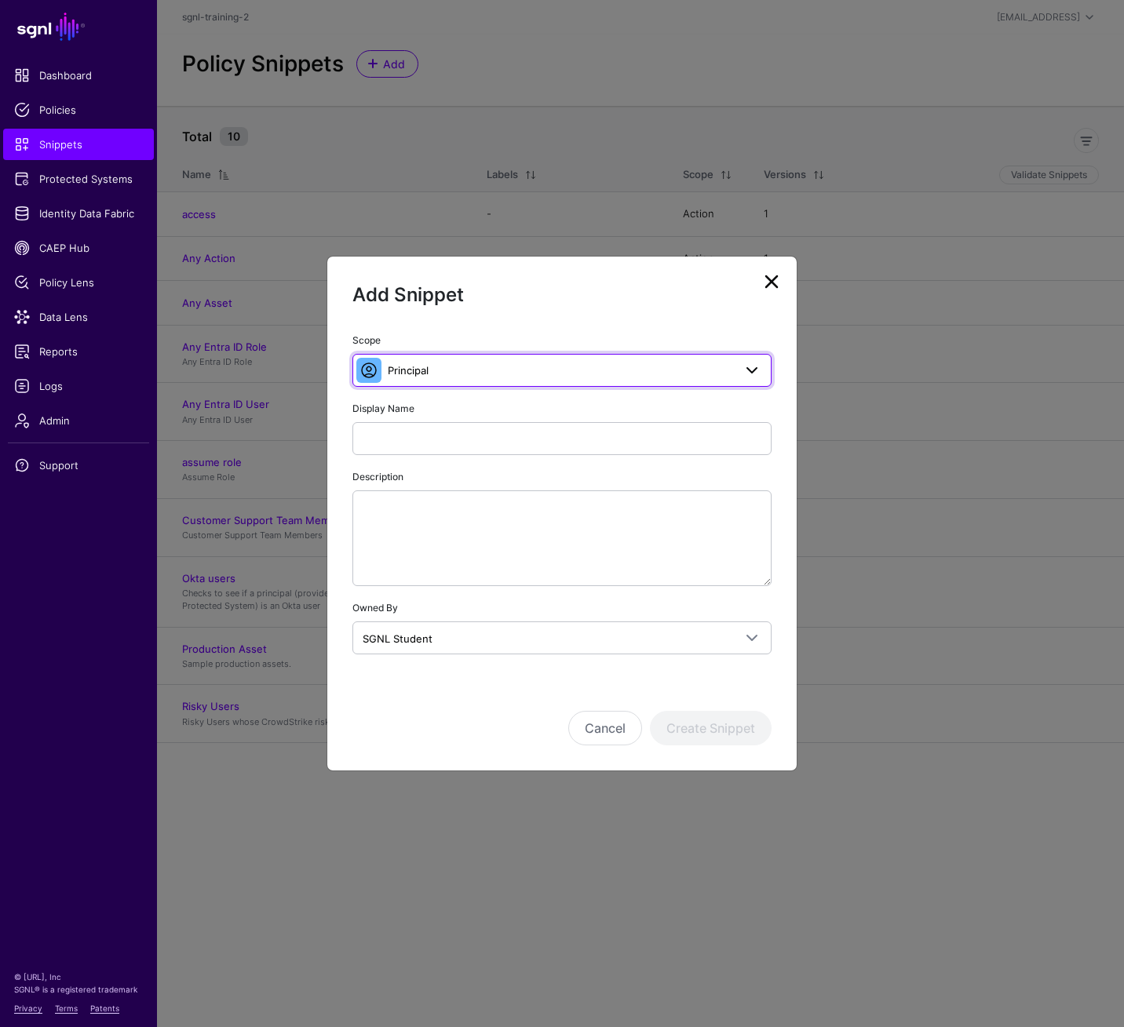
click at [508, 362] on span "Principal" at bounding box center [560, 370] width 345 height 17
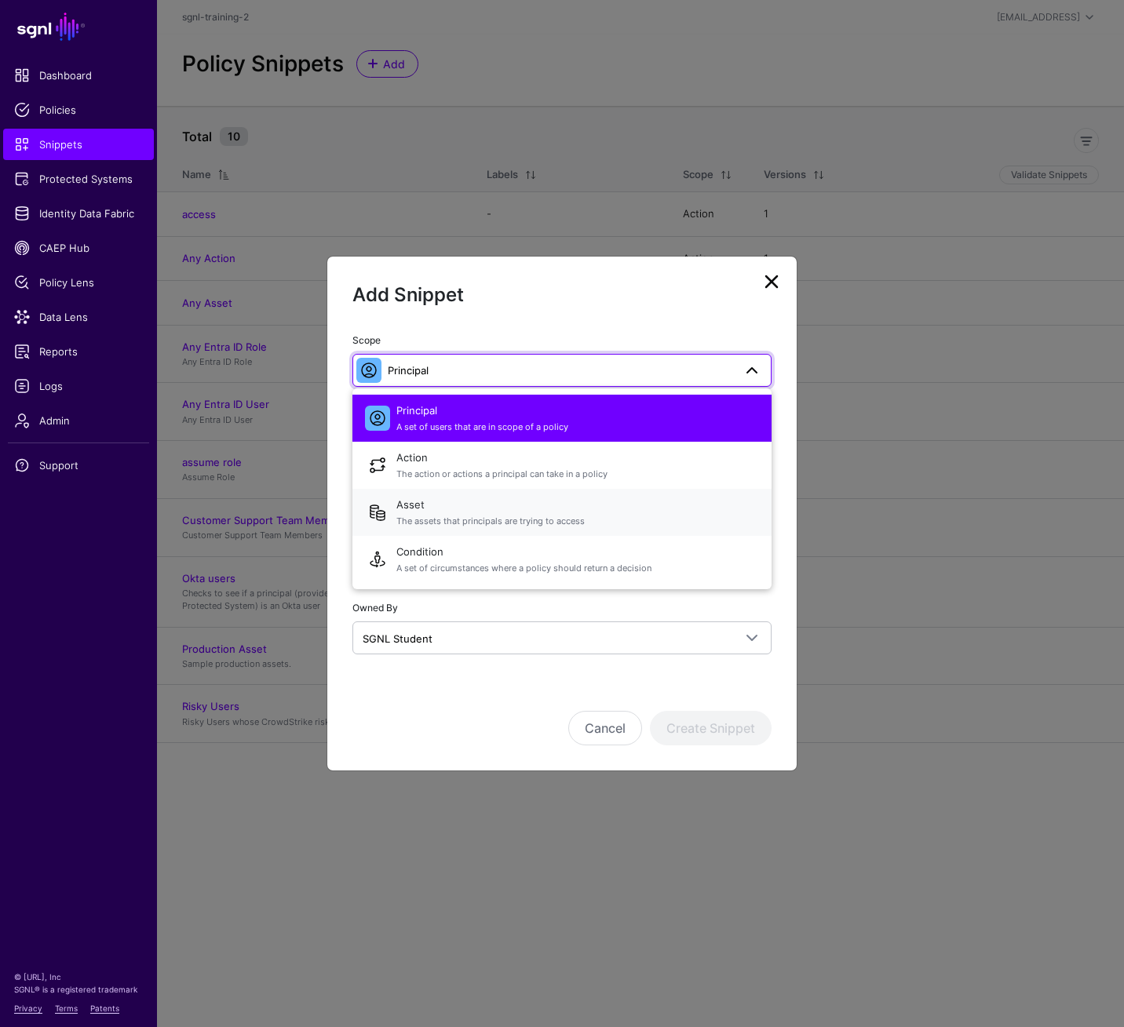
click at [515, 501] on span "Asset The assets that principals are trying to access" at bounding box center [577, 513] width 362 height 38
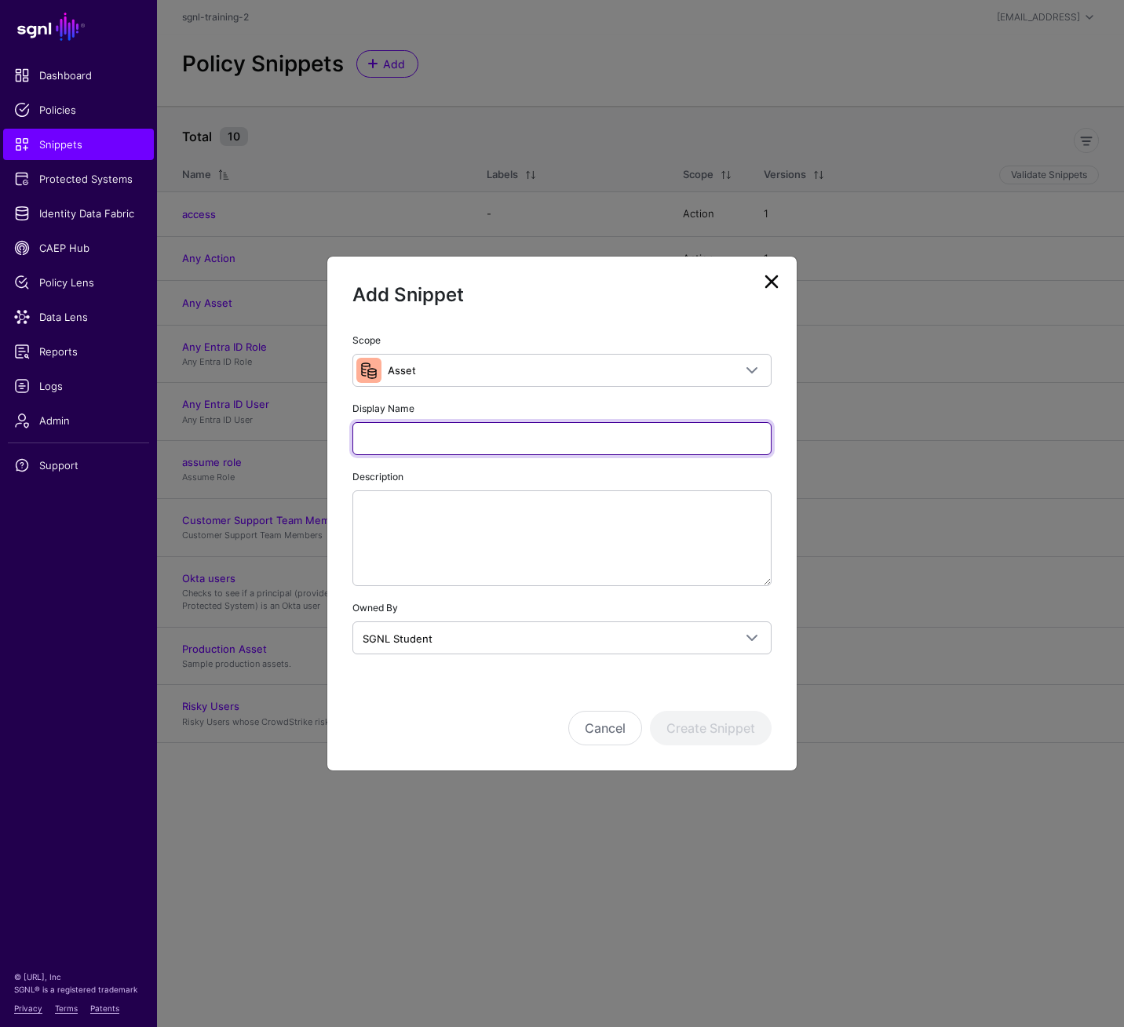
click at [522, 443] on input "Display Name" at bounding box center [561, 438] width 419 height 33
type input "******"
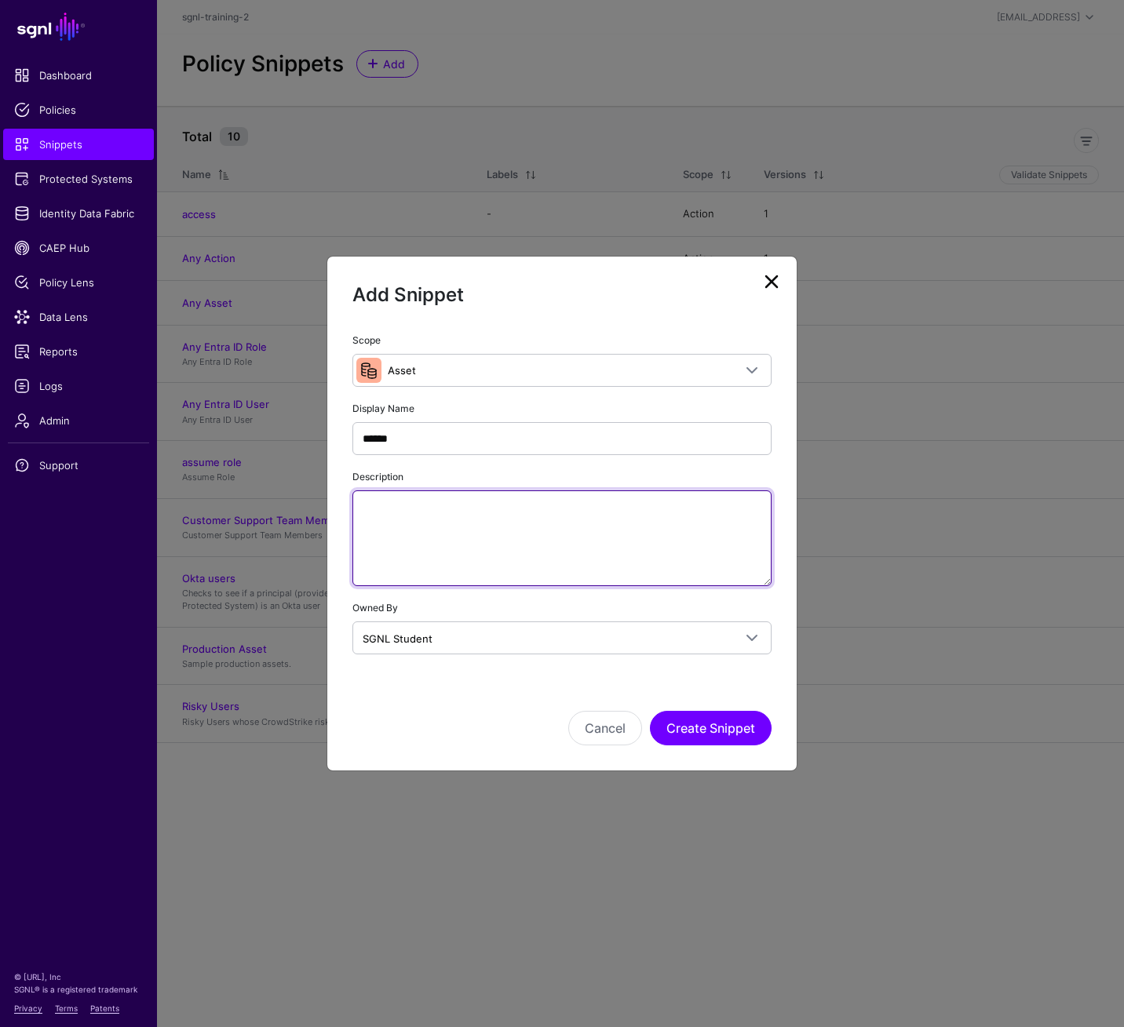
click at [495, 534] on textarea "Description" at bounding box center [561, 538] width 419 height 96
paste textarea "**********"
type textarea "**********"
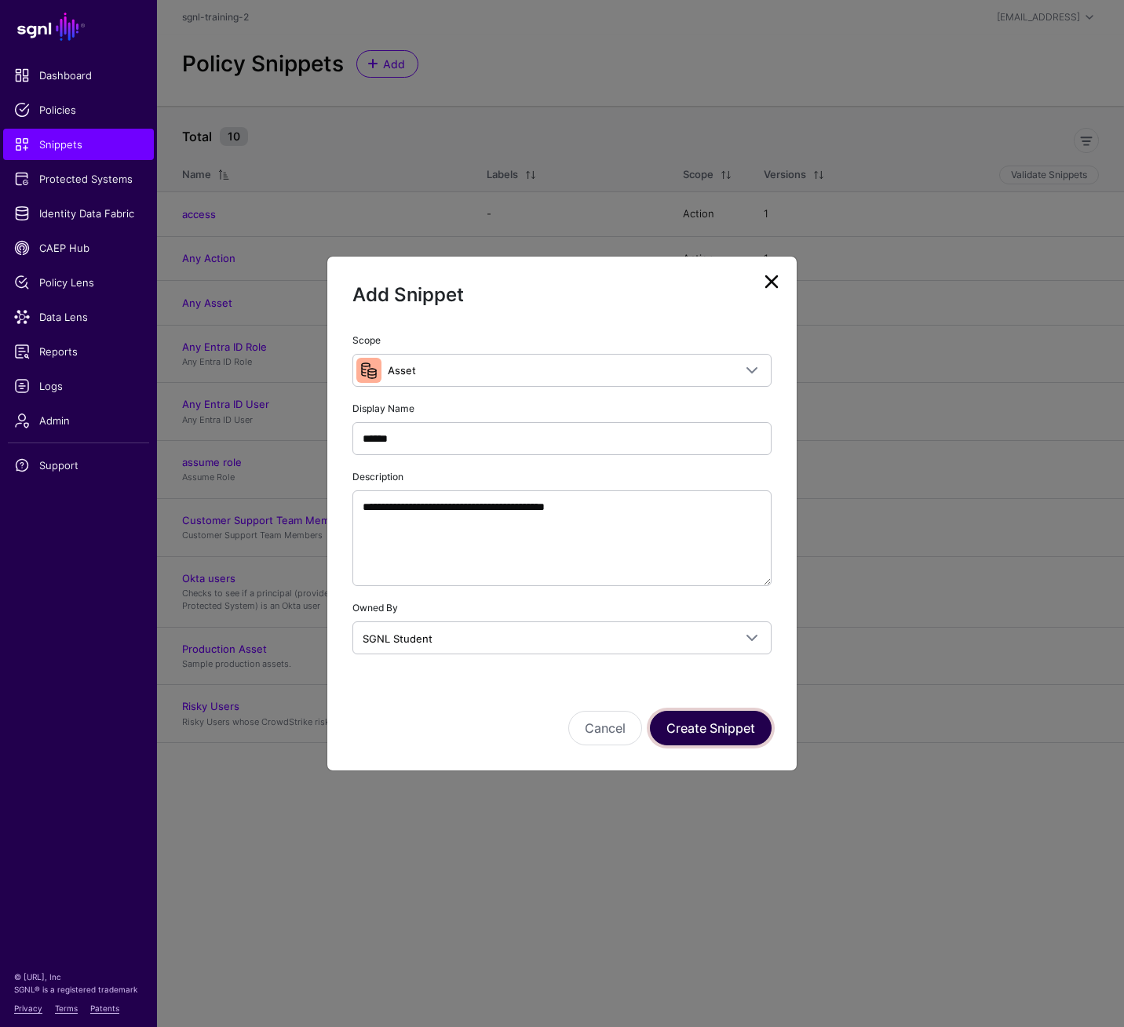
click at [694, 713] on button "Create Snippet" at bounding box center [711, 728] width 122 height 35
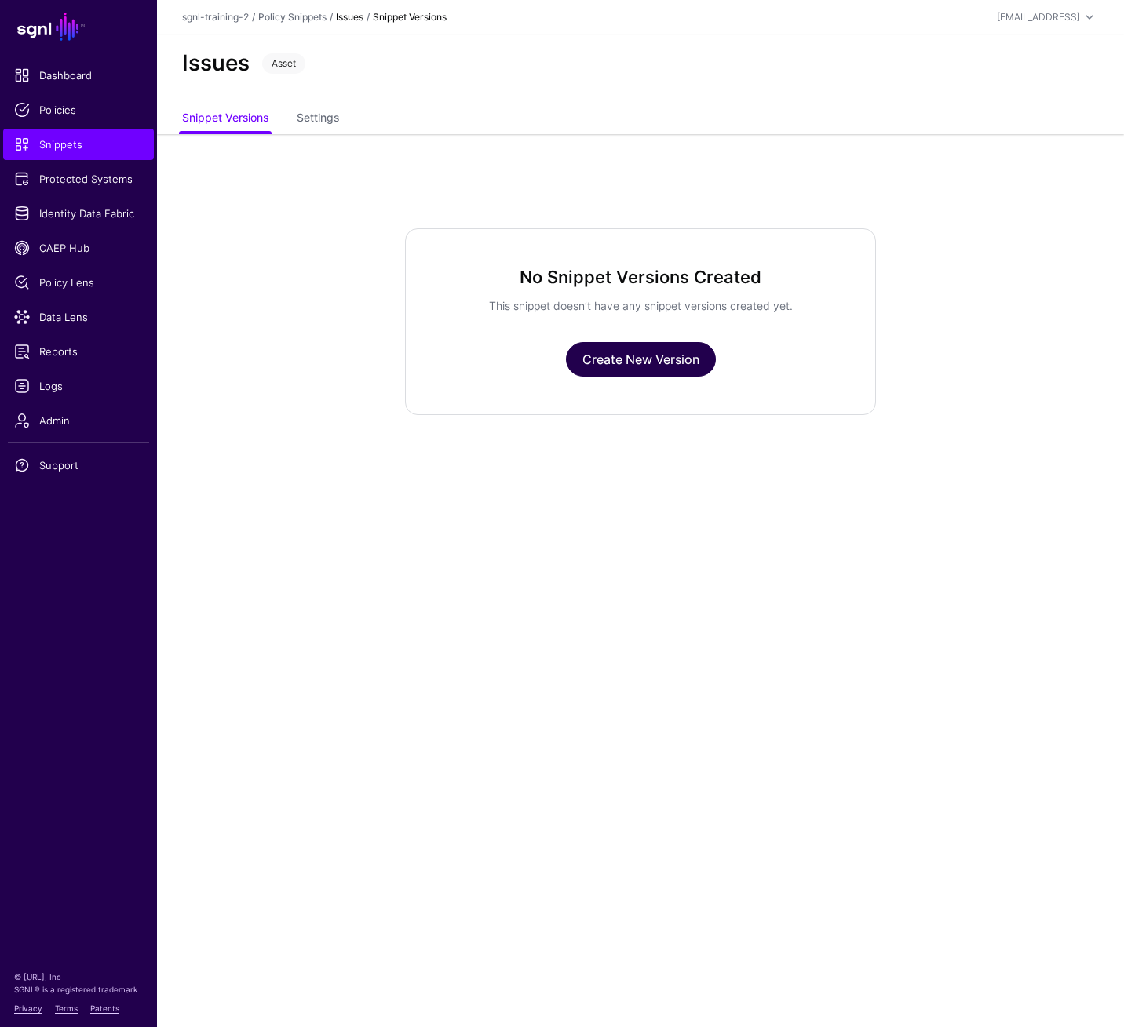
click at [646, 363] on link "Create New Version" at bounding box center [641, 359] width 150 height 35
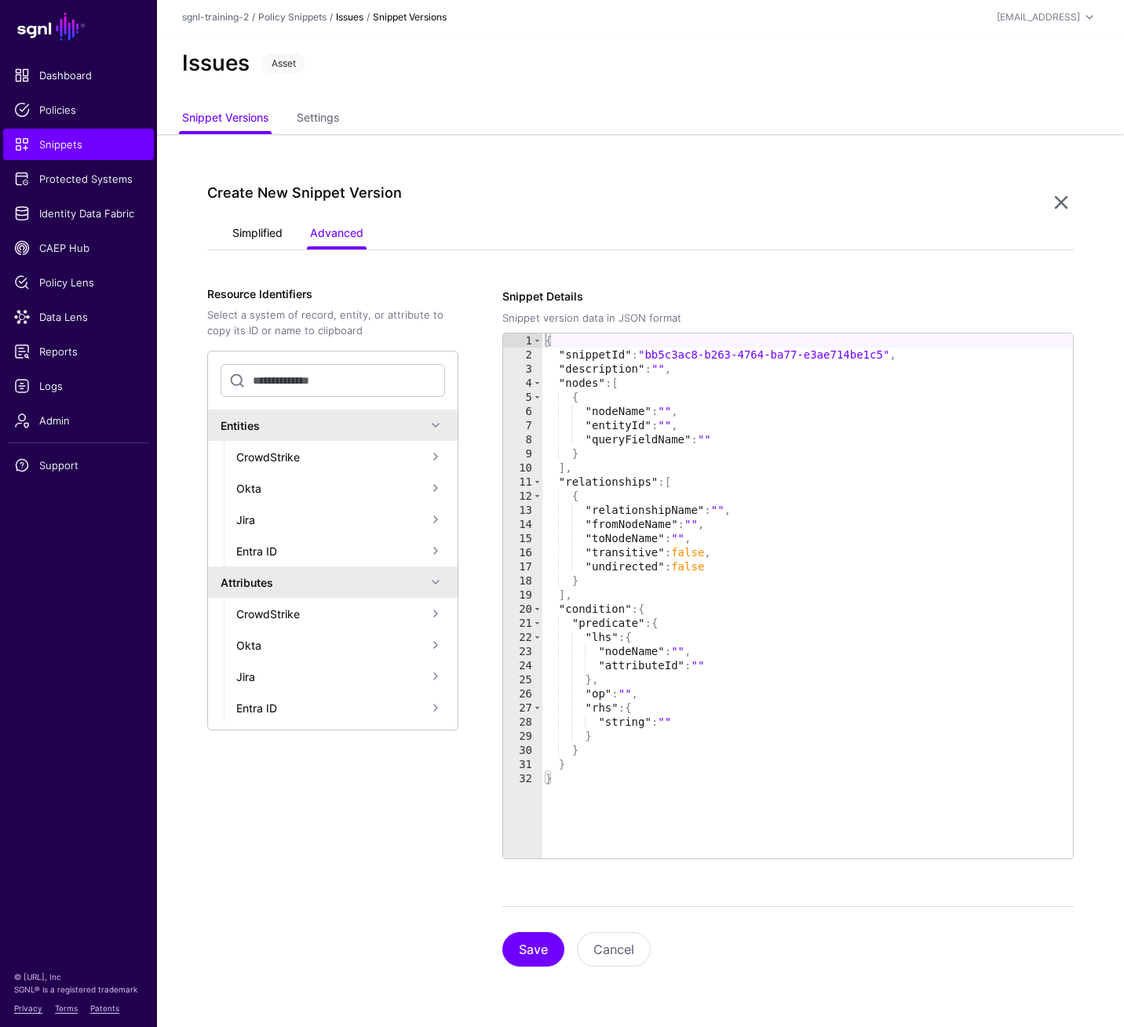
click at [272, 229] on link "Simplified" at bounding box center [257, 235] width 50 height 30
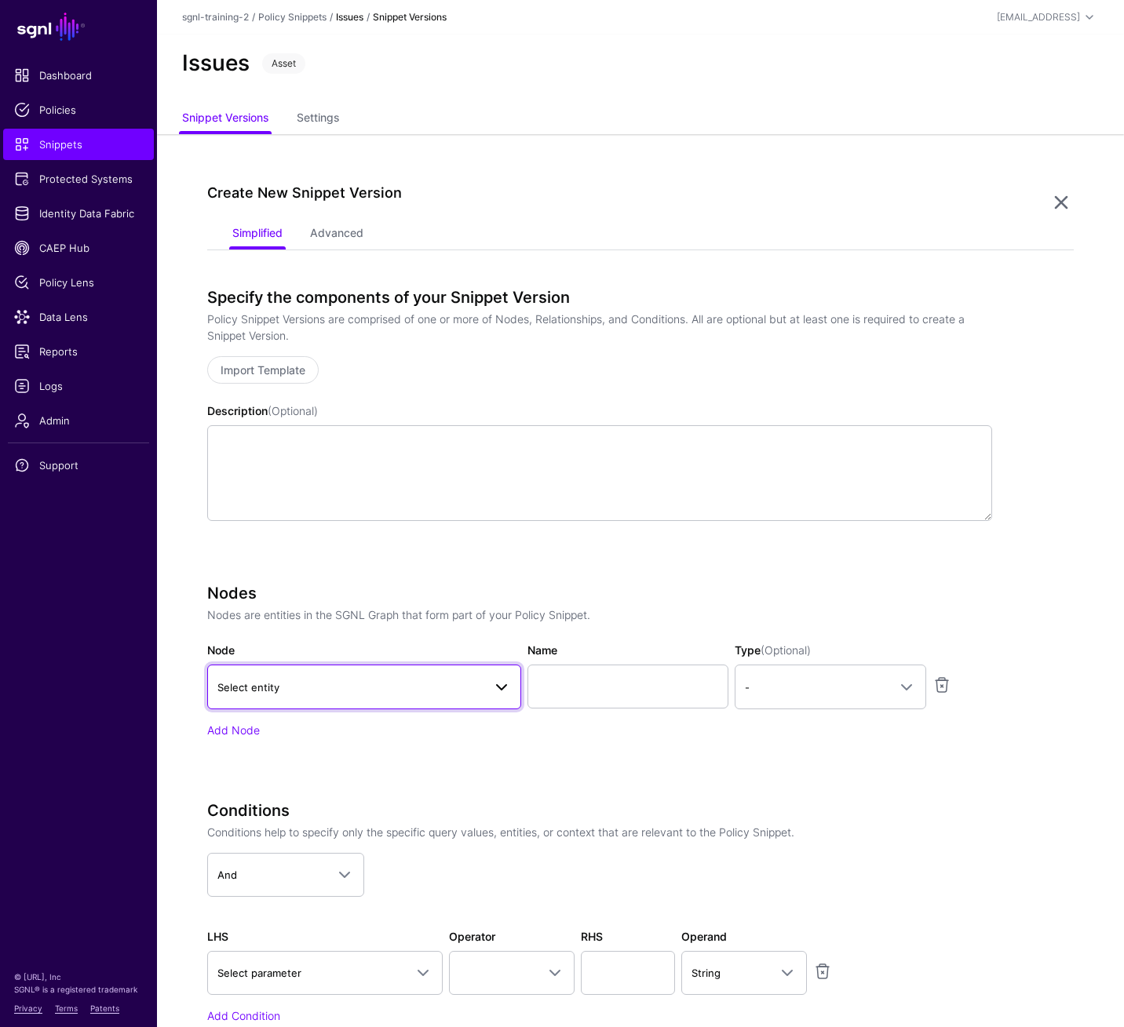
click at [464, 692] on span "Select entity" at bounding box center [349, 687] width 265 height 17
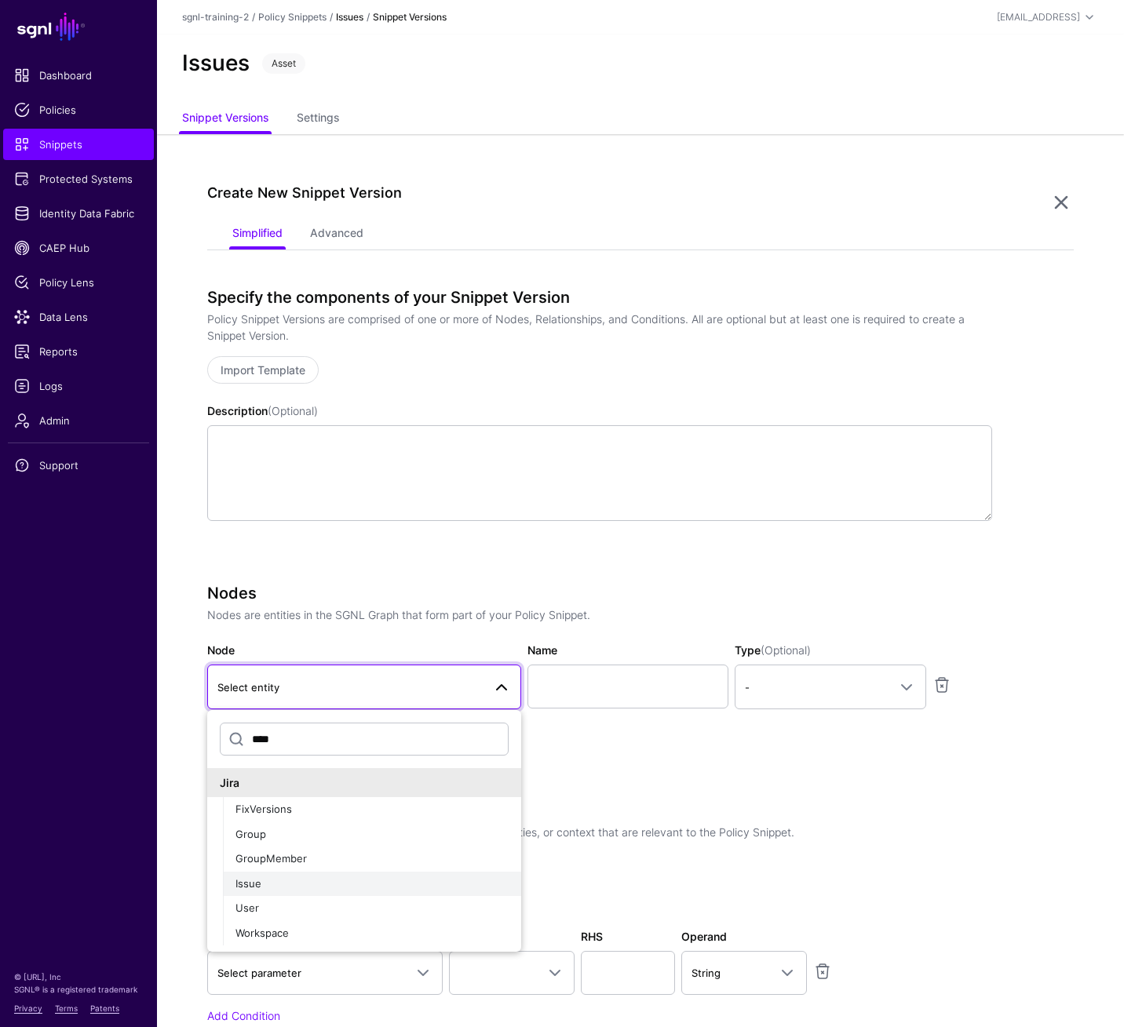
type input "****"
click at [392, 713] on div "Issue" at bounding box center [371, 884] width 273 height 16
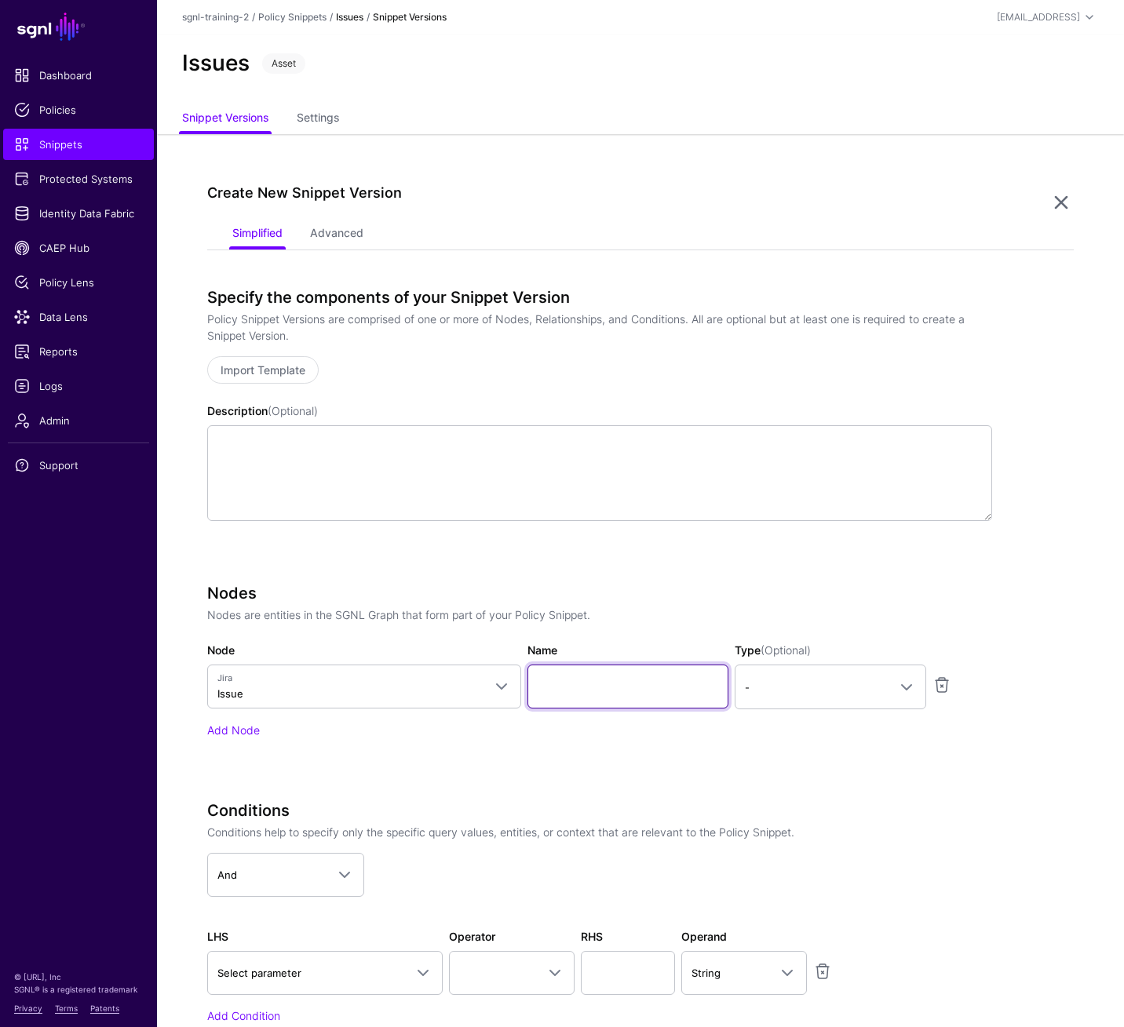
click at [583, 687] on input "Name" at bounding box center [627, 687] width 201 height 44
type input "*********"
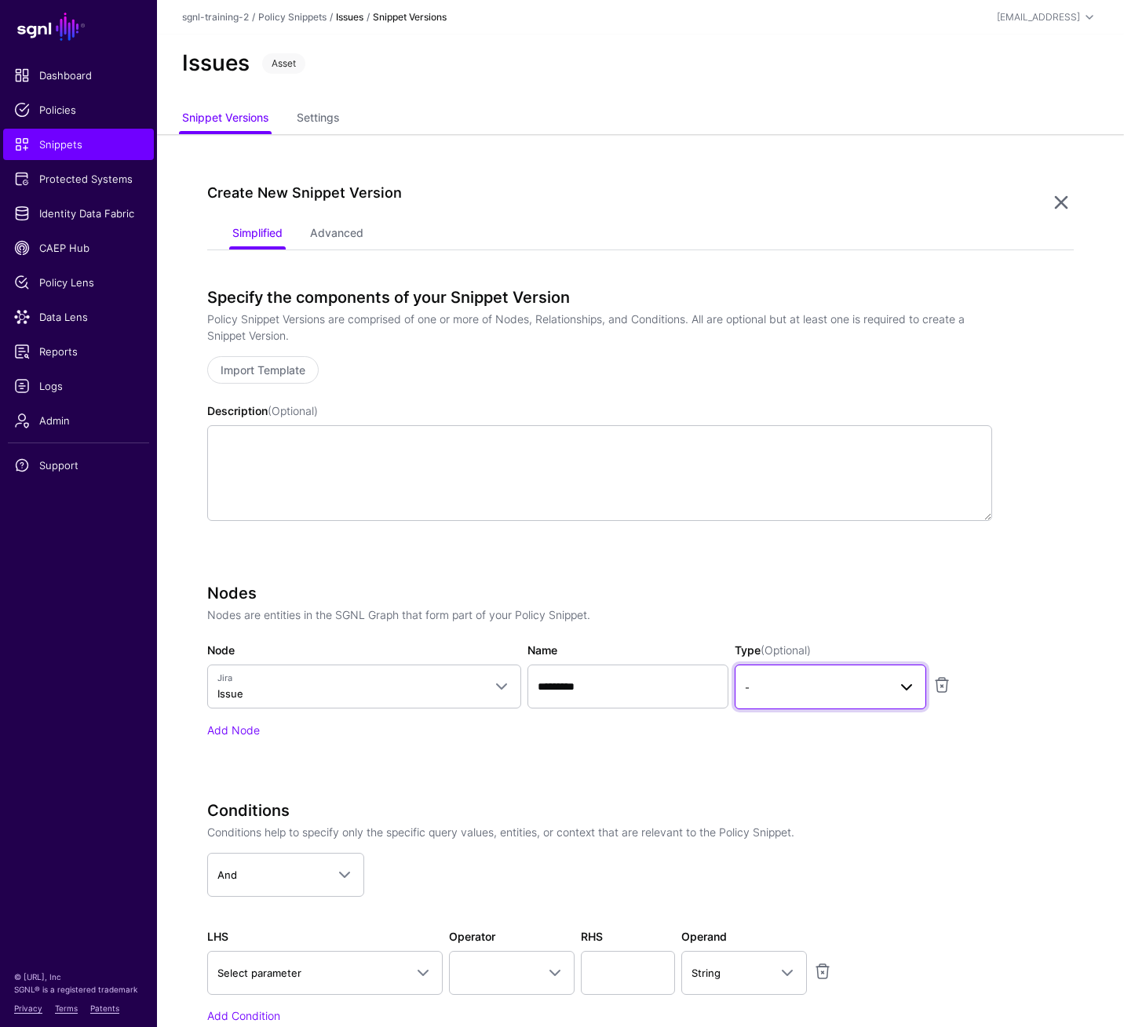
click at [779, 687] on span "-" at bounding box center [816, 687] width 143 height 17
click at [775, 713] on button "Asset" at bounding box center [829, 778] width 191 height 25
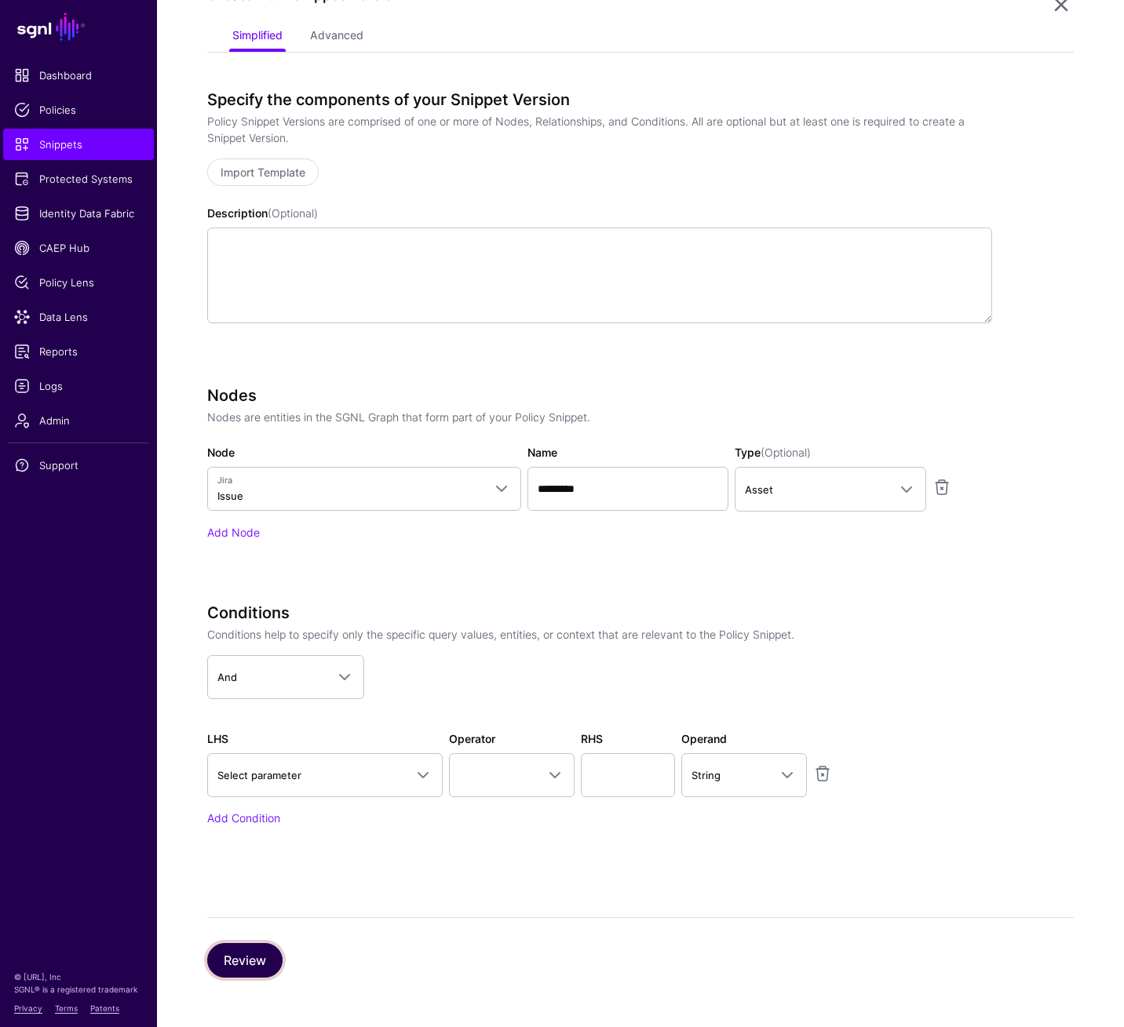
click at [250, 713] on button "Review" at bounding box center [244, 960] width 75 height 35
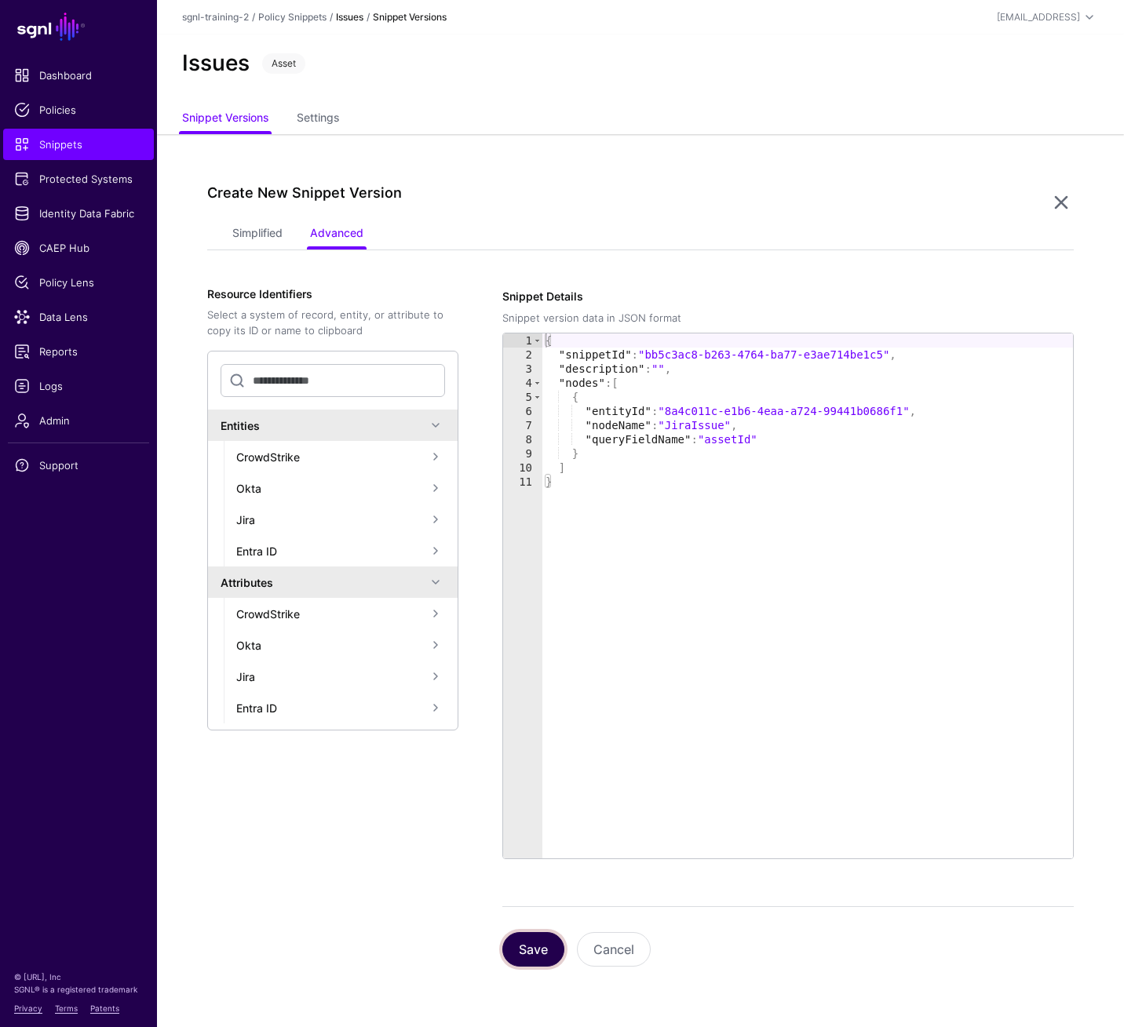
click at [530, 713] on button "Save" at bounding box center [533, 949] width 62 height 35
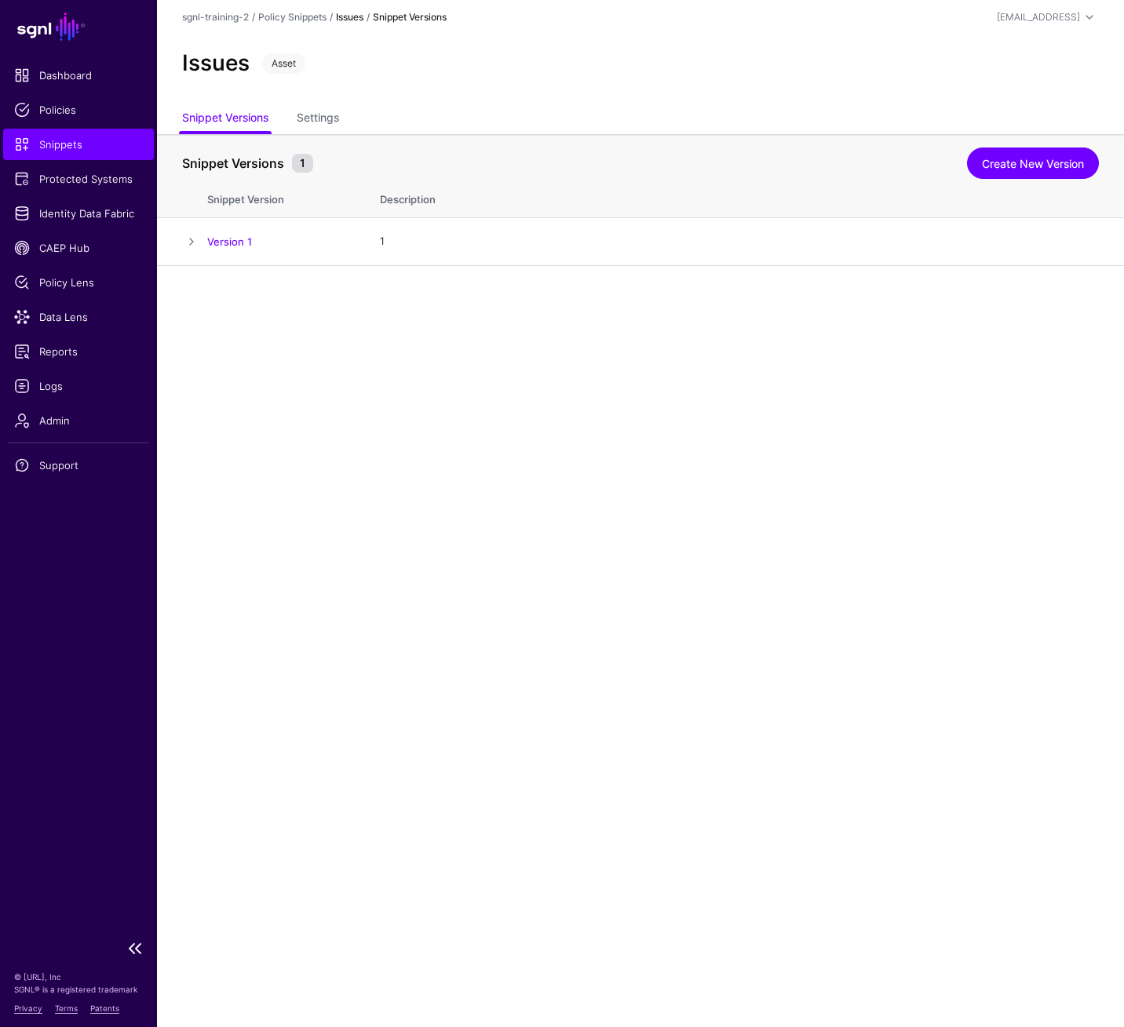
click at [31, 142] on span "Snippets" at bounding box center [78, 145] width 129 height 16
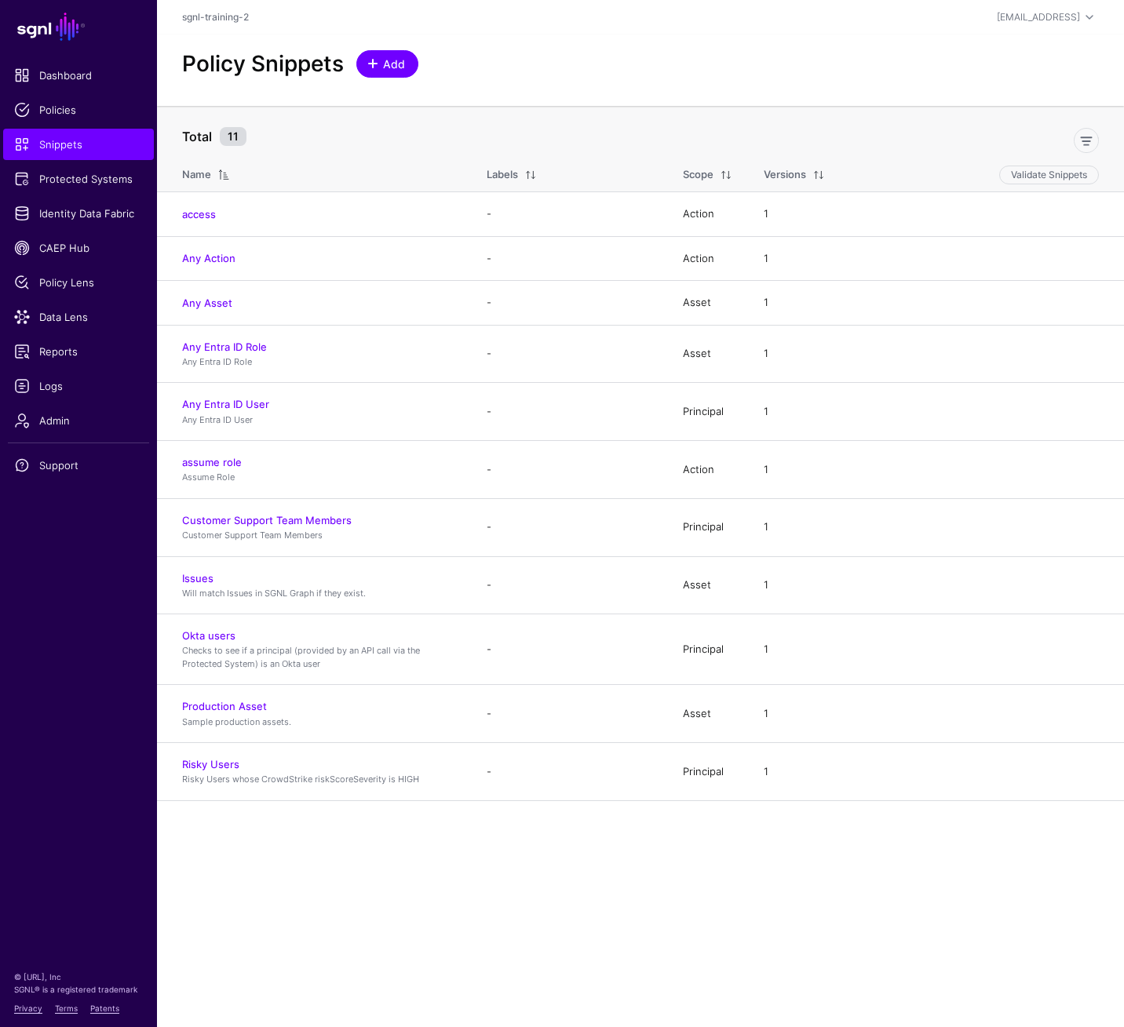
click at [406, 67] on link "Add" at bounding box center [387, 63] width 62 height 27
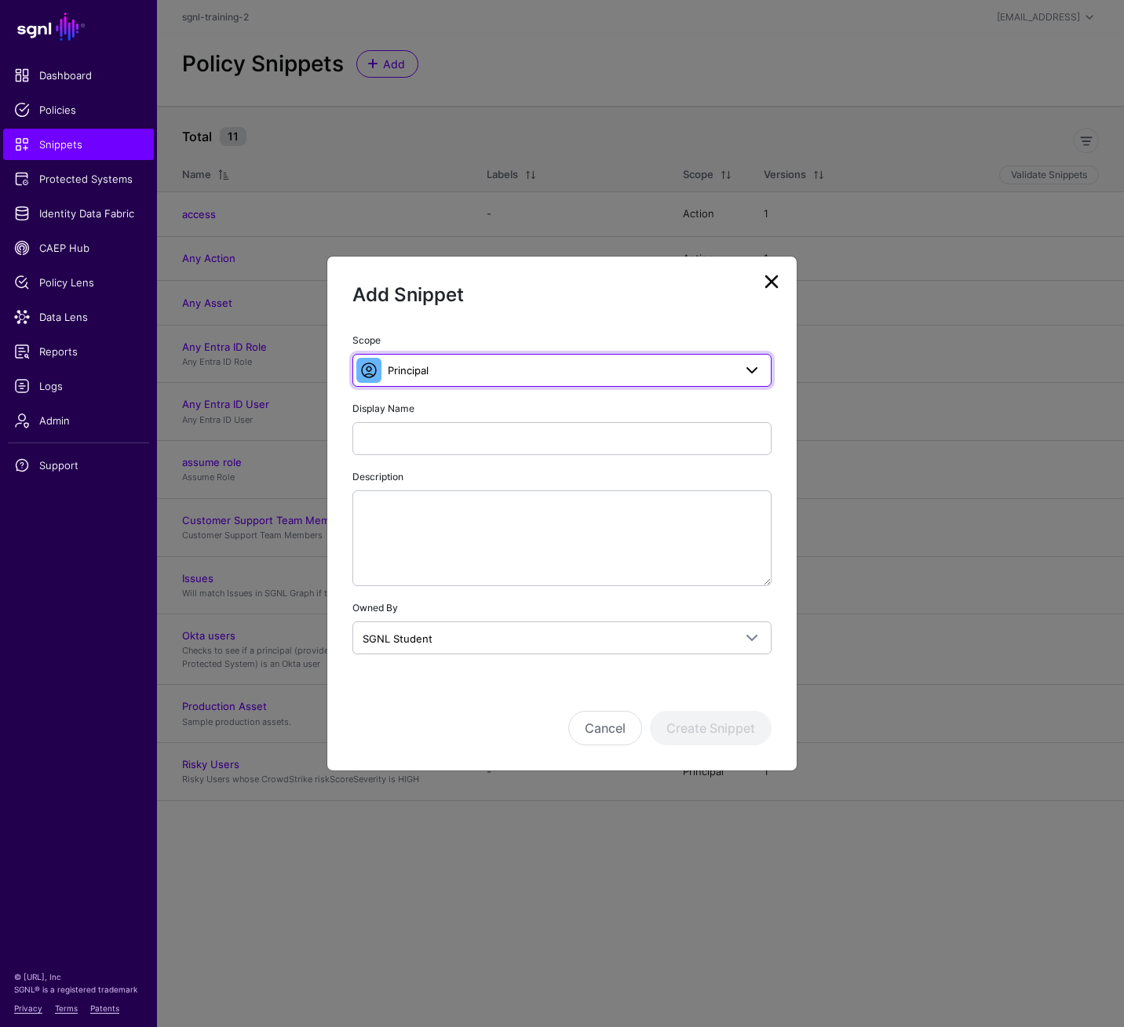
click at [663, 371] on span "Principal" at bounding box center [560, 370] width 345 height 17
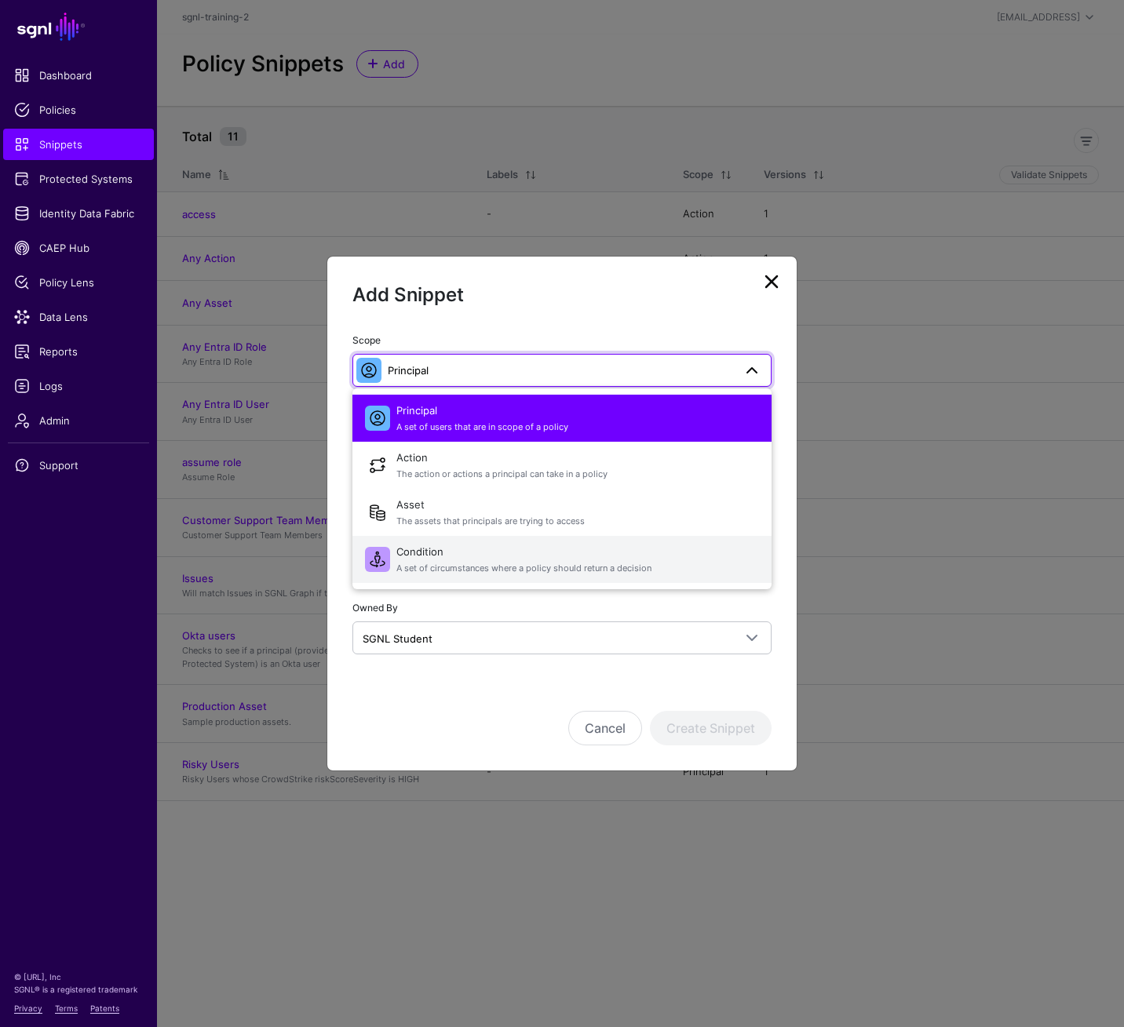
click at [619, 567] on span "A set of circumstances where a policy should return a decision" at bounding box center [577, 568] width 362 height 13
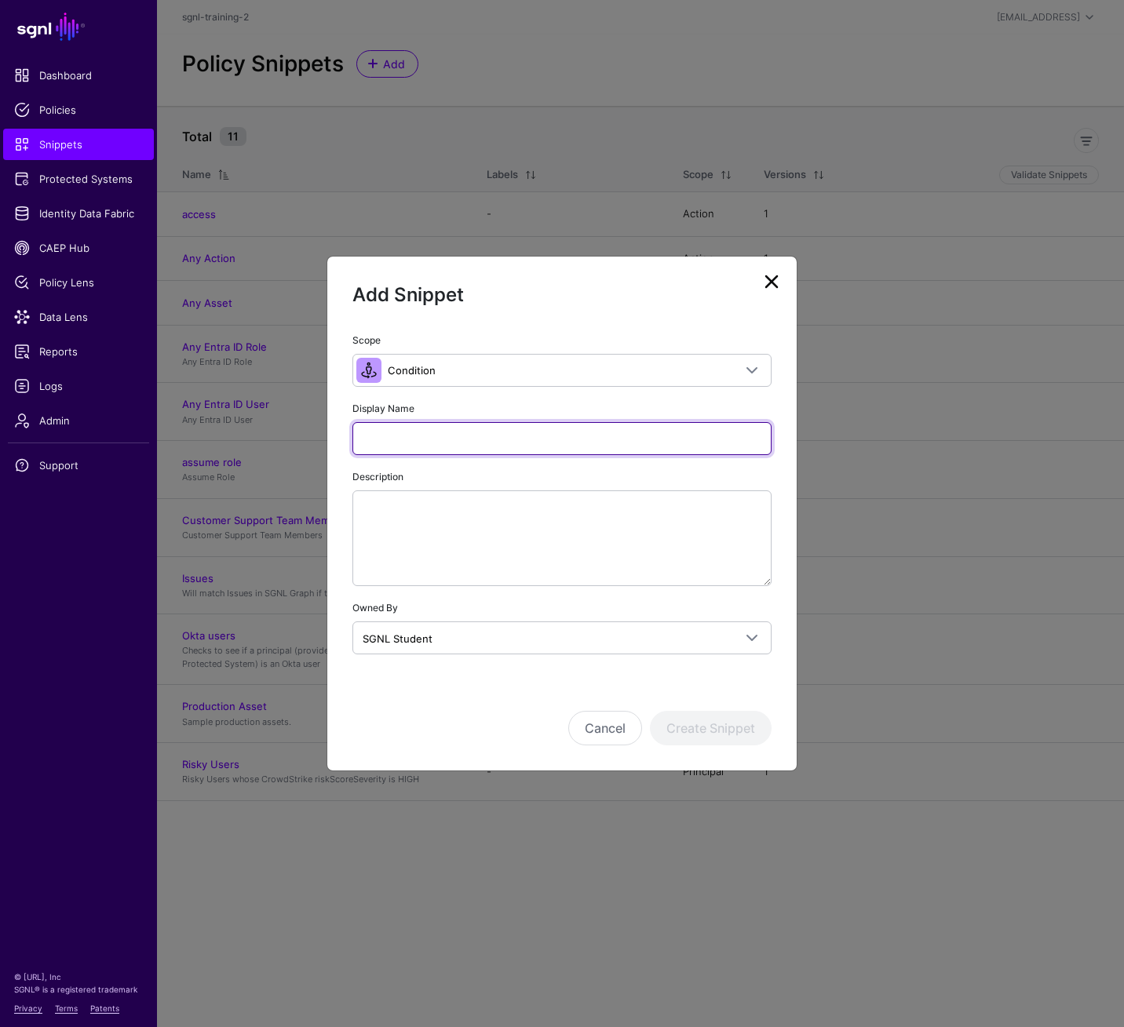
click at [644, 445] on input "Display Name" at bounding box center [561, 438] width 419 height 33
type input "**********"
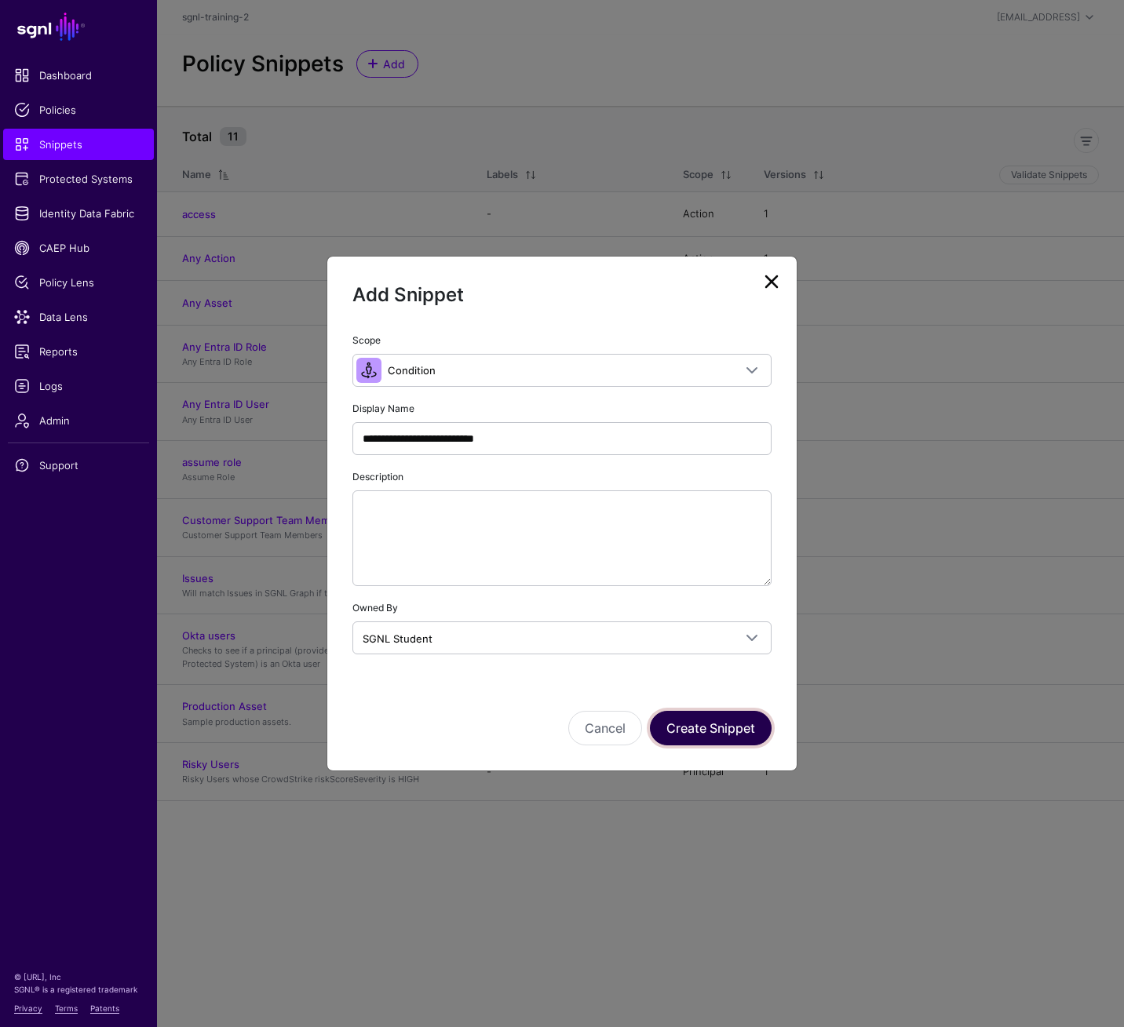
click at [734, 713] on button "Create Snippet" at bounding box center [711, 728] width 122 height 35
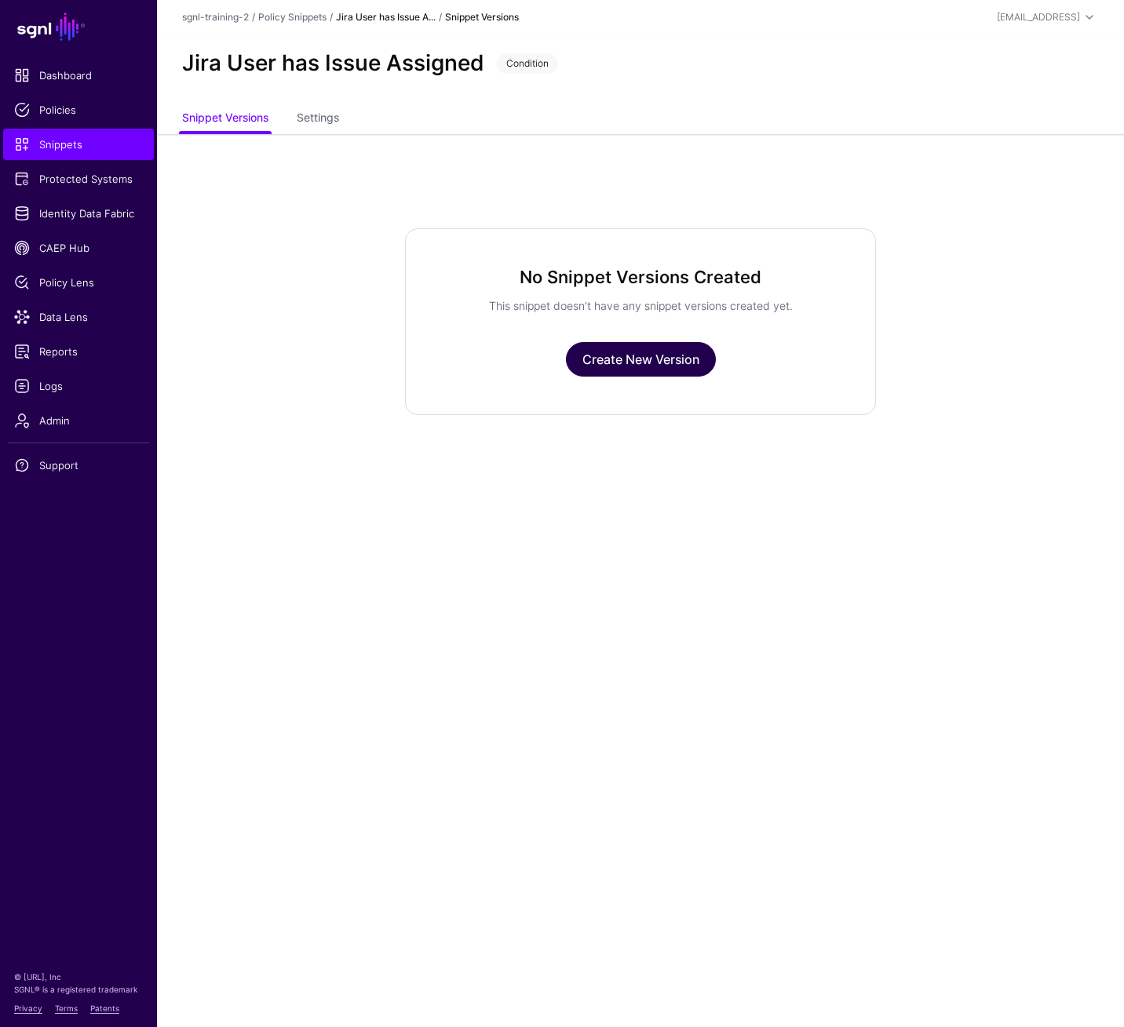
click at [633, 355] on link "Create New Version" at bounding box center [641, 359] width 150 height 35
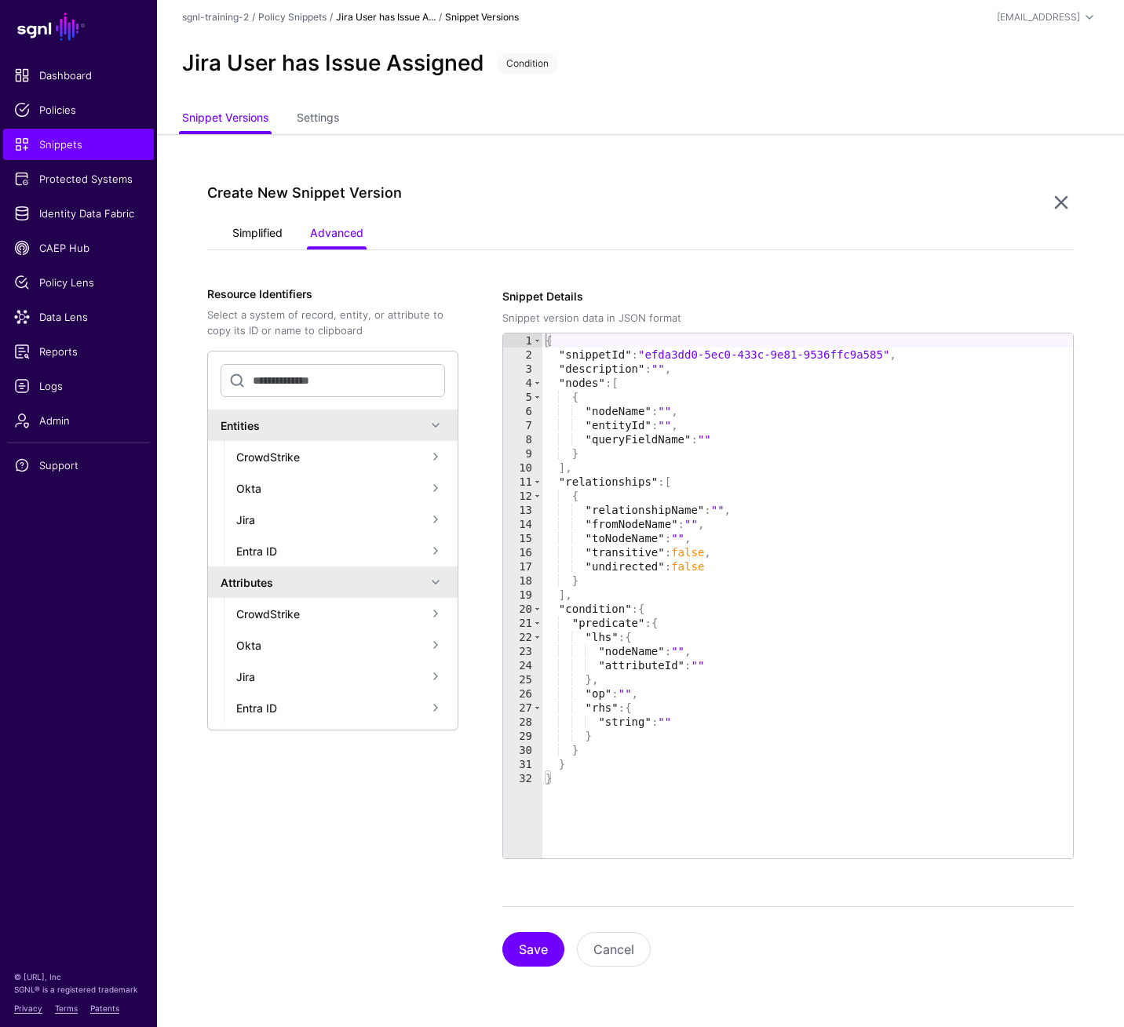
click at [276, 230] on link "Simplified" at bounding box center [257, 235] width 50 height 30
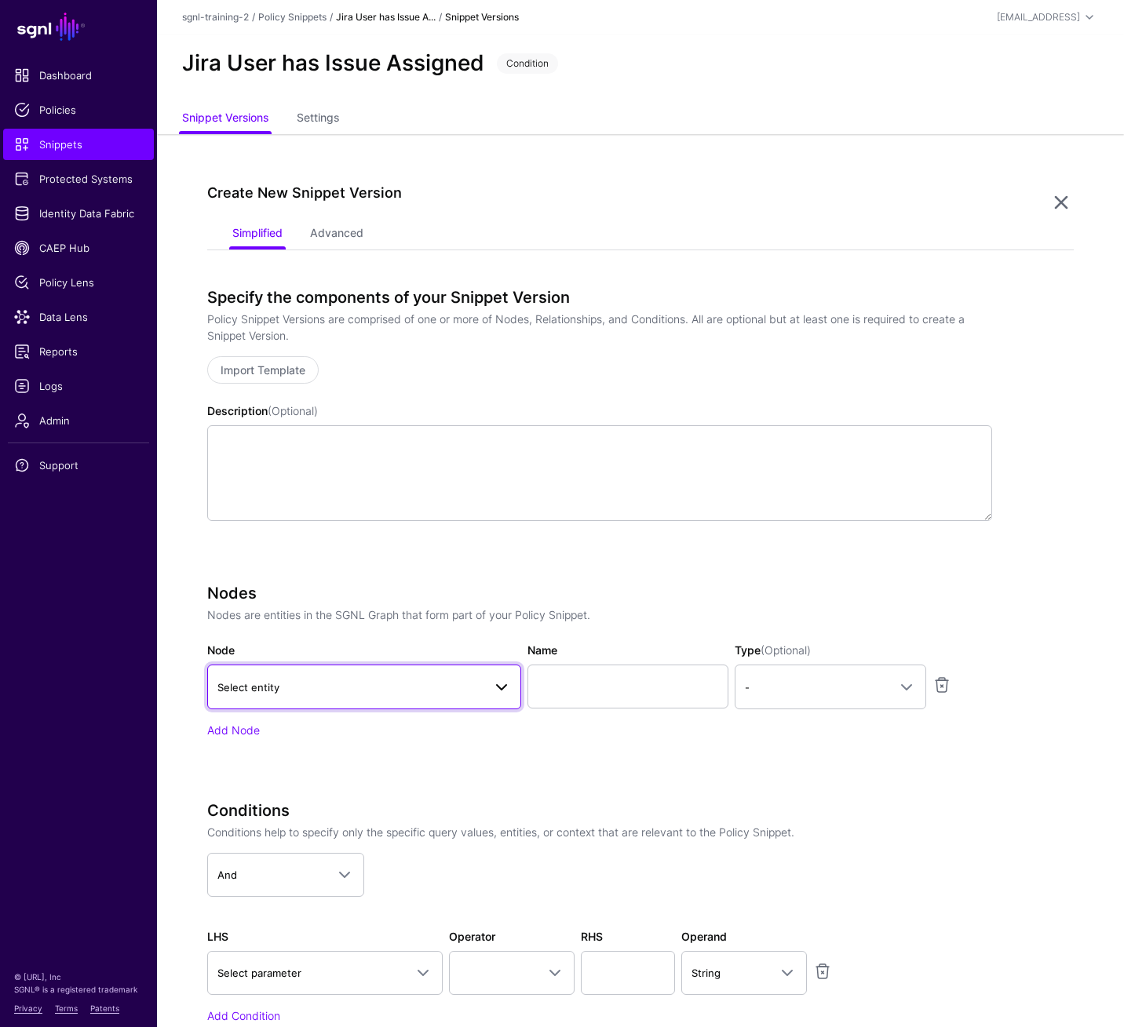
click at [380, 679] on span "Select entity" at bounding box center [349, 687] width 265 height 17
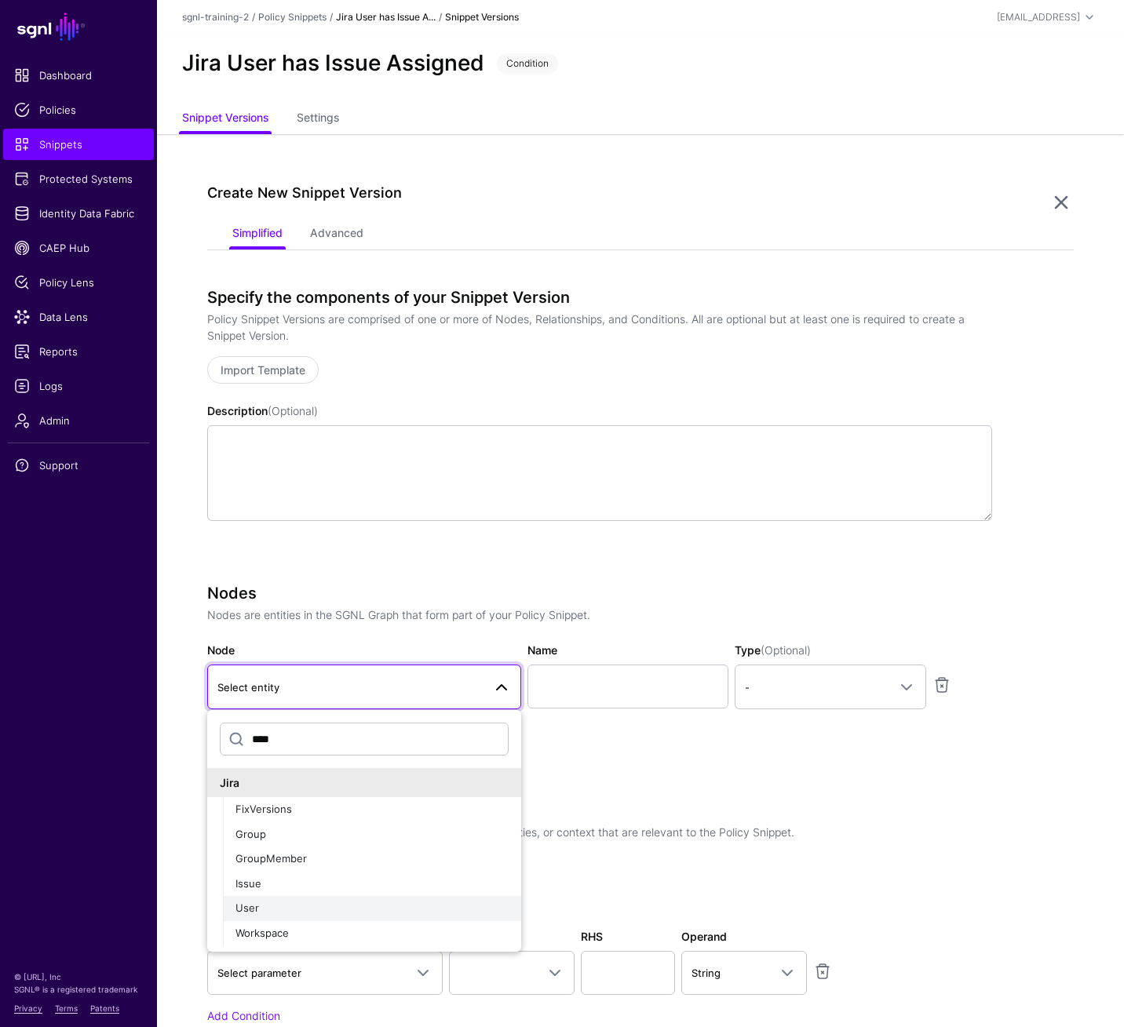
type input "****"
click at [377, 713] on div "User" at bounding box center [371, 909] width 273 height 16
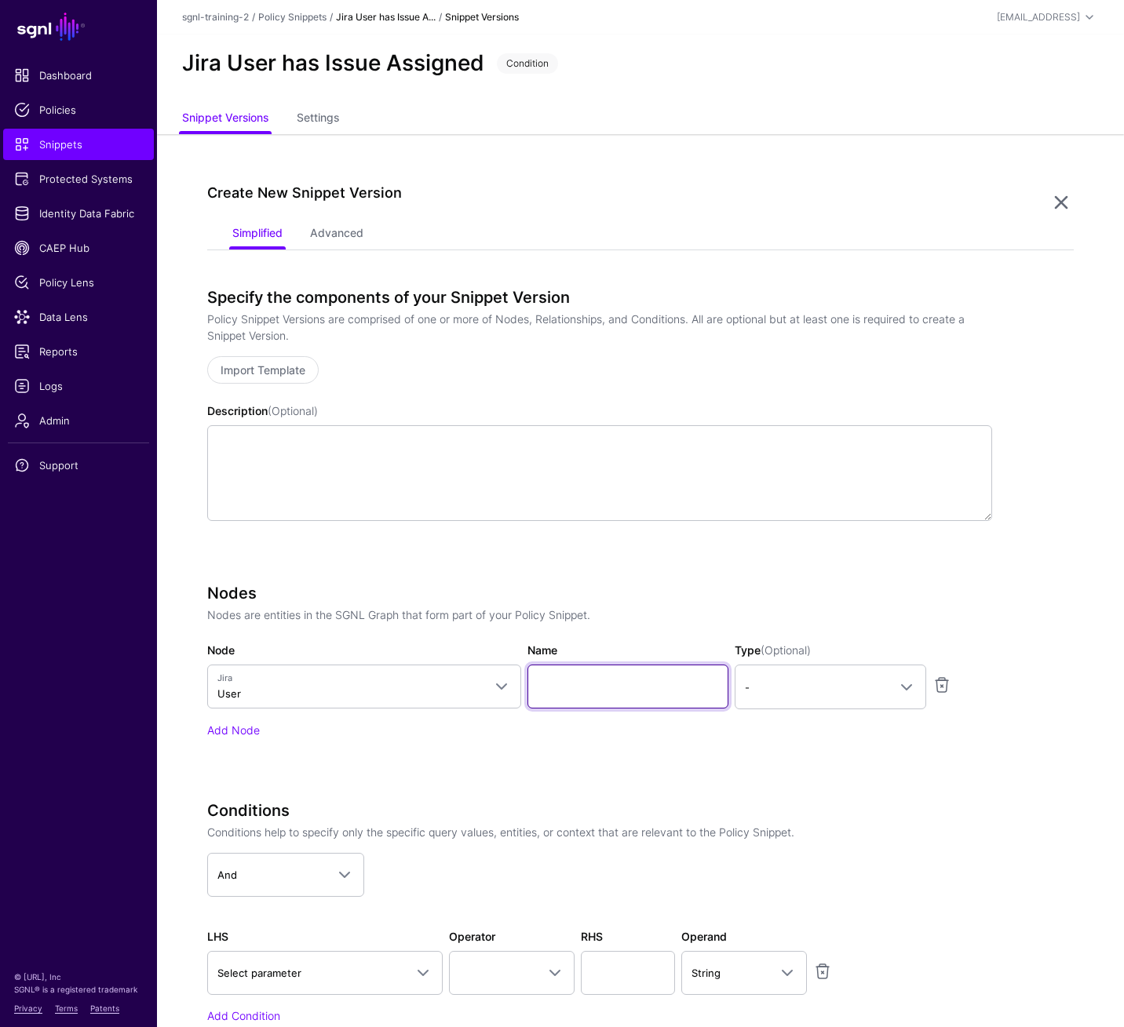
click at [608, 699] on input "Name" at bounding box center [627, 687] width 201 height 44
type input "********"
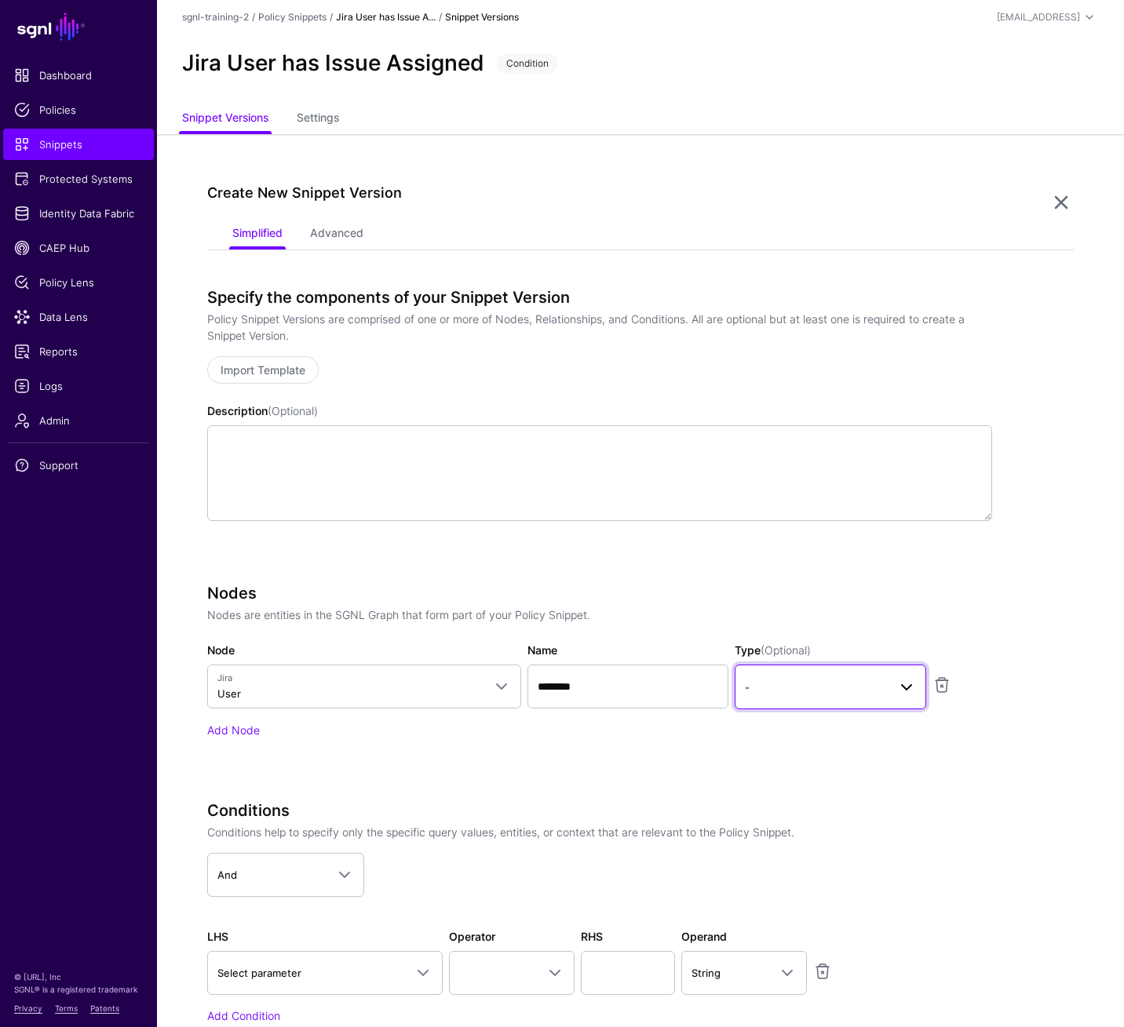
drag, startPoint x: 801, startPoint y: 683, endPoint x: 802, endPoint y: 707, distance: 23.6
click at [801, 685] on span "-" at bounding box center [816, 687] width 143 height 17
click at [802, 713] on div "Principal" at bounding box center [830, 754] width 166 height 16
click at [231, 713] on link "Add Node" at bounding box center [233, 729] width 53 height 13
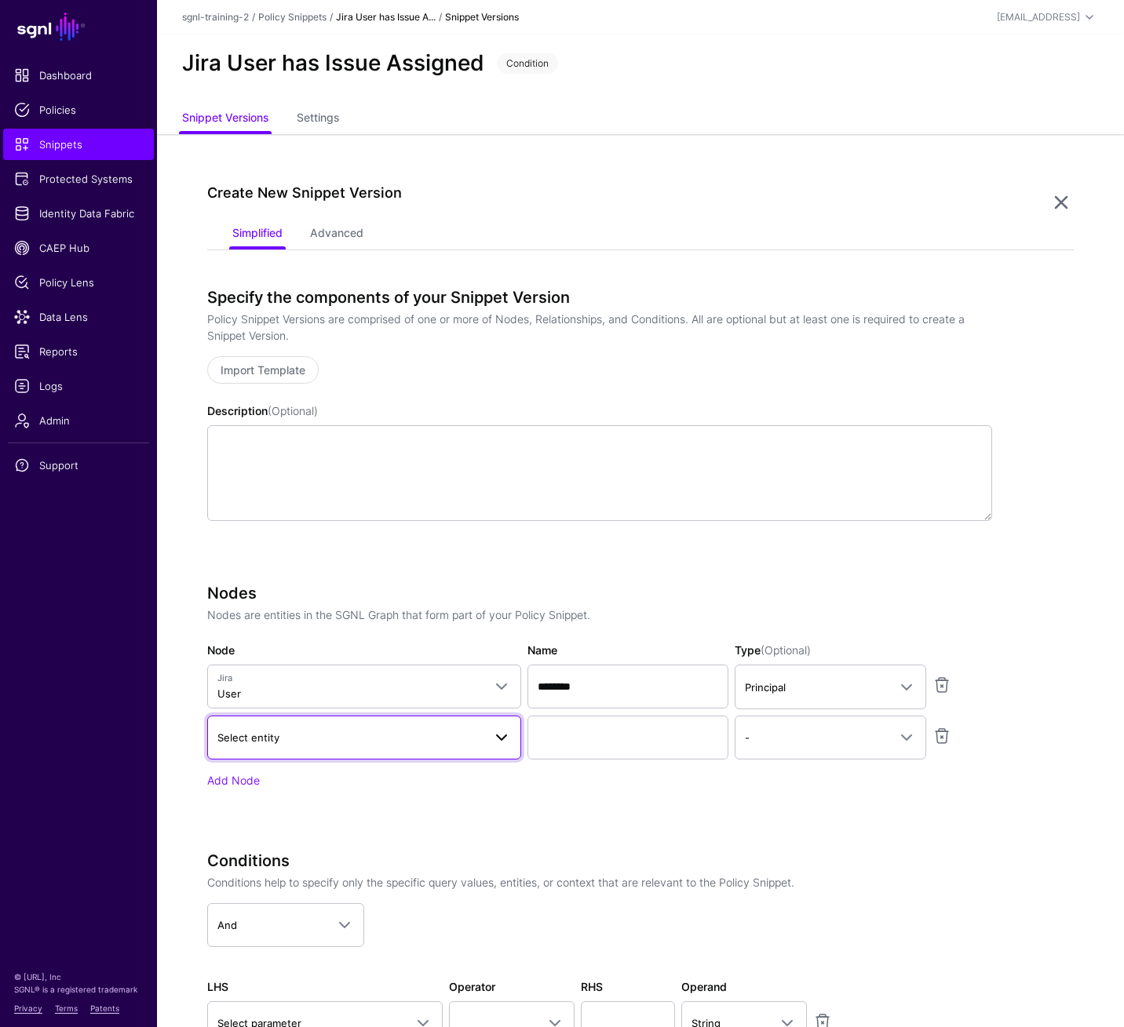
click at [423, 713] on link "Select entity" at bounding box center [364, 738] width 314 height 44
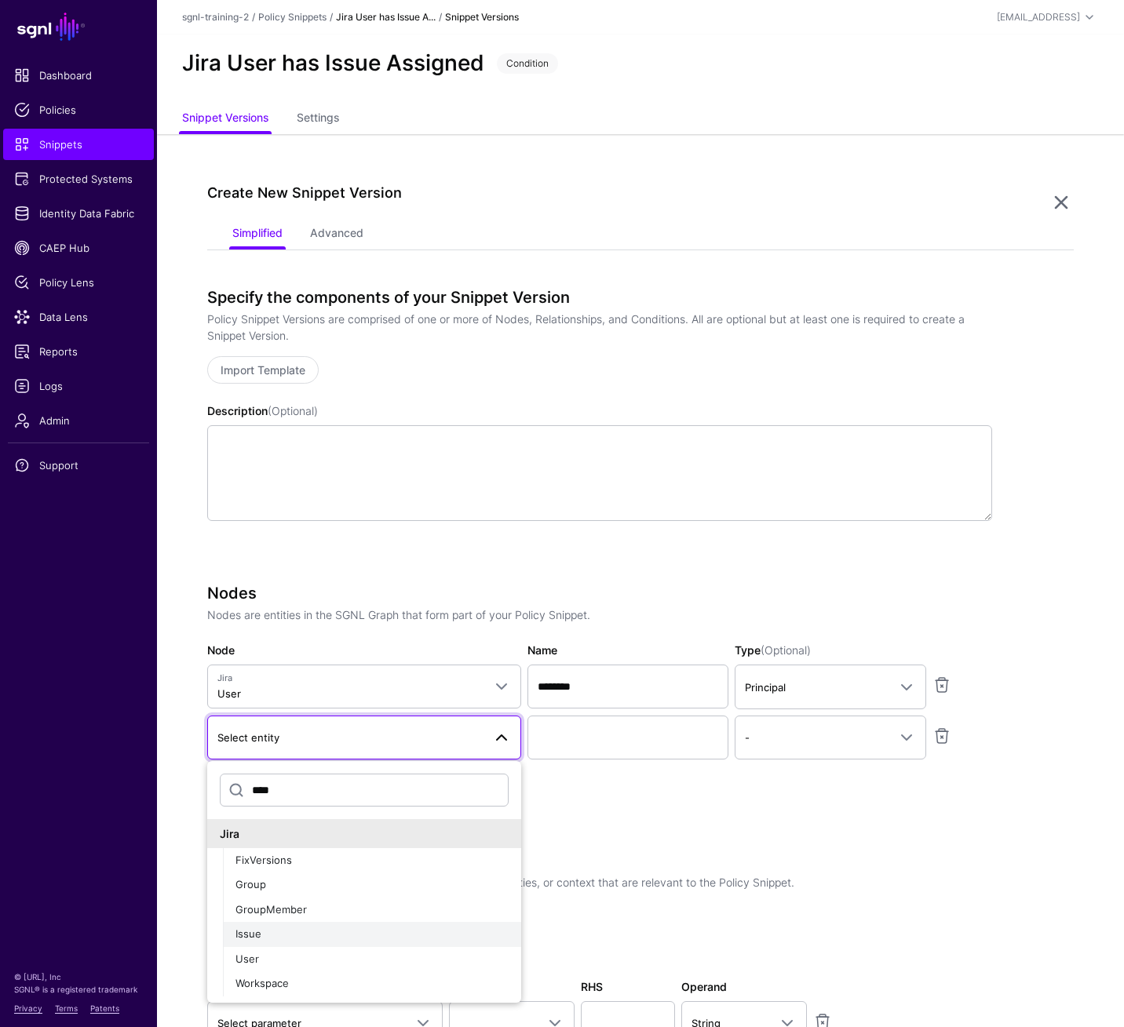
type input "****"
click at [381, 713] on div "Issue" at bounding box center [371, 935] width 273 height 16
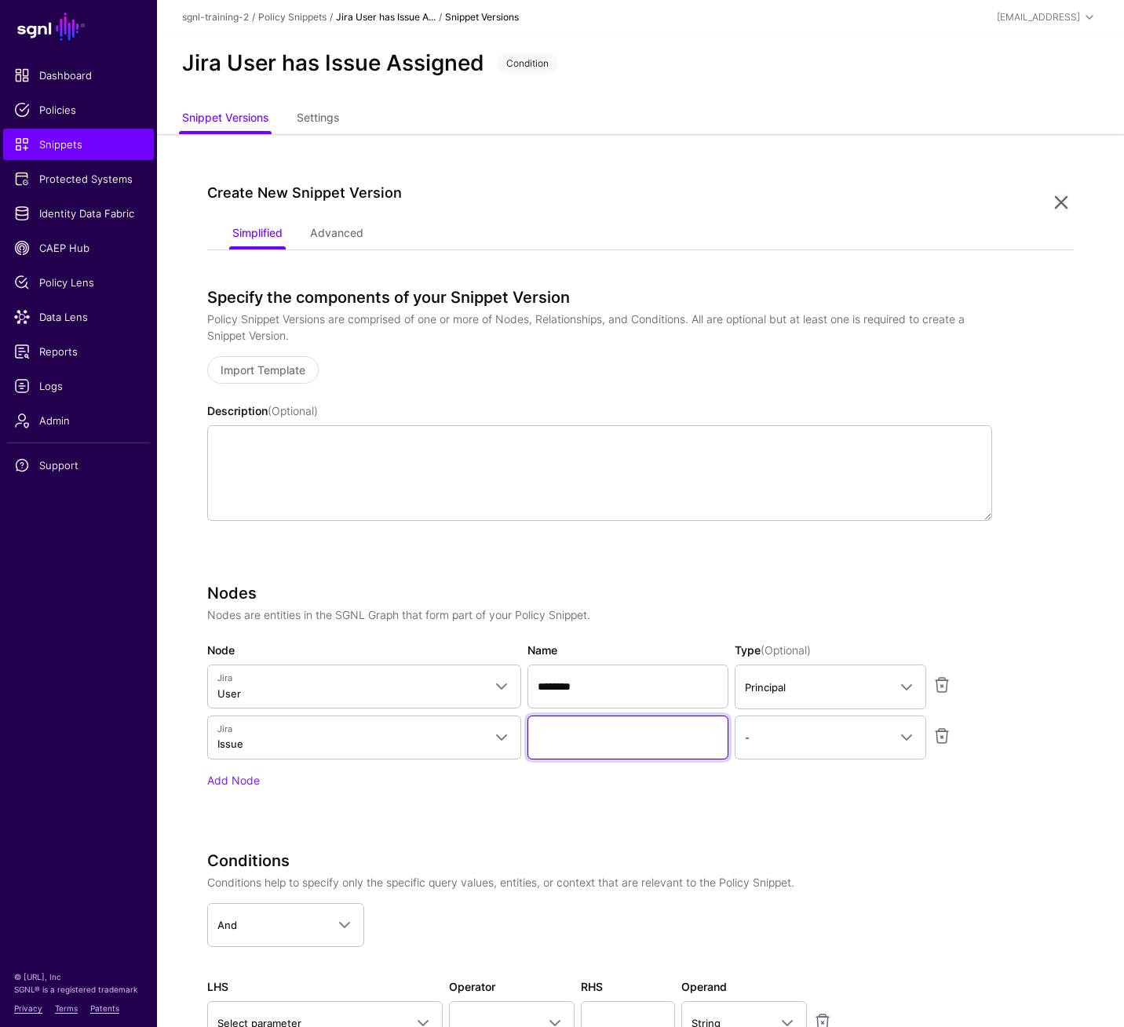
click at [634, 713] on input "Name" at bounding box center [627, 738] width 201 height 44
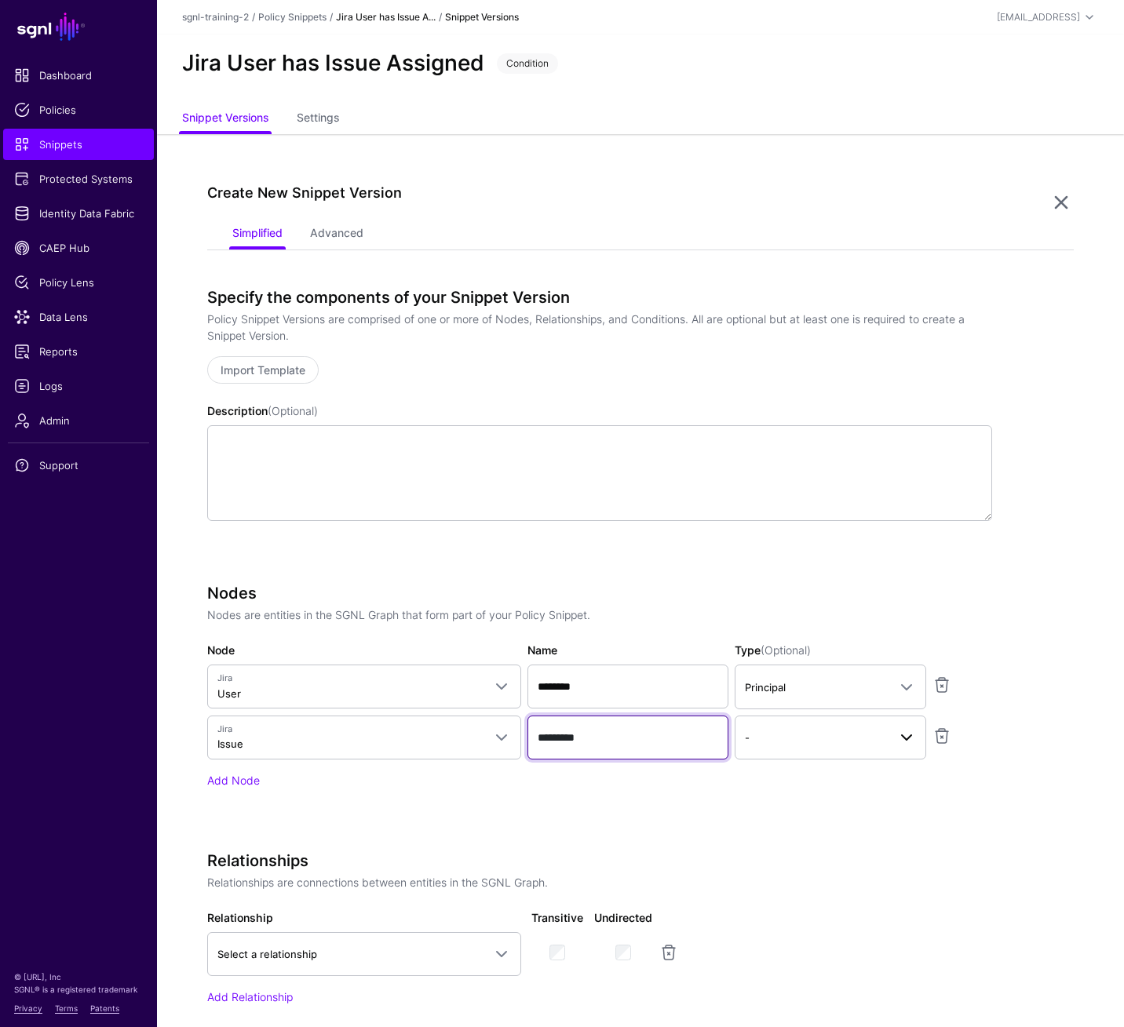
type input "*********"
click at [779, 713] on span "-" at bounding box center [816, 737] width 143 height 17
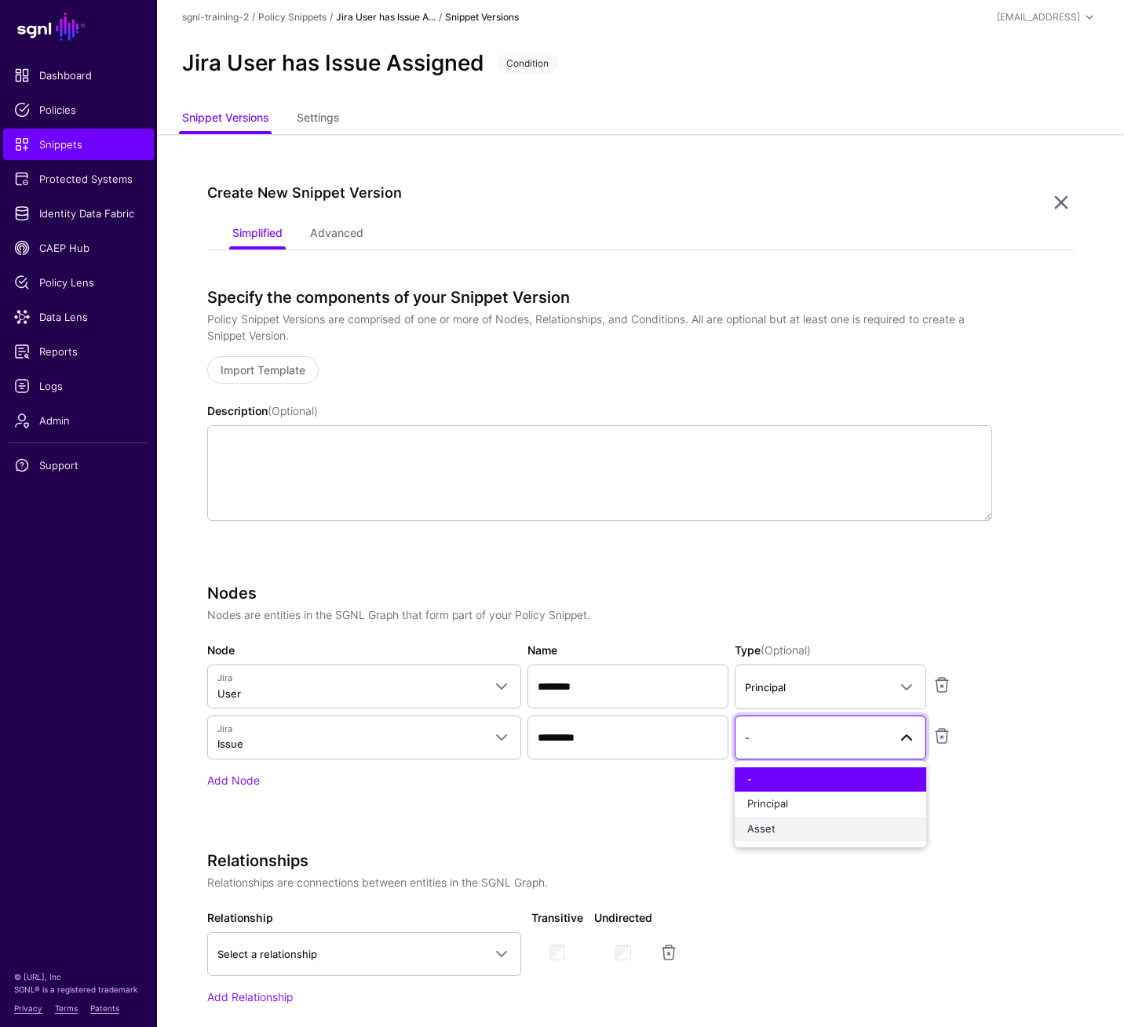
click at [792, 713] on div "Asset" at bounding box center [830, 829] width 166 height 16
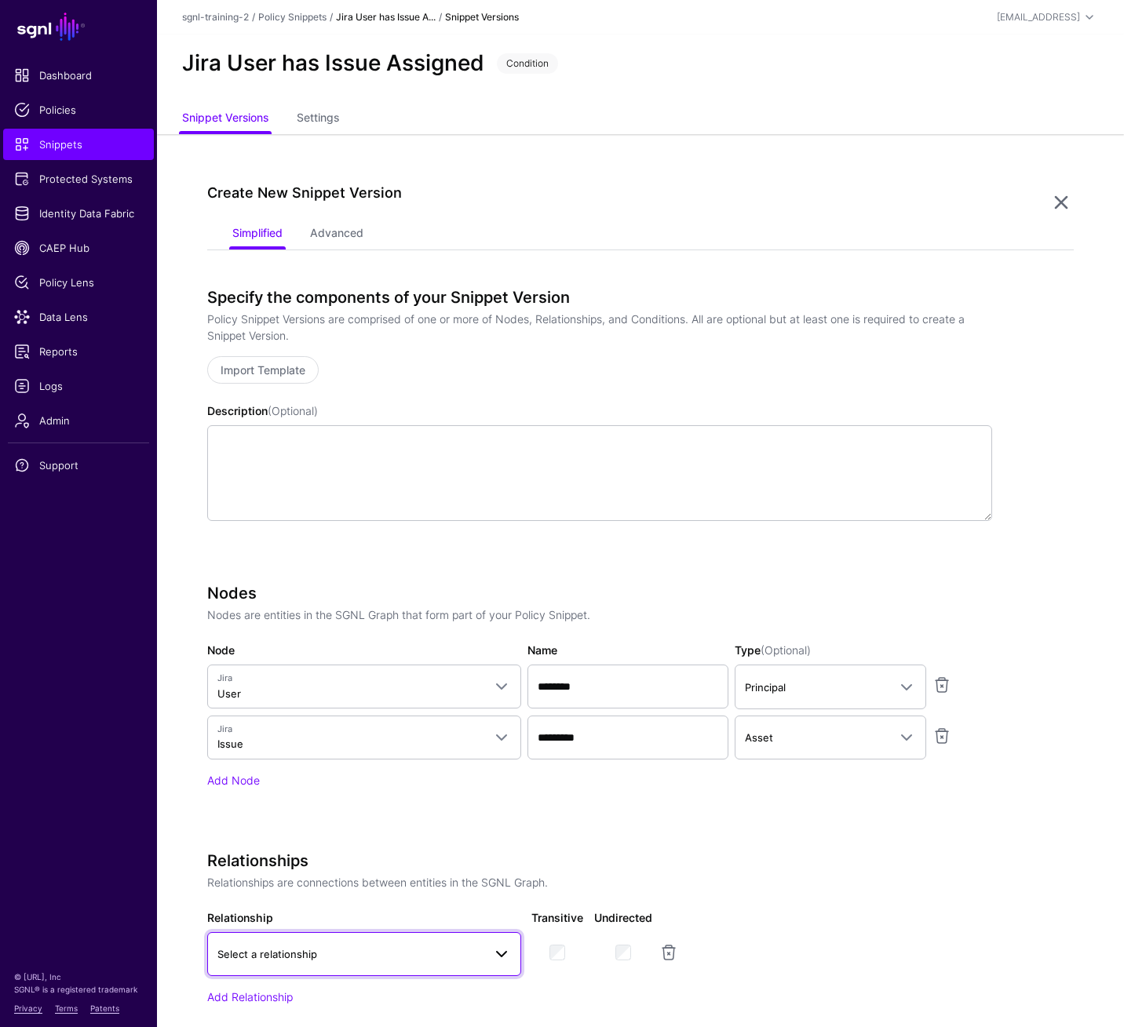
click at [496, 713] on span at bounding box center [501, 954] width 19 height 19
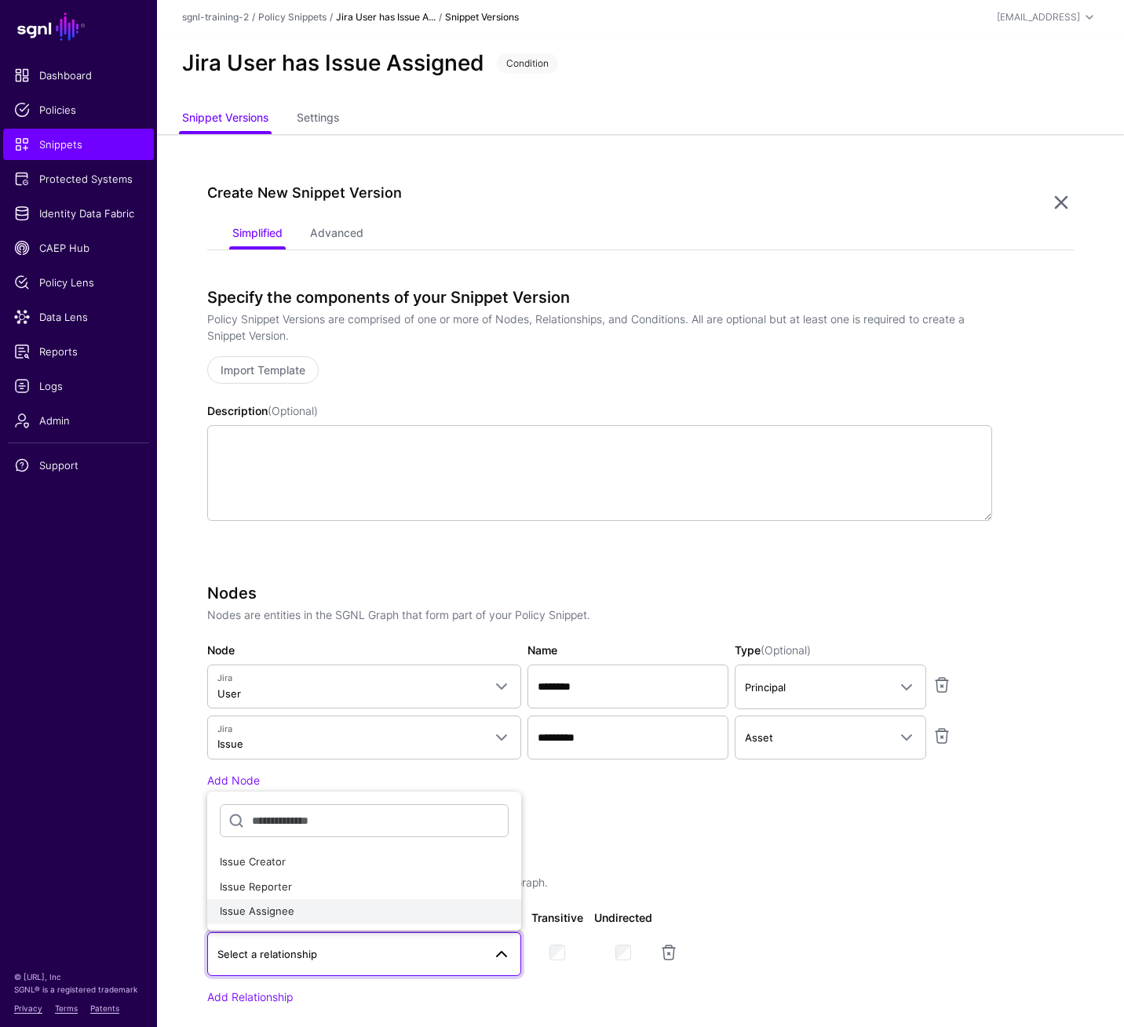
click at [467, 713] on div "Issue Assignee" at bounding box center [364, 912] width 289 height 16
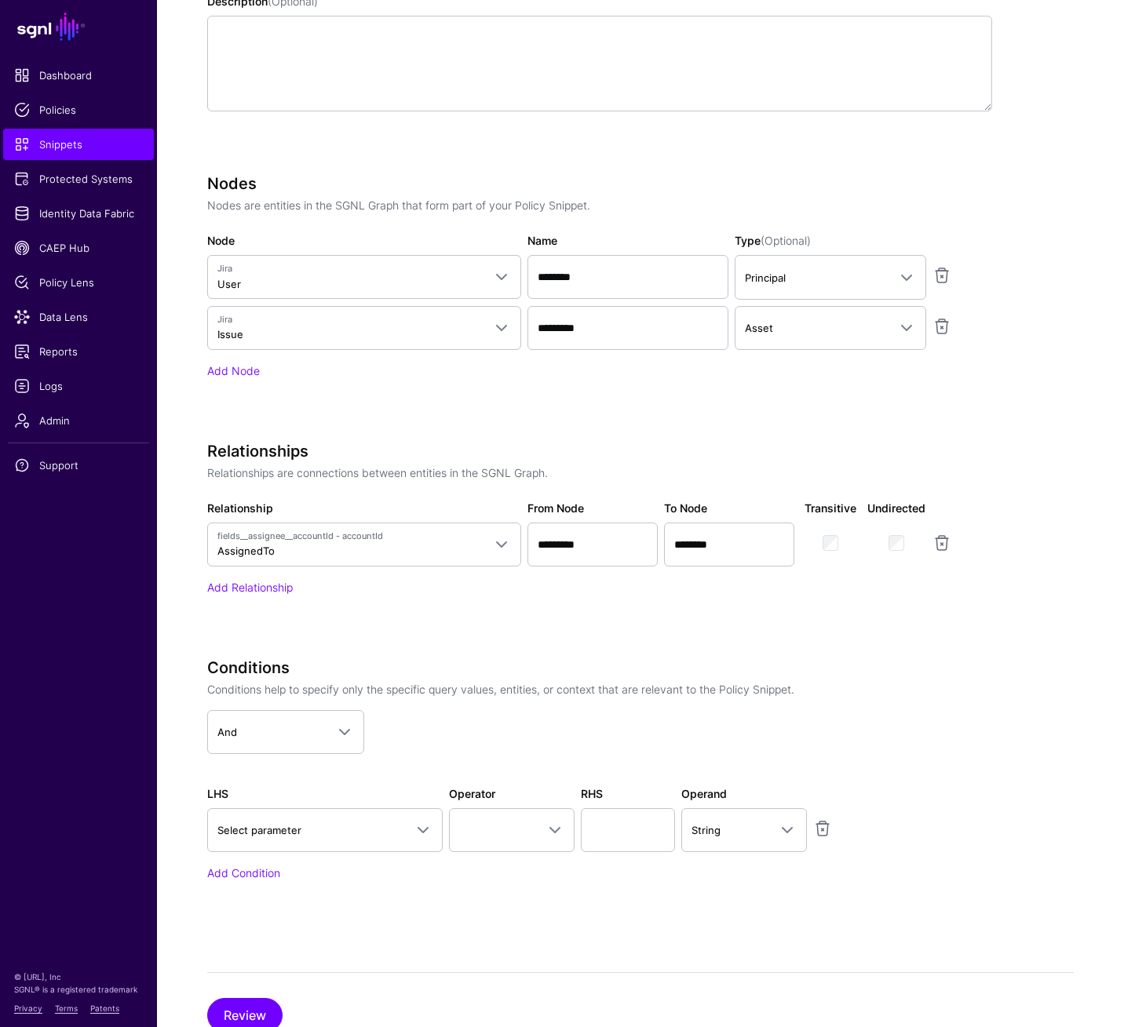
scroll to position [465, 0]
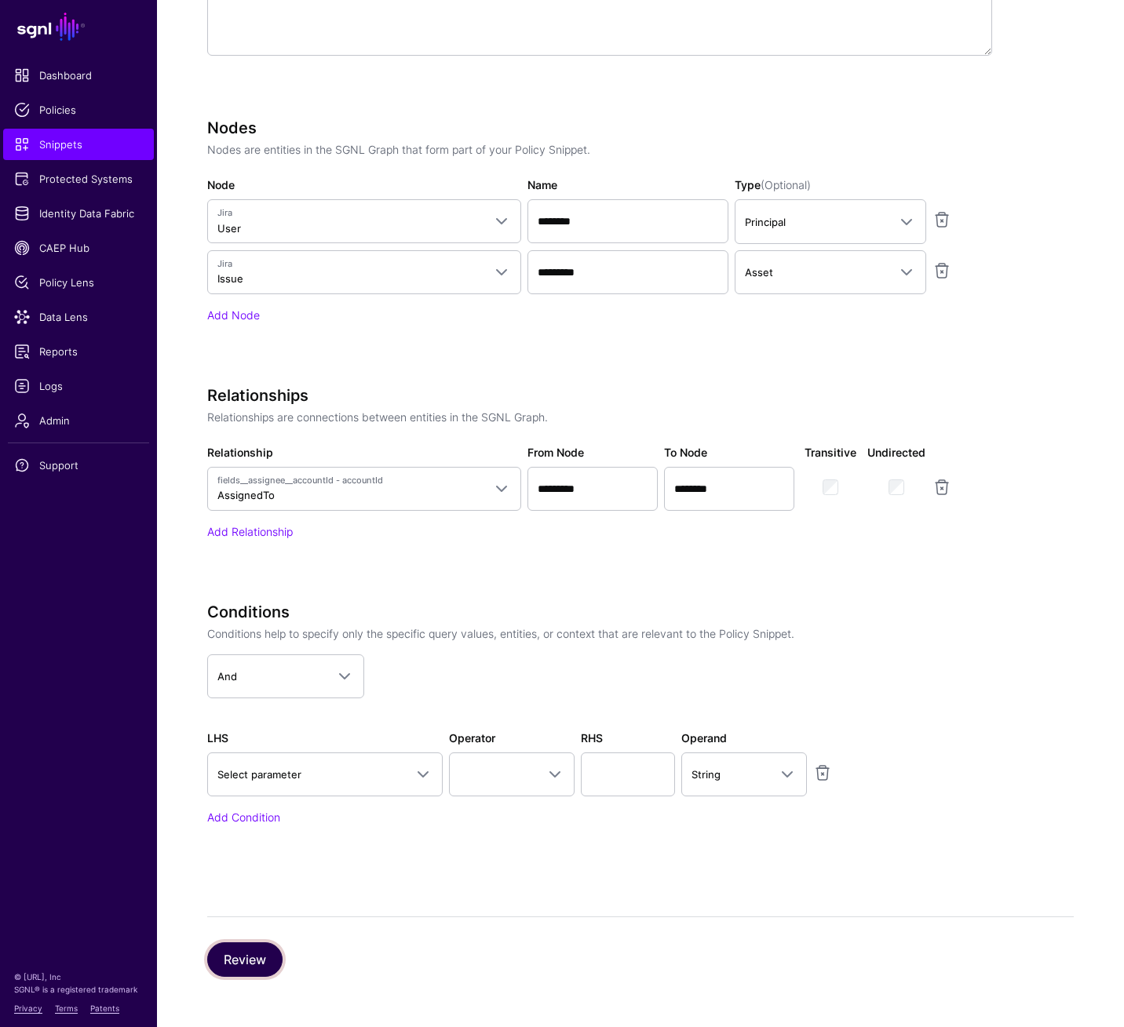
click at [245, 713] on button "Review" at bounding box center [244, 959] width 75 height 35
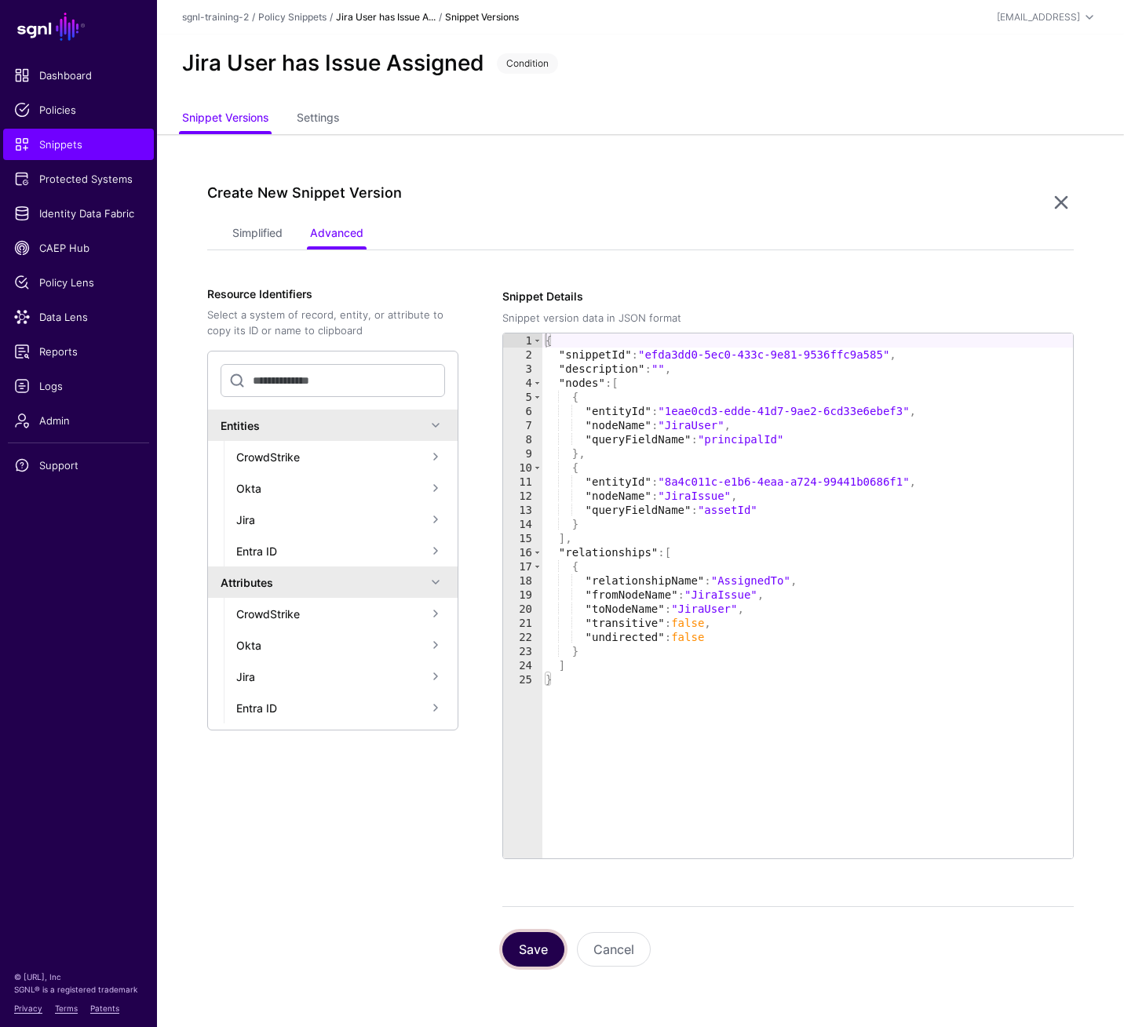
click at [537, 713] on button "Save" at bounding box center [533, 949] width 62 height 35
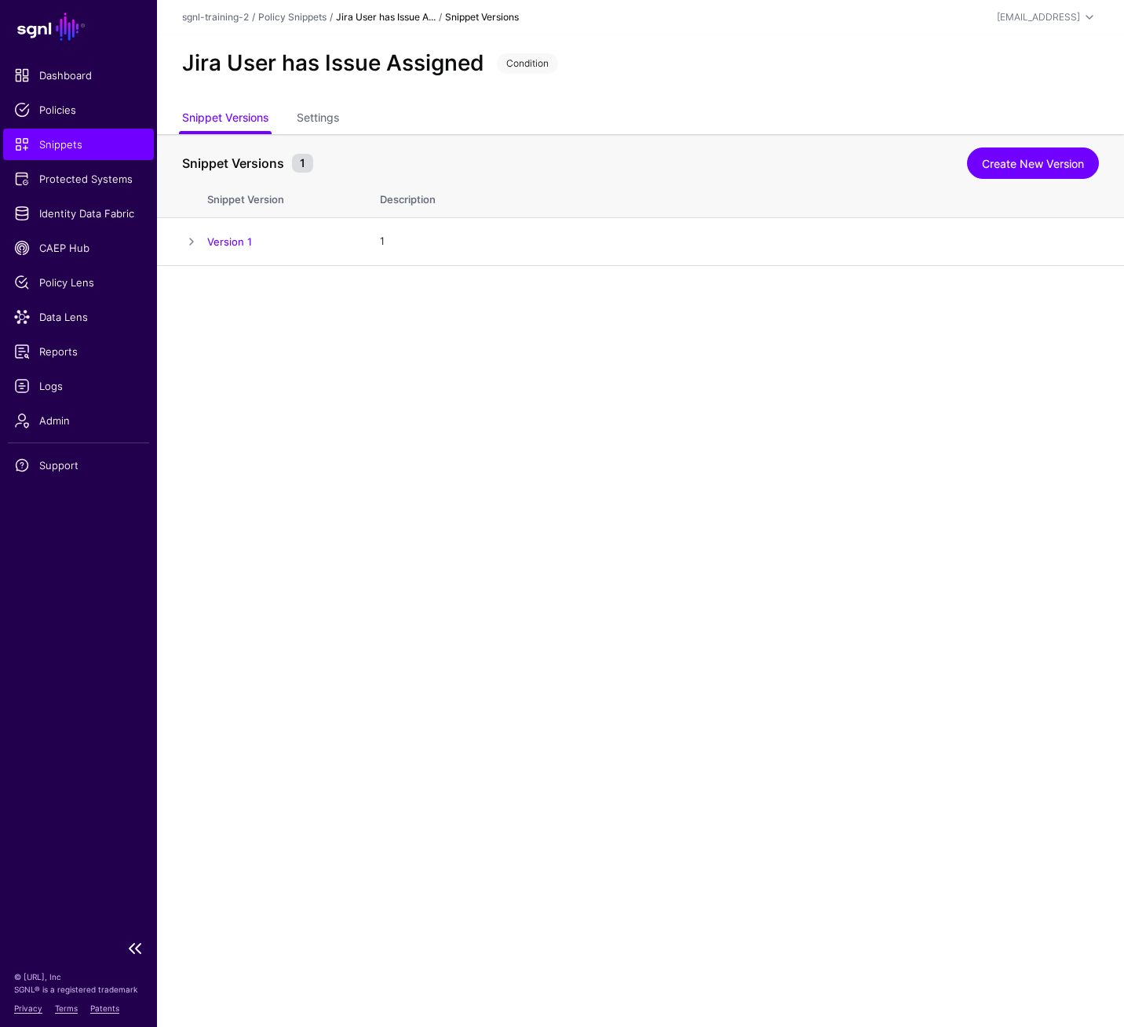
click at [53, 145] on span "Snippets" at bounding box center [78, 145] width 129 height 16
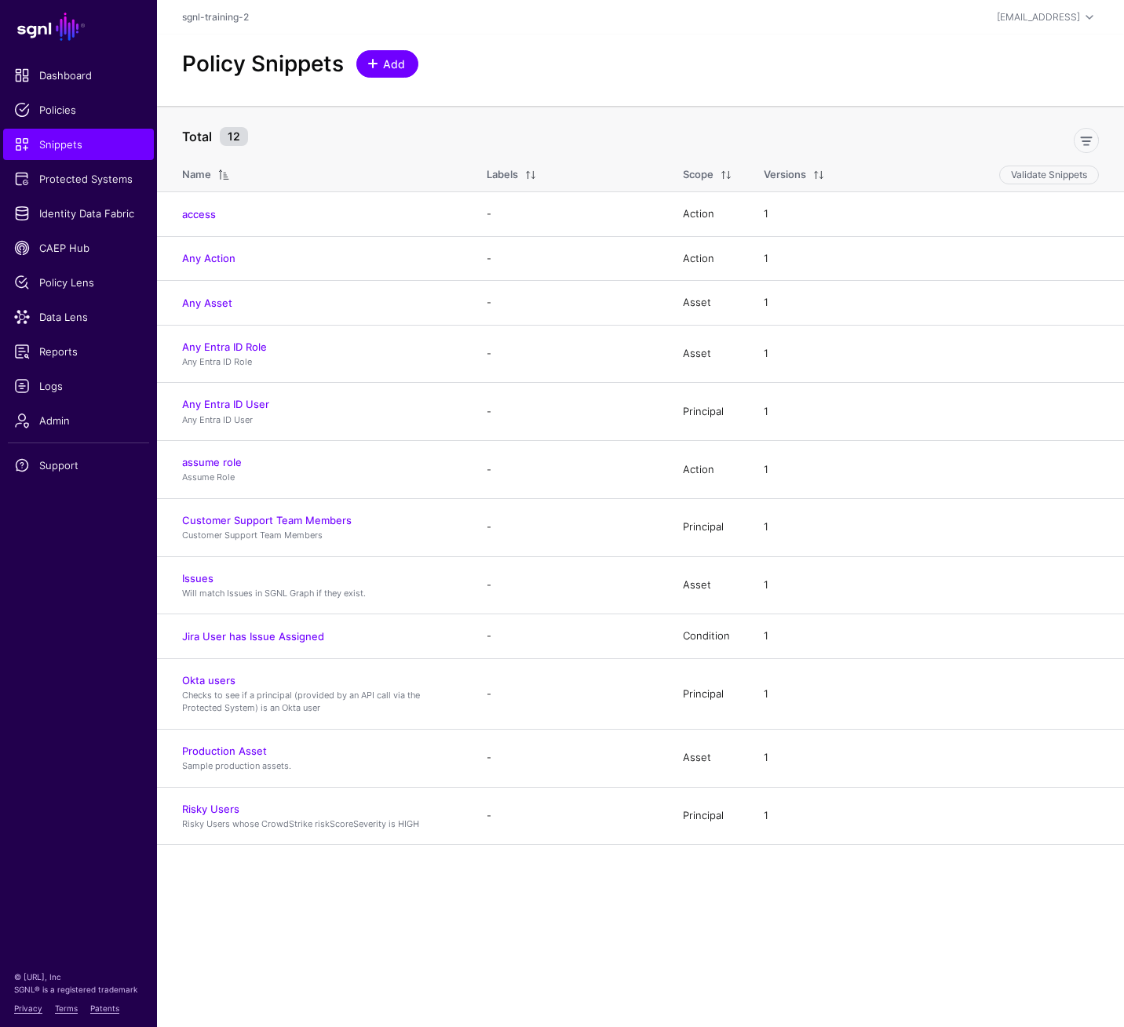
click at [383, 66] on span "Add" at bounding box center [394, 64] width 26 height 16
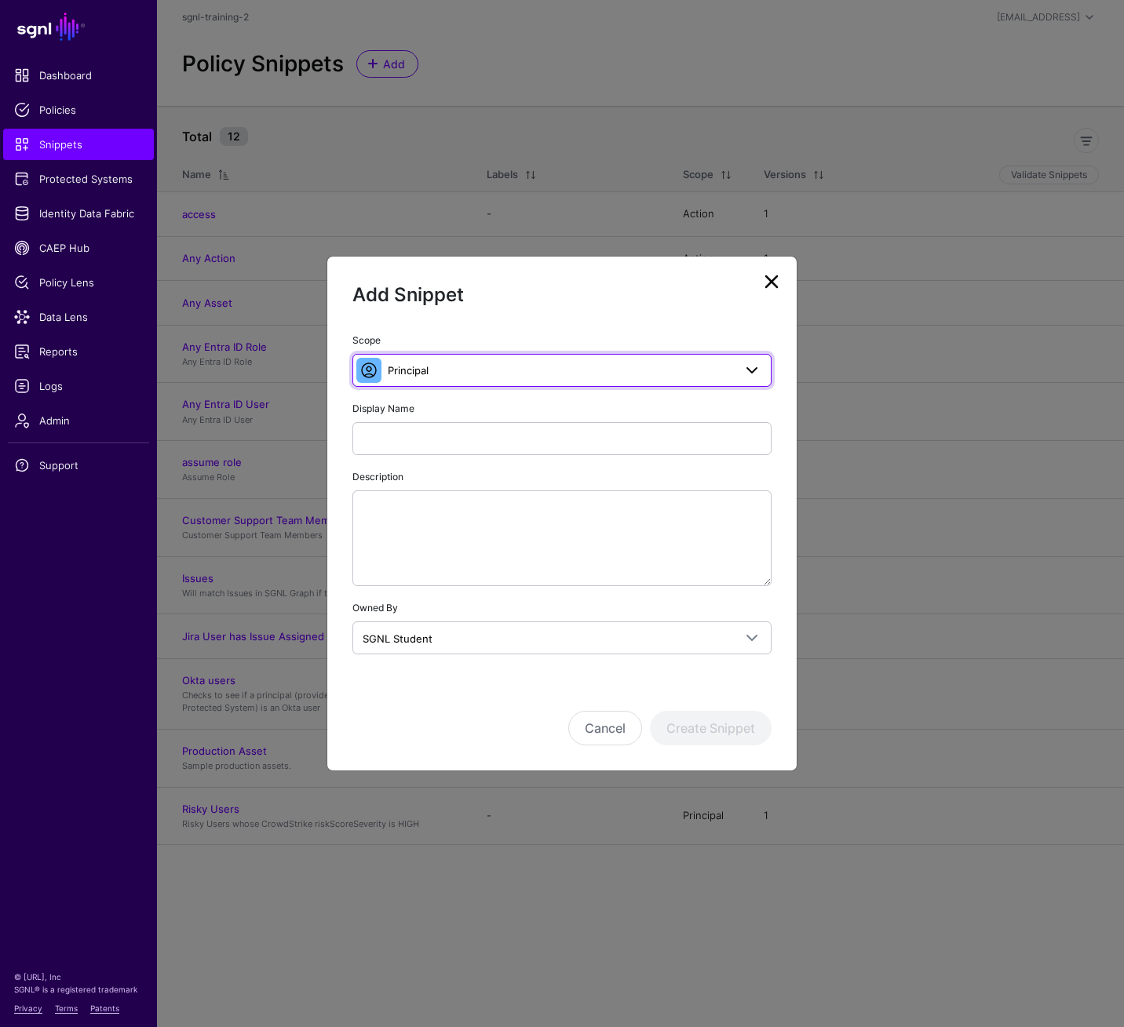
click at [579, 366] on span "Principal" at bounding box center [560, 370] width 345 height 17
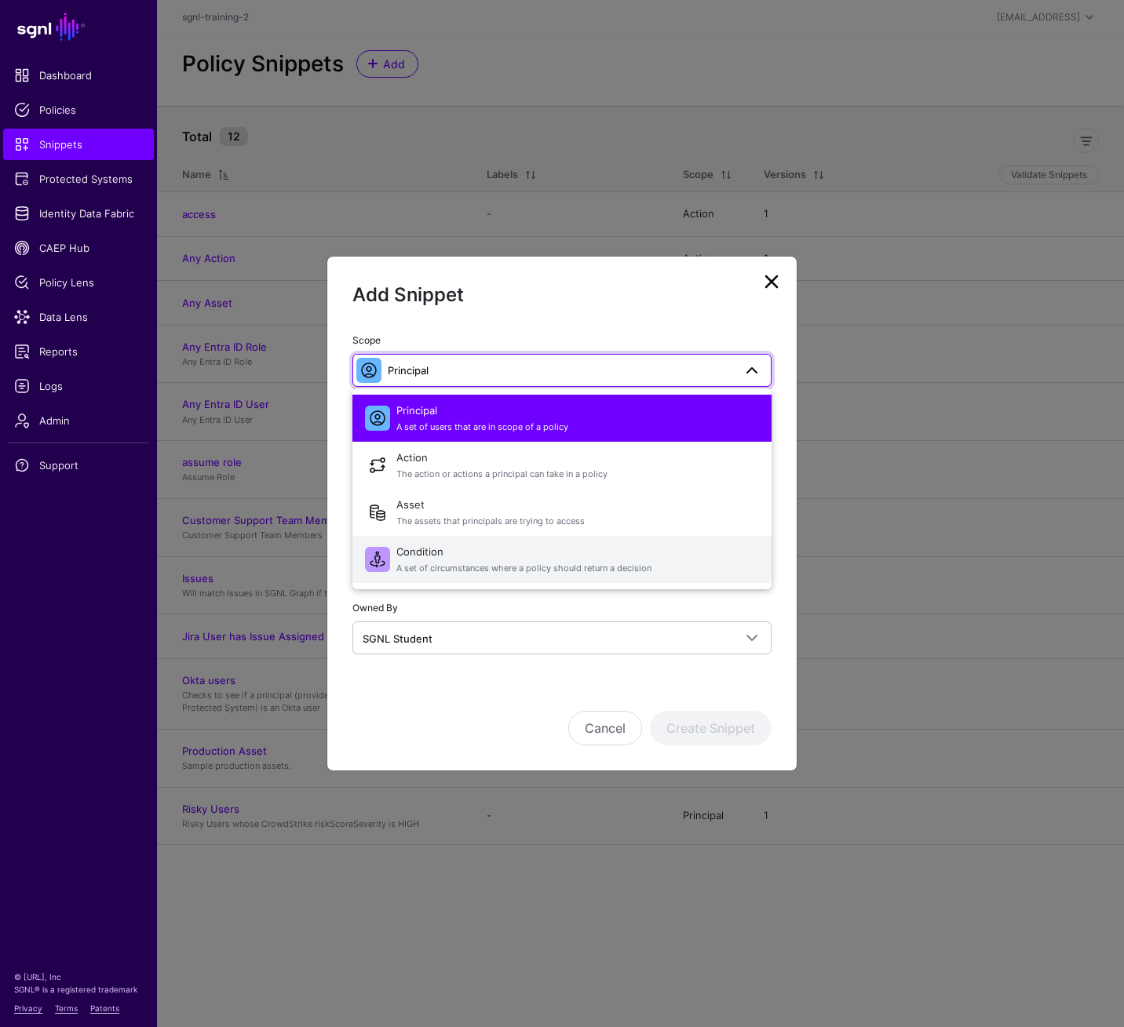
click at [555, 566] on span "A set of circumstances where a policy should return a decision" at bounding box center [577, 568] width 362 height 13
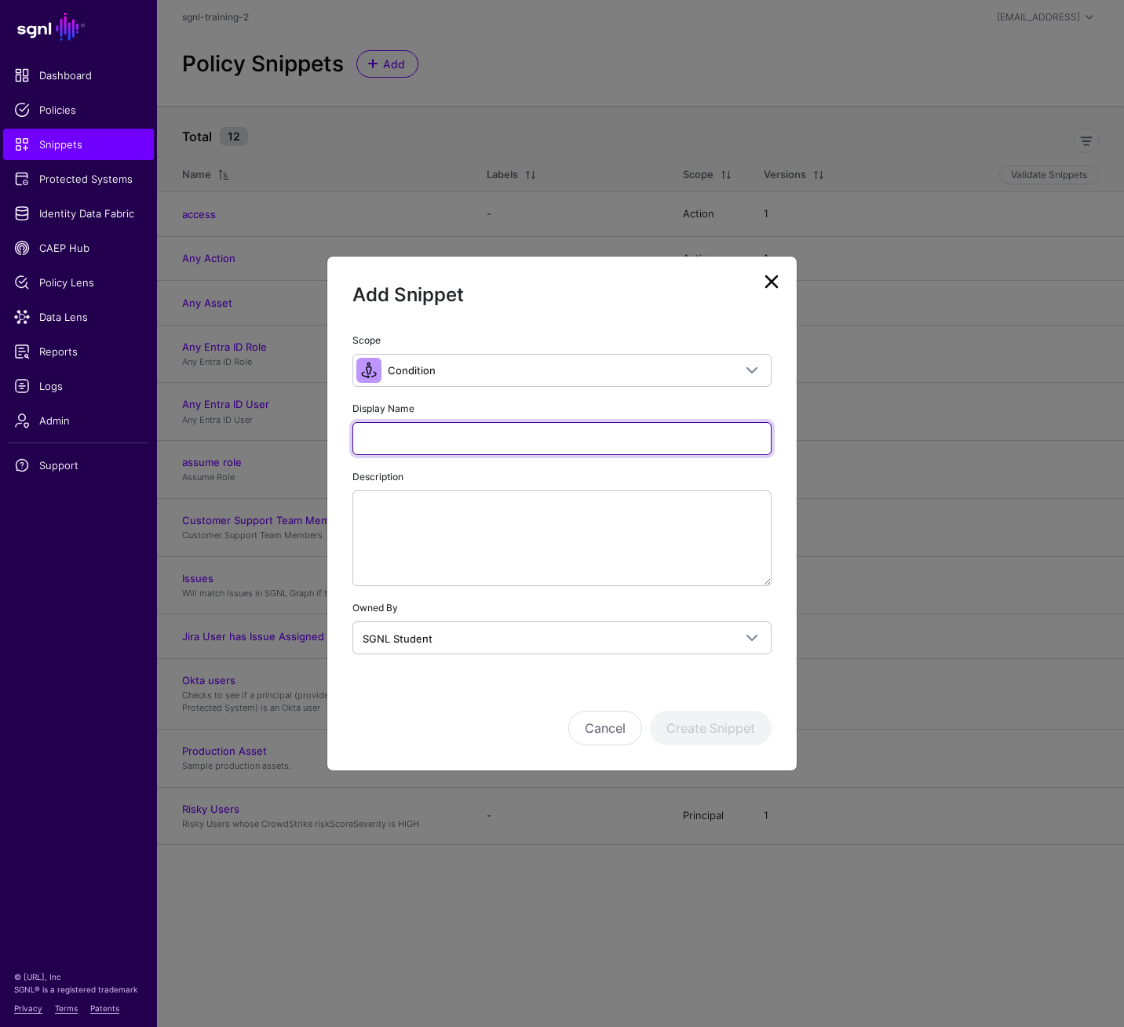
click at [523, 436] on input "Display Name" at bounding box center [561, 438] width 419 height 33
paste input "**********"
type input "**********"
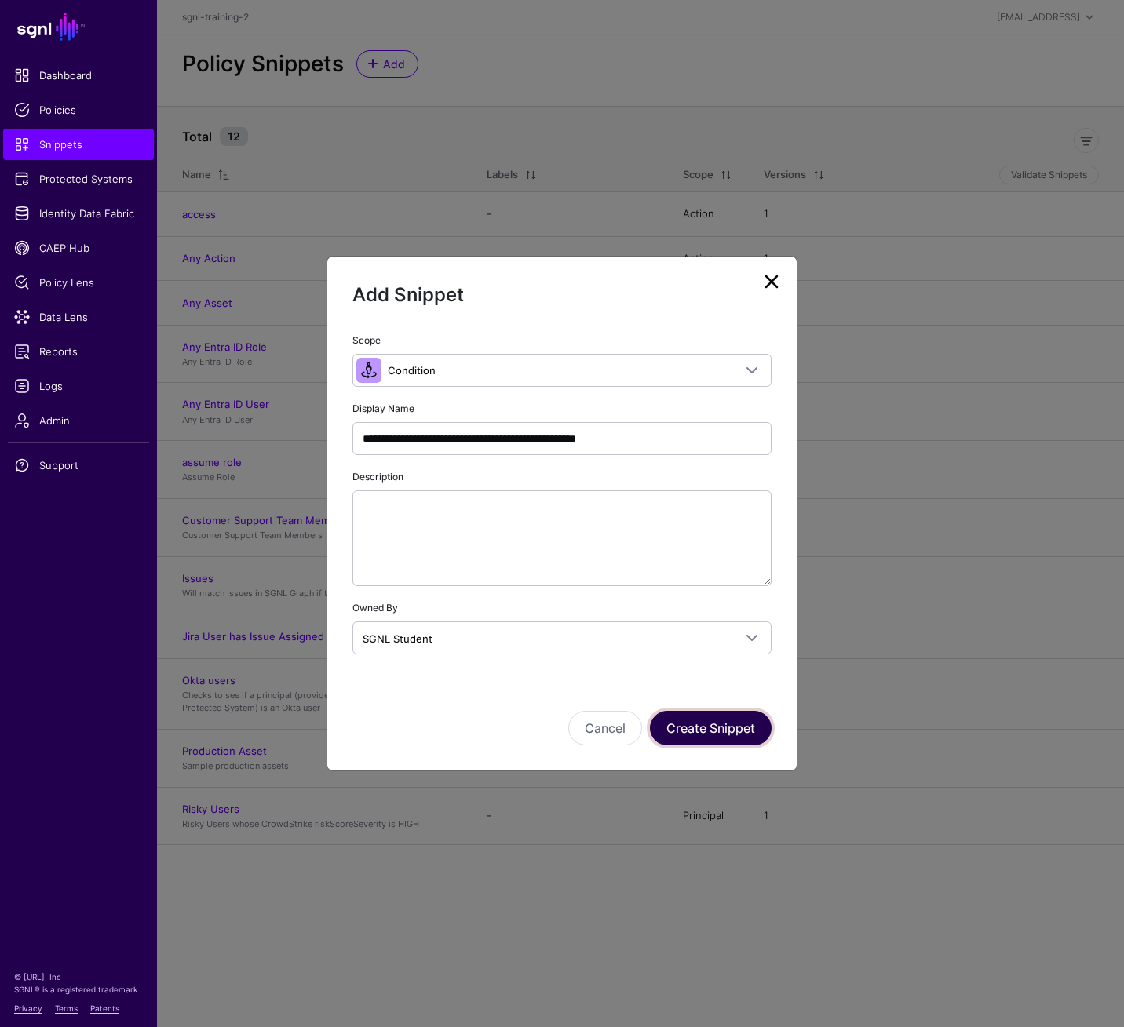
click at [751, 713] on button "Create Snippet" at bounding box center [711, 728] width 122 height 35
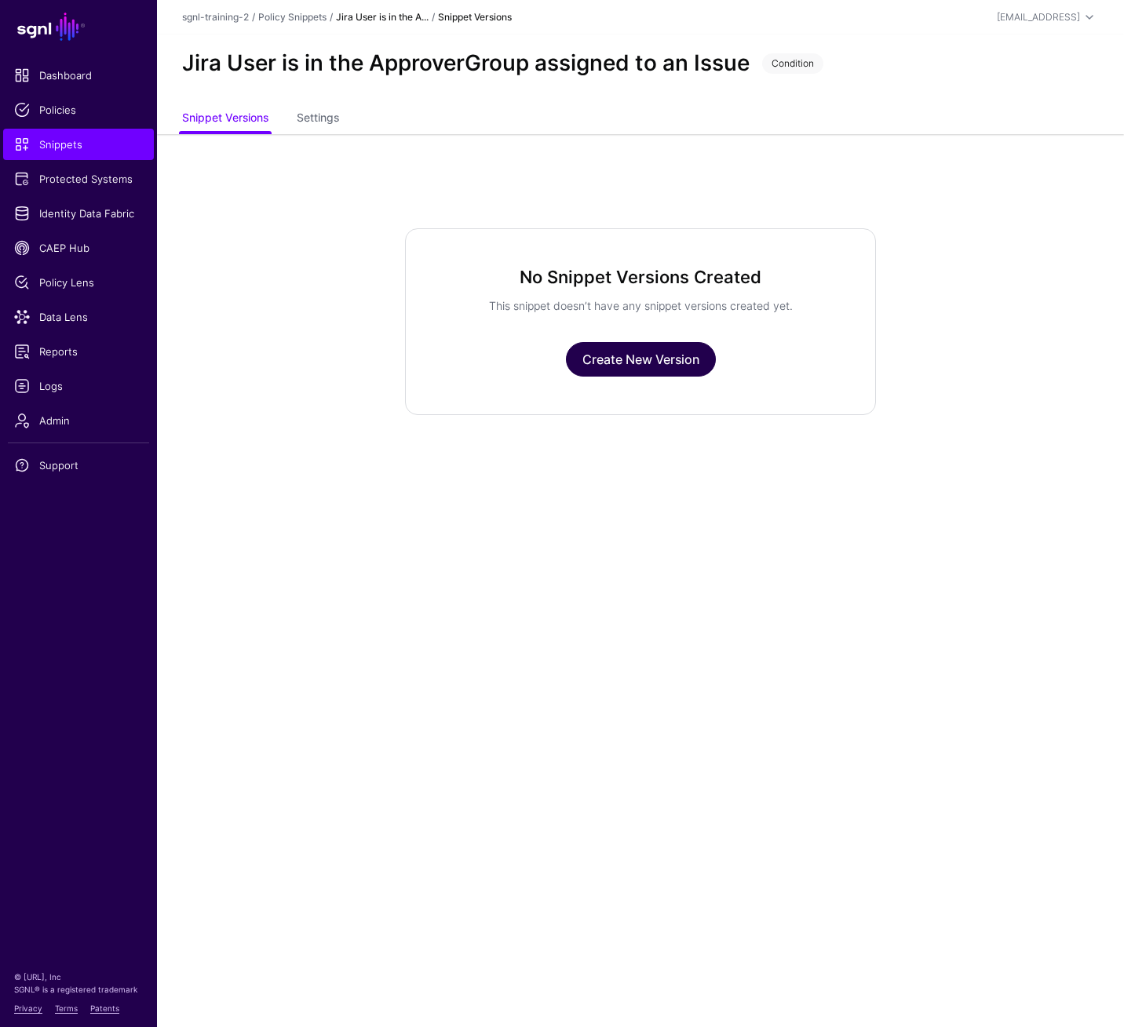
click at [668, 364] on link "Create New Version" at bounding box center [641, 359] width 150 height 35
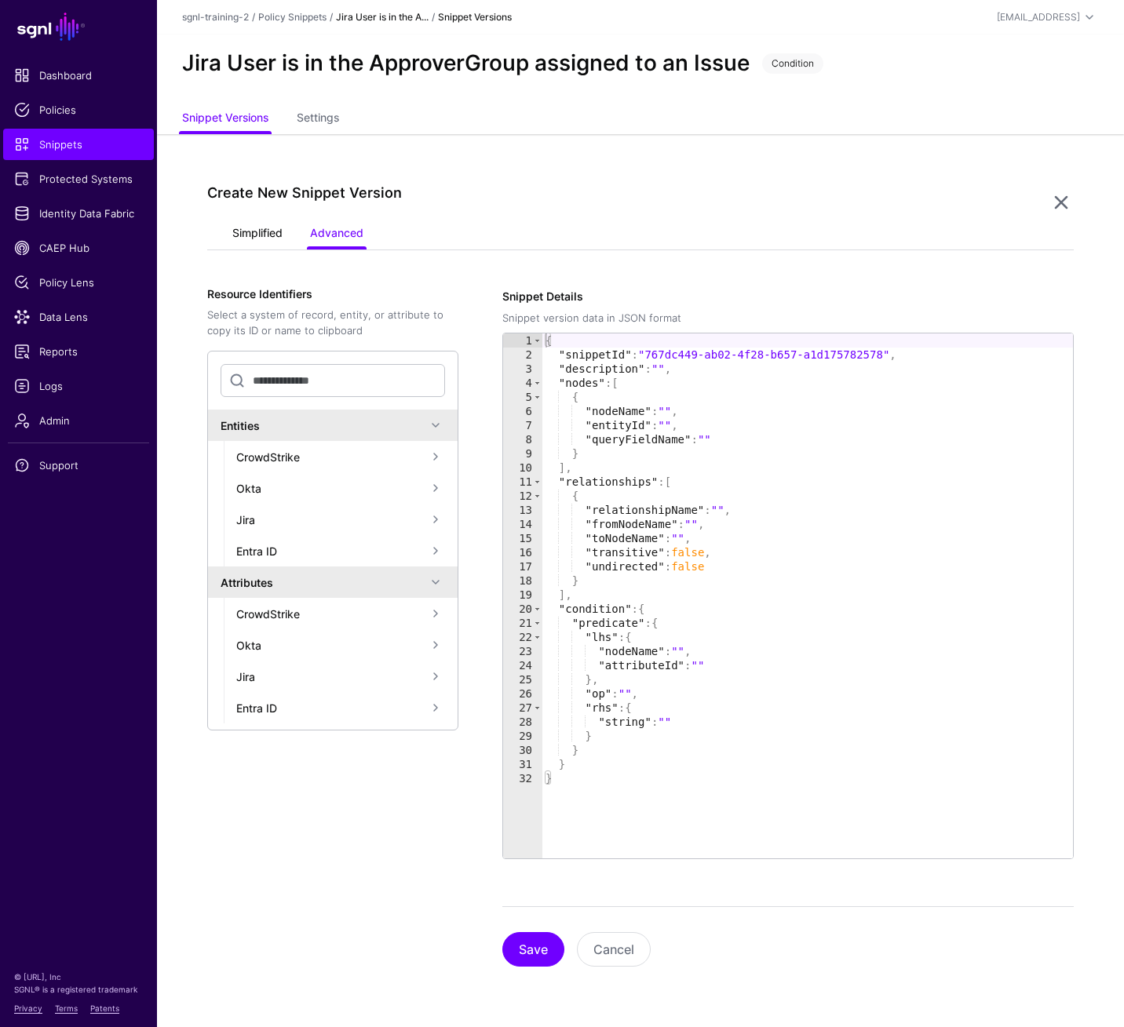
click at [266, 235] on link "Simplified" at bounding box center [257, 235] width 50 height 30
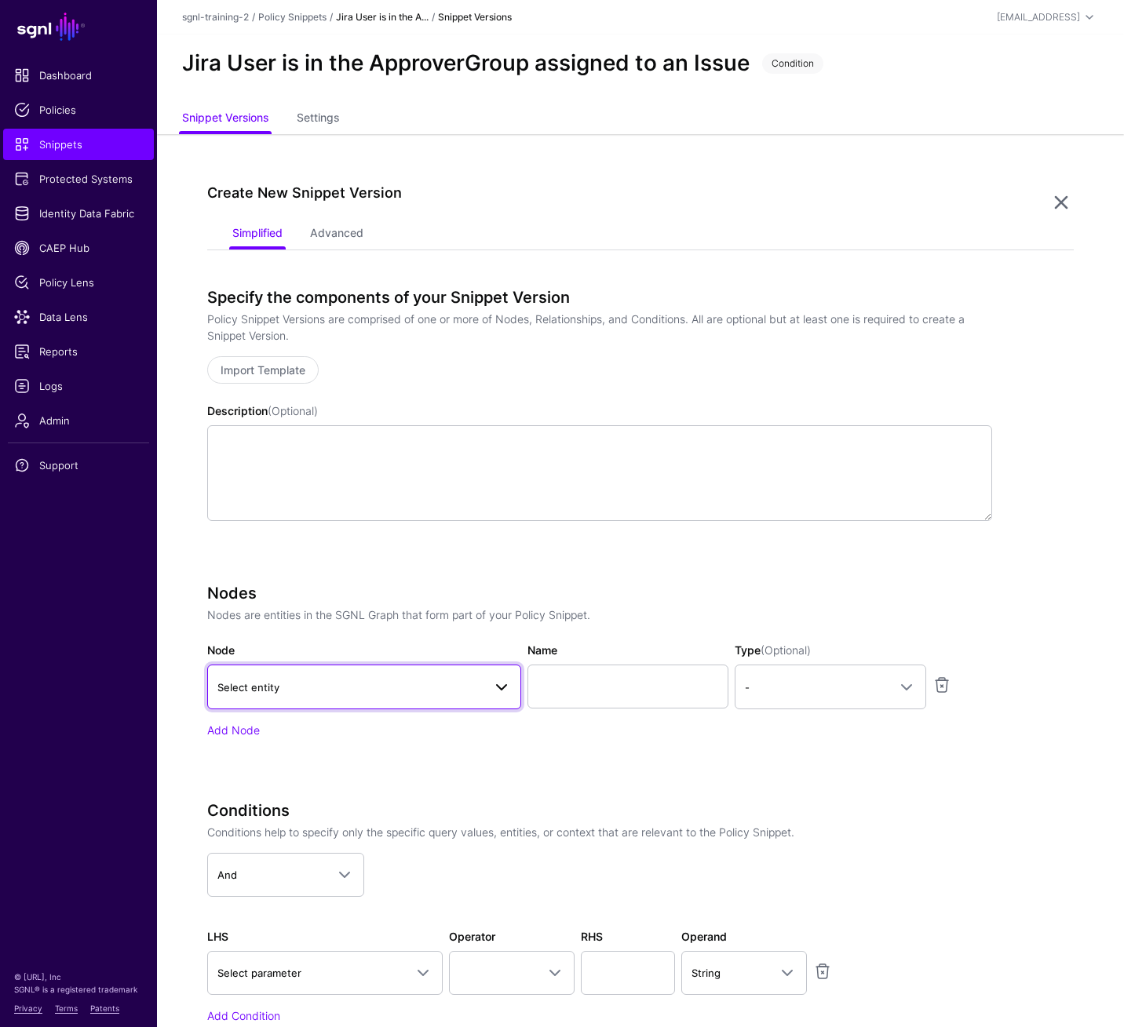
click at [422, 695] on span "Select entity" at bounding box center [363, 686] width 293 height 19
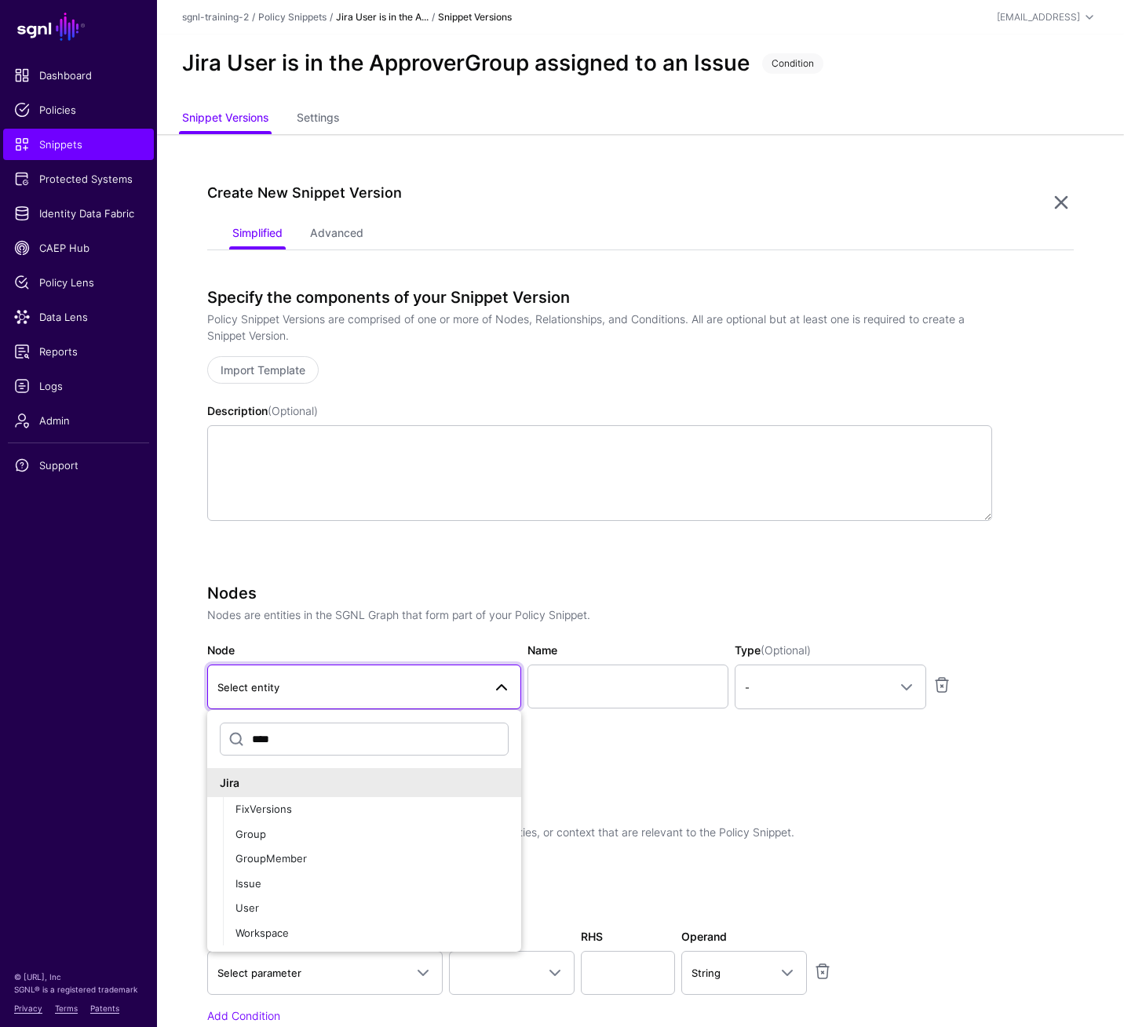
type input "****"
click at [344, 713] on div "User" at bounding box center [371, 909] width 273 height 16
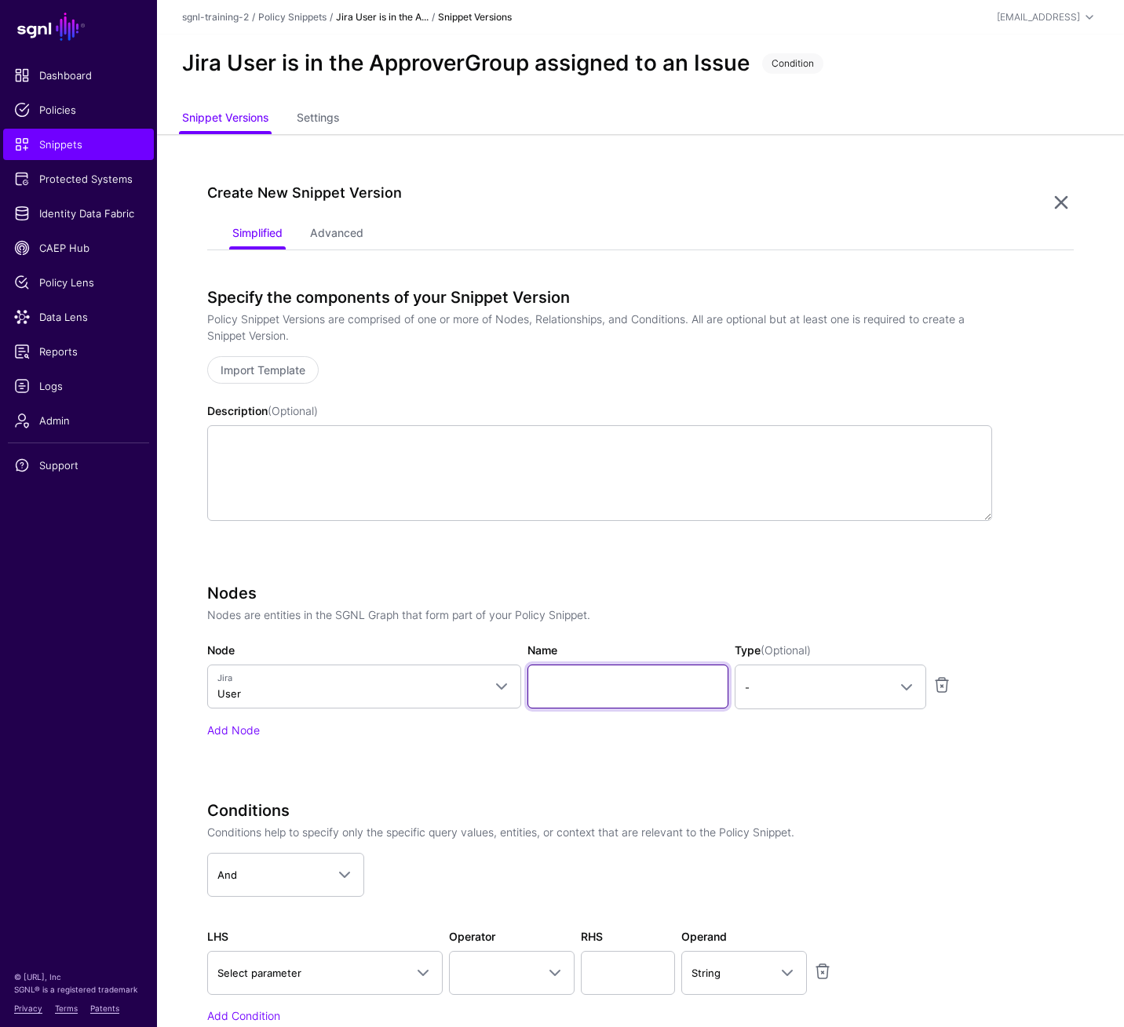
click at [614, 692] on input "Name" at bounding box center [627, 687] width 201 height 44
type input "********"
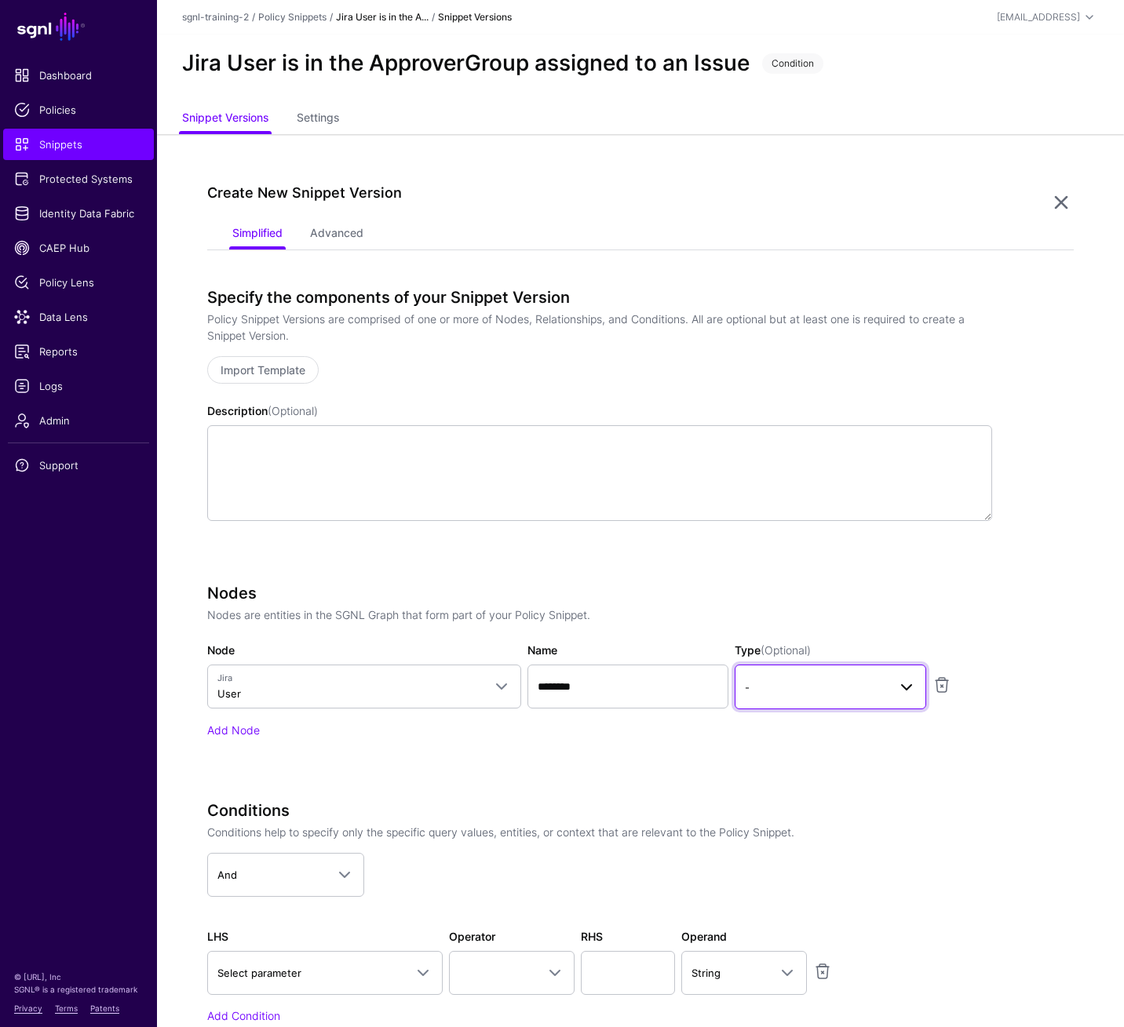
click at [845, 698] on link "-" at bounding box center [829, 687] width 191 height 44
click at [838, 713] on div "Principal" at bounding box center [830, 754] width 166 height 16
click at [239, 713] on link "Add Node" at bounding box center [233, 729] width 53 height 13
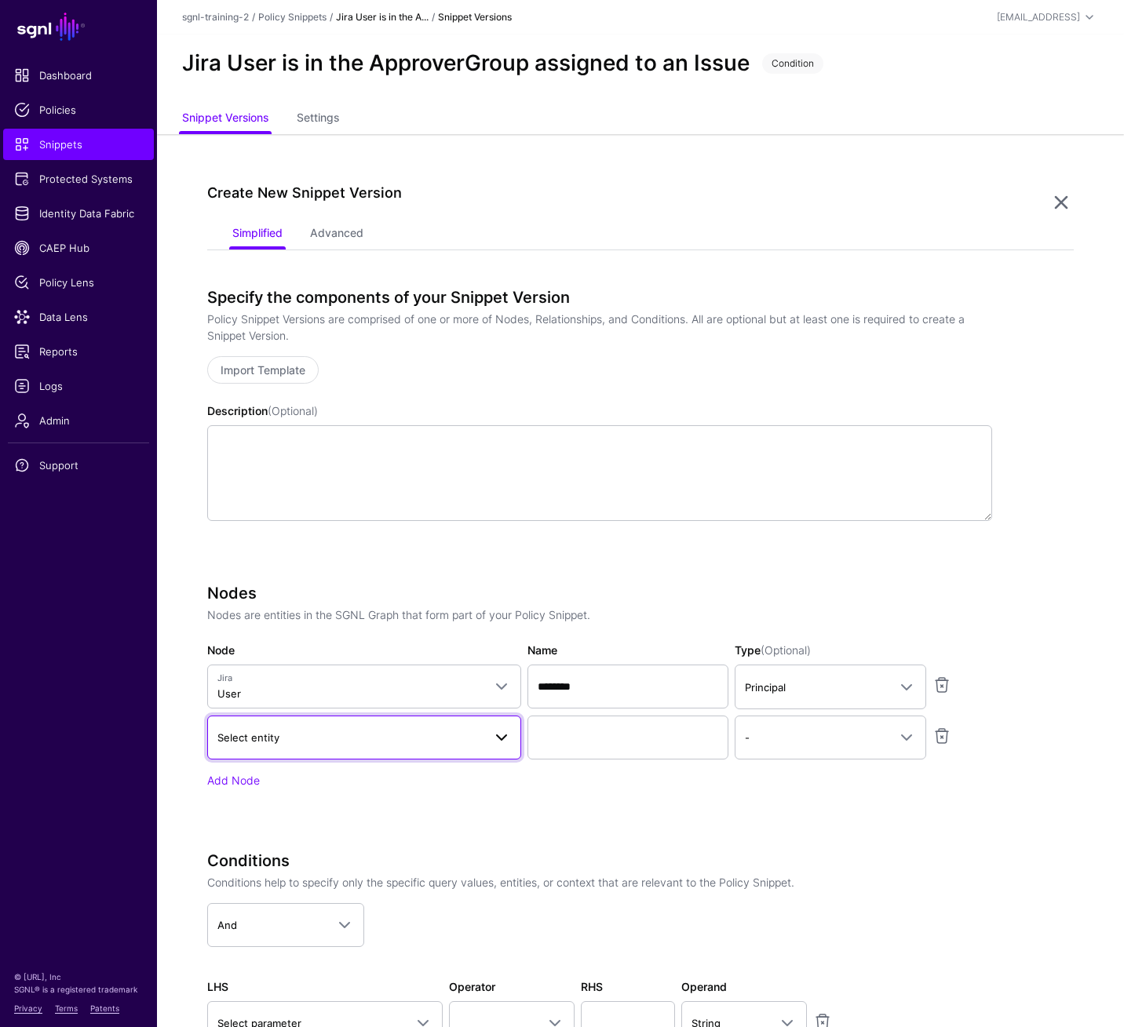
click at [348, 713] on link "Select entity" at bounding box center [364, 738] width 314 height 44
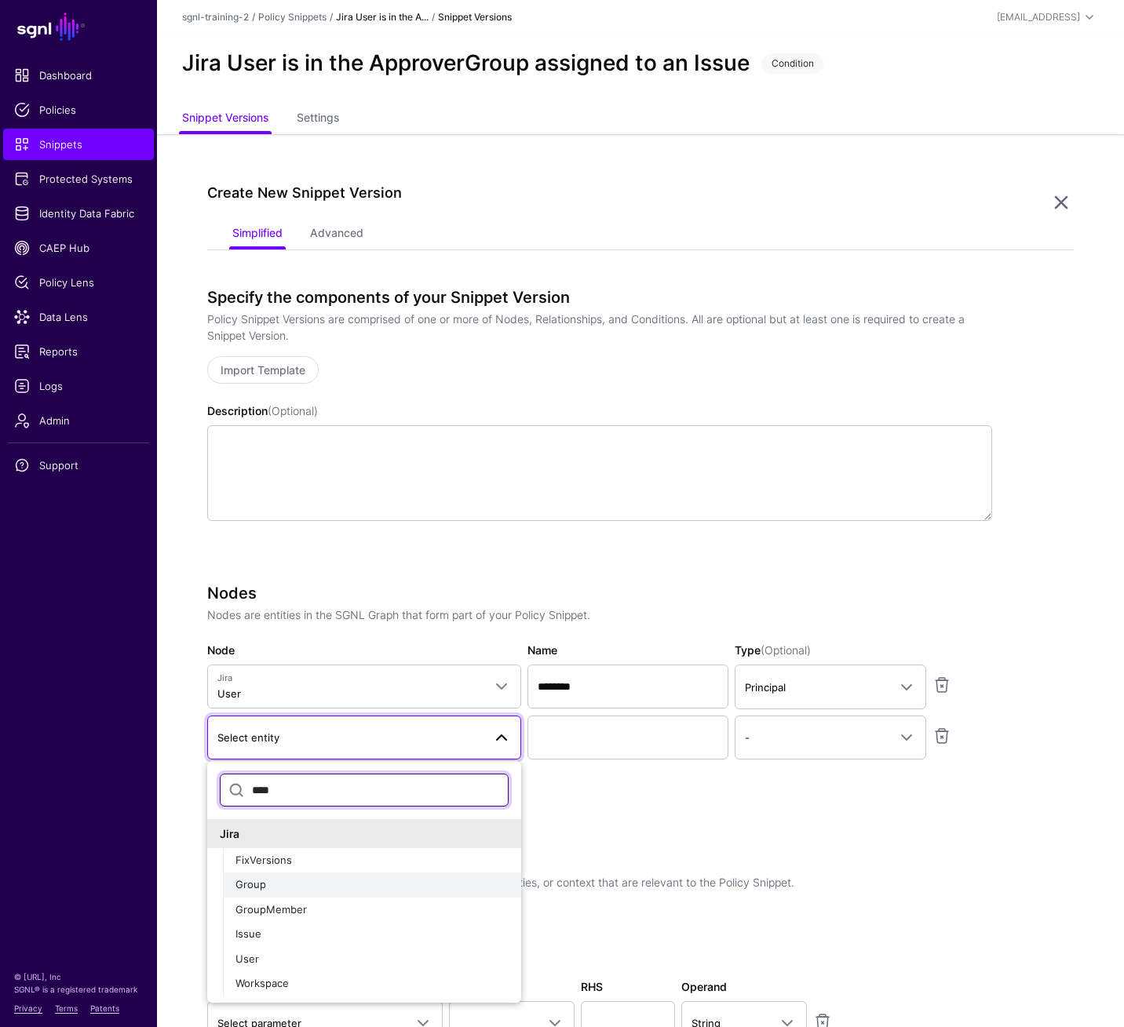
type input "****"
click at [359, 713] on div "Group" at bounding box center [371, 885] width 273 height 16
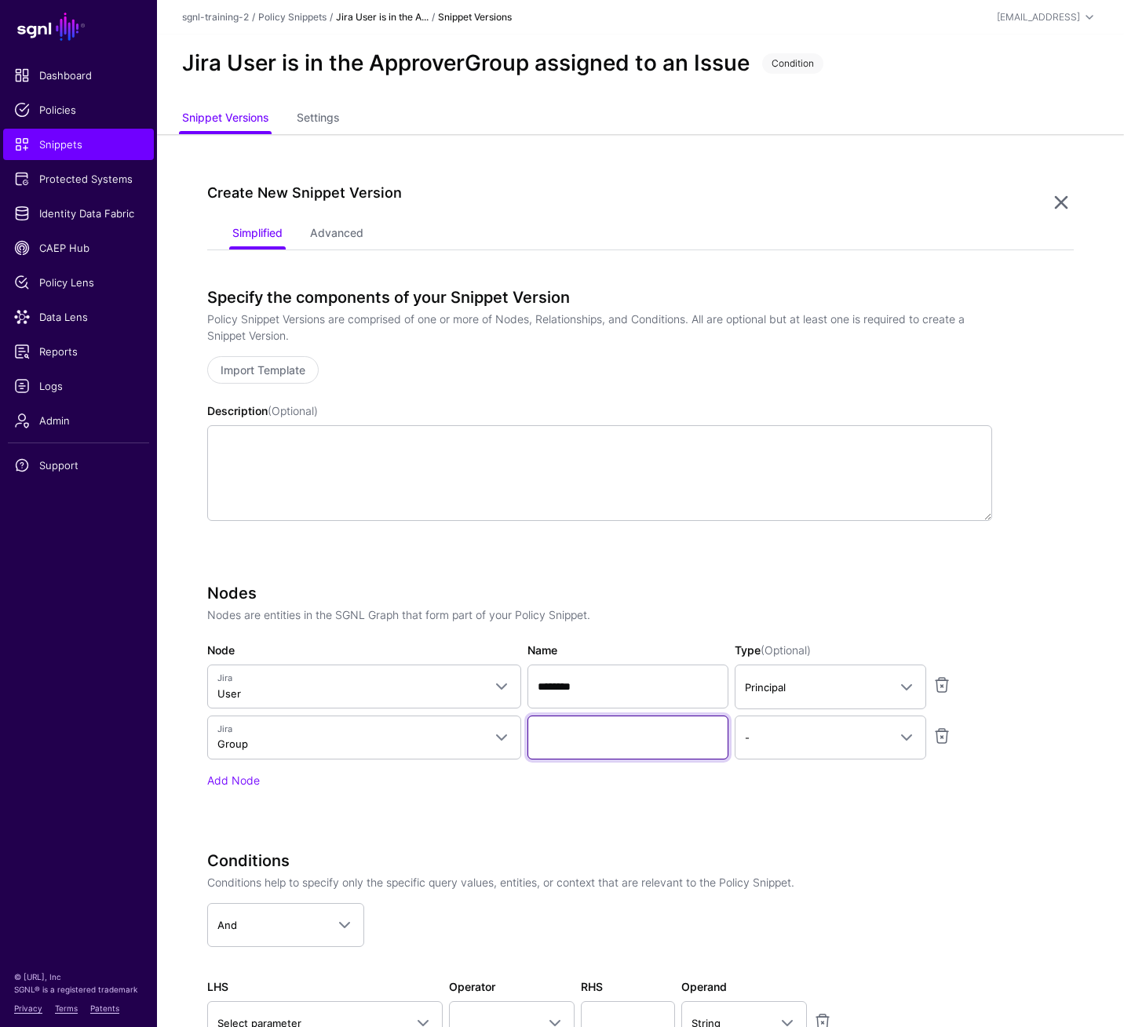
click at [580, 713] on input "Name" at bounding box center [627, 738] width 201 height 44
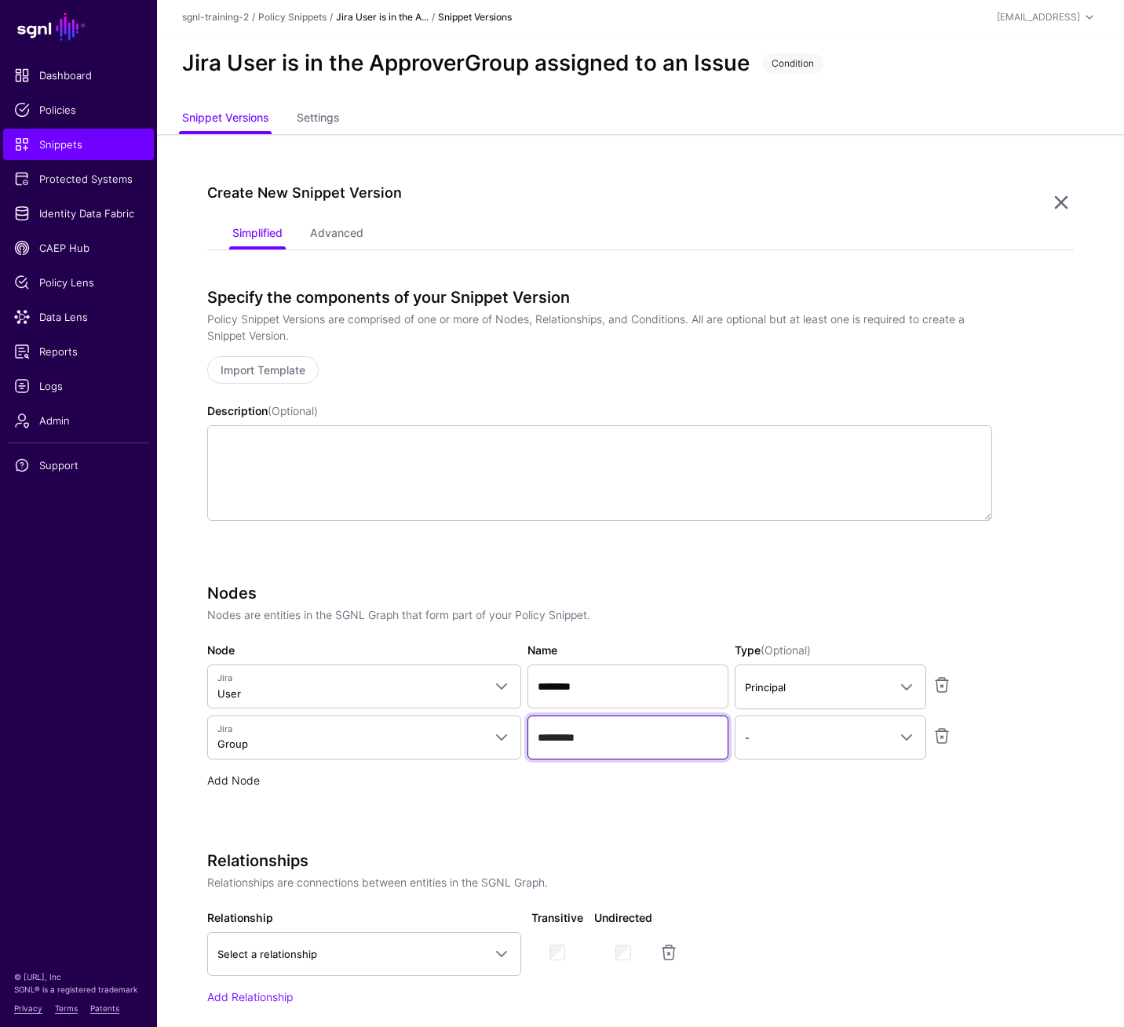
type input "*********"
click at [227, 713] on link "Add Node" at bounding box center [233, 780] width 53 height 13
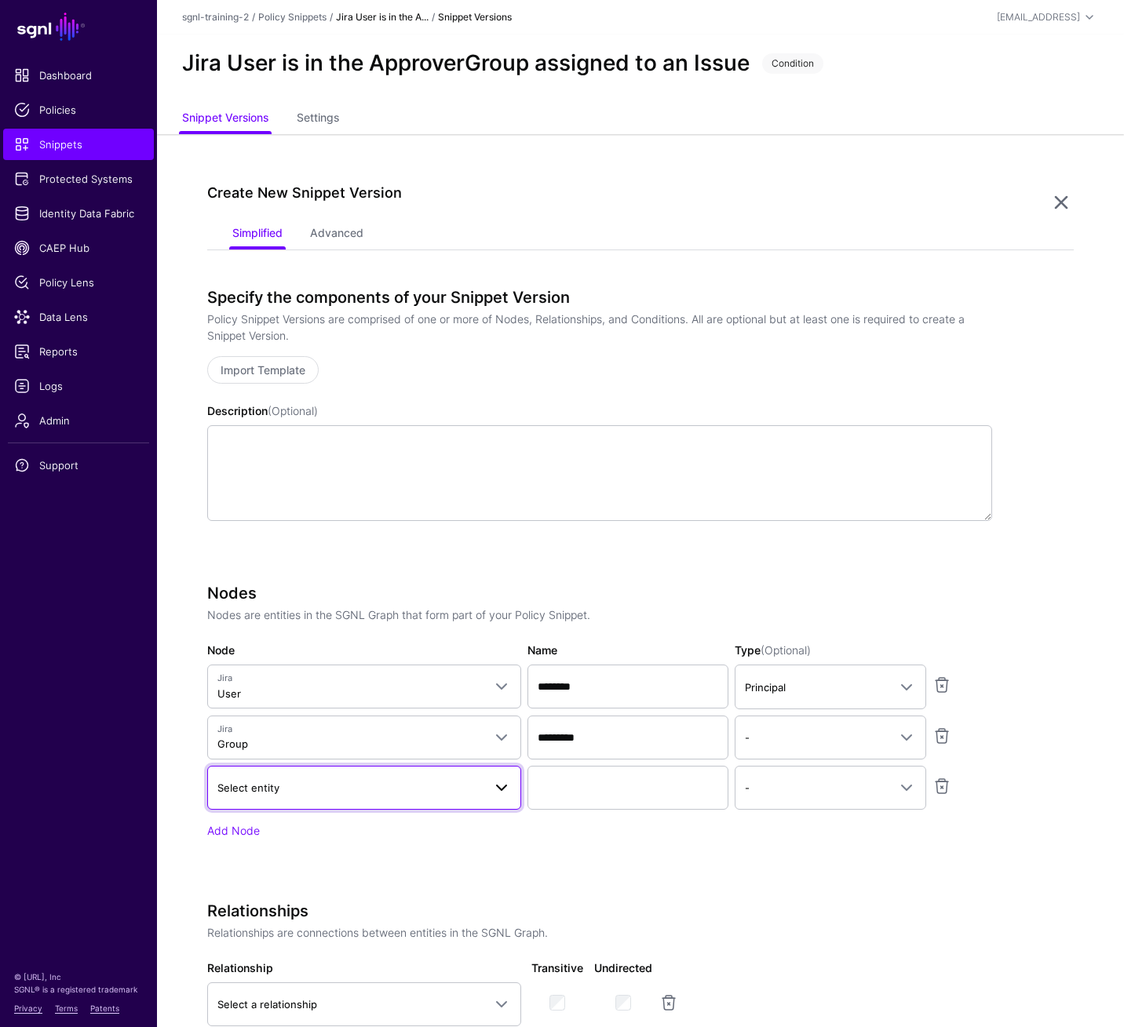
click at [288, 713] on span "Select entity" at bounding box center [363, 787] width 293 height 19
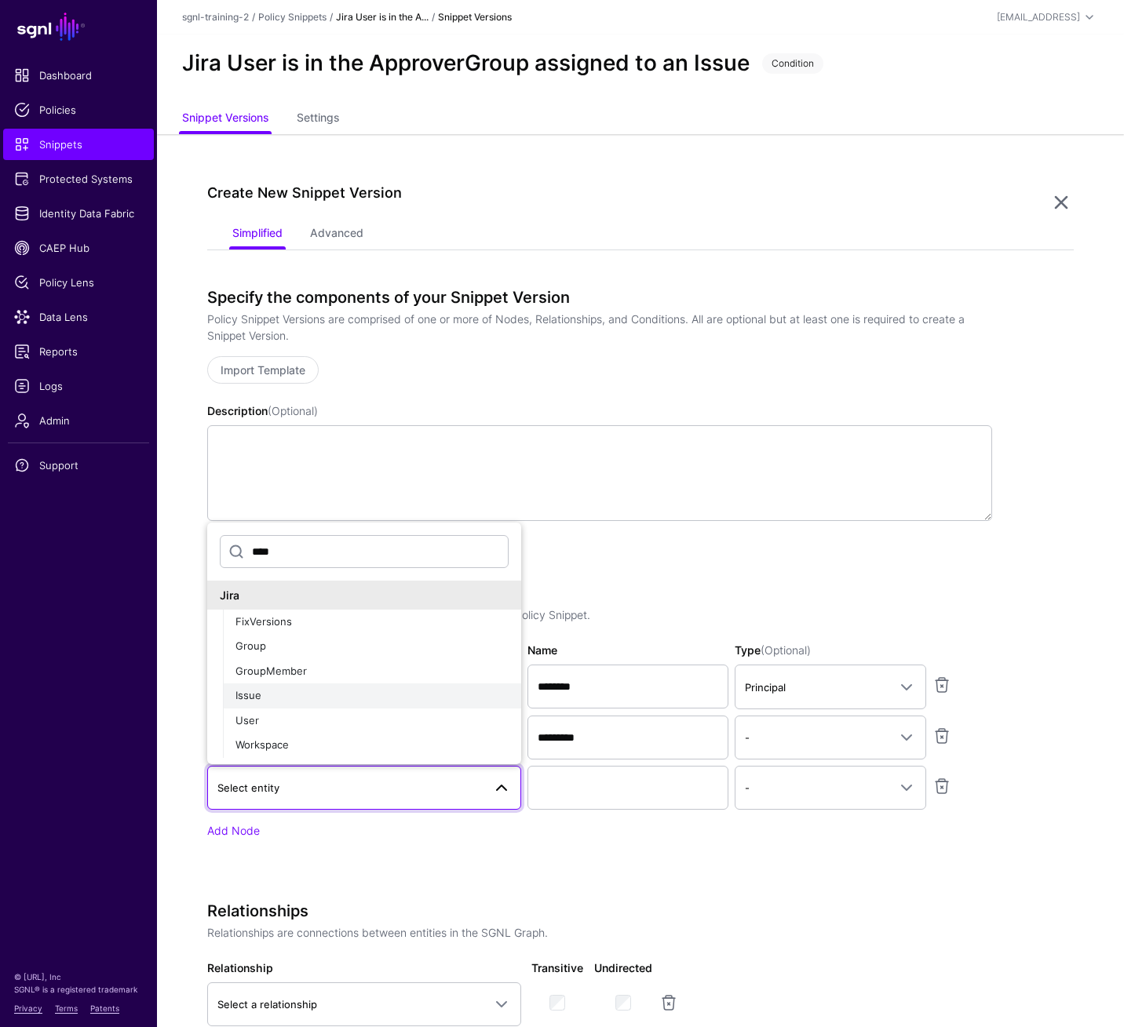
type input "****"
drag, startPoint x: 320, startPoint y: 691, endPoint x: 374, endPoint y: 708, distance: 56.6
click at [320, 691] on div "Issue" at bounding box center [371, 696] width 273 height 16
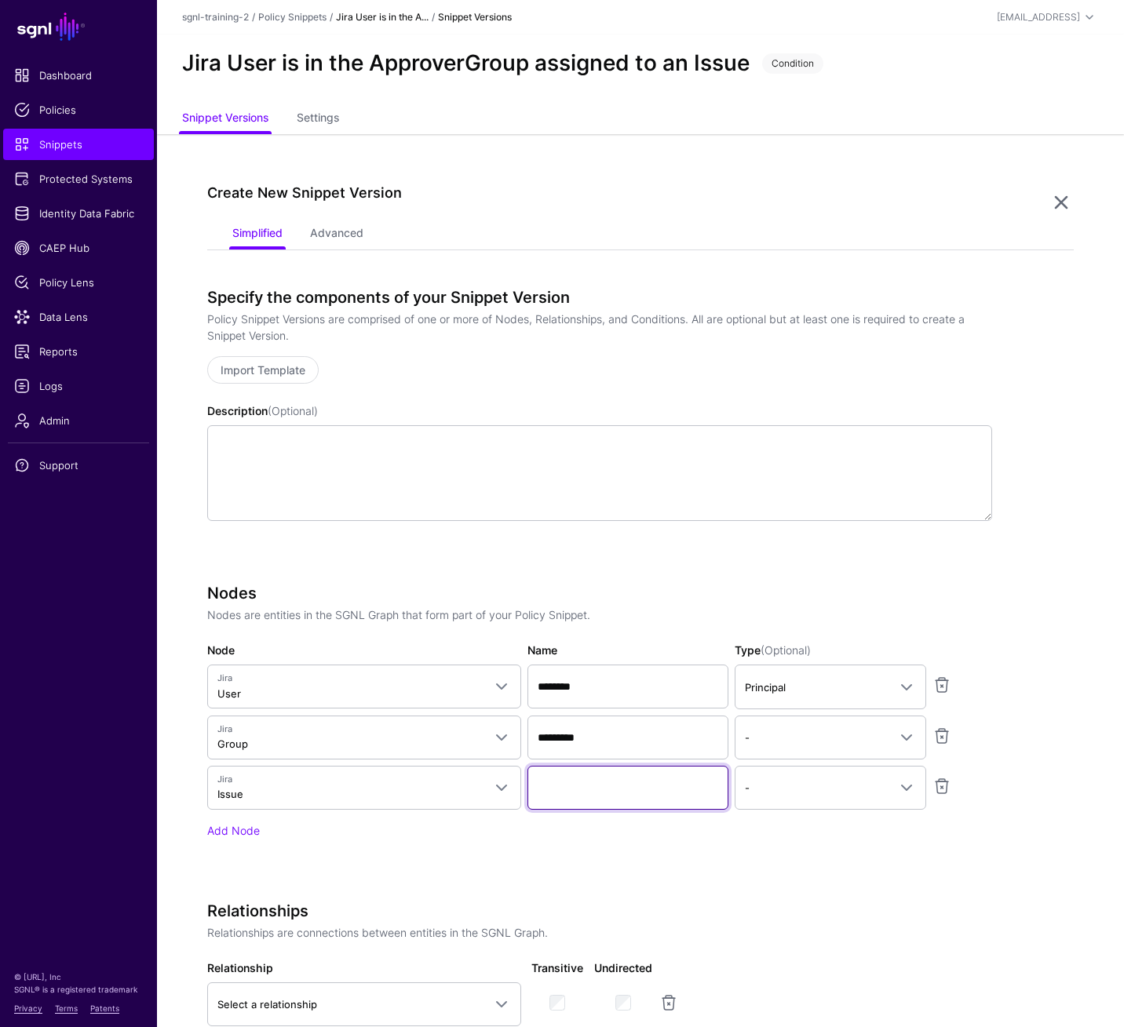
click at [588, 713] on input "Name" at bounding box center [627, 788] width 201 height 44
type input "*********"
click at [770, 713] on link "-" at bounding box center [829, 788] width 191 height 44
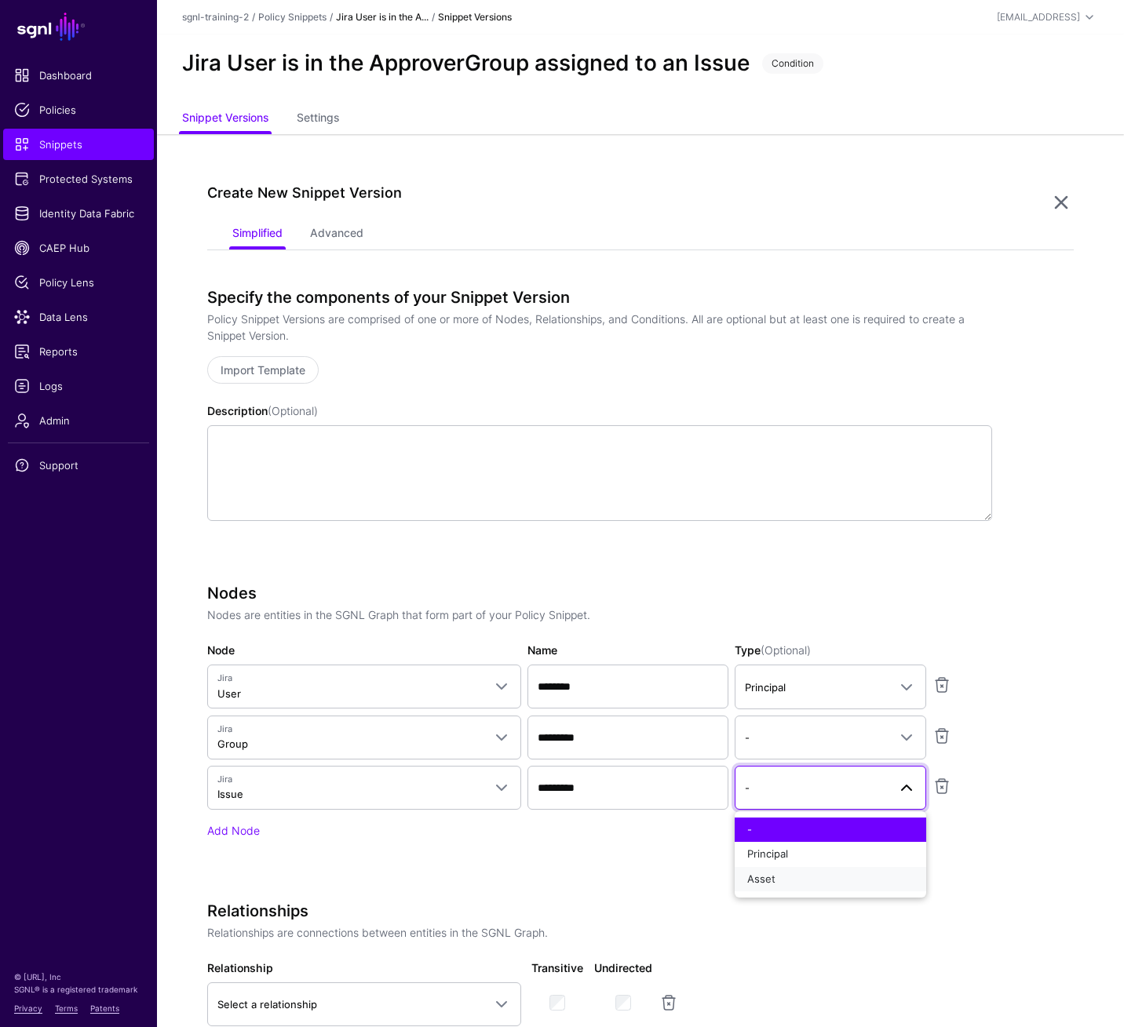
click at [771, 713] on span "Asset" at bounding box center [761, 878] width 28 height 13
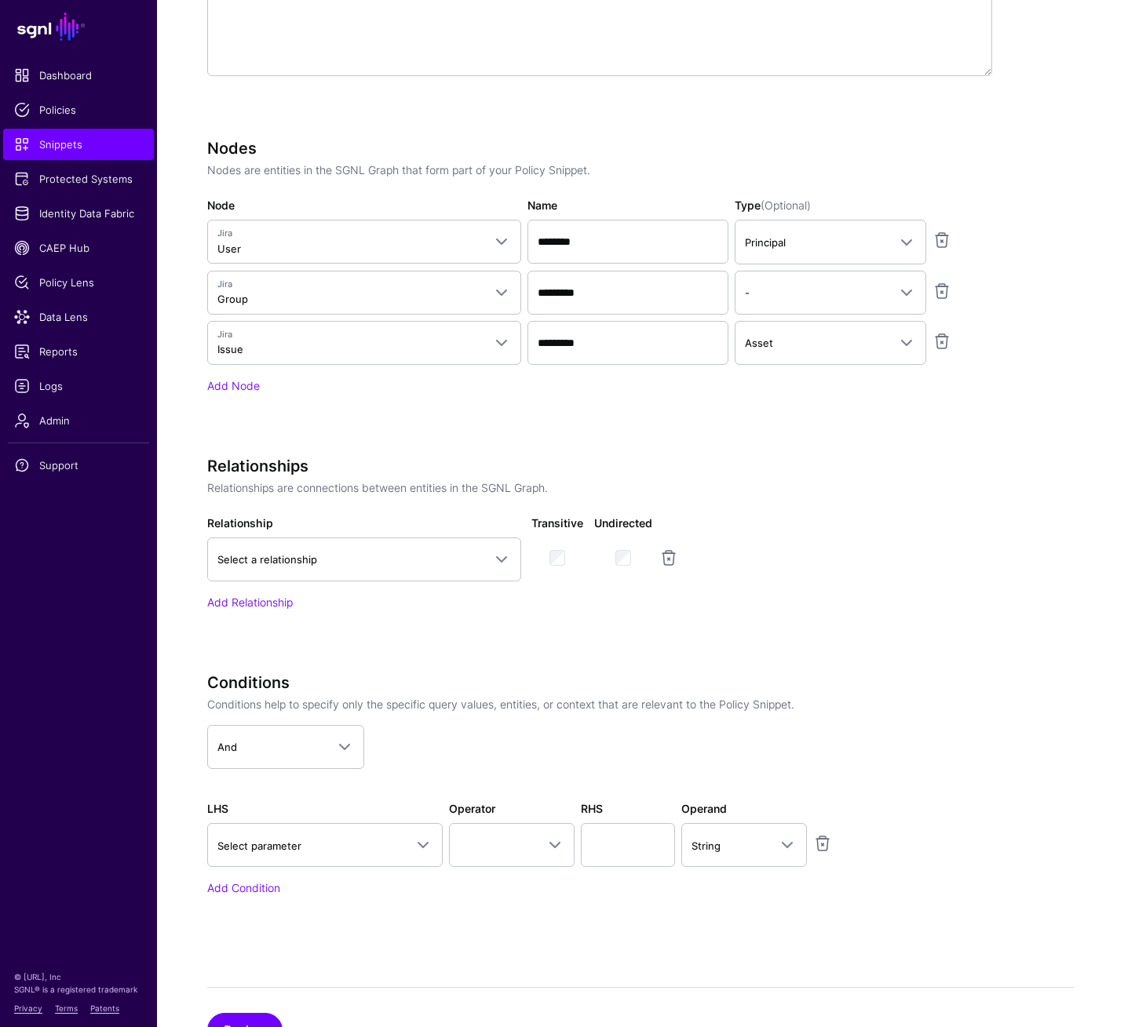
scroll to position [456, 0]
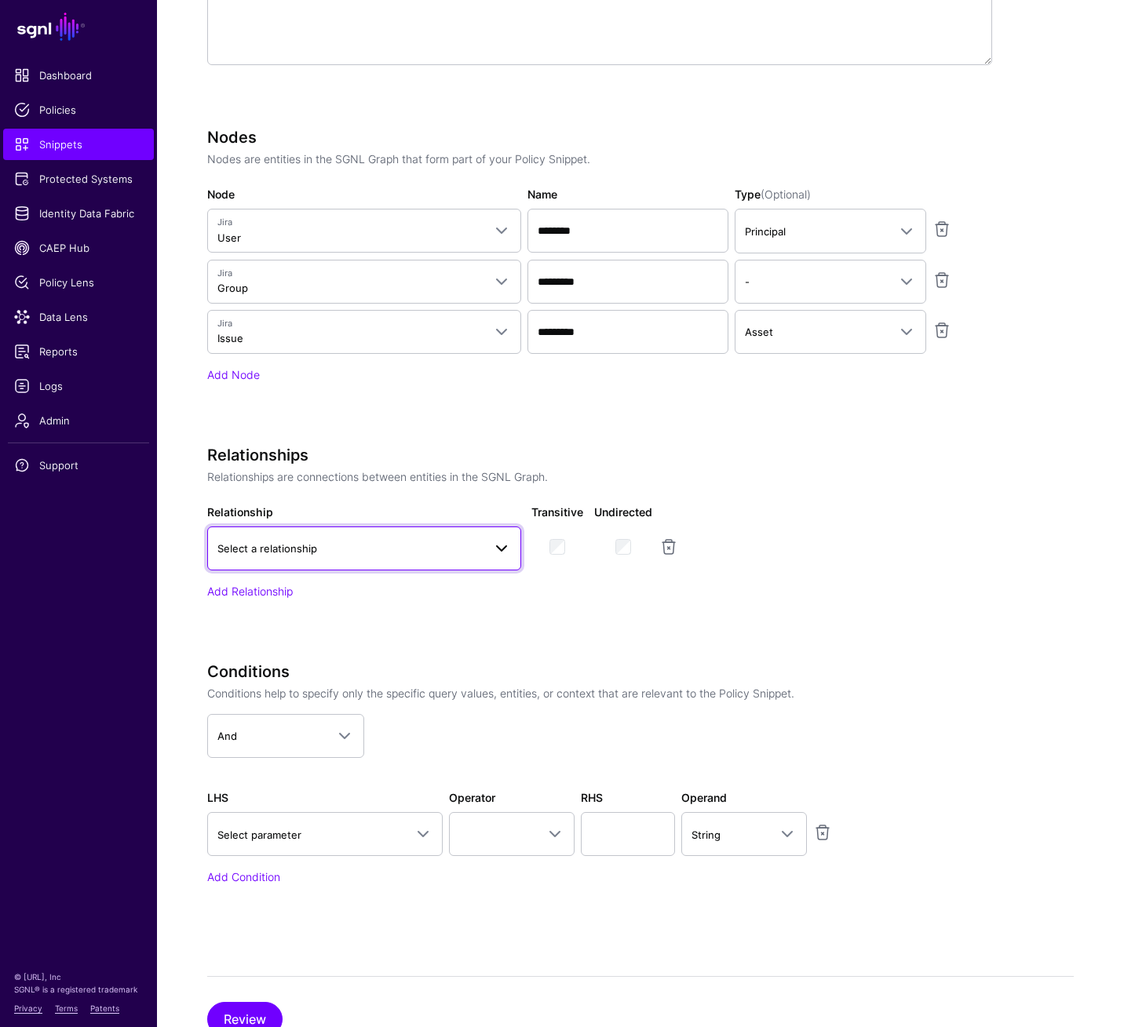
click at [494, 558] on link "Select a relationship" at bounding box center [364, 548] width 314 height 44
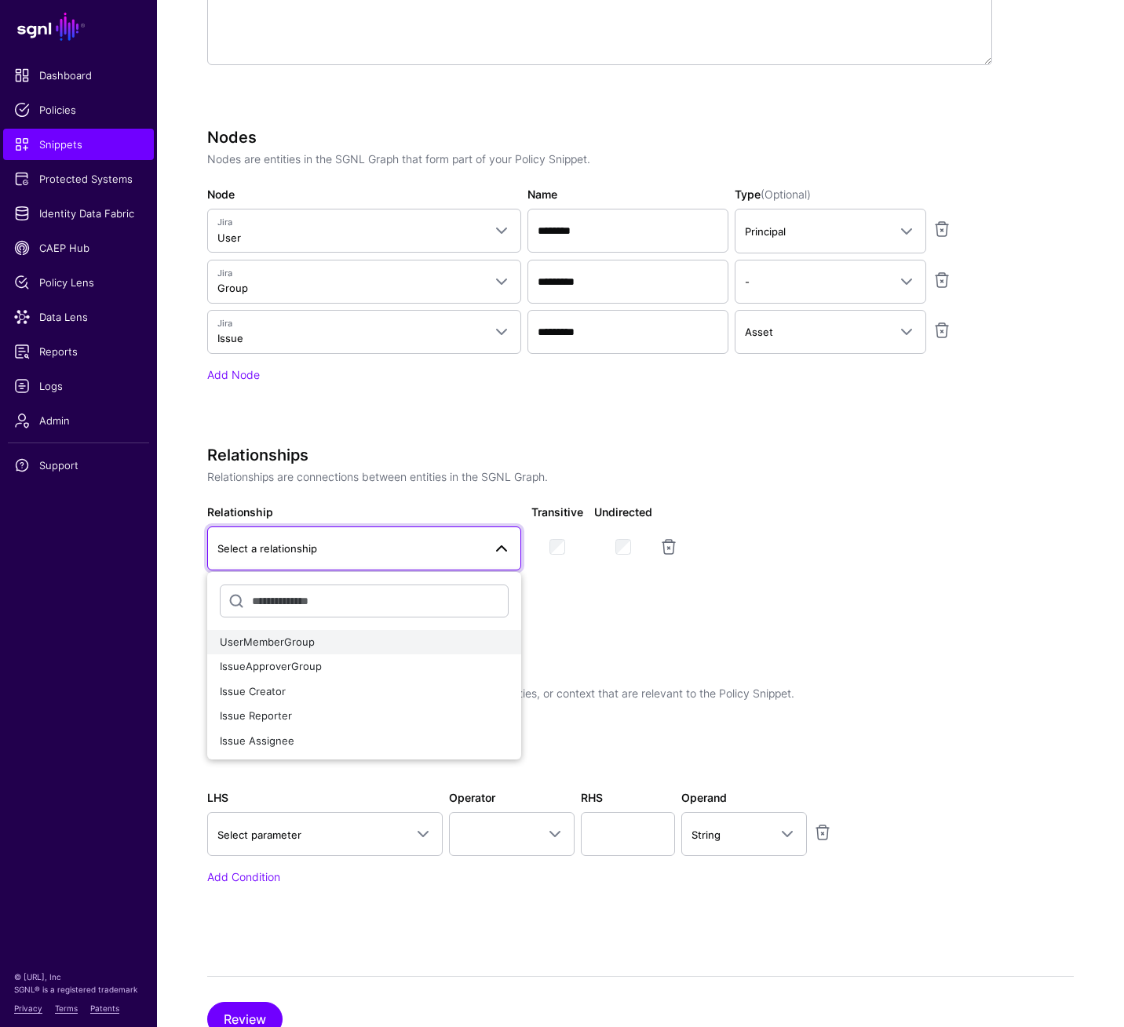
click at [369, 639] on div "UserMemberGroup" at bounding box center [364, 643] width 289 height 16
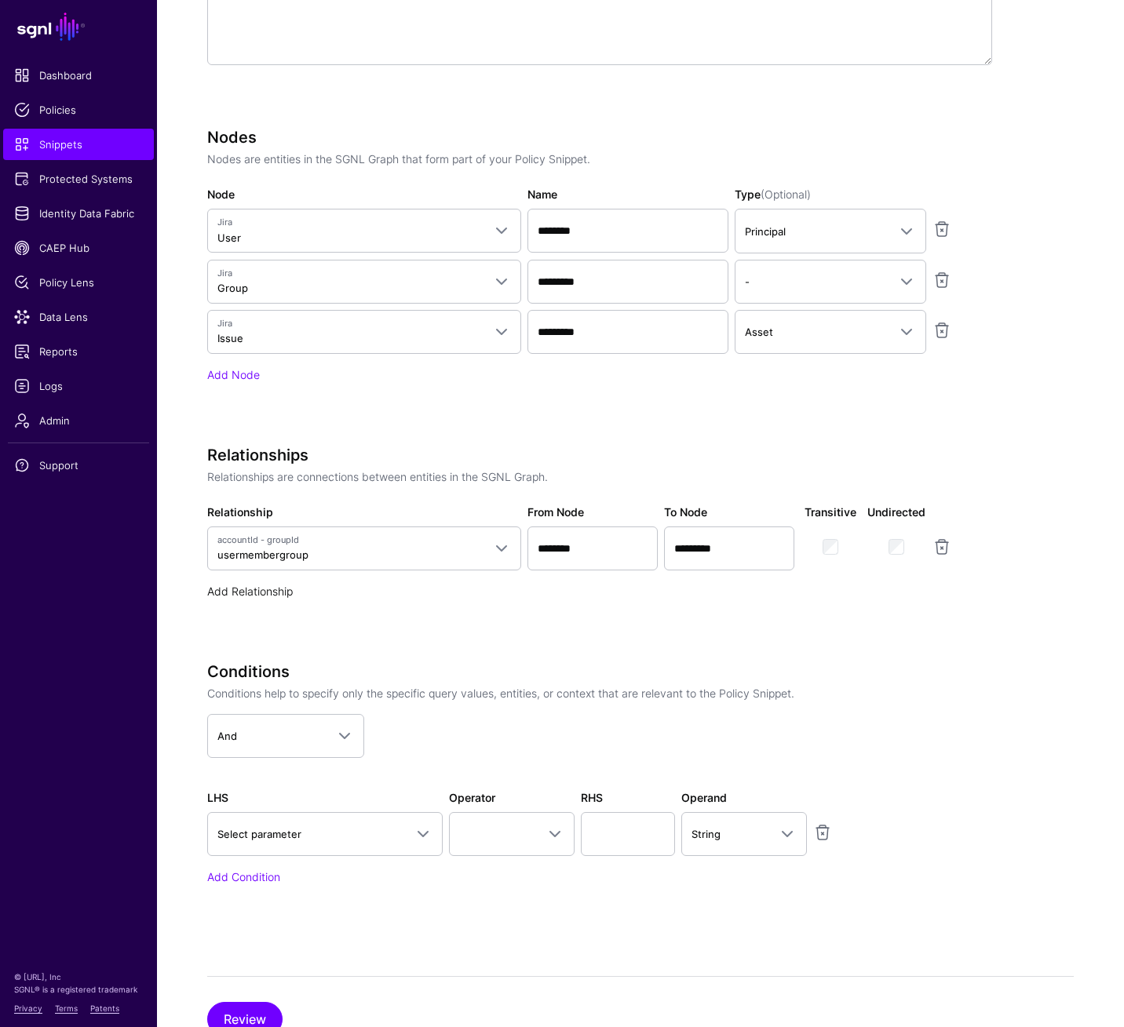
click at [281, 585] on link "Add Relationship" at bounding box center [250, 591] width 86 height 13
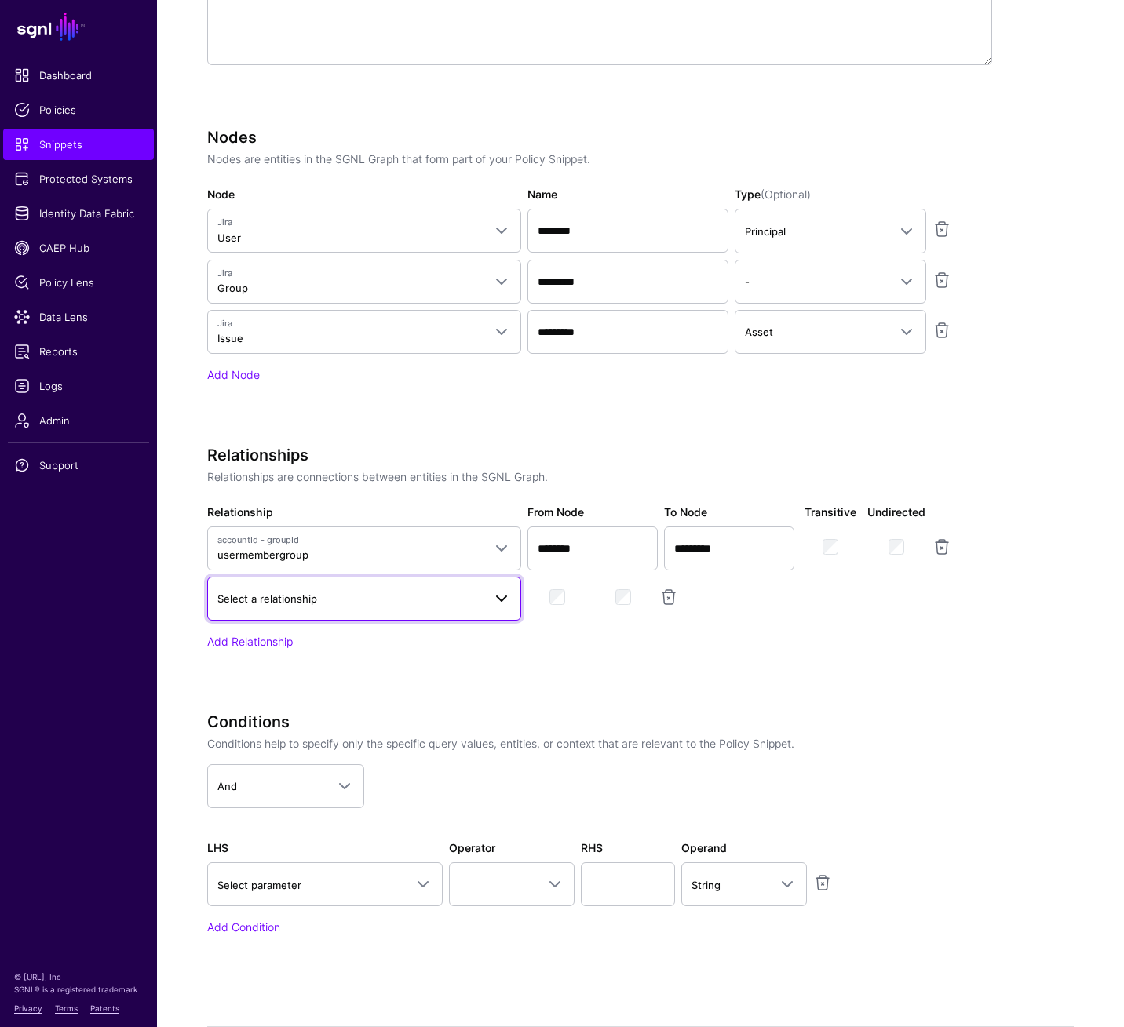
click at [371, 595] on span "Select a relationship" at bounding box center [349, 598] width 265 height 17
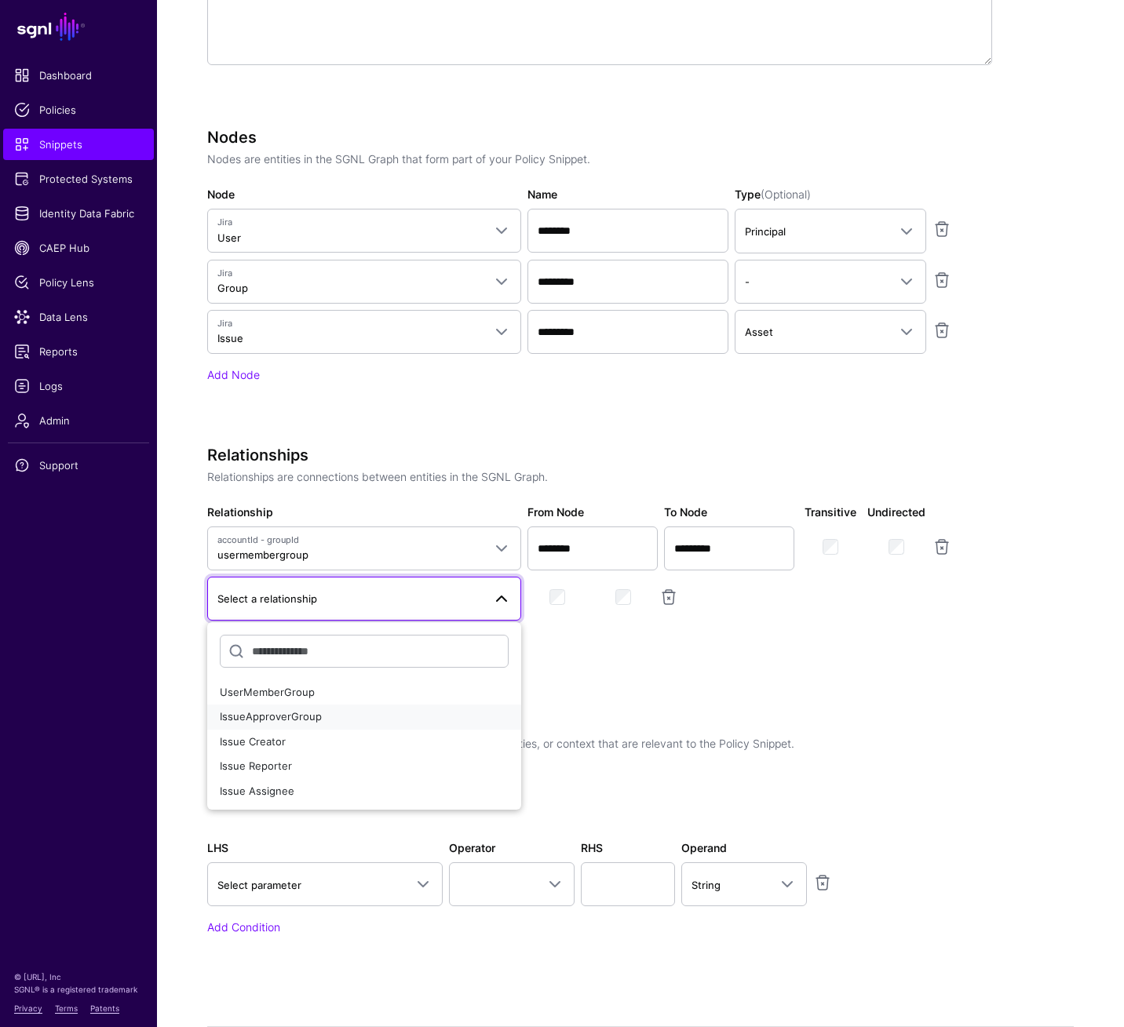
click at [387, 713] on div "IssueApproverGroup" at bounding box center [364, 717] width 289 height 16
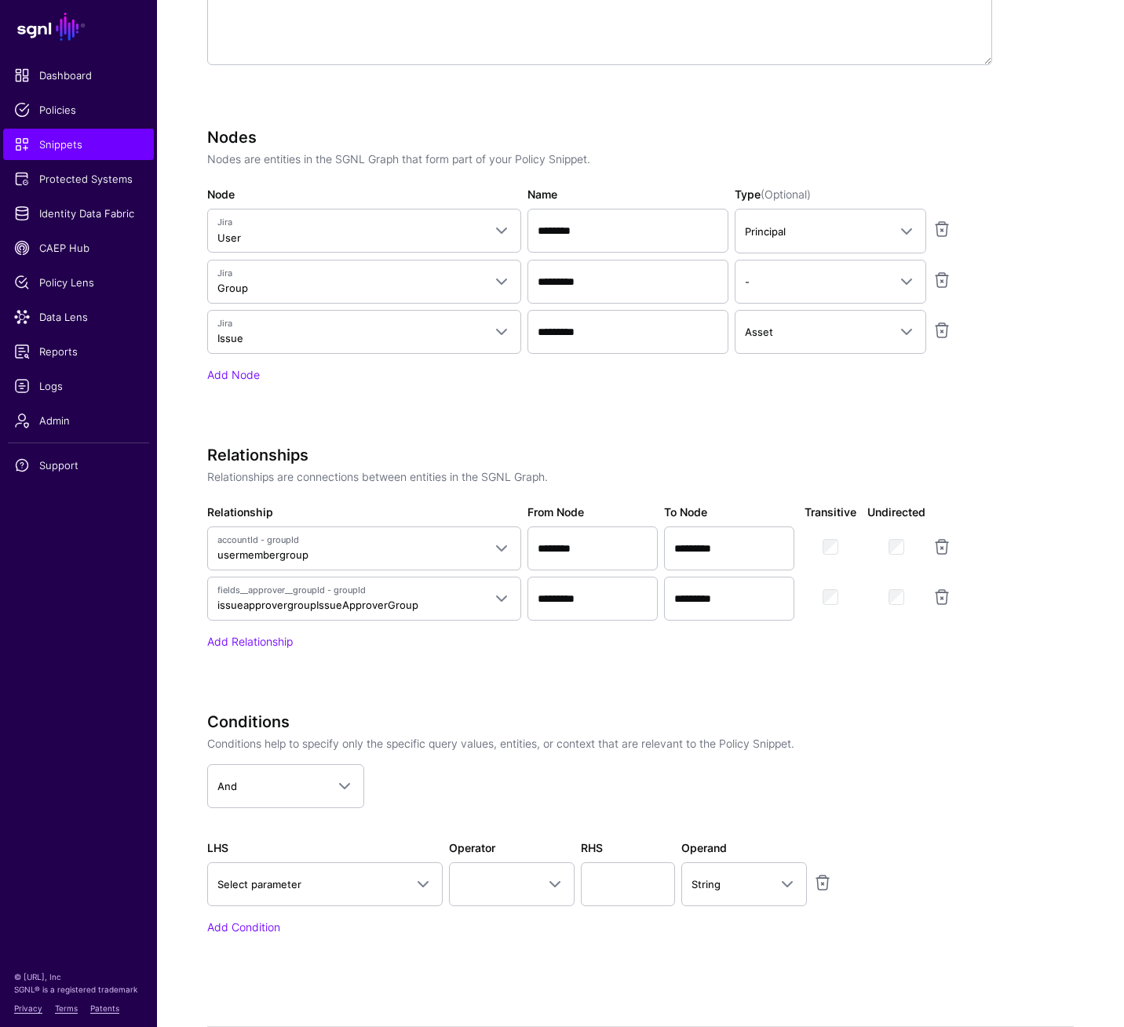
scroll to position [566, 0]
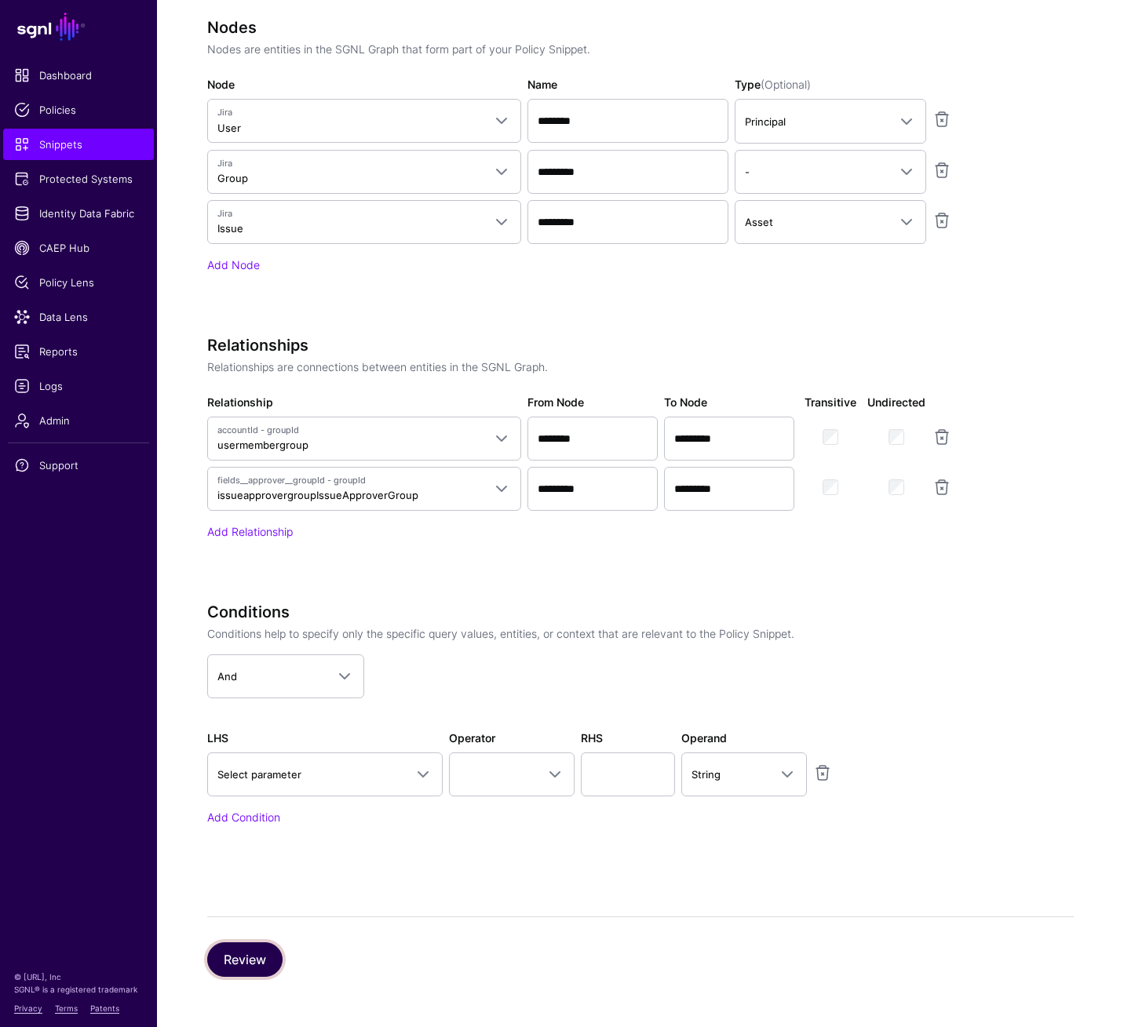
click at [247, 713] on button "Review" at bounding box center [244, 959] width 75 height 35
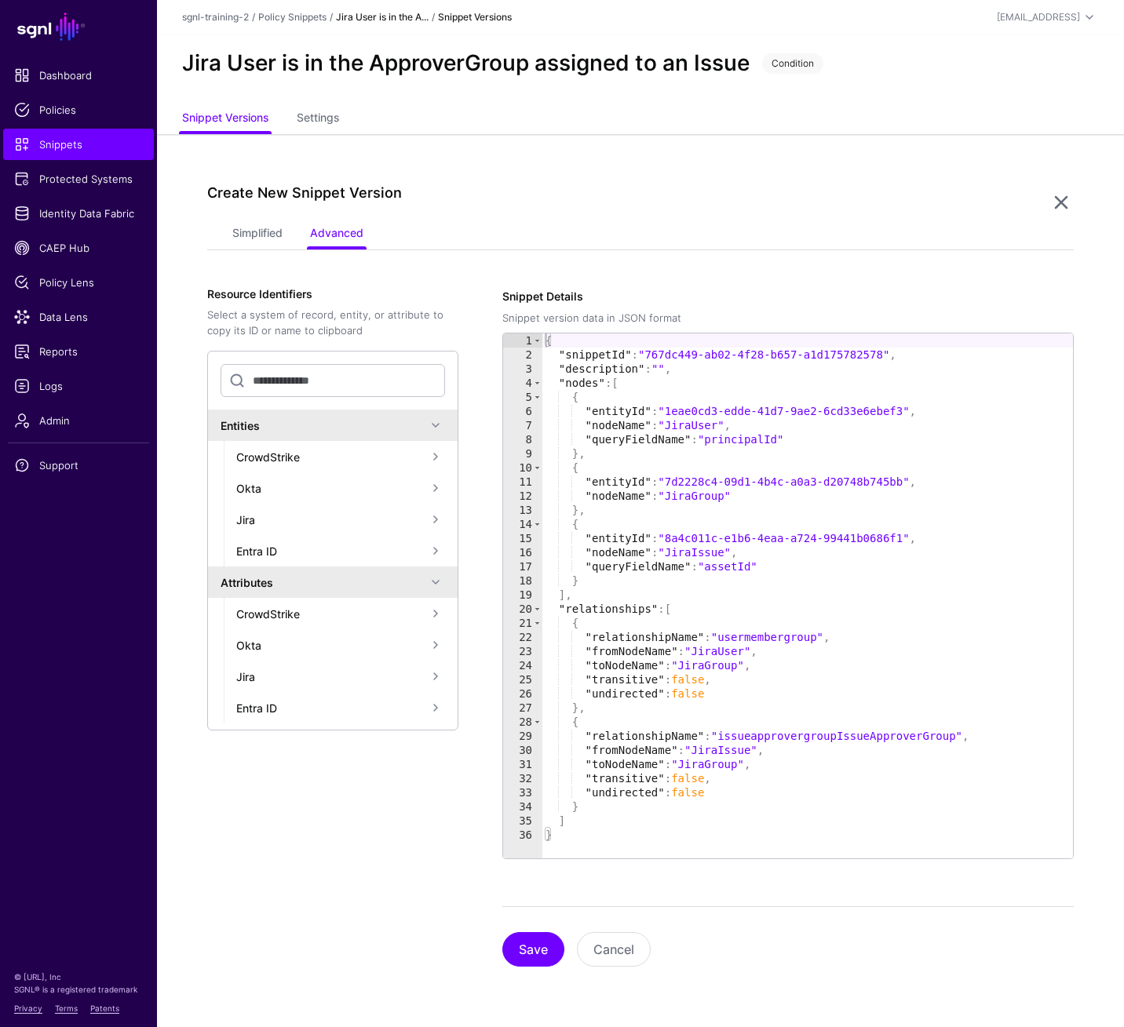
scroll to position [0, 0]
click at [528, 713] on button "Save" at bounding box center [533, 949] width 62 height 35
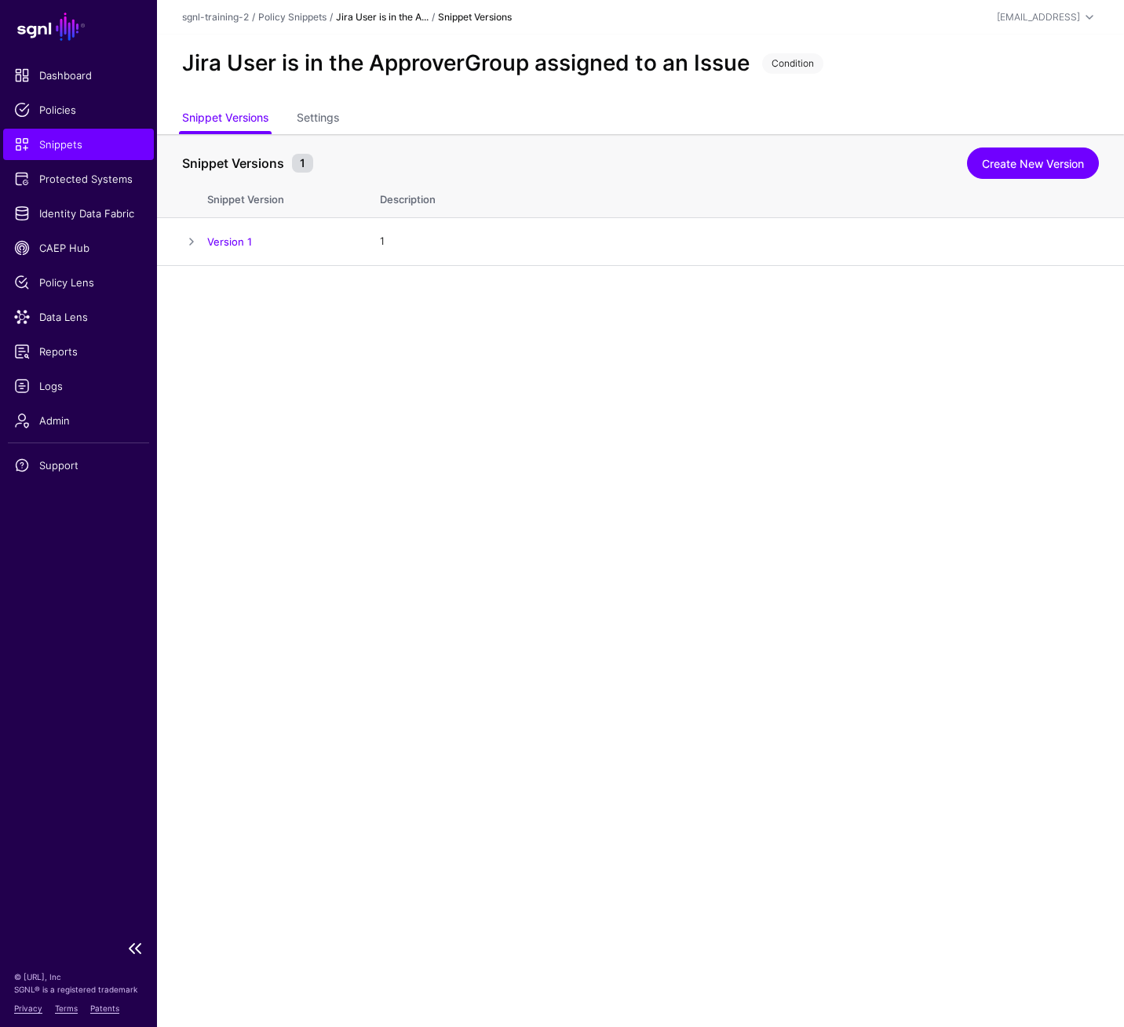
click at [90, 148] on span "Snippets" at bounding box center [78, 145] width 129 height 16
